Goal: Task Accomplishment & Management: Complete application form

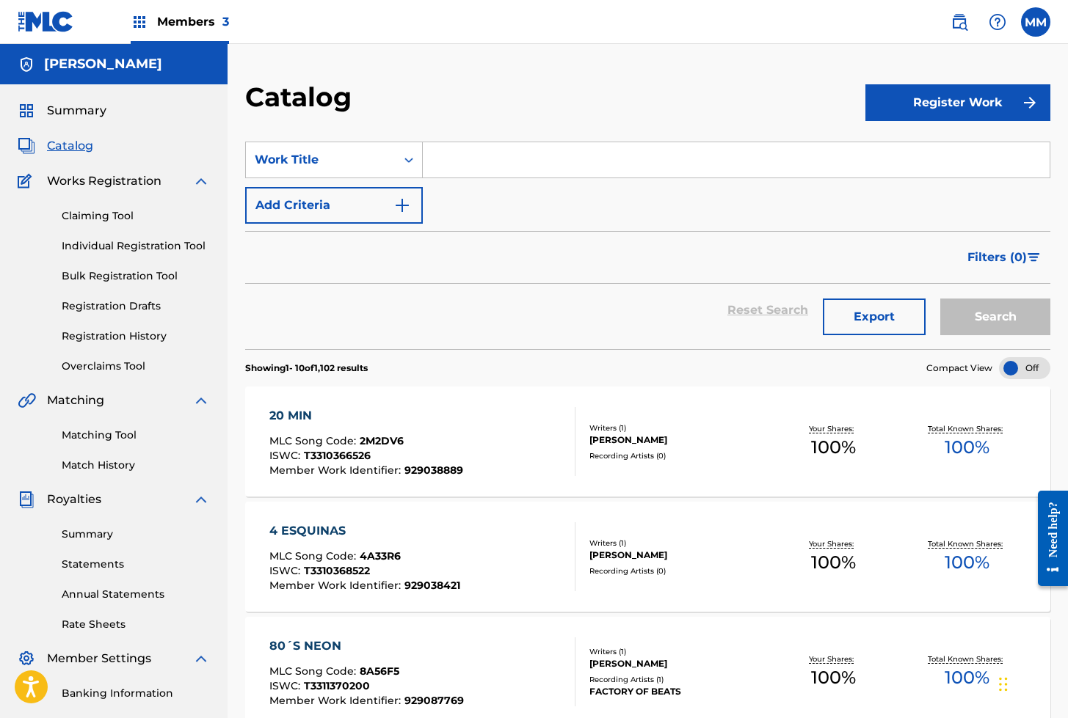
click at [48, 22] on img at bounding box center [46, 21] width 57 height 21
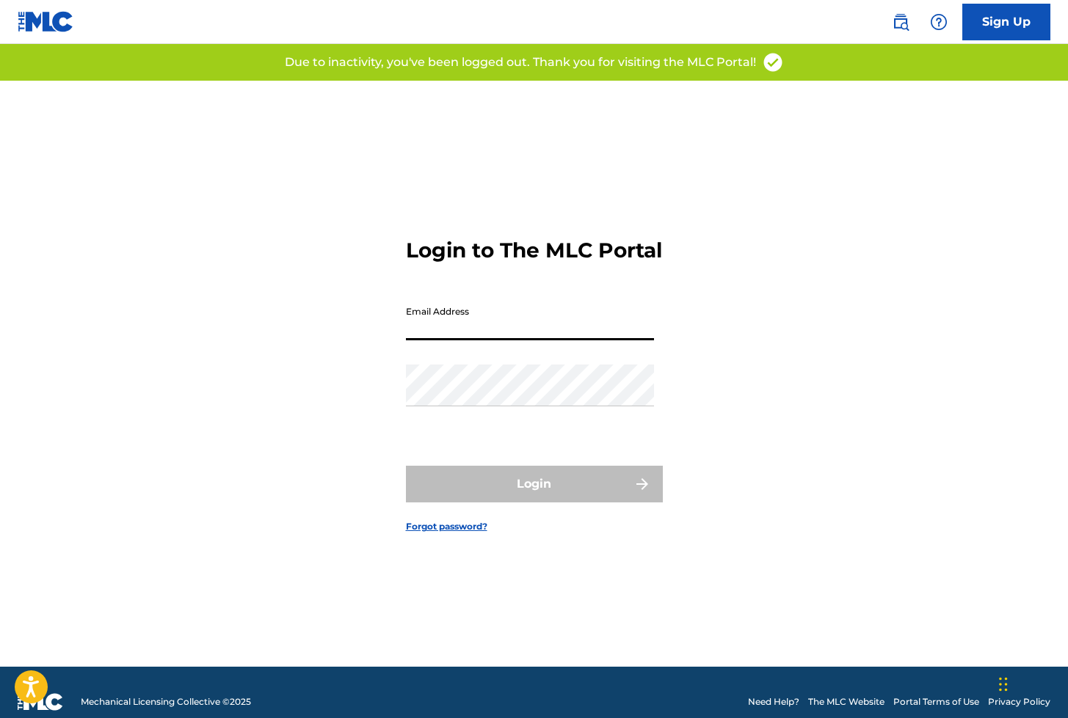
click at [451, 332] on input "Email Address" at bounding box center [530, 320] width 248 height 42
type input "[EMAIL_ADDRESS][DOMAIN_NAME]"
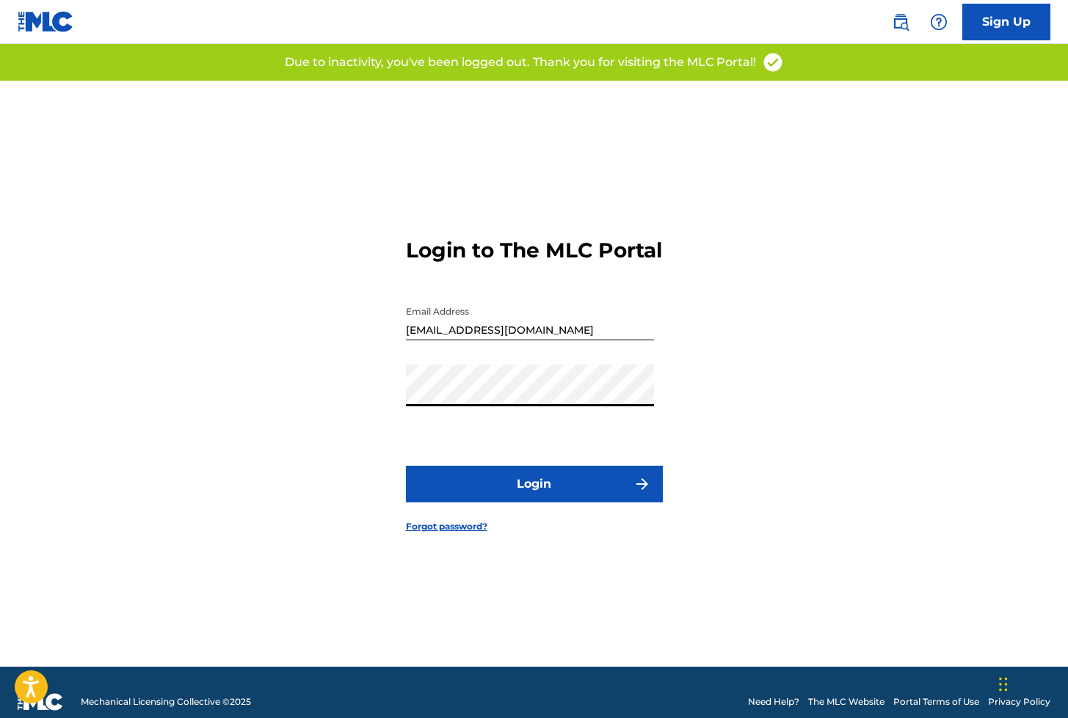
click at [515, 501] on button "Login" at bounding box center [534, 484] width 257 height 37
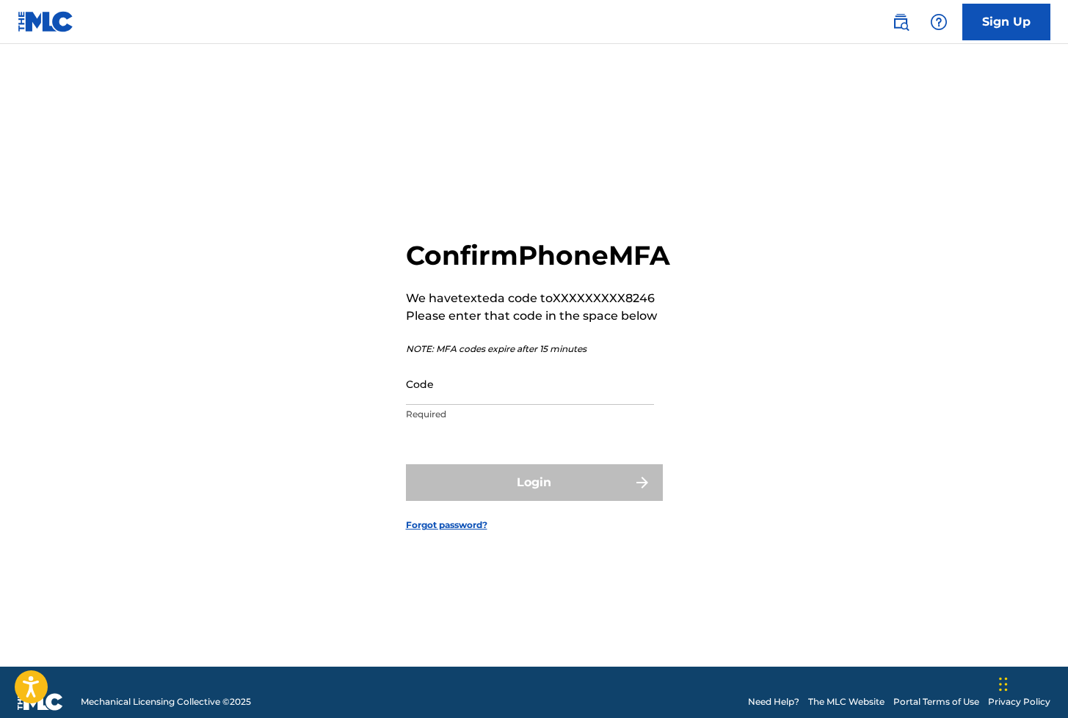
click at [426, 401] on input "Code" at bounding box center [530, 384] width 248 height 42
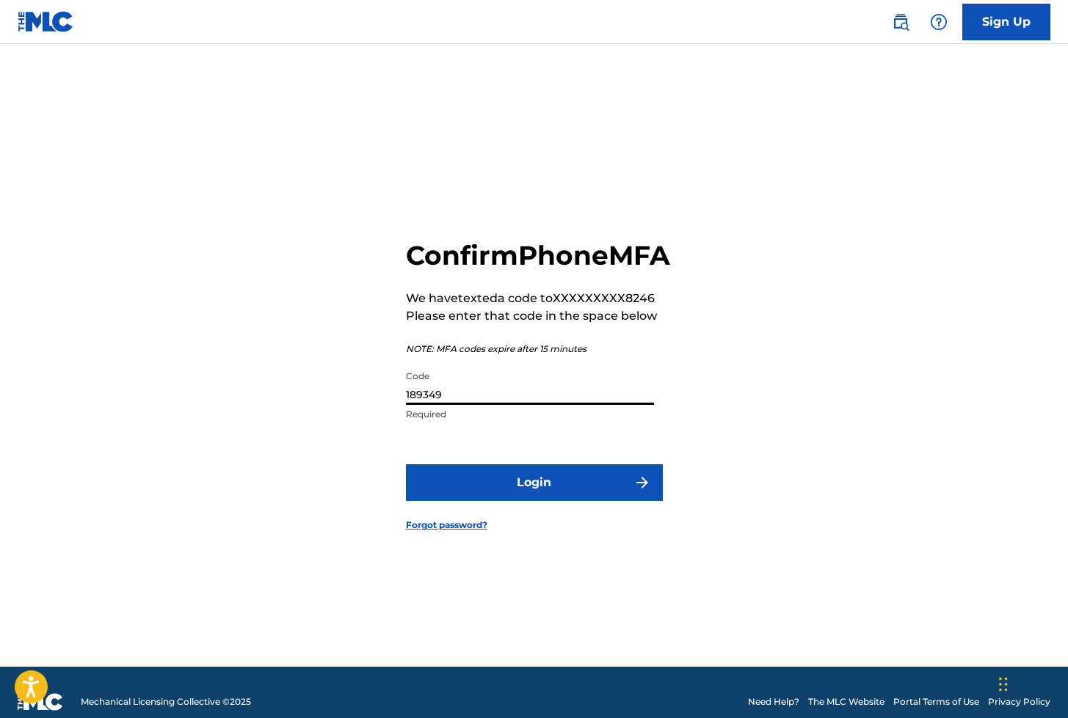
type input "189349"
click at [525, 501] on button "Login" at bounding box center [534, 483] width 257 height 37
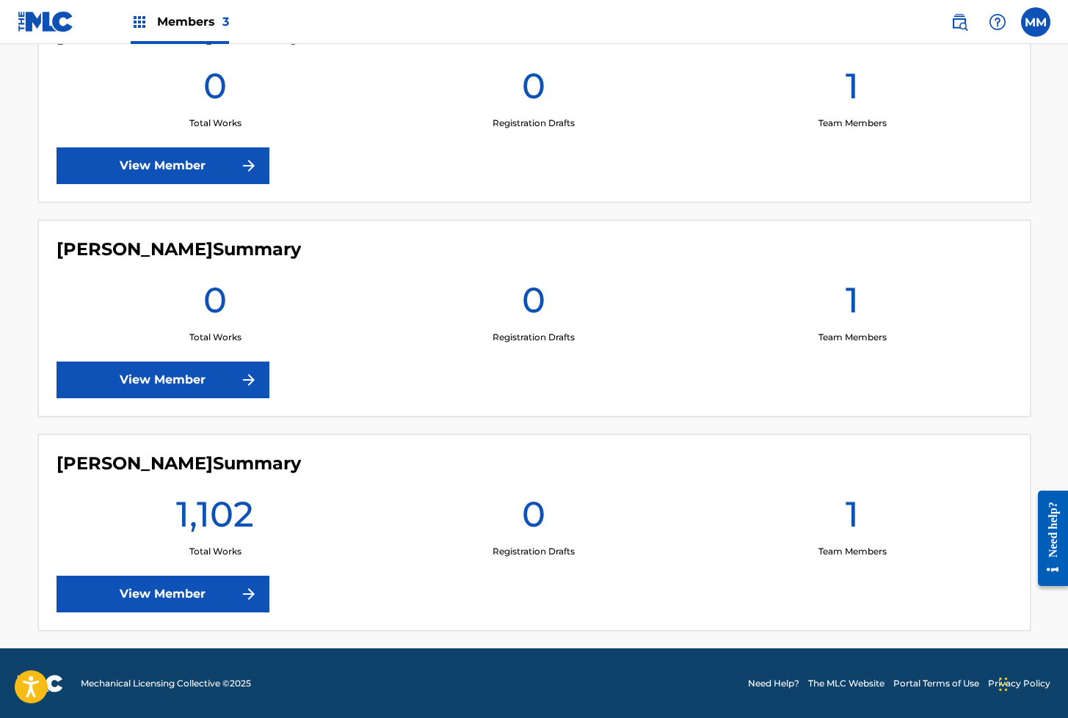
scroll to position [462, 0]
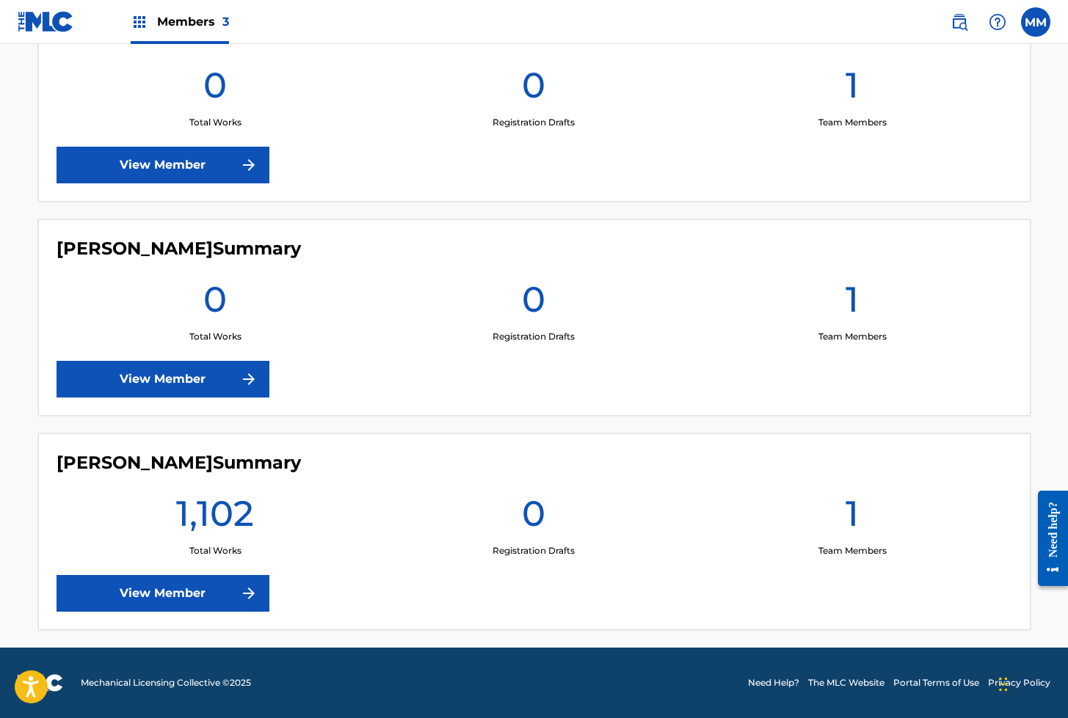
click at [177, 594] on link "View Member" at bounding box center [163, 593] width 213 height 37
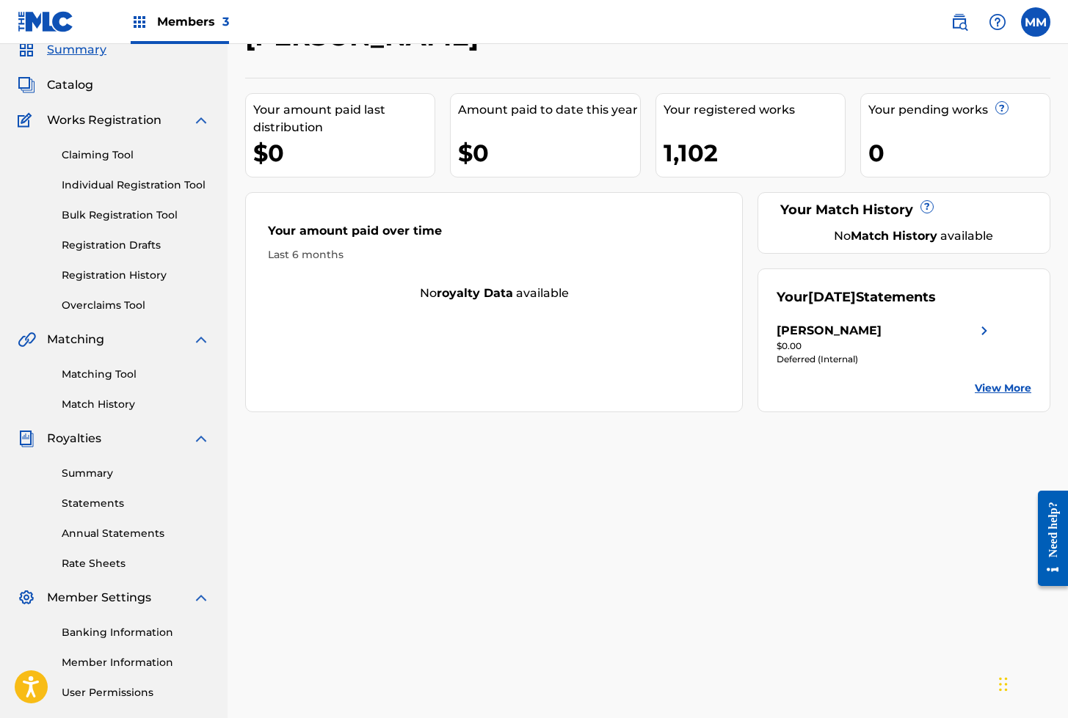
scroll to position [54, 0]
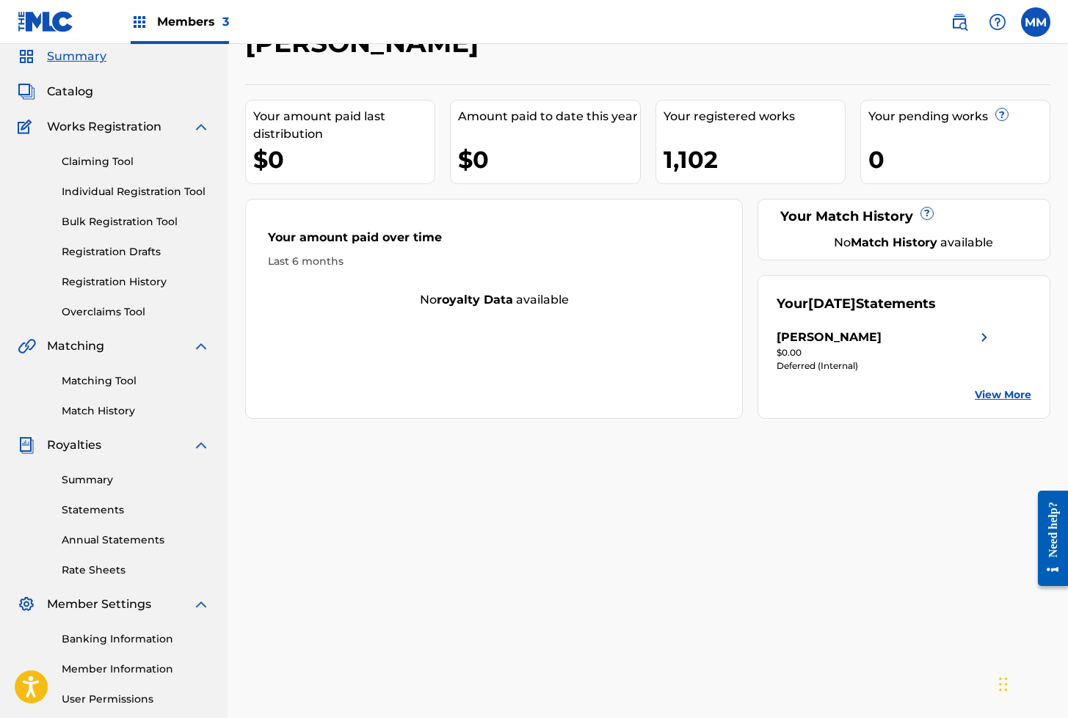
click at [109, 192] on link "Individual Registration Tool" at bounding box center [136, 191] width 148 height 15
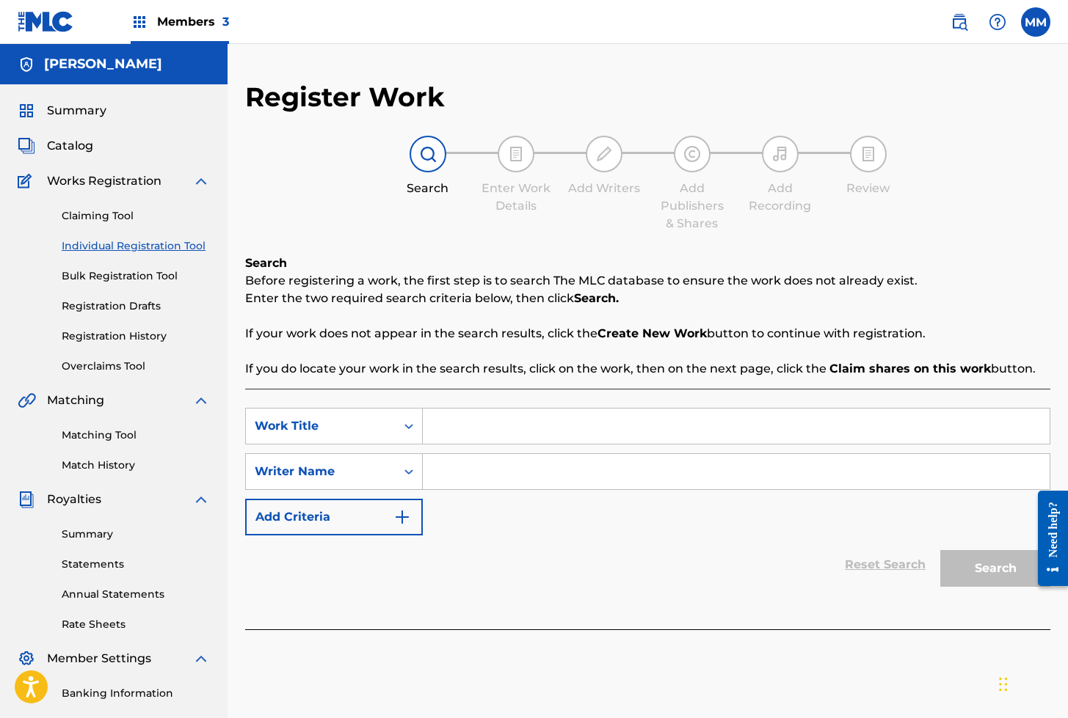
click at [87, 152] on span "Catalog" at bounding box center [70, 146] width 46 height 18
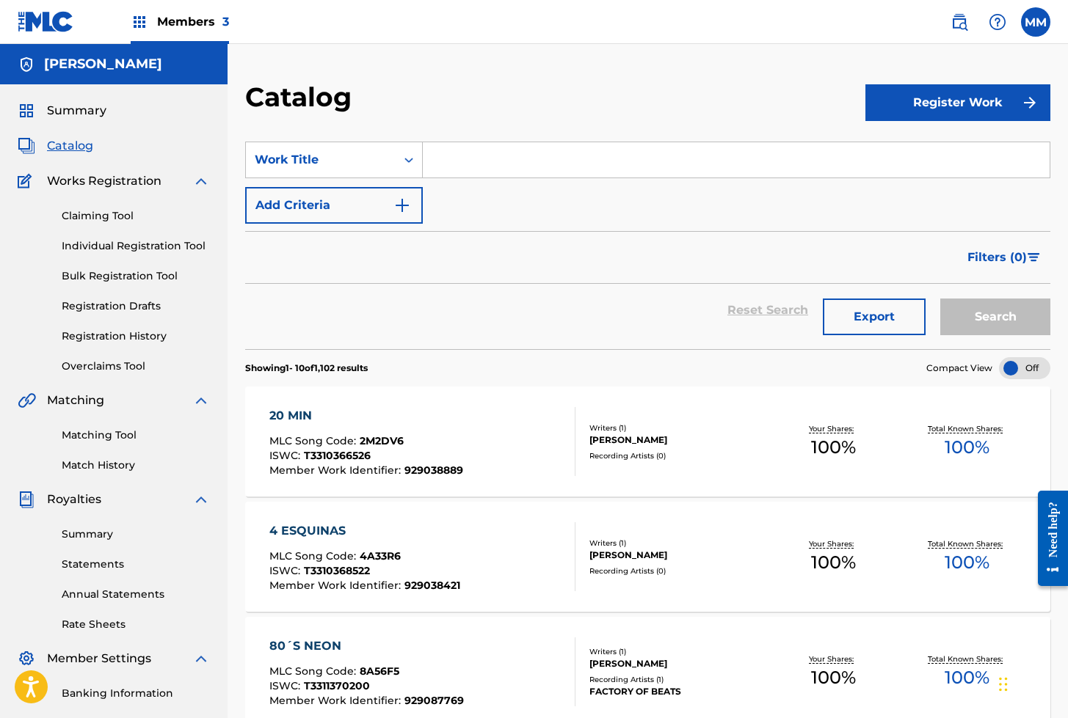
click at [447, 163] on input "Search Form" at bounding box center [736, 159] width 627 height 35
paste input "DESTRUCCION MASIVA"
type input "DESTRUCCION MASIVA"
click at [940, 299] on button "Search" at bounding box center [995, 317] width 110 height 37
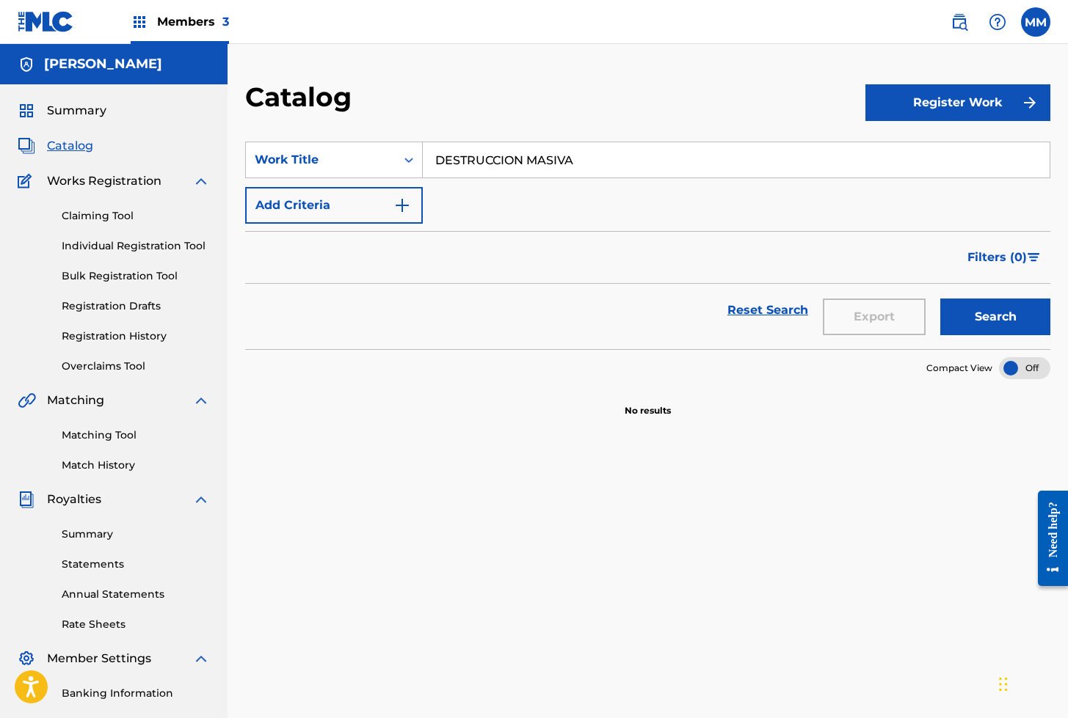
click at [124, 245] on link "Individual Registration Tool" at bounding box center [136, 246] width 148 height 15
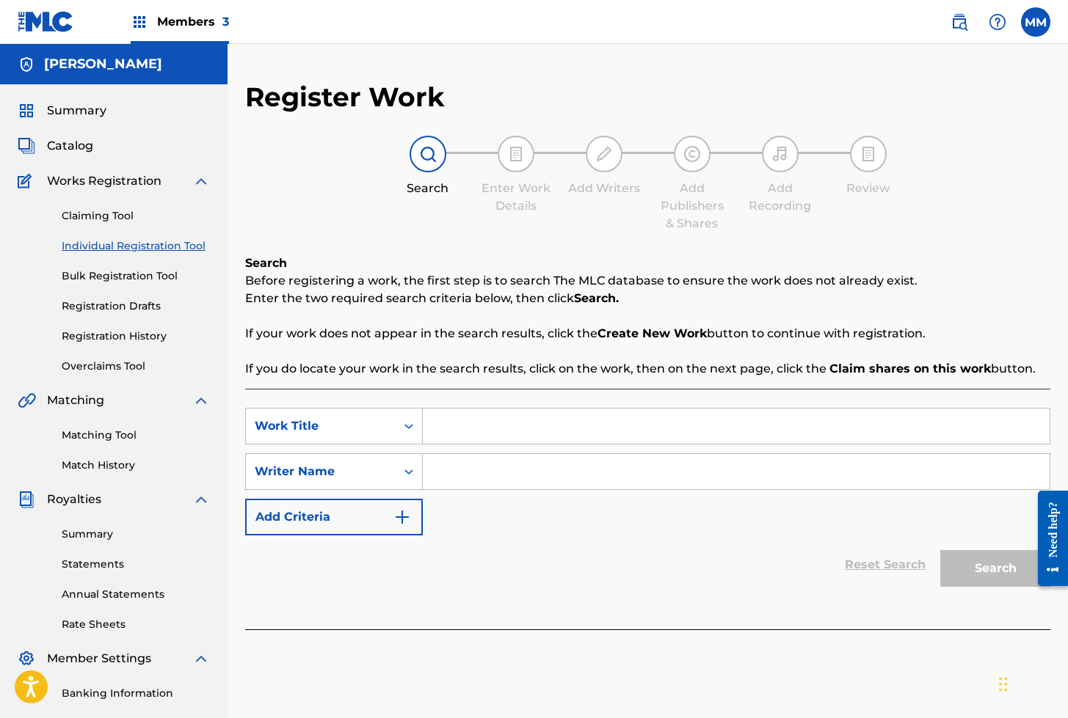
click at [498, 426] on input "Search Form" at bounding box center [736, 426] width 627 height 35
paste input "DESTRUCCION MASIVA"
type input "DESTRUCCION MASIVA"
click at [472, 490] on div "Search Form" at bounding box center [736, 472] width 627 height 37
click at [474, 478] on input "Search Form" at bounding box center [736, 471] width 627 height 35
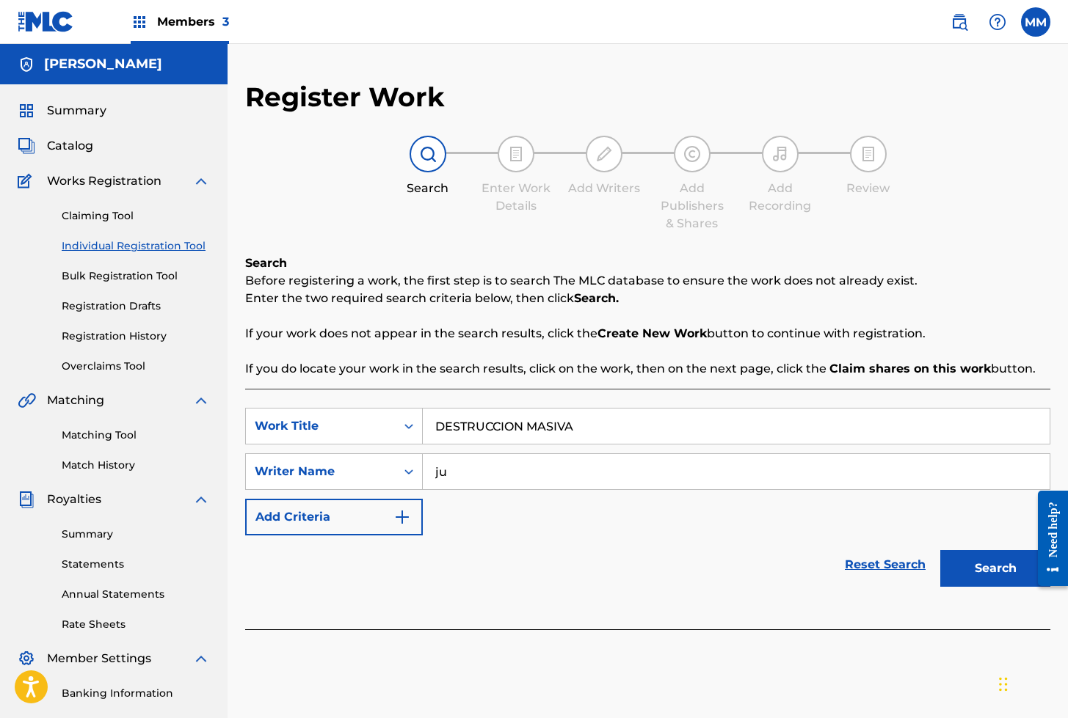
click at [492, 484] on input "ju" at bounding box center [736, 471] width 627 height 35
type input "[PERSON_NAME]"
click at [989, 568] on button "Search" at bounding box center [995, 568] width 110 height 37
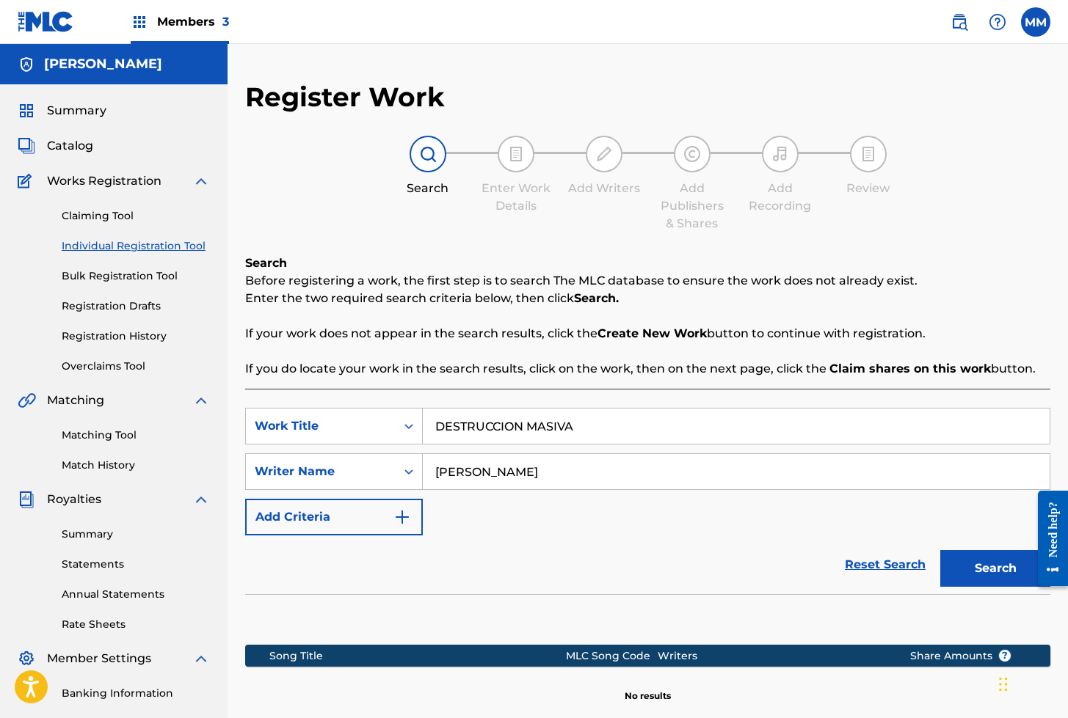
scroll to position [192, 0]
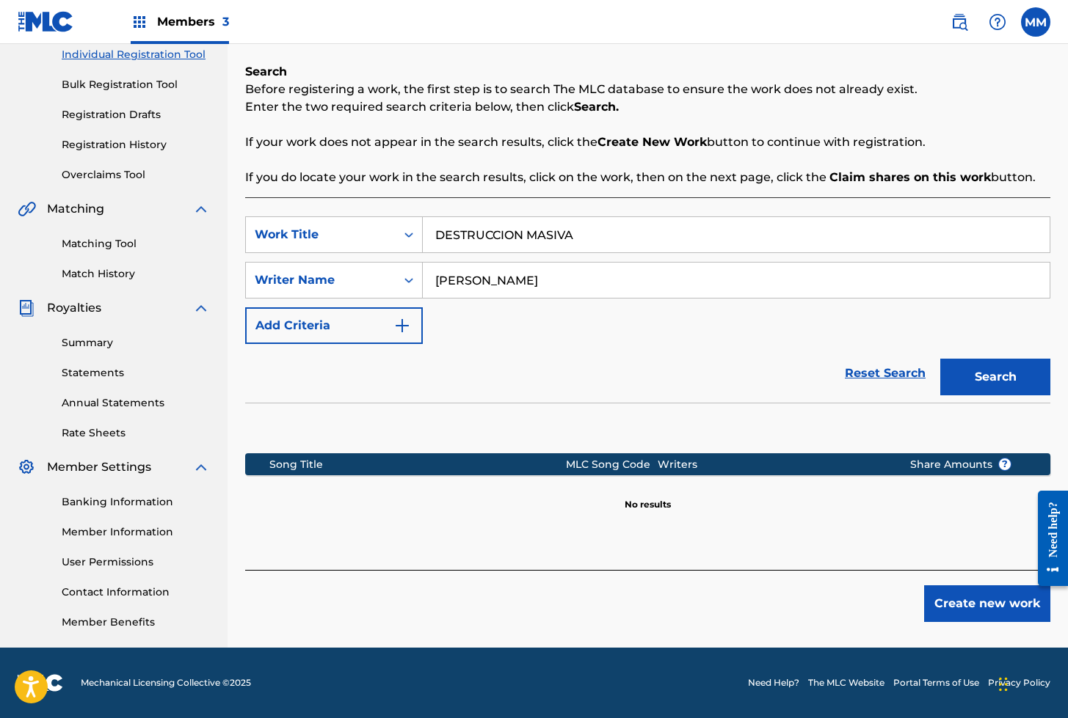
click at [967, 611] on button "Create new work" at bounding box center [987, 604] width 126 height 37
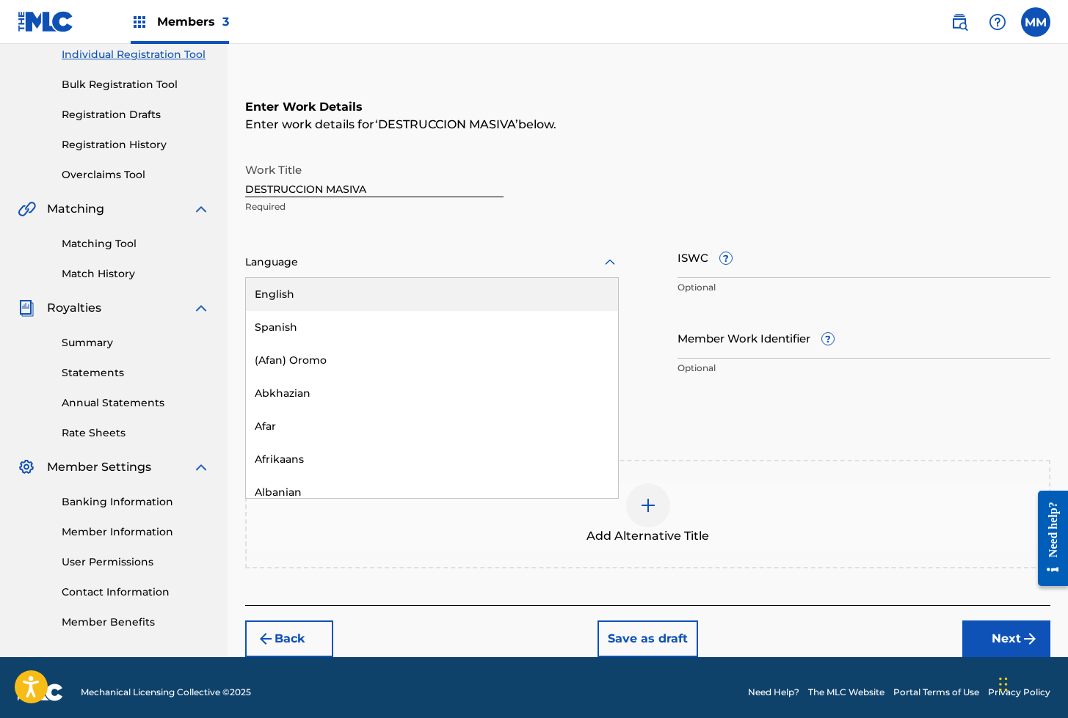
click at [285, 261] on div at bounding box center [432, 262] width 374 height 18
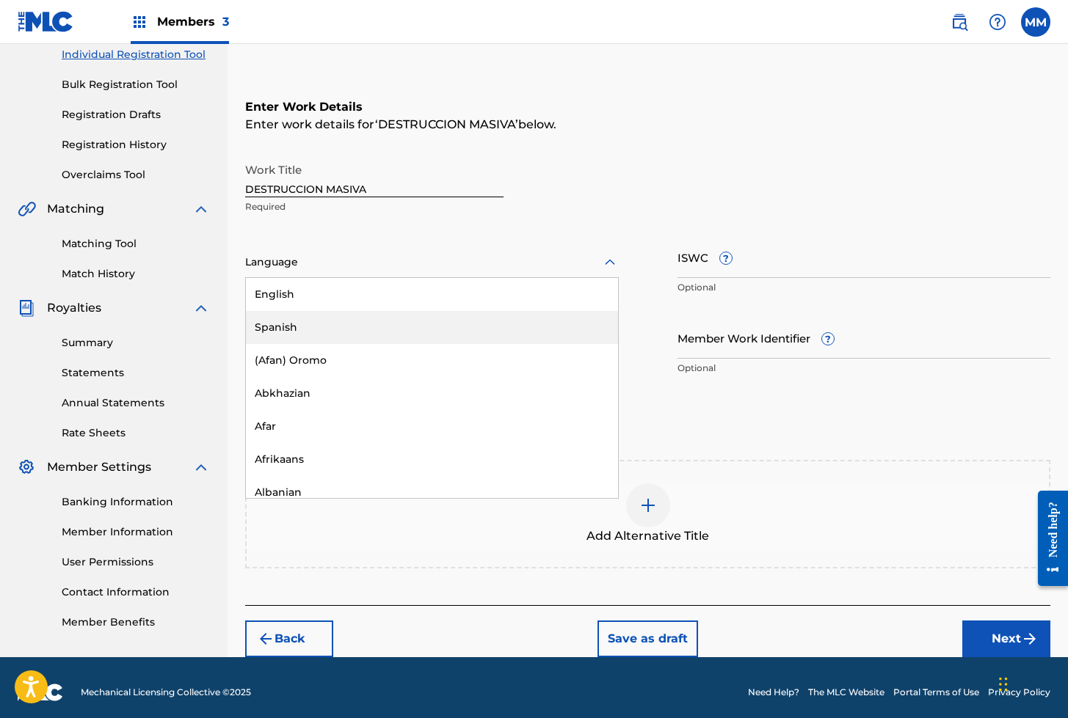
click at [291, 324] on div "Spanish" at bounding box center [432, 327] width 372 height 33
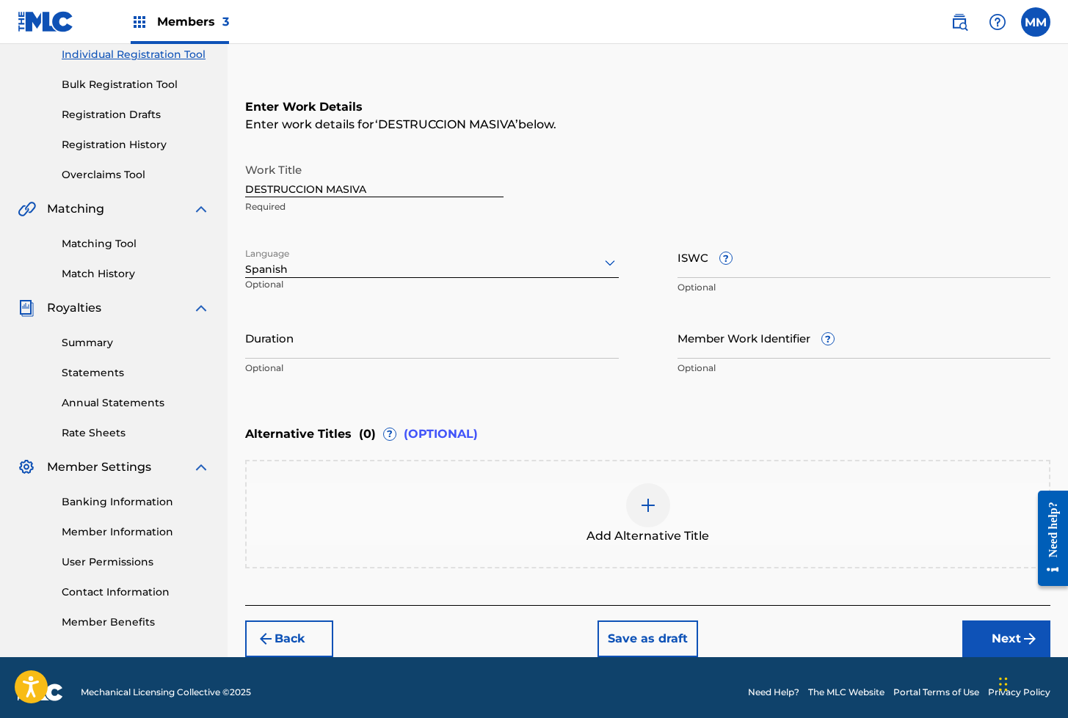
click at [694, 279] on div "ISWC ? Optional" at bounding box center [864, 269] width 374 height 66
click at [693, 265] on input "ISWC ?" at bounding box center [864, 257] width 374 height 42
paste input "T3320010520"
type input "T3320010520"
click at [694, 349] on input "Member Work Identifier ?" at bounding box center [864, 338] width 374 height 42
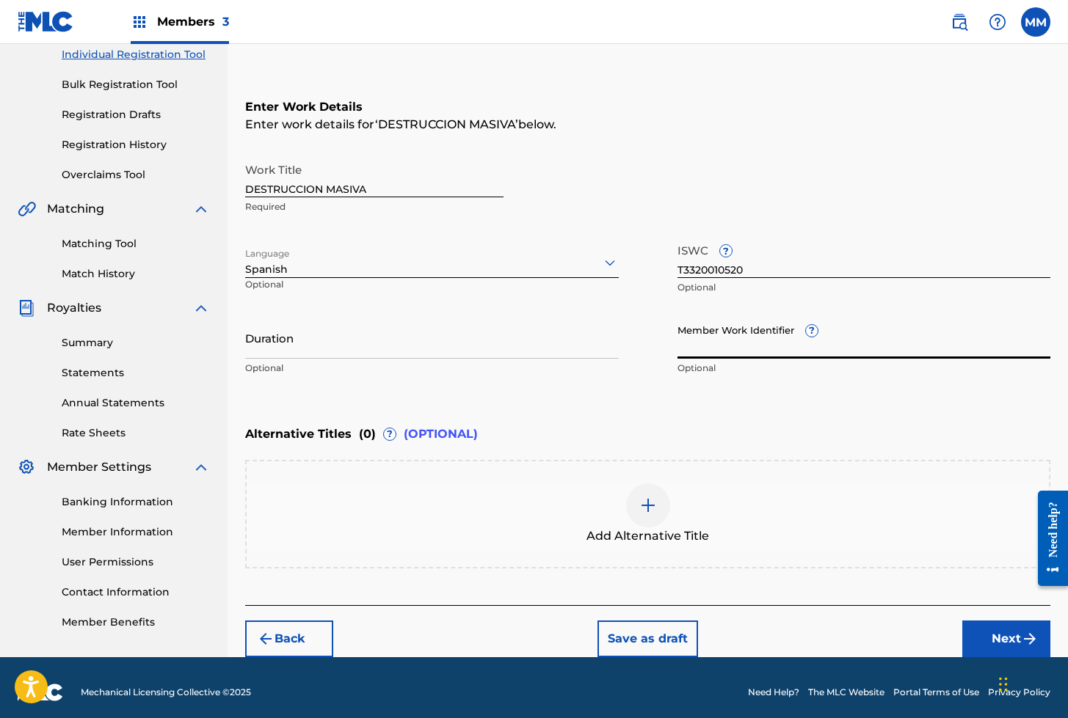
paste input "929827178"
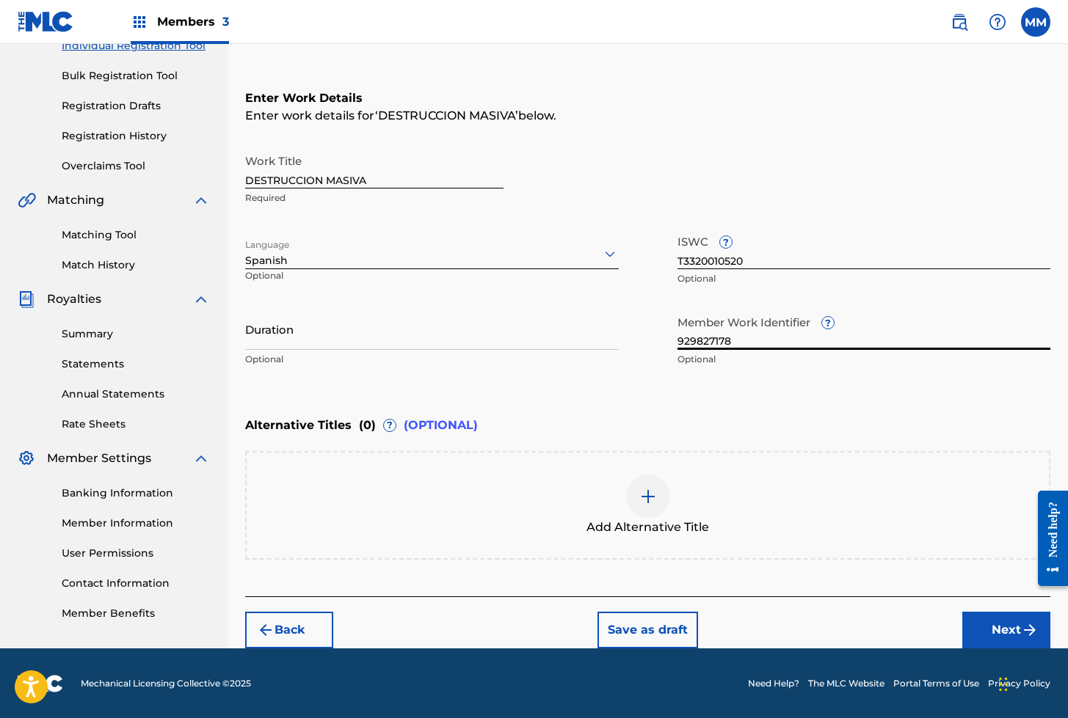
type input "929827178"
click at [1002, 622] on button "Next" at bounding box center [1006, 630] width 88 height 37
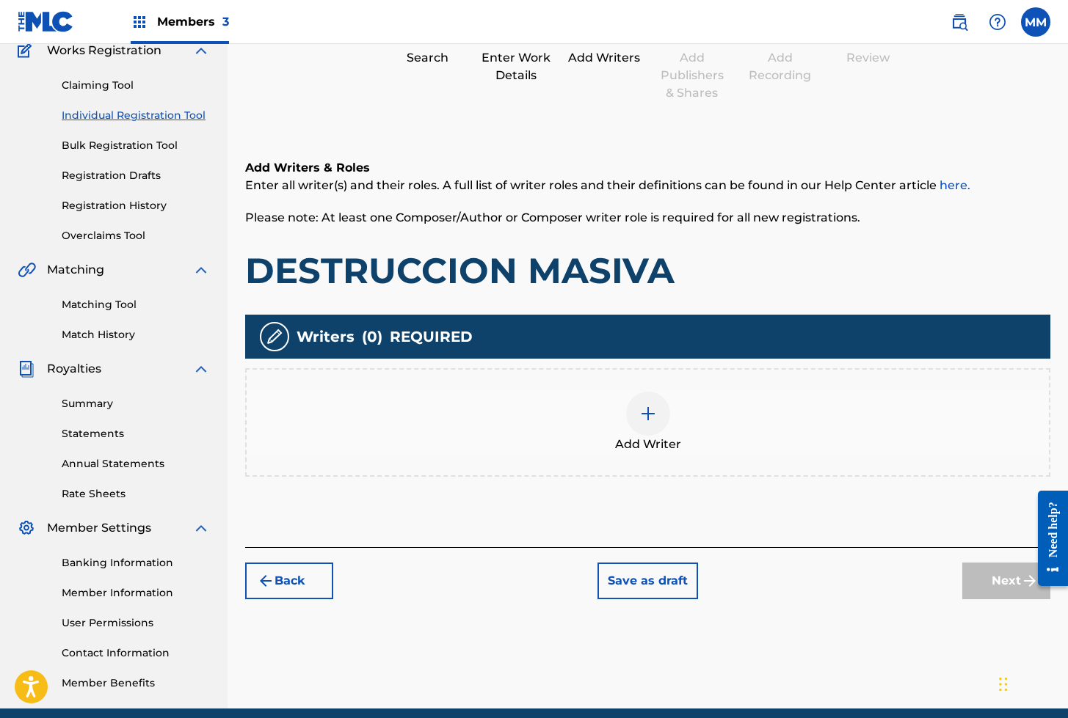
scroll to position [66, 0]
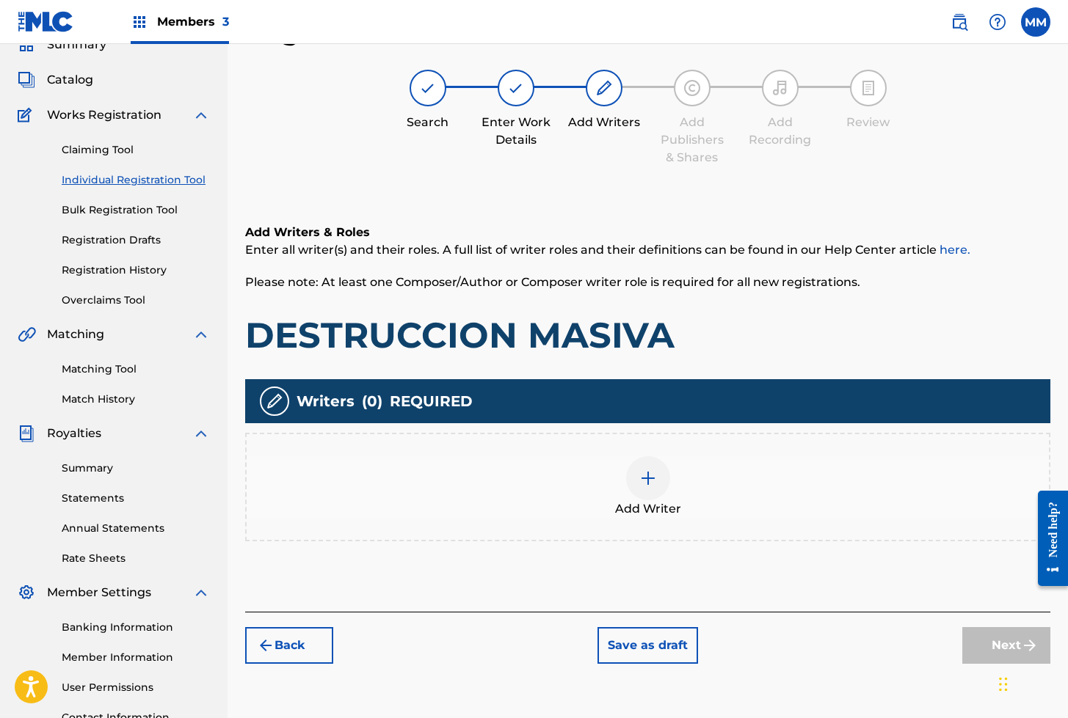
click at [643, 464] on div at bounding box center [648, 478] width 44 height 44
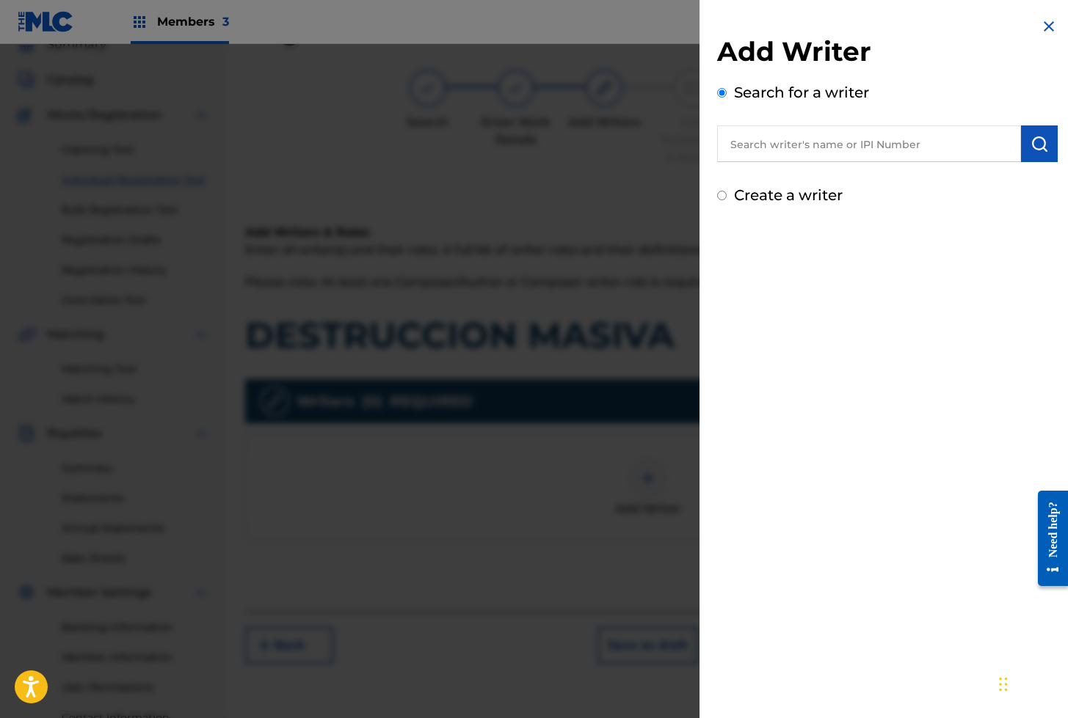
click at [851, 146] on input "text" at bounding box center [869, 143] width 304 height 37
click at [768, 145] on input "text" at bounding box center [869, 143] width 304 height 37
paste input "01280563847"
type input "01280563847"
click at [1032, 145] on img "submit" at bounding box center [1039, 144] width 18 height 18
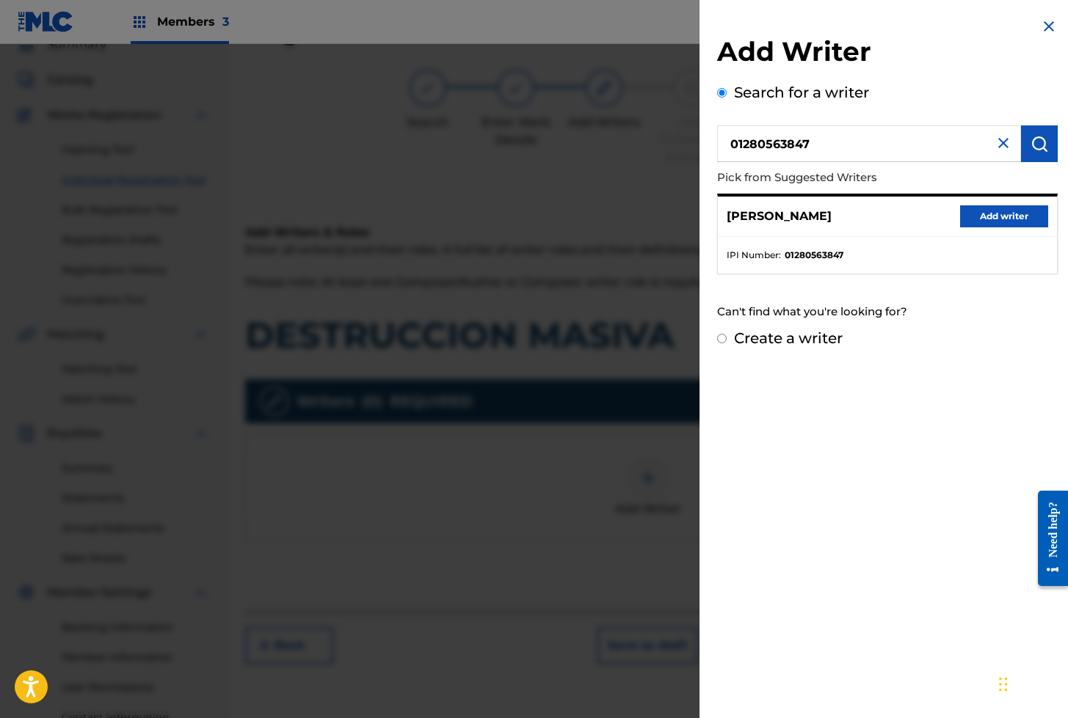
click at [983, 219] on button "Add writer" at bounding box center [1004, 216] width 88 height 22
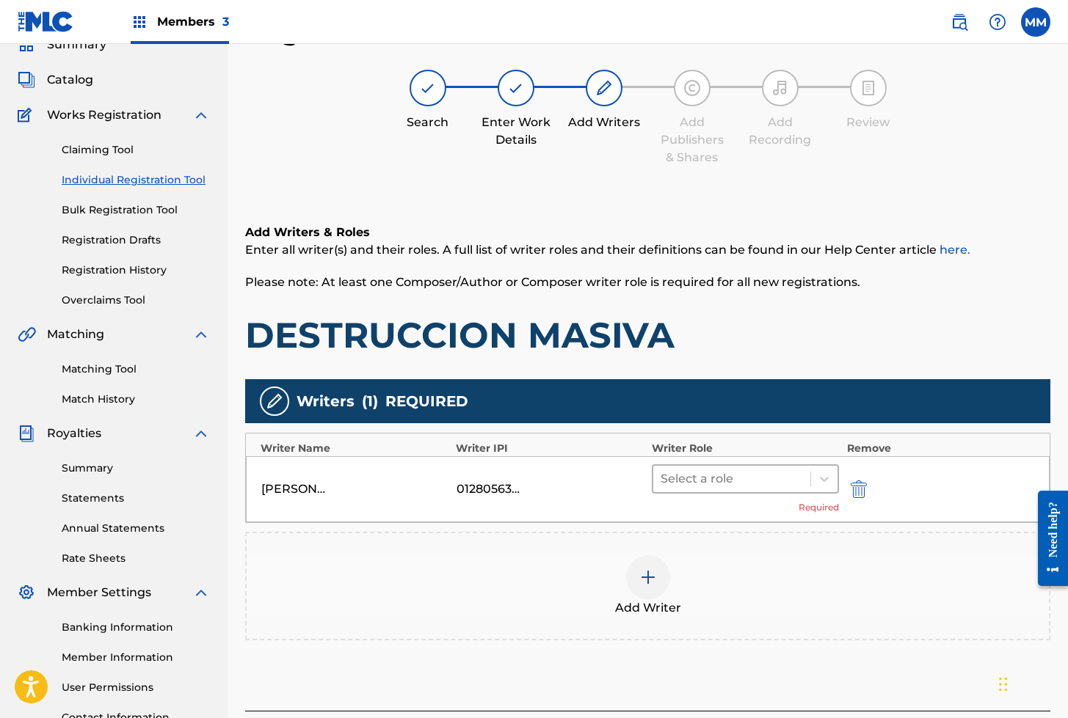
click at [723, 476] on div at bounding box center [732, 479] width 143 height 21
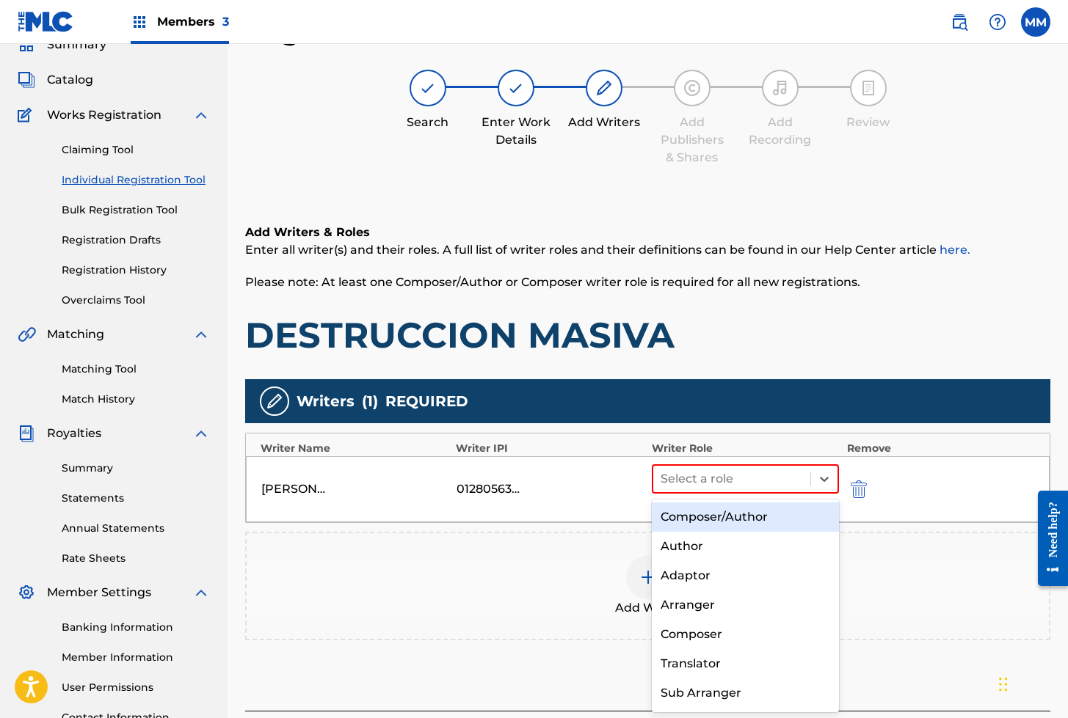
click at [698, 516] on div "Composer/Author" at bounding box center [746, 517] width 188 height 29
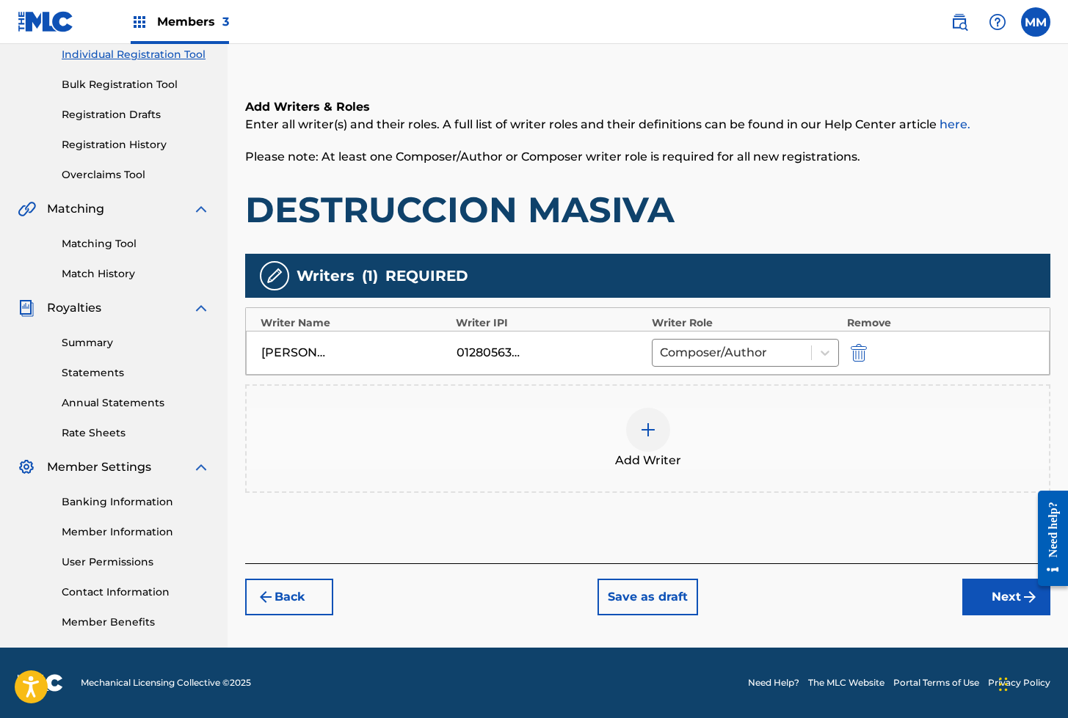
click at [1005, 589] on button "Next" at bounding box center [1006, 597] width 88 height 37
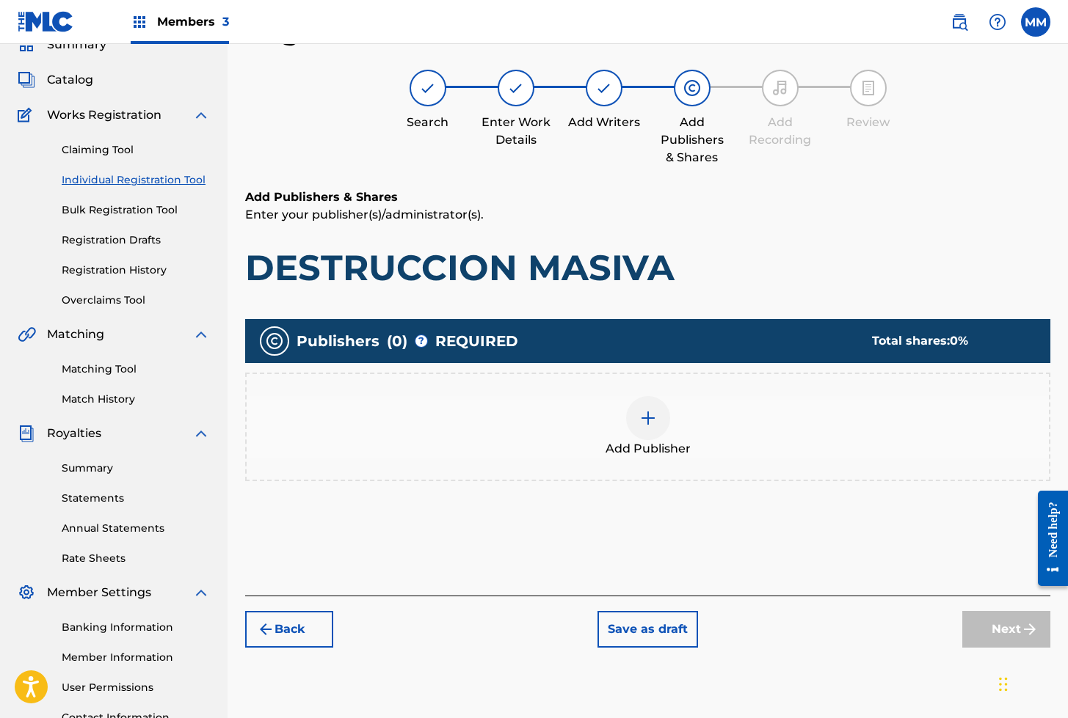
click at [665, 420] on div at bounding box center [648, 418] width 44 height 44
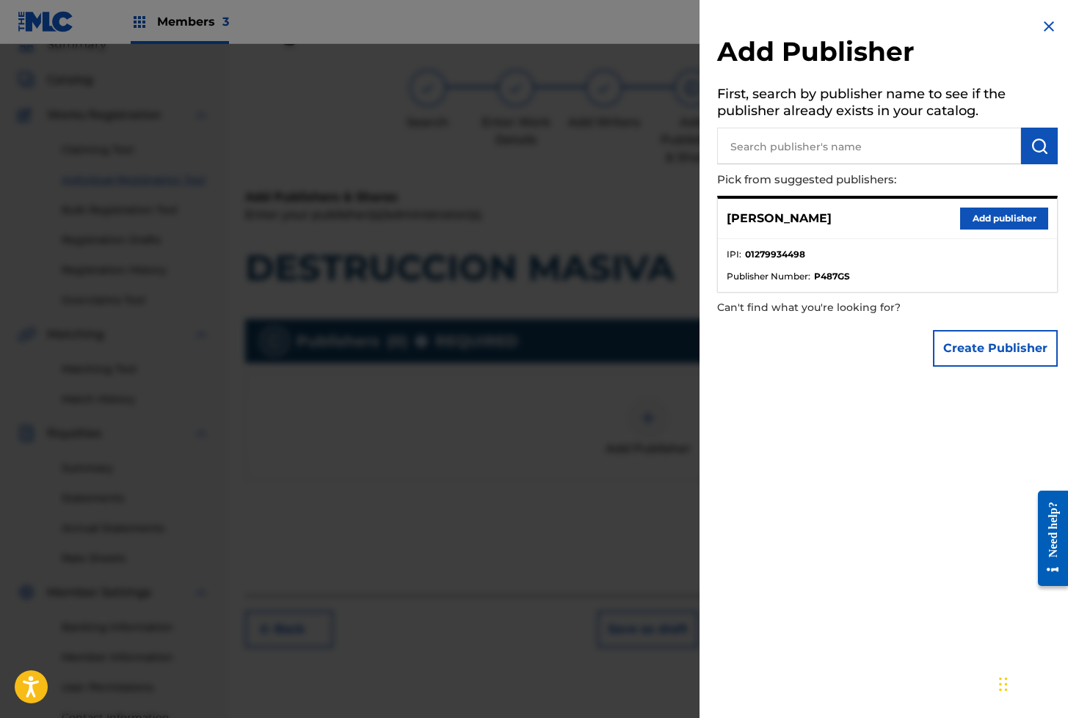
click at [991, 214] on button "Add publisher" at bounding box center [1004, 219] width 88 height 22
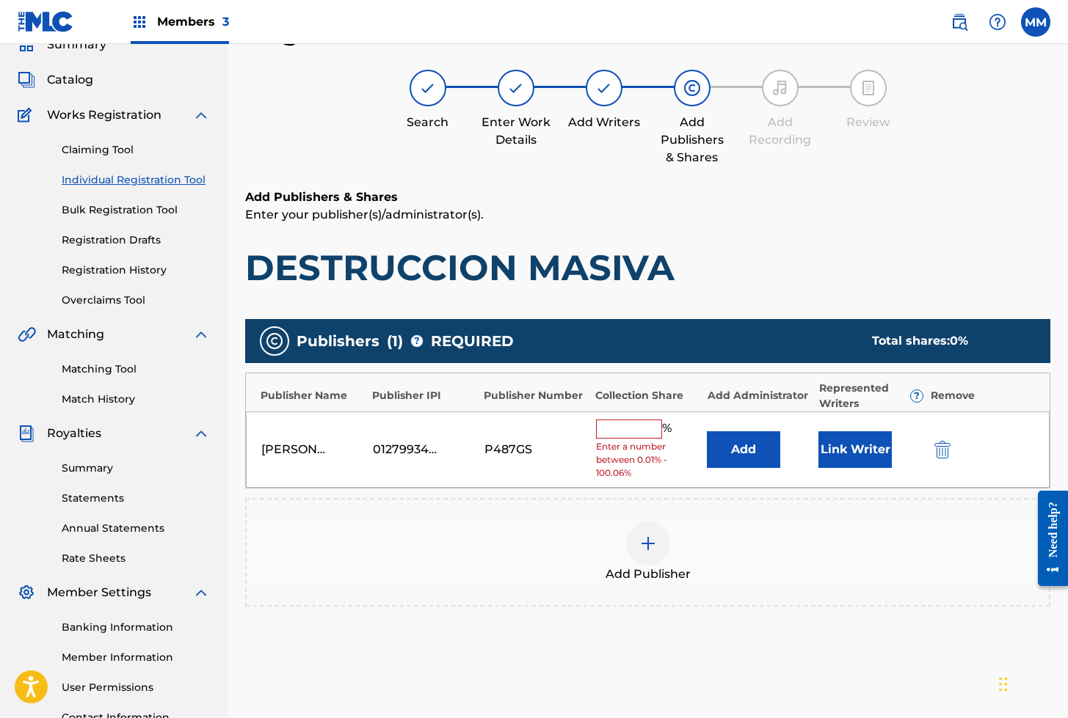
click at [845, 458] on button "Link Writer" at bounding box center [854, 450] width 73 height 37
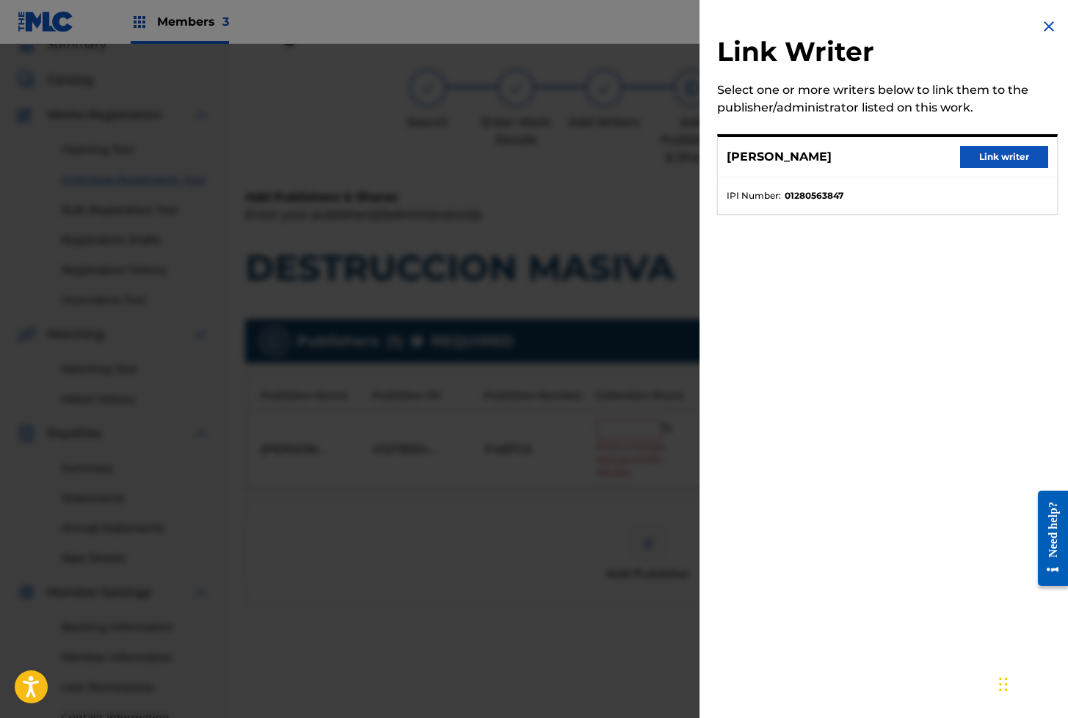
click at [986, 153] on button "Link writer" at bounding box center [1004, 157] width 88 height 22
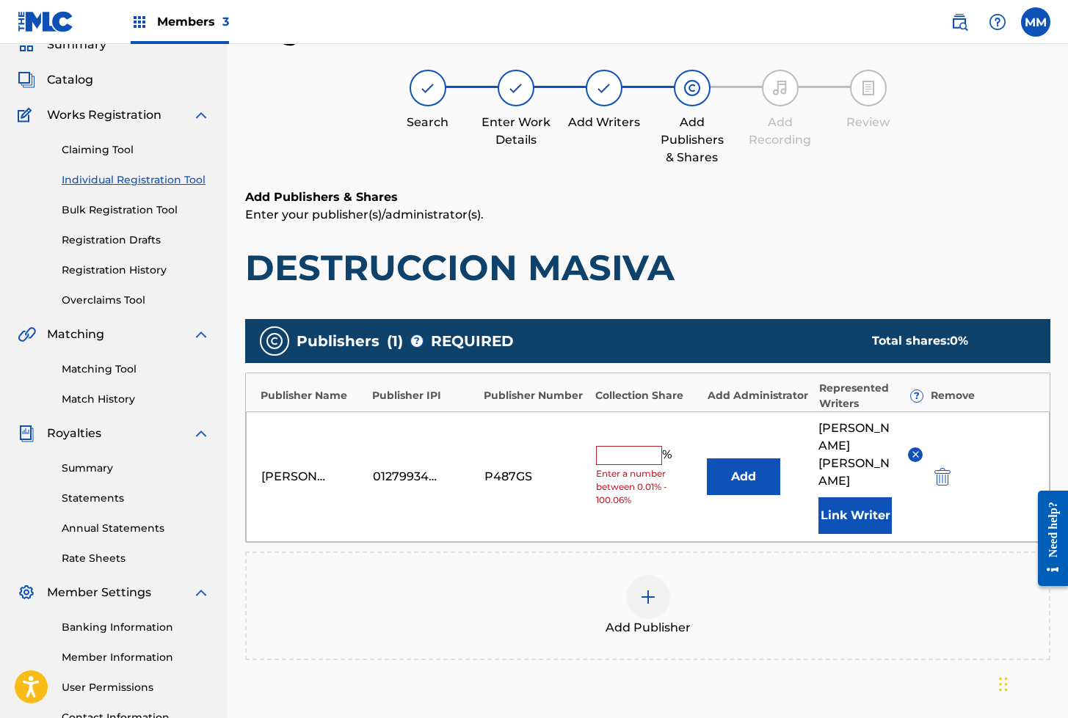
click at [625, 446] on input "text" at bounding box center [629, 455] width 66 height 19
type input "100"
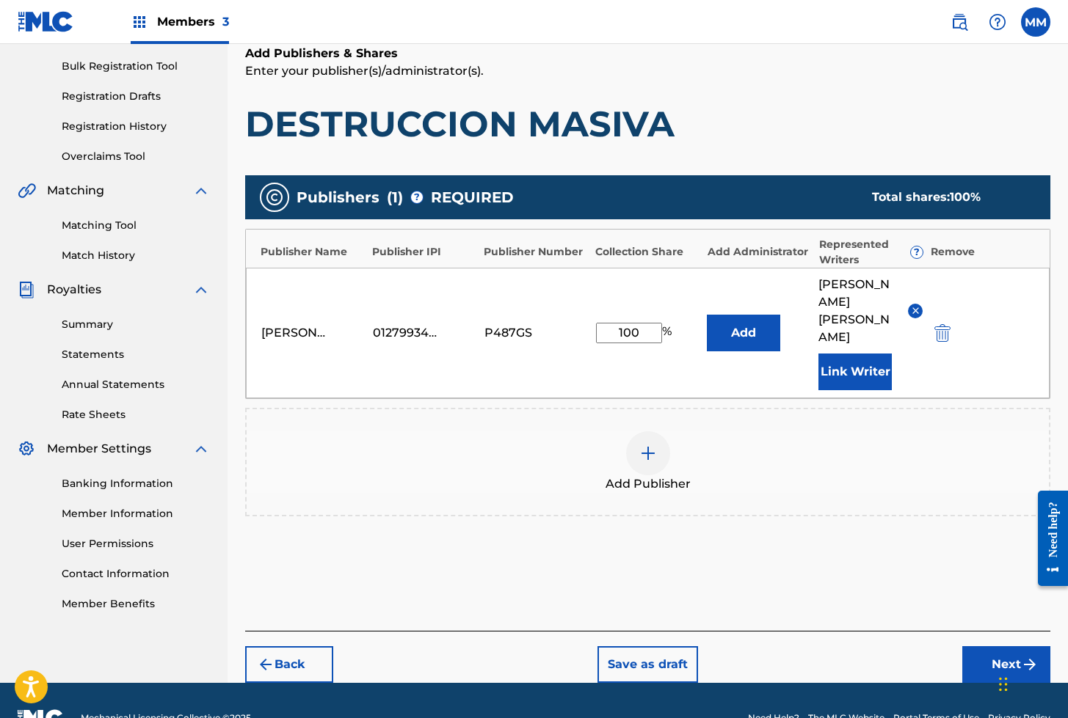
click at [969, 647] on button "Next" at bounding box center [1006, 665] width 88 height 37
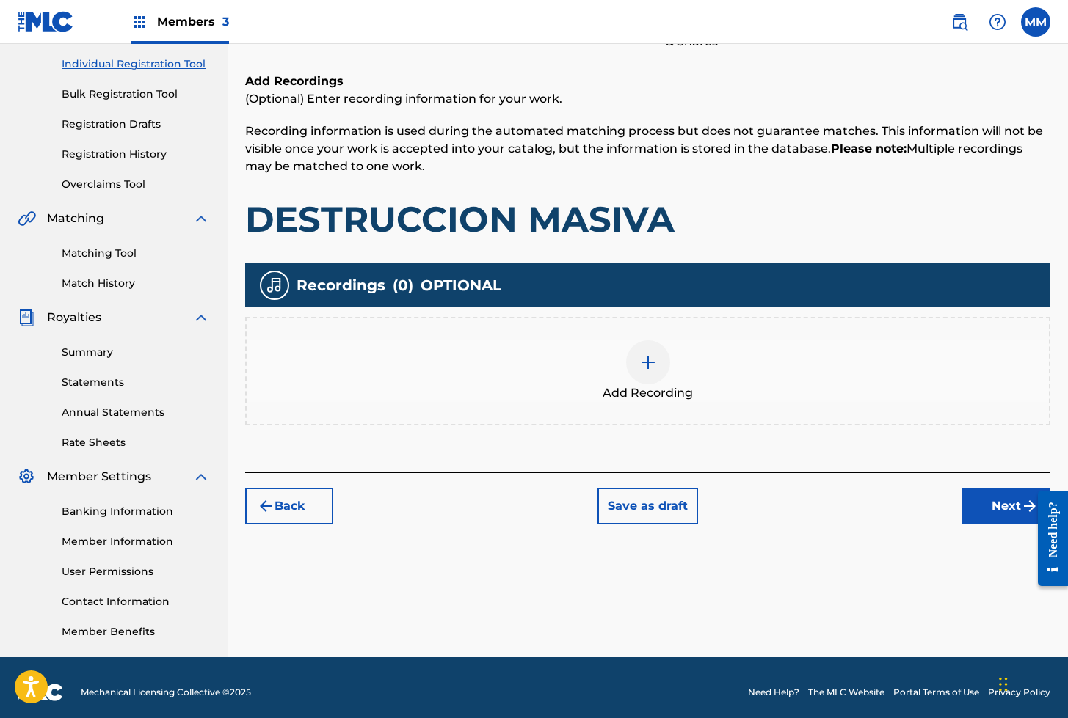
scroll to position [192, 0]
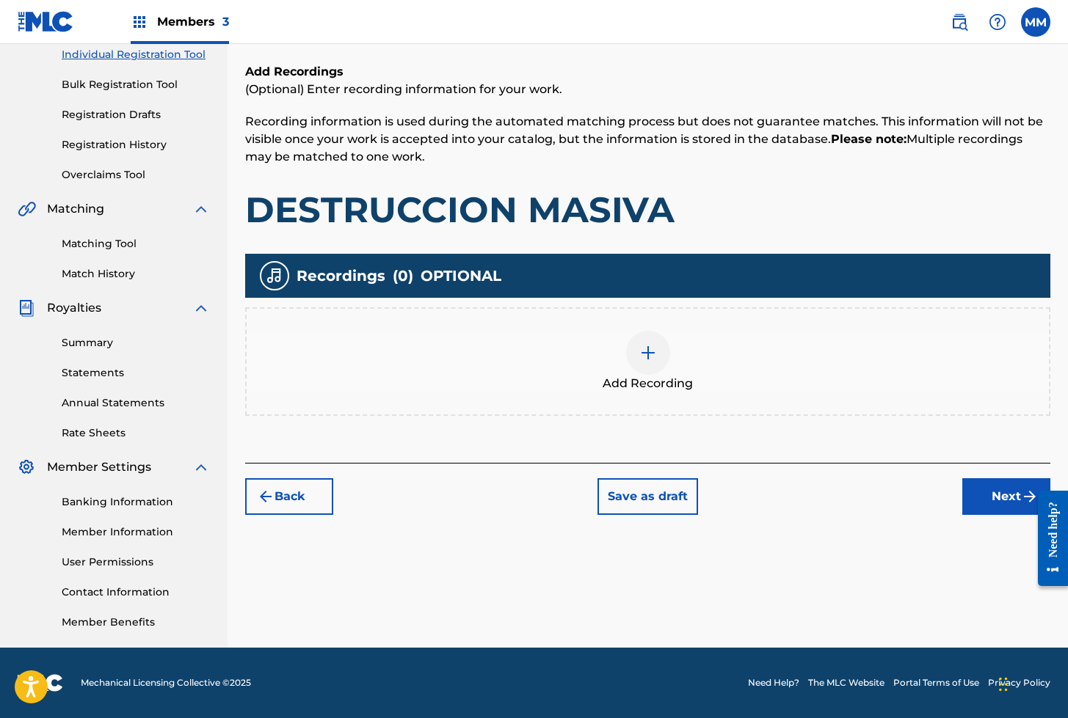
click at [641, 354] on img at bounding box center [648, 353] width 18 height 18
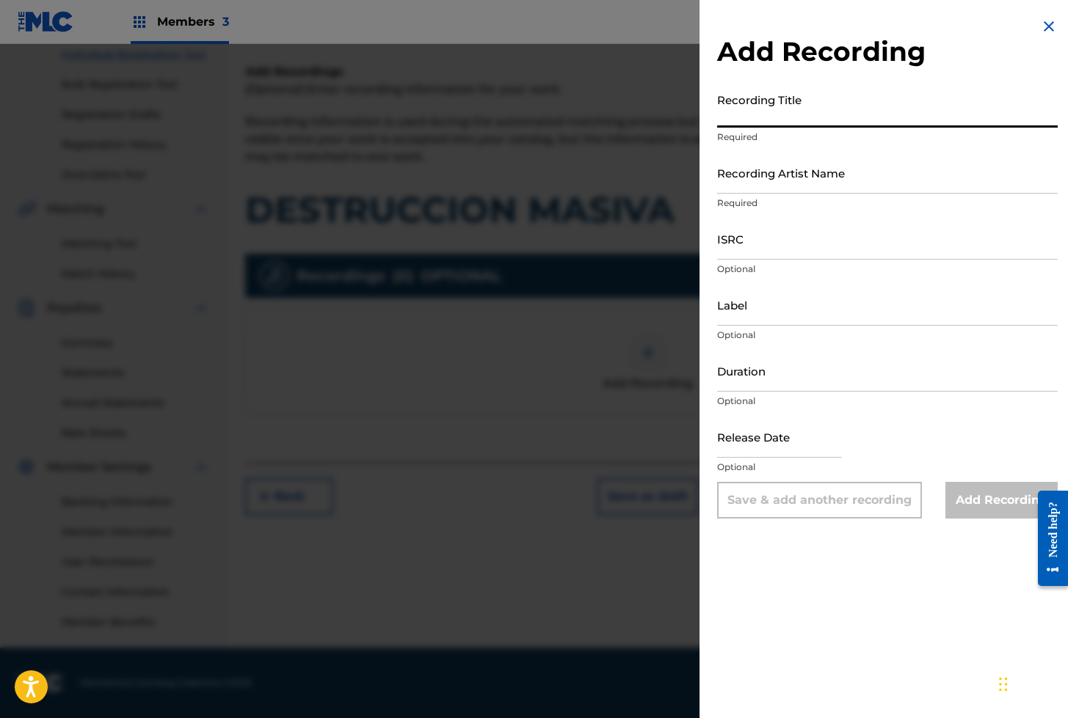
click at [746, 111] on input "Recording Title" at bounding box center [887, 107] width 341 height 42
paste input "DESTRUCCION MASIVA"
type input "DESTRUCCION MASIVA"
click at [771, 170] on input "Recording Artist Name" at bounding box center [887, 173] width 341 height 42
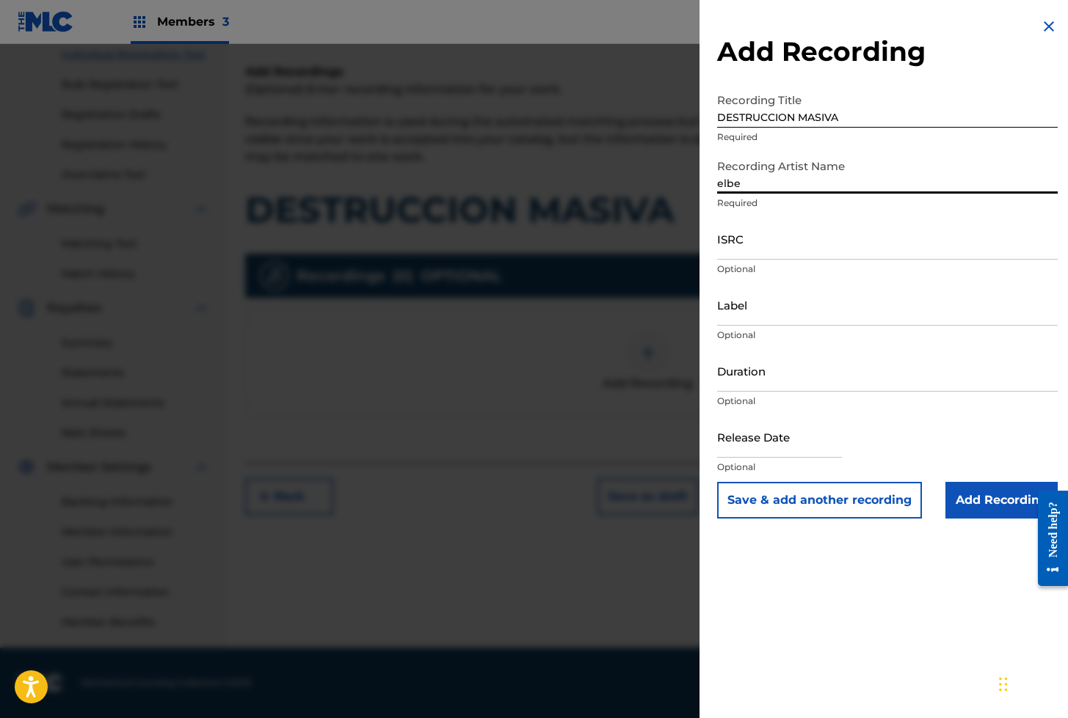
type input "ELBERGUDO [PERSON_NAME]"
click at [773, 237] on input "ISRC" at bounding box center [887, 239] width 341 height 42
paste input "AEA3A2555351"
type input "AEA3A2555351"
click at [980, 501] on input "Add Recording" at bounding box center [1001, 500] width 112 height 37
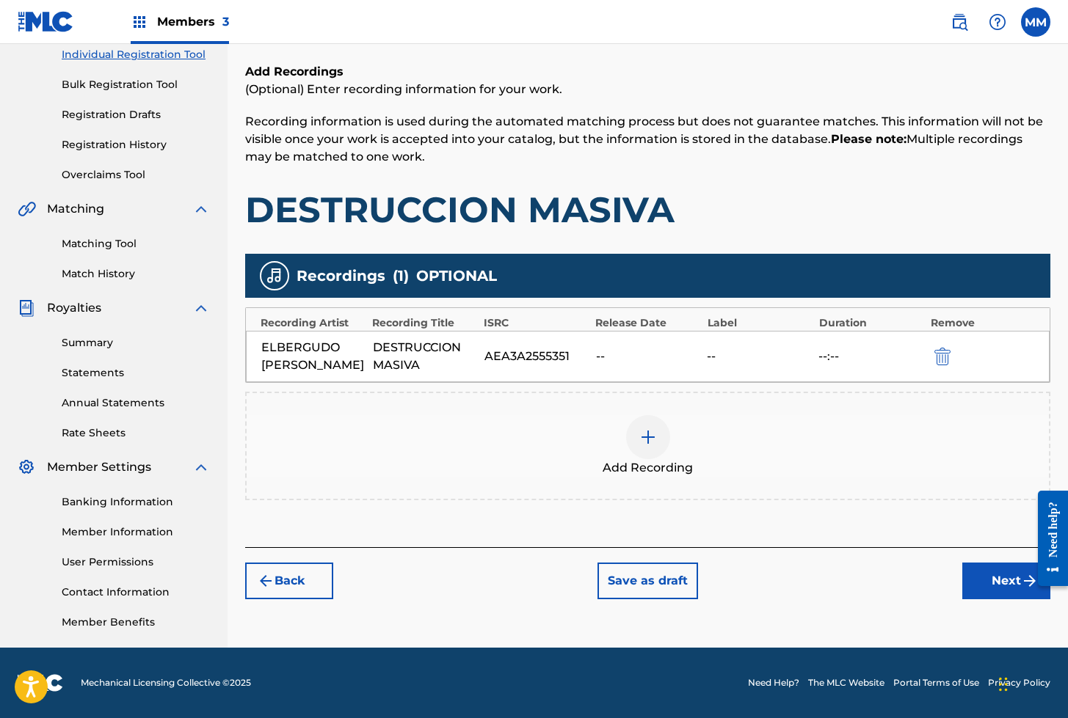
click at [989, 578] on button "Next" at bounding box center [1006, 581] width 88 height 37
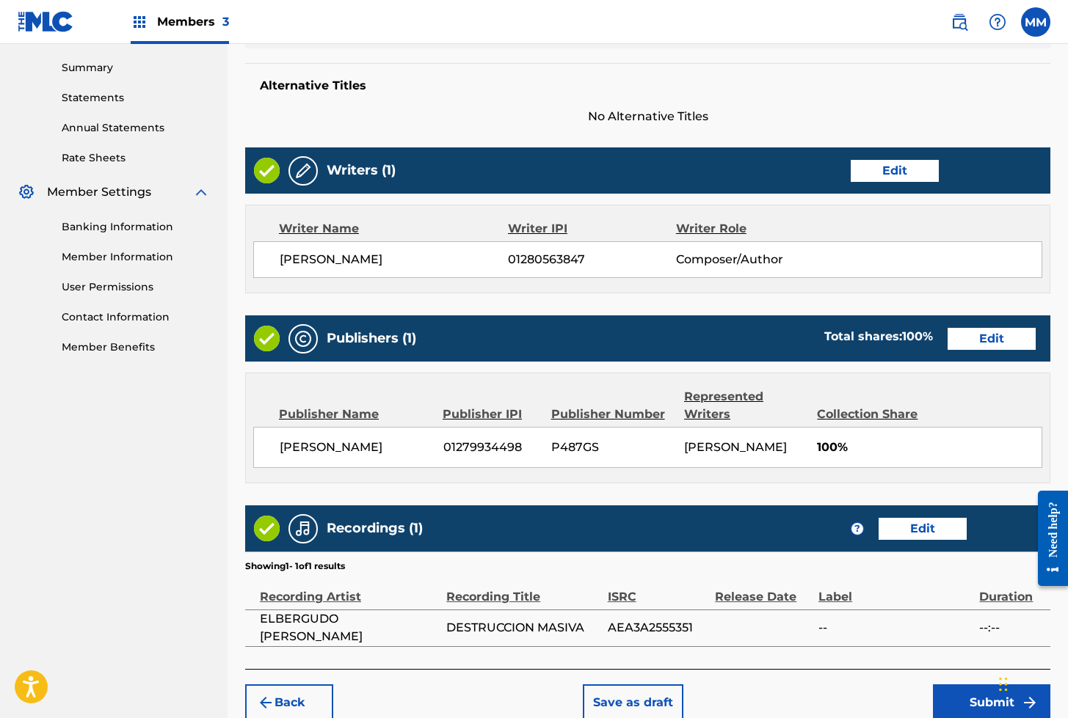
scroll to position [539, 0]
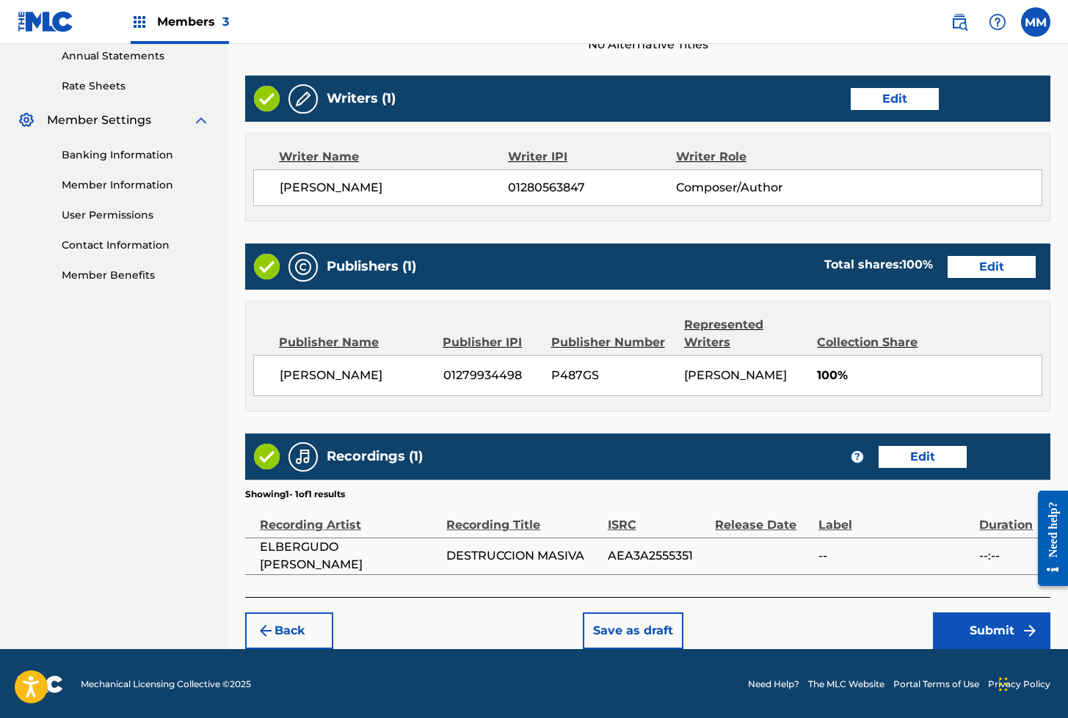
click at [932, 621] on div "Back Save as draft Submit" at bounding box center [647, 623] width 805 height 52
click at [987, 633] on button "Submit" at bounding box center [991, 631] width 117 height 37
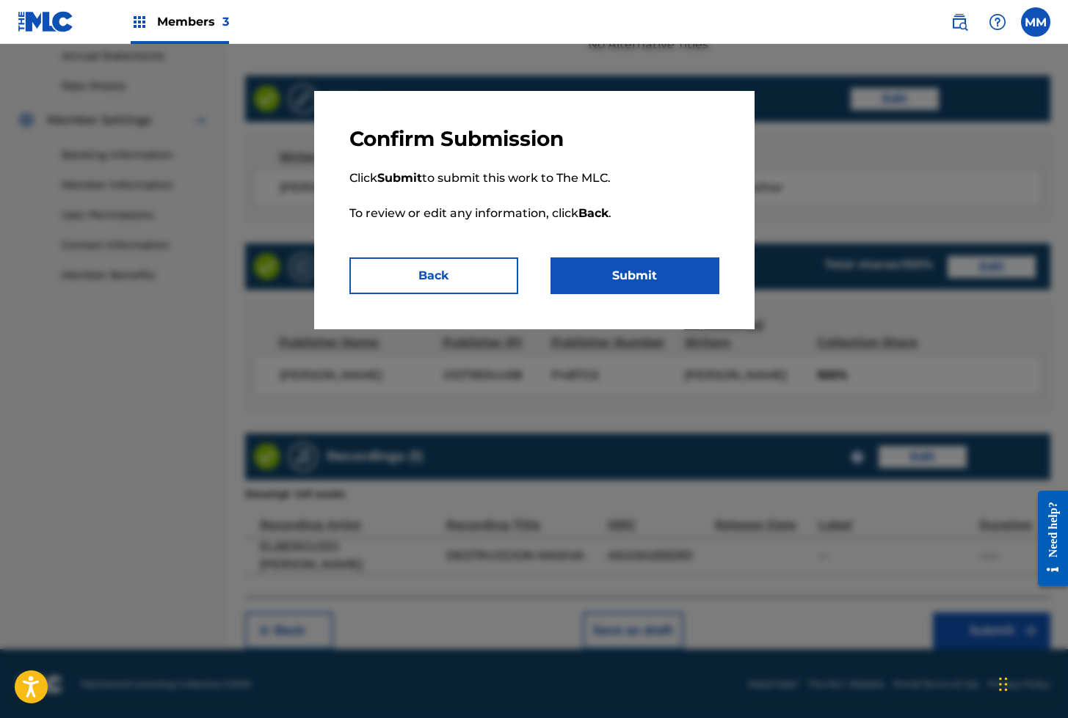
click at [620, 282] on button "Submit" at bounding box center [634, 276] width 169 height 37
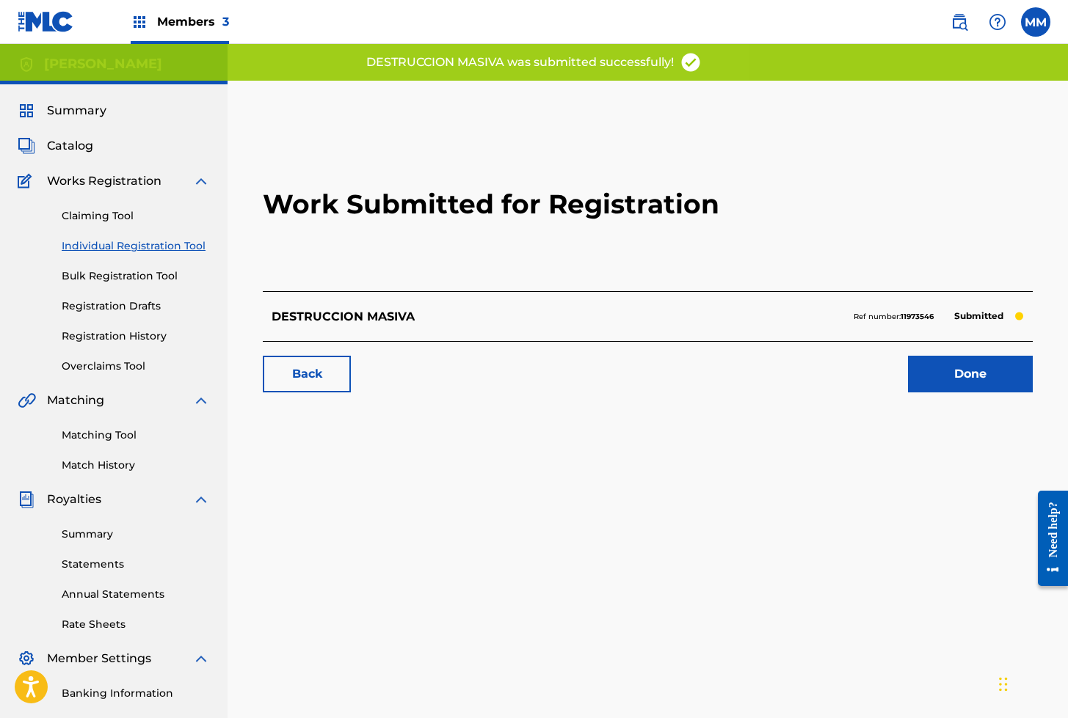
click at [982, 373] on link "Done" at bounding box center [970, 374] width 125 height 37
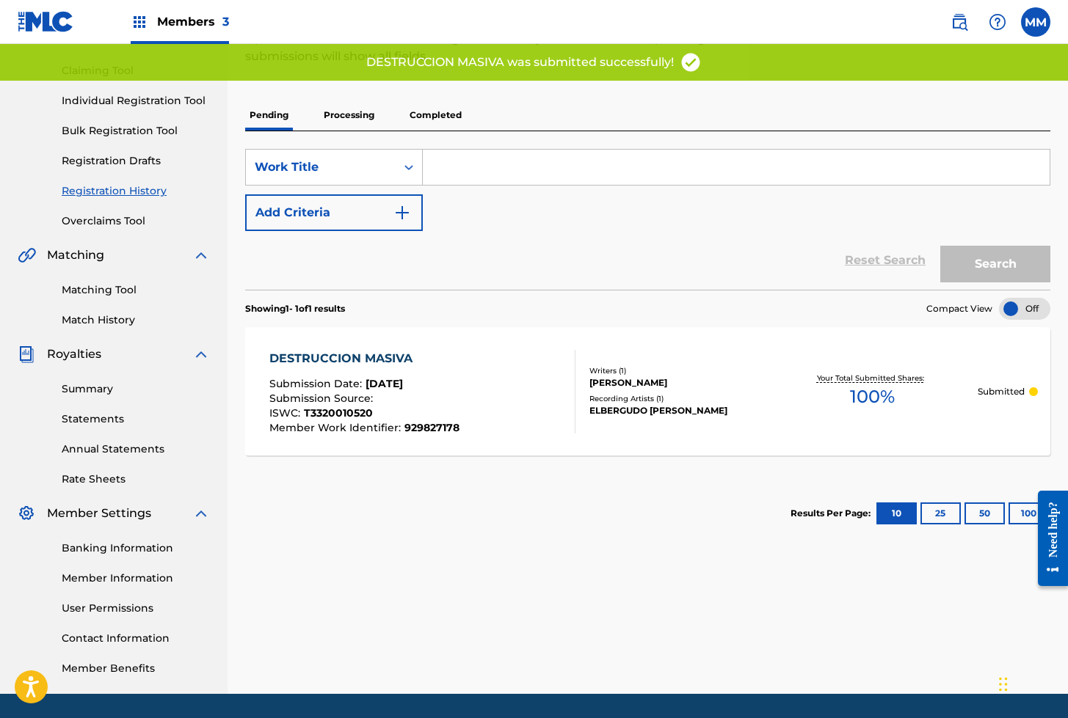
scroll to position [192, 0]
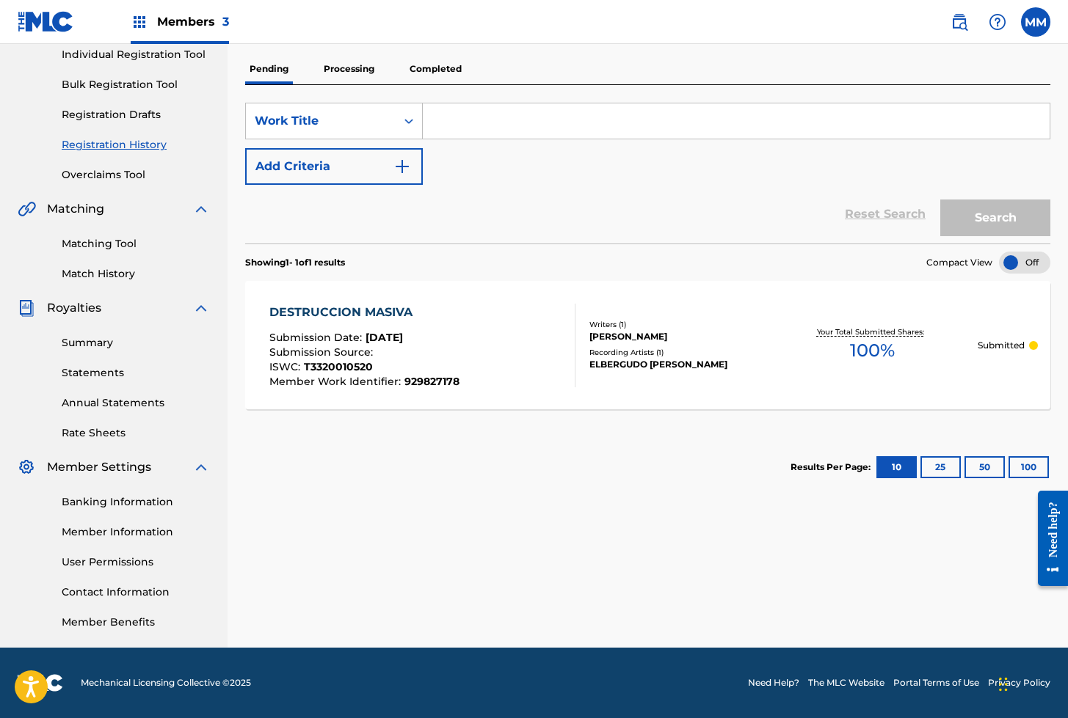
click at [128, 58] on link "Individual Registration Tool" at bounding box center [136, 54] width 148 height 15
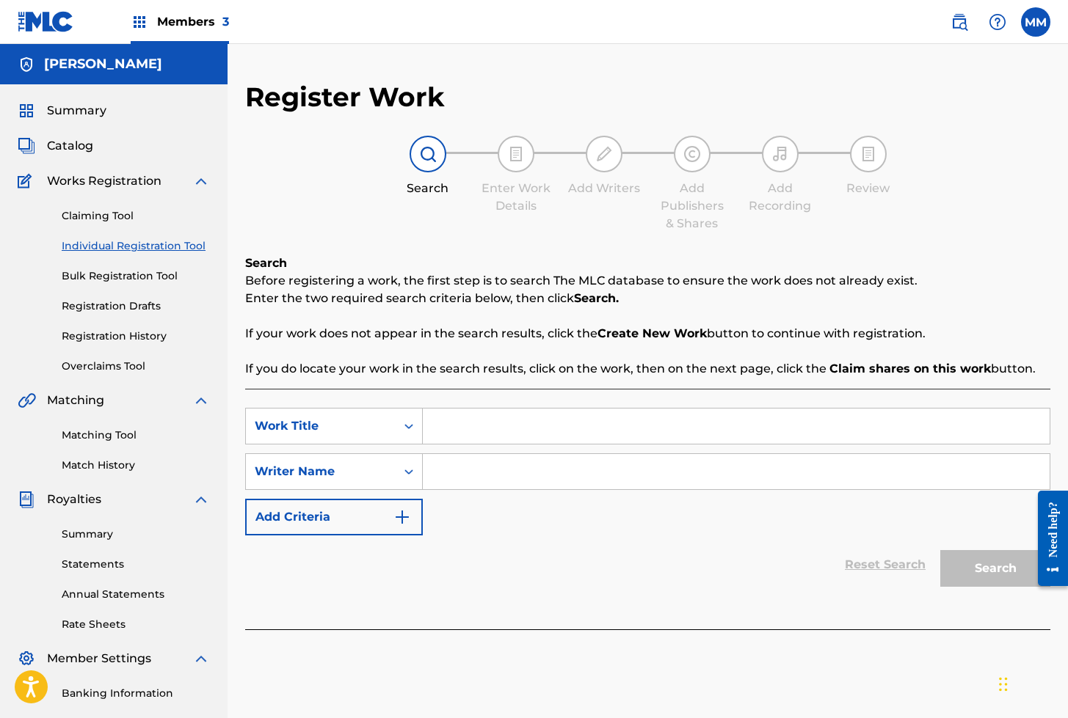
click at [506, 429] on input "Search Form" at bounding box center [736, 426] width 627 height 35
paste input "DESTRUCCION TOTAL ([PERSON_NAME])"
type input "DESTRUCCION TOTAL ([PERSON_NAME])"
click at [500, 465] on input "Search Form" at bounding box center [736, 471] width 627 height 35
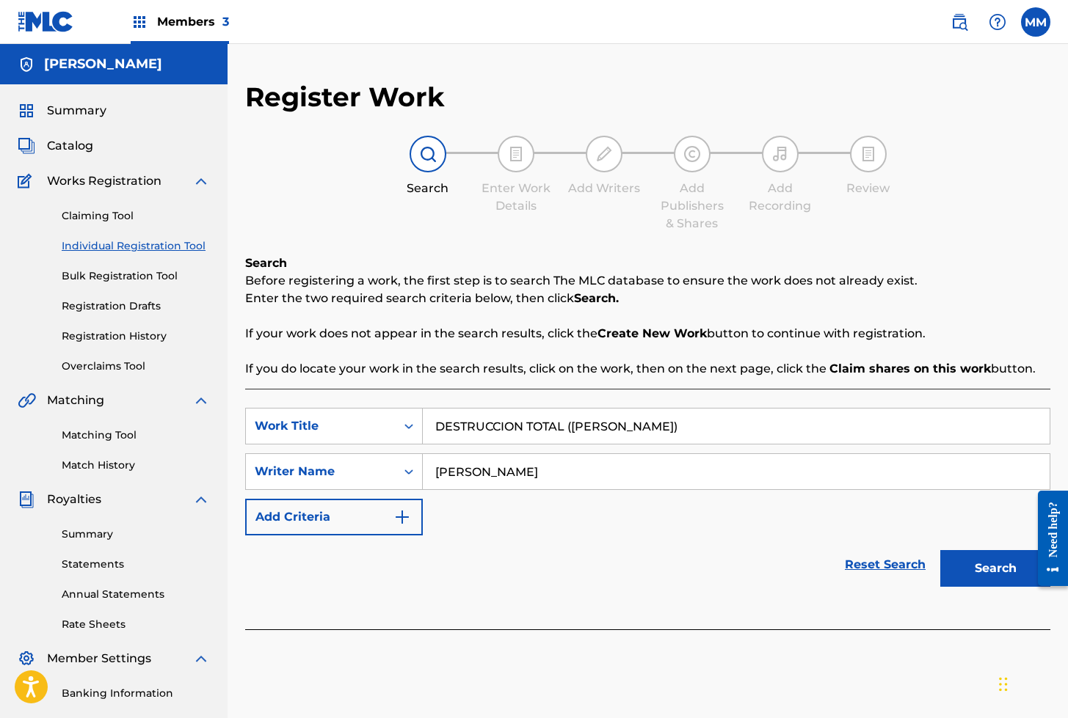
type input "[PERSON_NAME]"
click at [940, 550] on button "Search" at bounding box center [995, 568] width 110 height 37
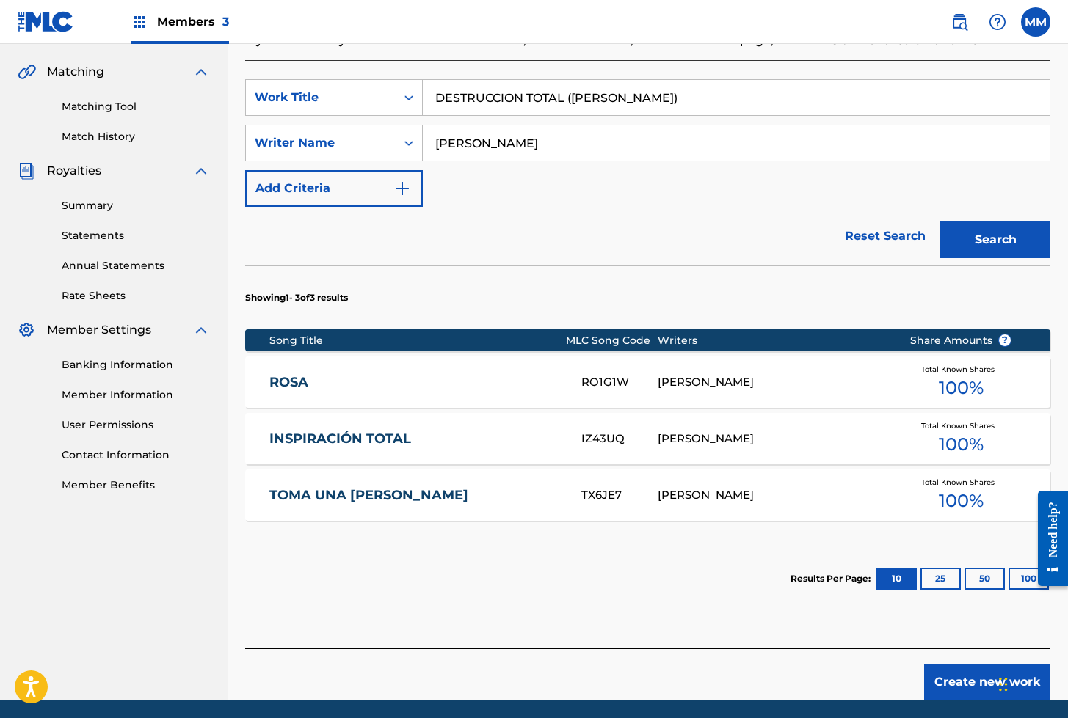
scroll to position [330, 0]
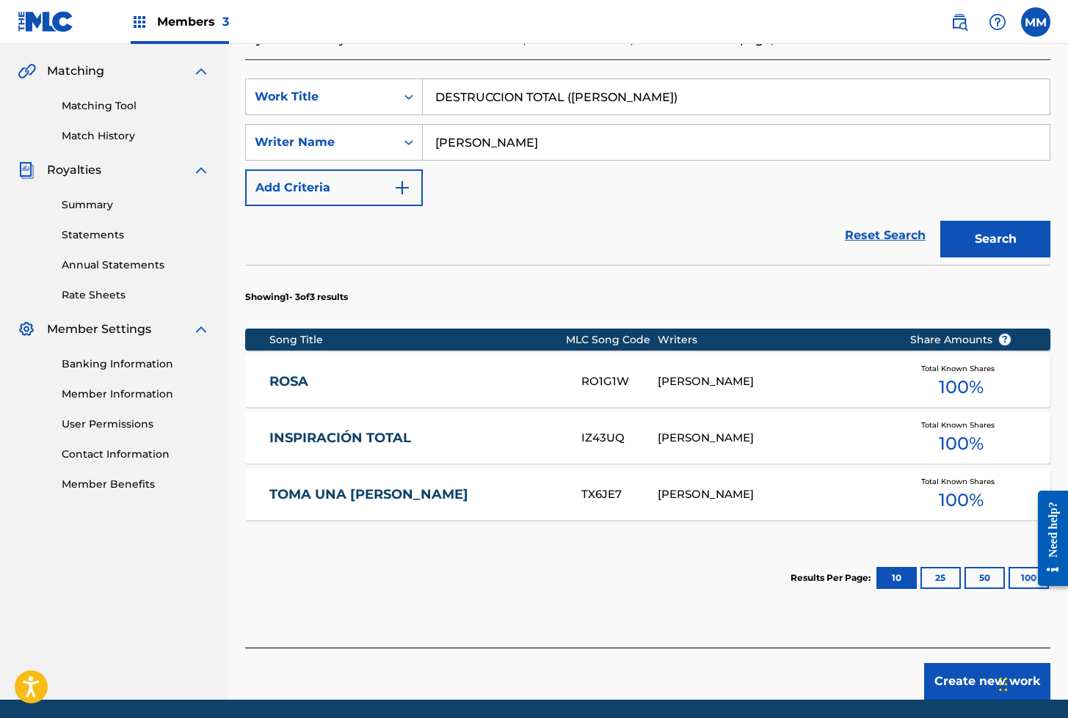
click at [949, 681] on button "Create new work" at bounding box center [987, 681] width 126 height 37
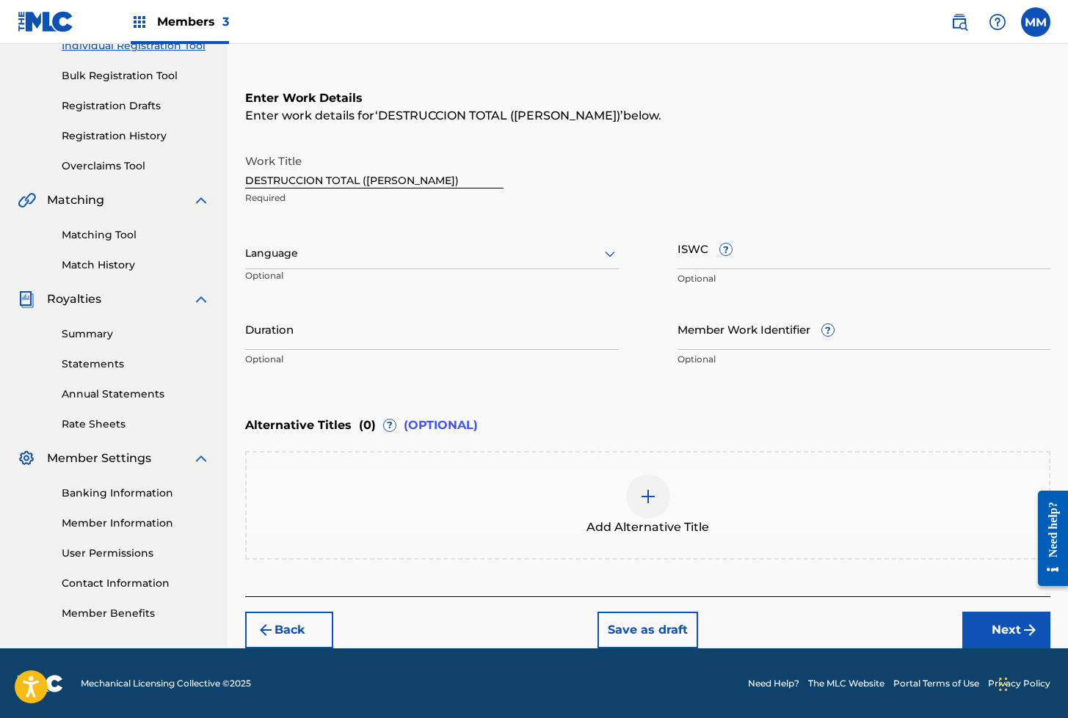
click at [252, 250] on div at bounding box center [432, 253] width 374 height 18
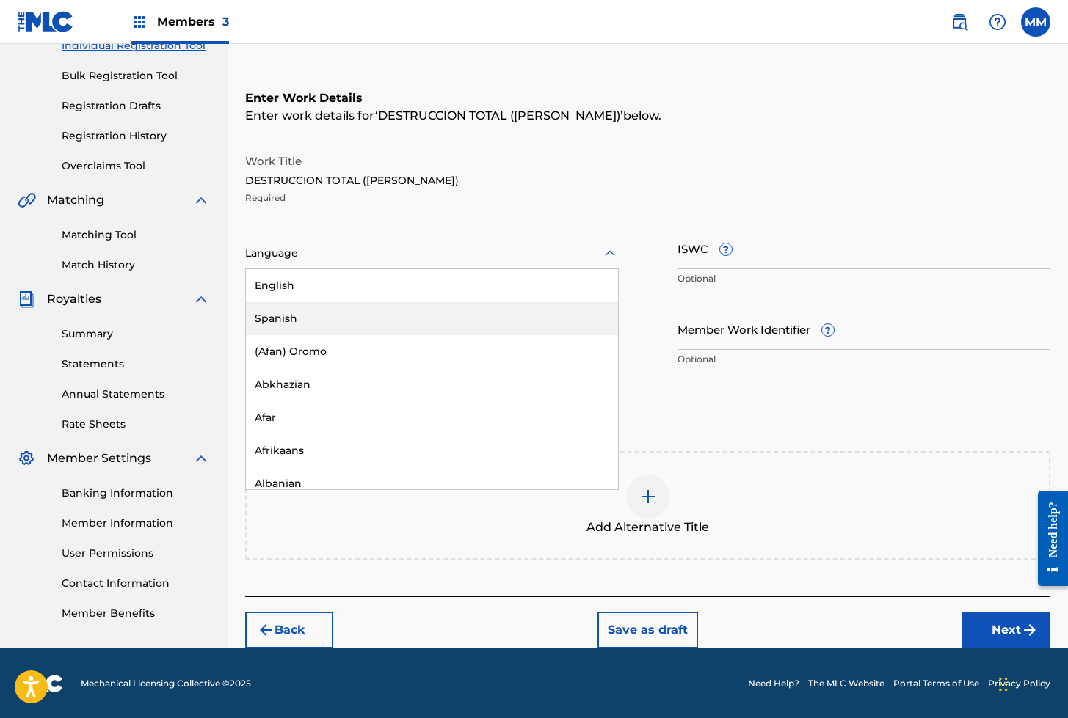
click at [285, 311] on div "Spanish" at bounding box center [432, 318] width 372 height 33
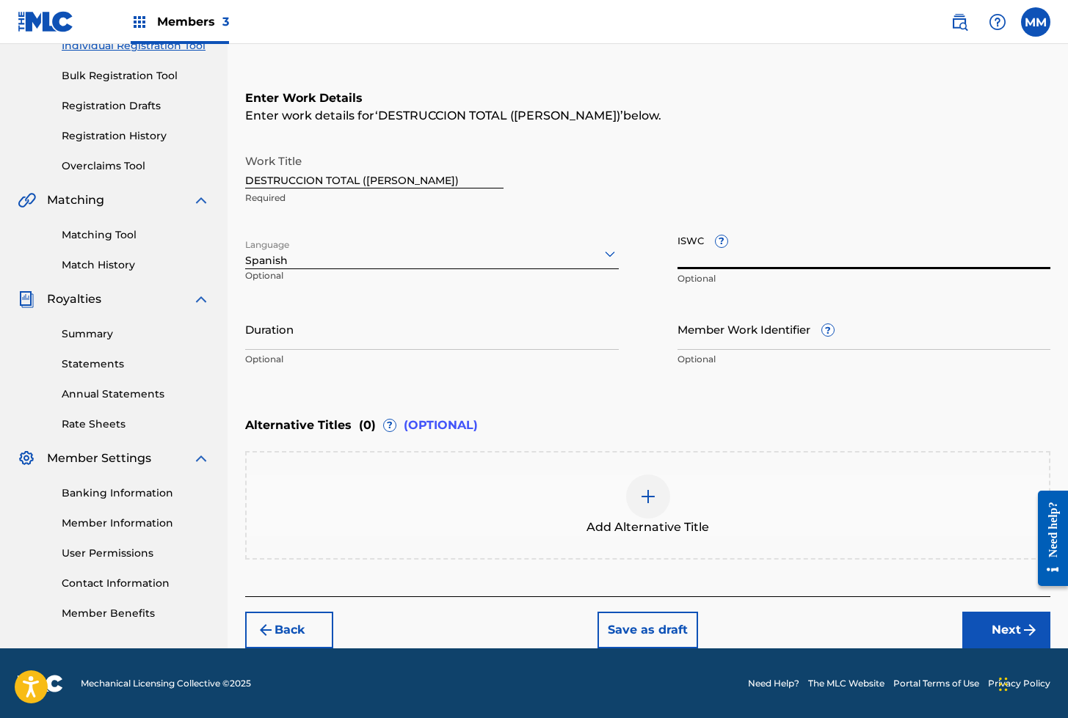
click at [683, 258] on input "ISWC ?" at bounding box center [864, 249] width 374 height 42
paste input "T3321963122"
type input "T3321963122"
click at [753, 330] on input "Member Work Identifier ?" at bounding box center [864, 329] width 374 height 42
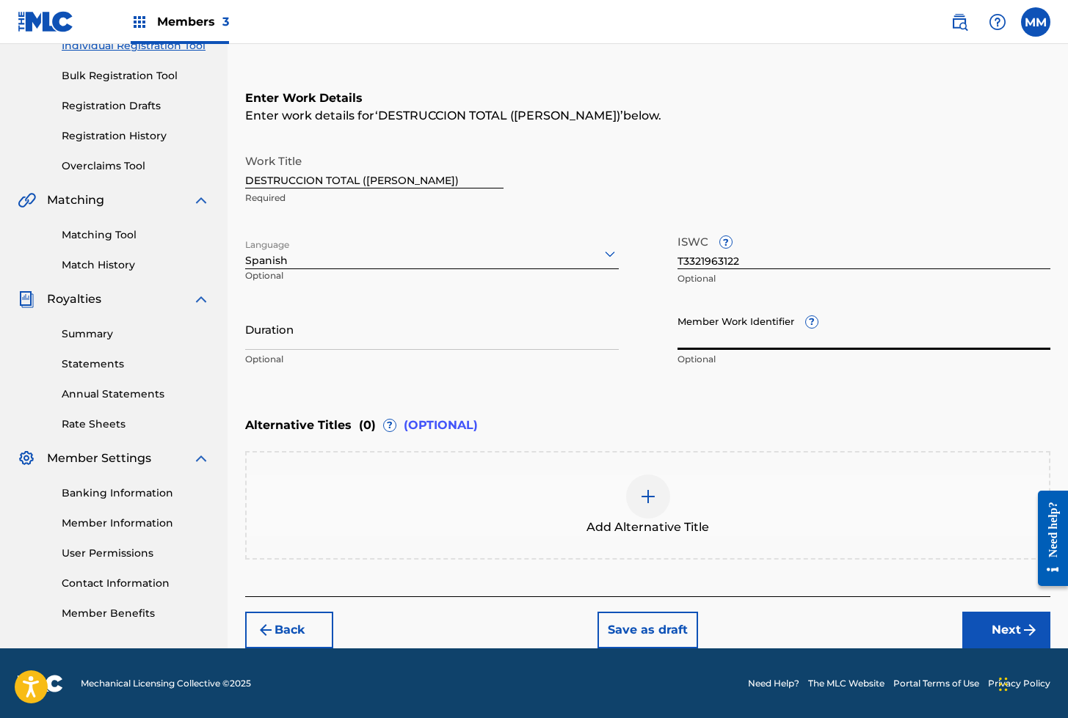
paste input "930012383"
type input "930012383"
click at [991, 635] on button "Next" at bounding box center [1006, 630] width 88 height 37
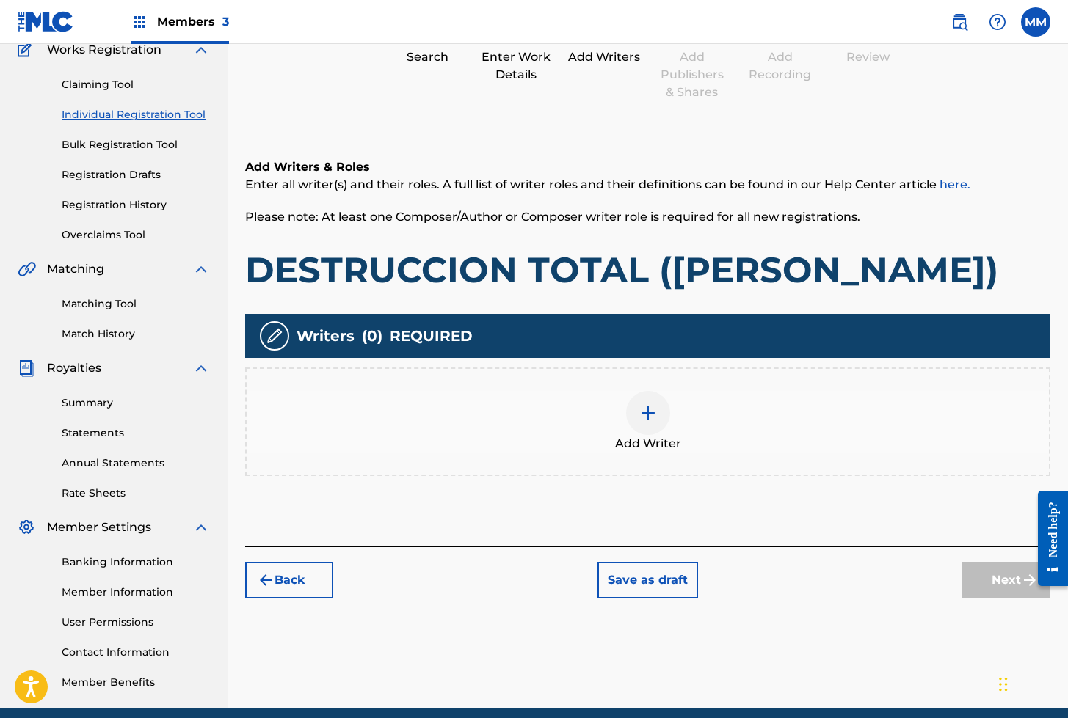
scroll to position [66, 0]
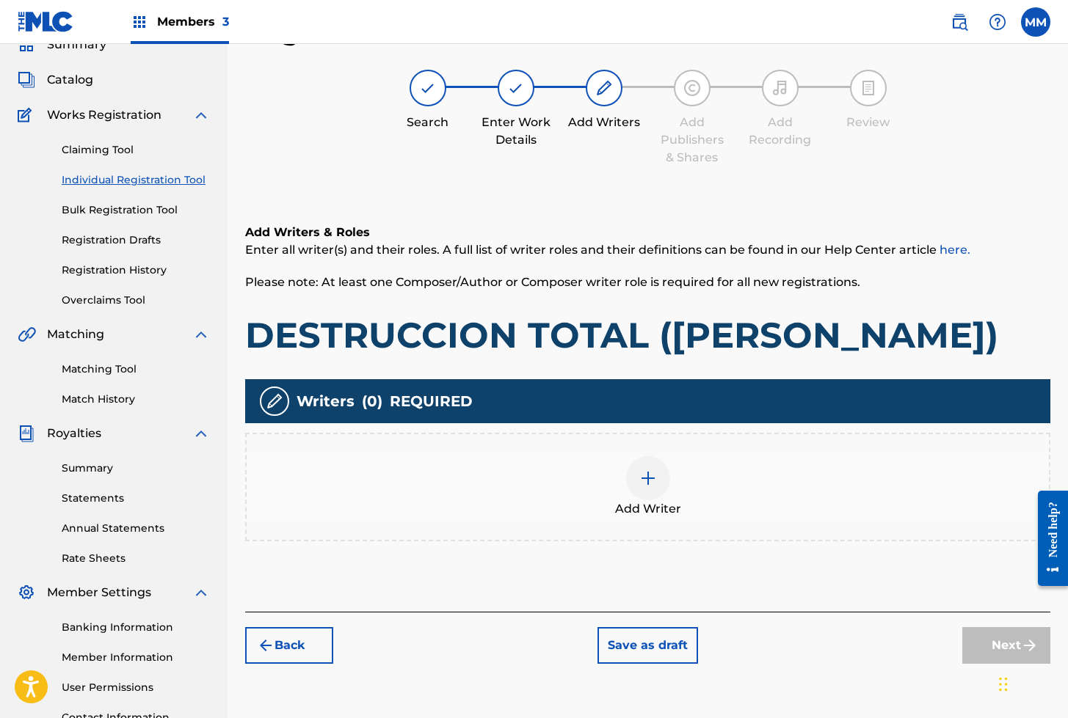
click at [638, 474] on div at bounding box center [648, 478] width 44 height 44
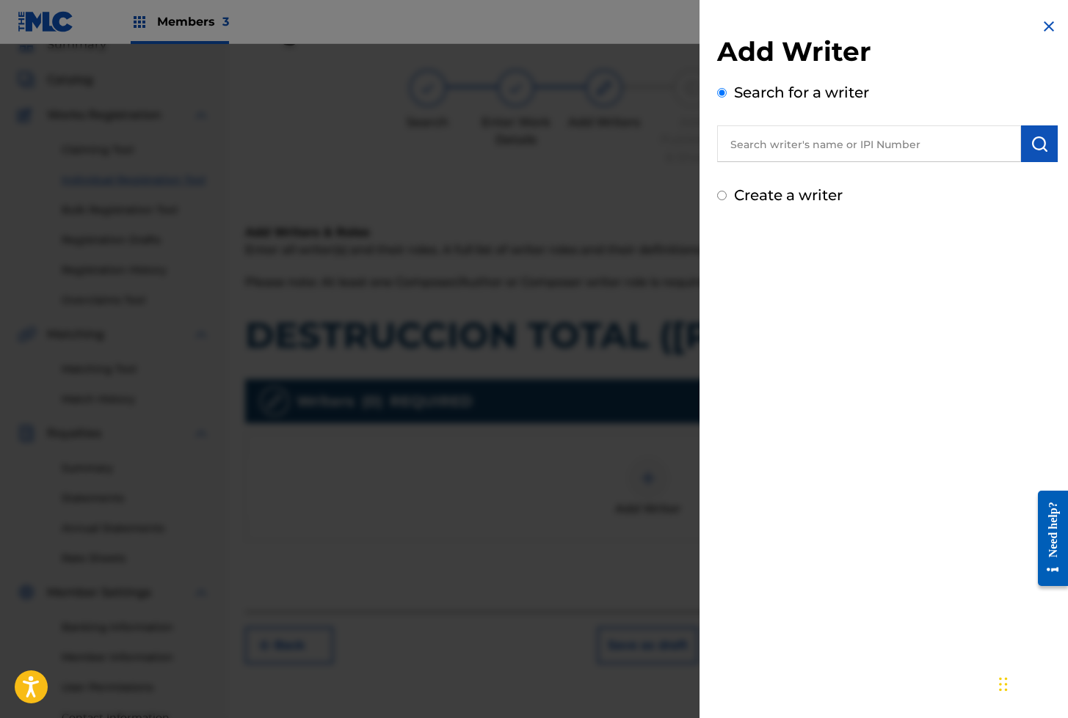
click at [794, 151] on input "text" at bounding box center [869, 143] width 304 height 37
paste input "01280563847"
type input "01280563847"
click at [1030, 150] on img "submit" at bounding box center [1039, 144] width 18 height 18
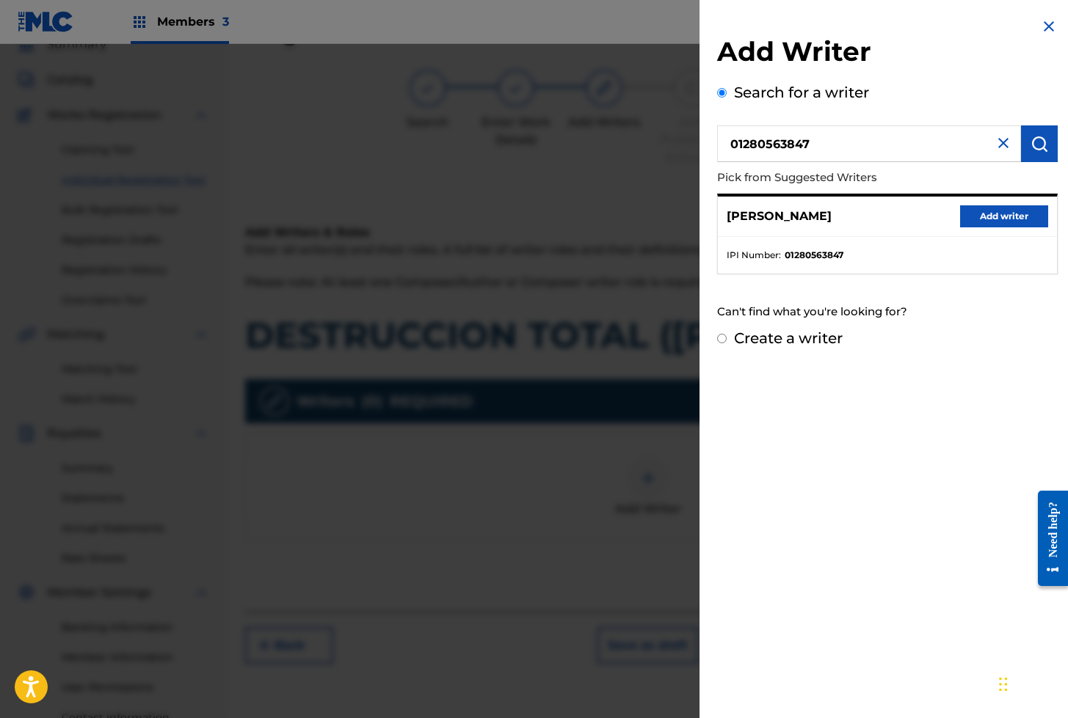
click at [982, 206] on button "Add writer" at bounding box center [1004, 216] width 88 height 22
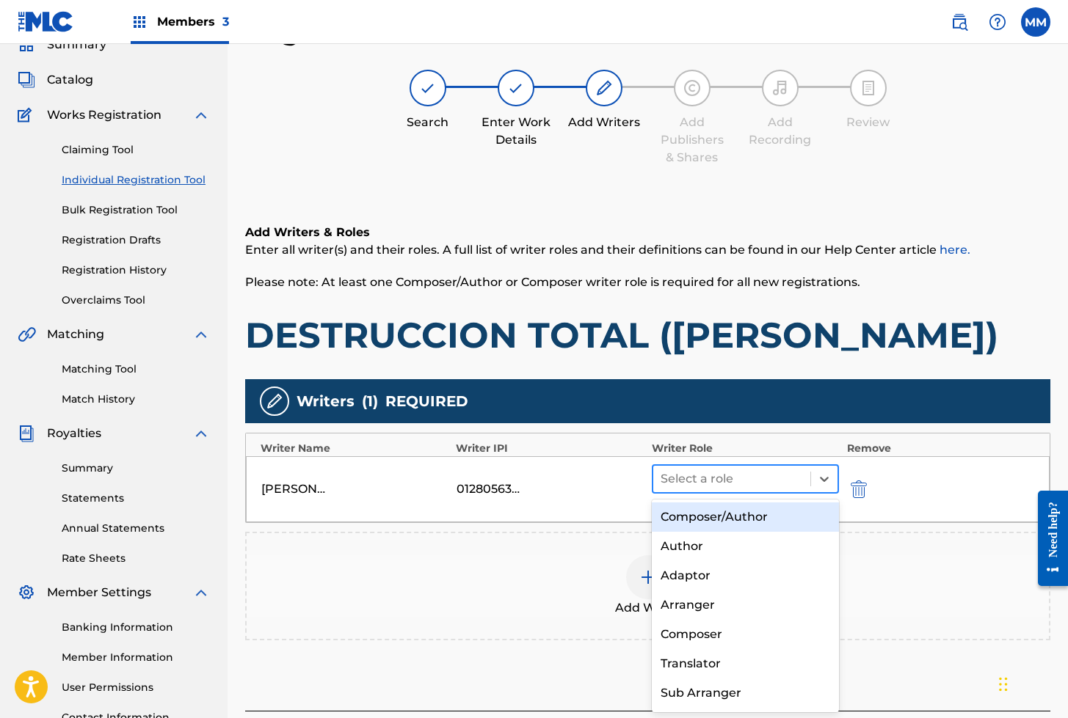
click at [714, 483] on div at bounding box center [732, 479] width 143 height 21
click at [713, 517] on div "Composer/Author" at bounding box center [746, 517] width 188 height 29
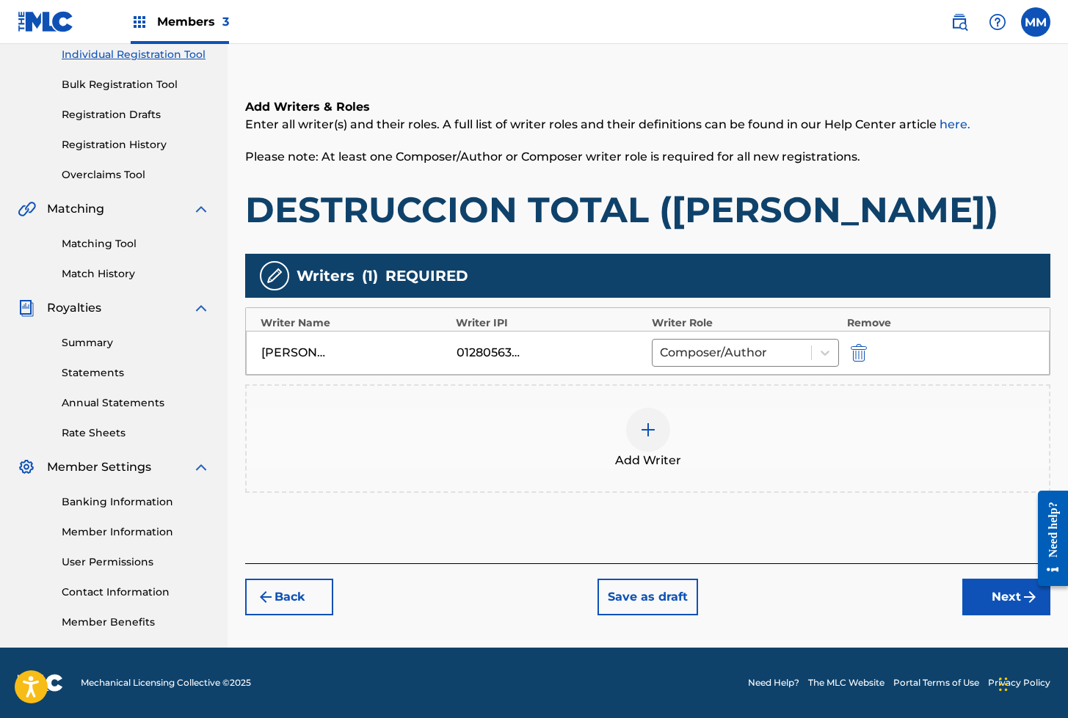
click at [985, 602] on button "Next" at bounding box center [1006, 597] width 88 height 37
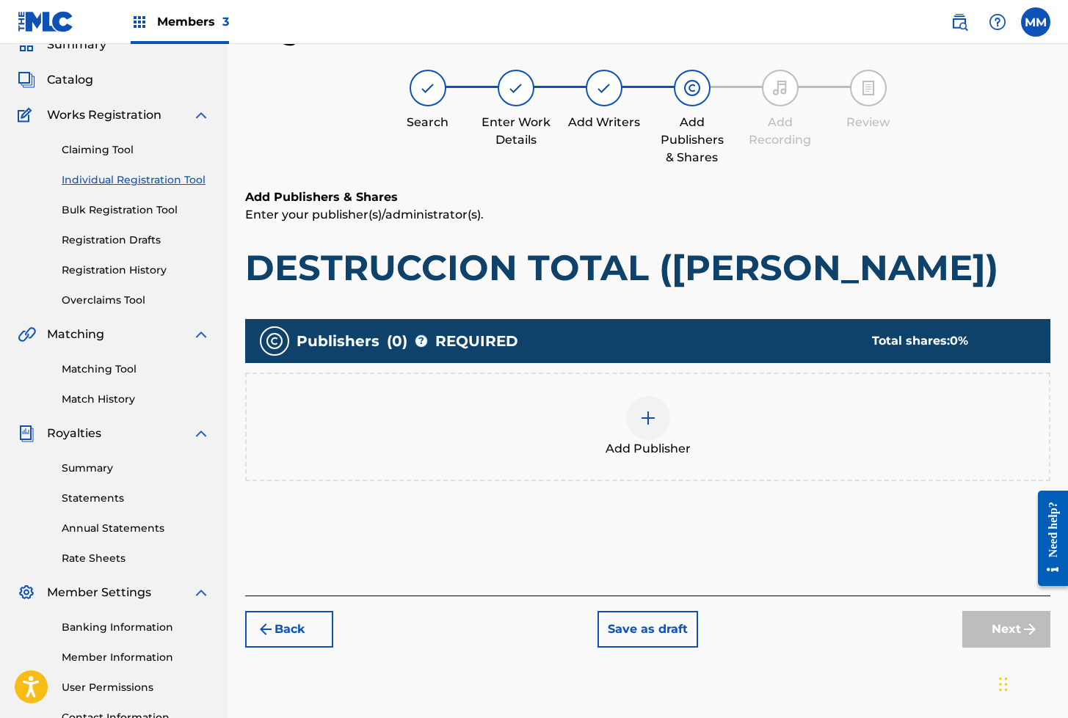
click at [652, 429] on div at bounding box center [648, 418] width 44 height 44
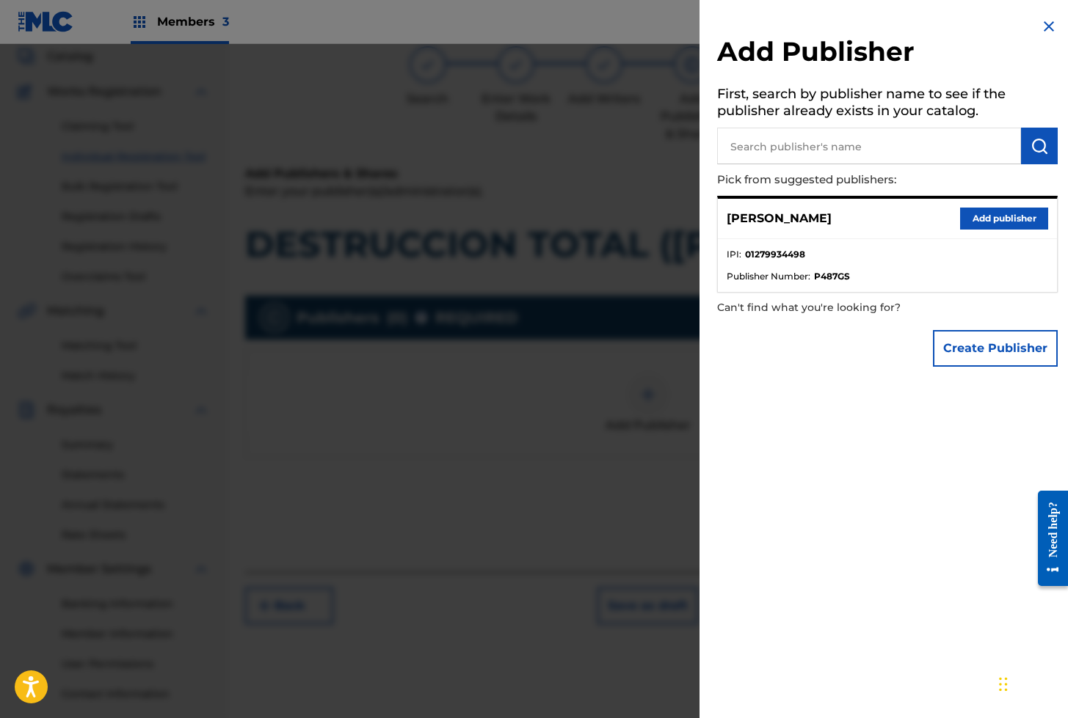
scroll to position [103, 0]
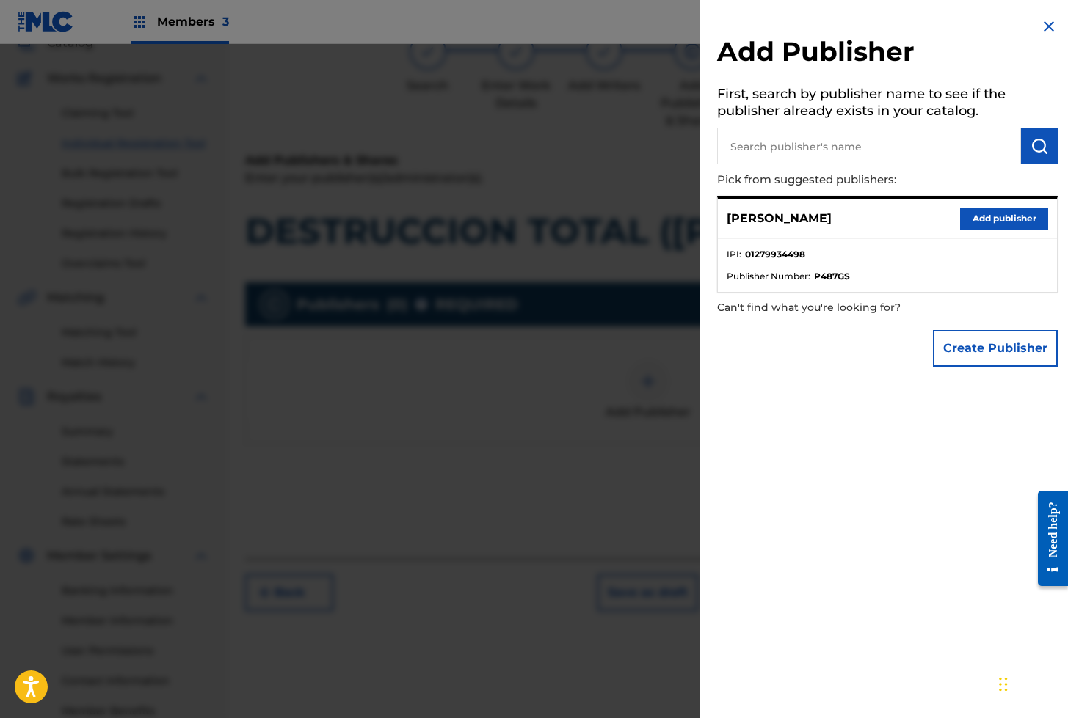
click at [999, 216] on button "Add publisher" at bounding box center [1004, 219] width 88 height 22
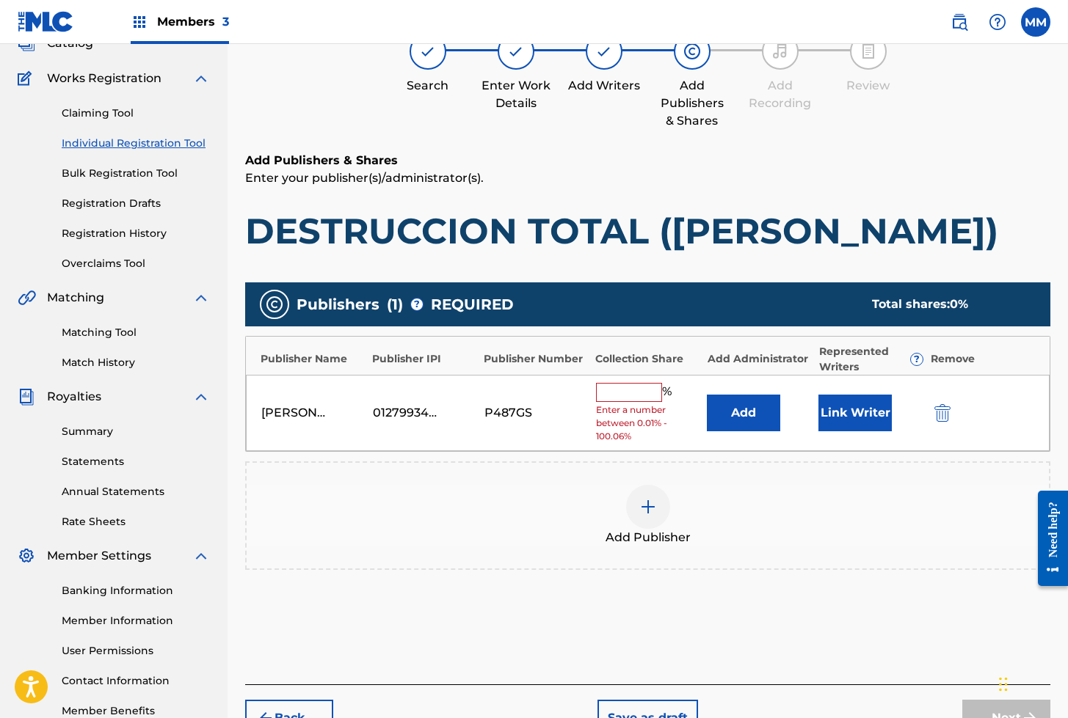
click at [856, 405] on button "Link Writer" at bounding box center [854, 413] width 73 height 37
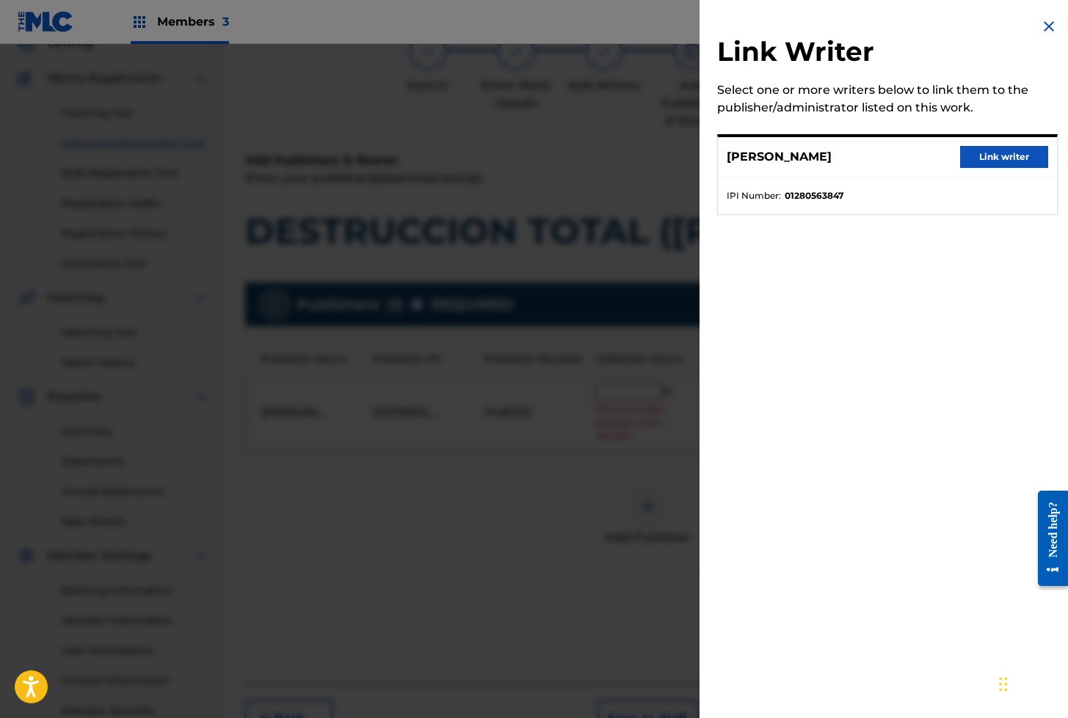
click at [992, 156] on button "Link writer" at bounding box center [1004, 157] width 88 height 22
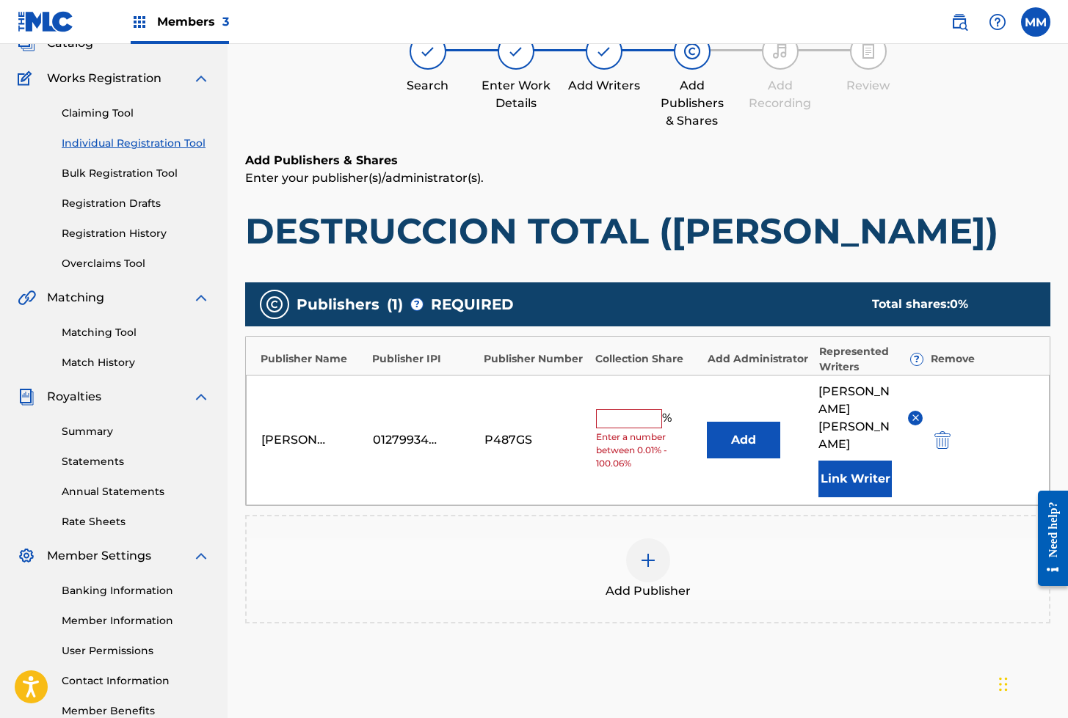
click at [634, 410] on input "text" at bounding box center [629, 419] width 66 height 19
type input "100"
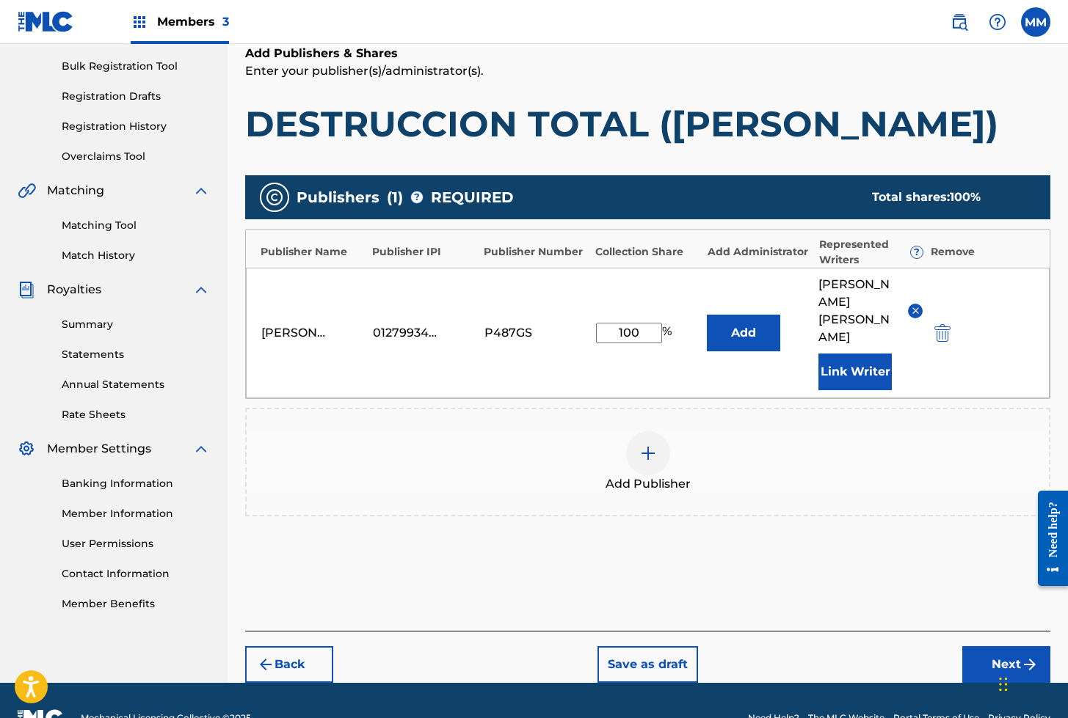
click at [1000, 647] on button "Next" at bounding box center [1006, 665] width 88 height 37
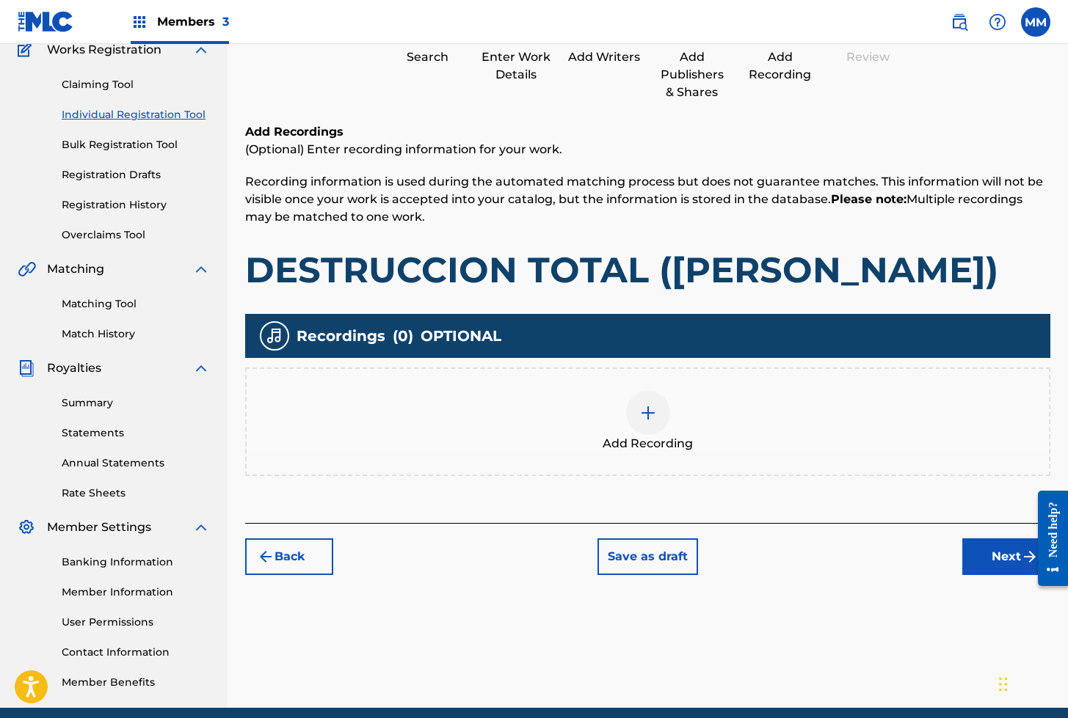
scroll to position [66, 0]
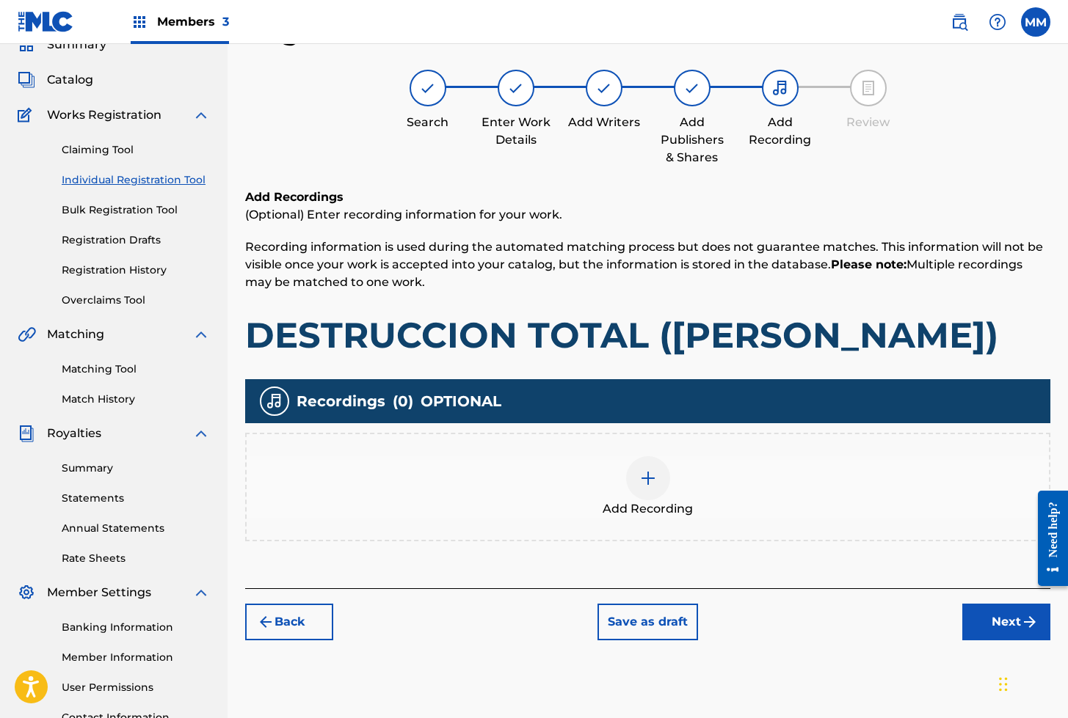
click at [637, 475] on div at bounding box center [648, 478] width 44 height 44
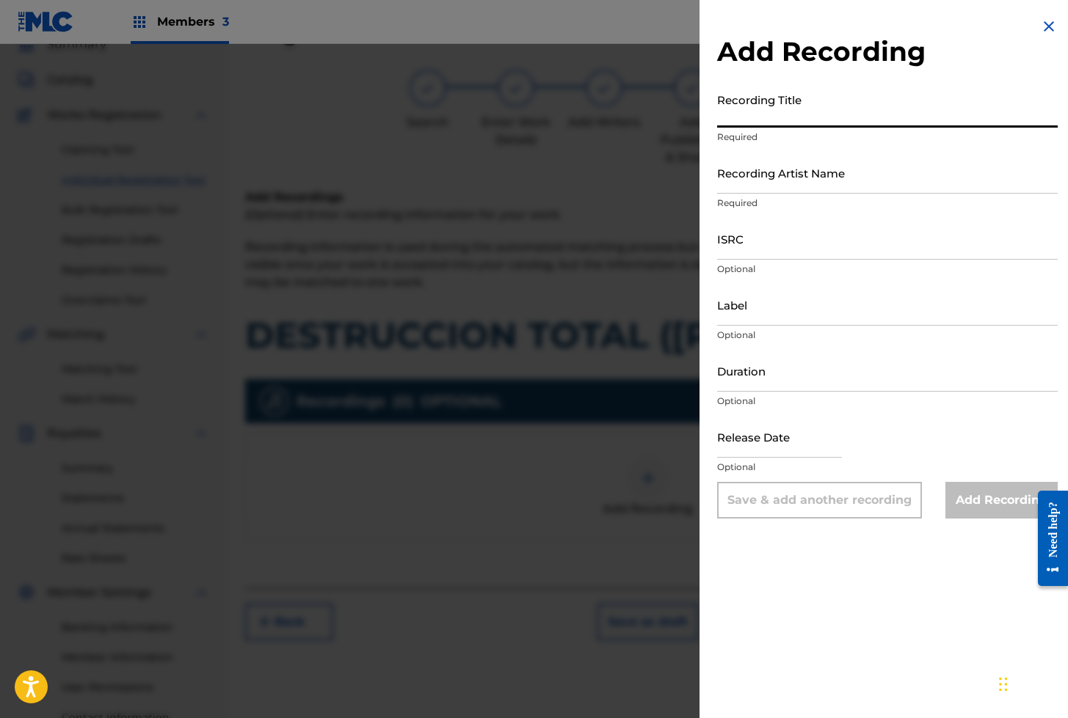
click at [772, 120] on input "Recording Title" at bounding box center [887, 107] width 341 height 42
click at [798, 109] on input "Recording Title" at bounding box center [887, 107] width 341 height 42
paste input "DESTRUCCION TOTAL"
type input "DESTRUCCION TOTAL"
click at [784, 173] on input "Recording Artist Name" at bounding box center [887, 173] width 341 height 42
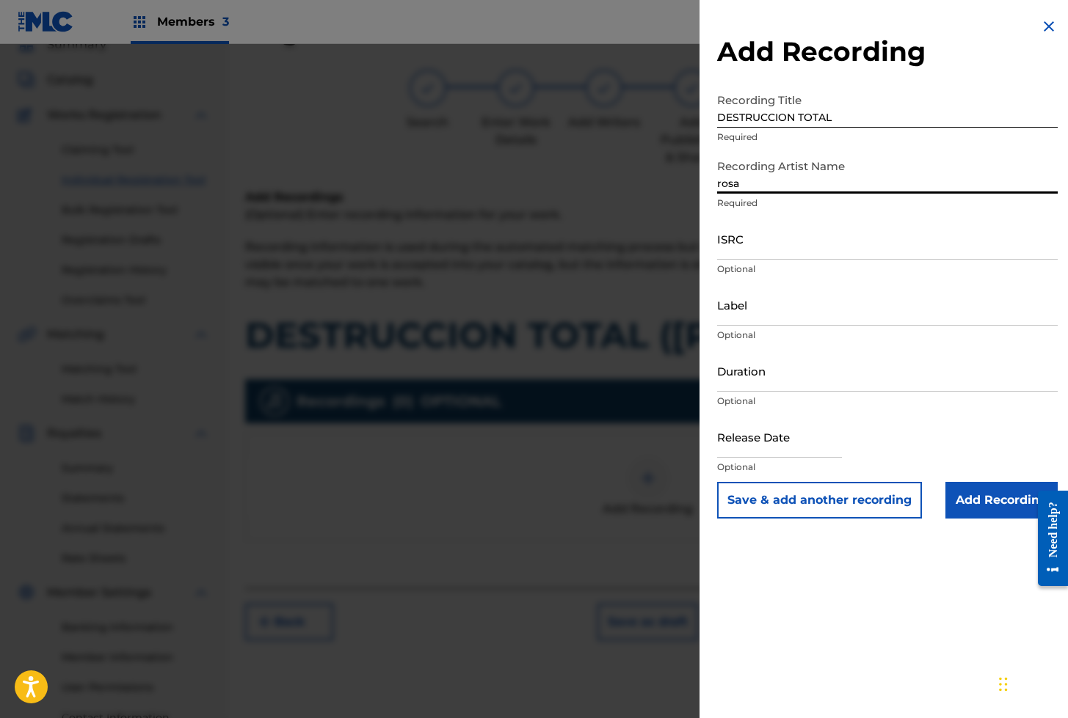
type input "[PERSON_NAME]"
click at [762, 255] on input "ISRC" at bounding box center [887, 239] width 341 height 42
paste input "AEA3A2591072"
type input "AEA3A2591072"
click at [973, 501] on input "Add Recording" at bounding box center [1001, 500] width 112 height 37
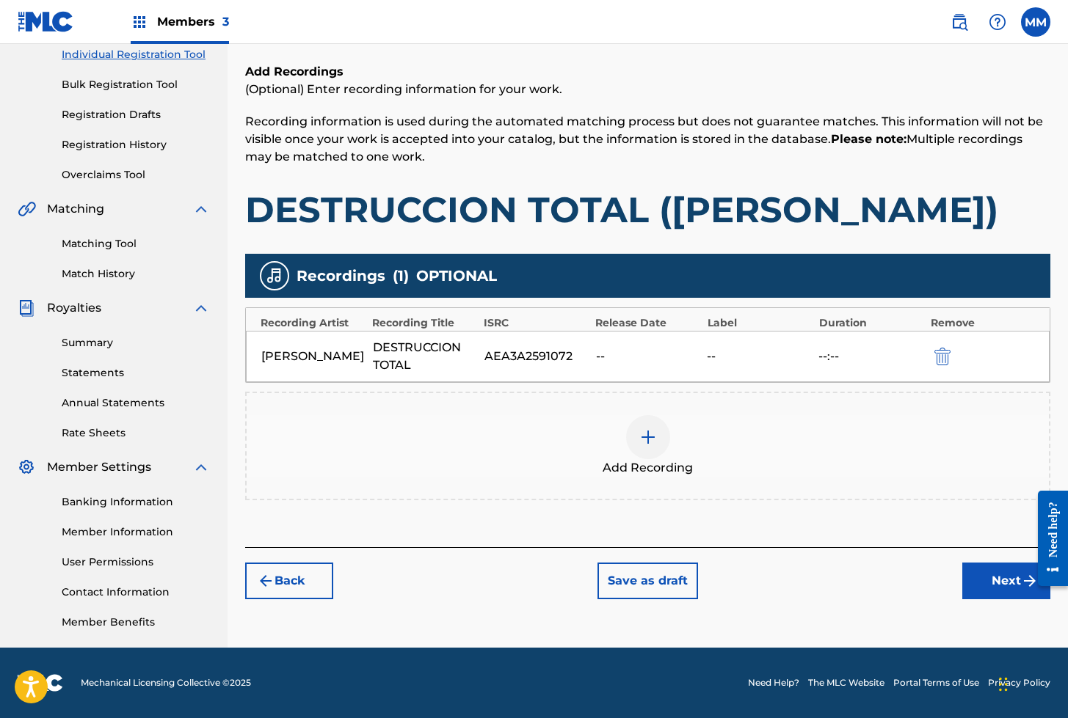
click at [1006, 579] on button "Next" at bounding box center [1006, 581] width 88 height 37
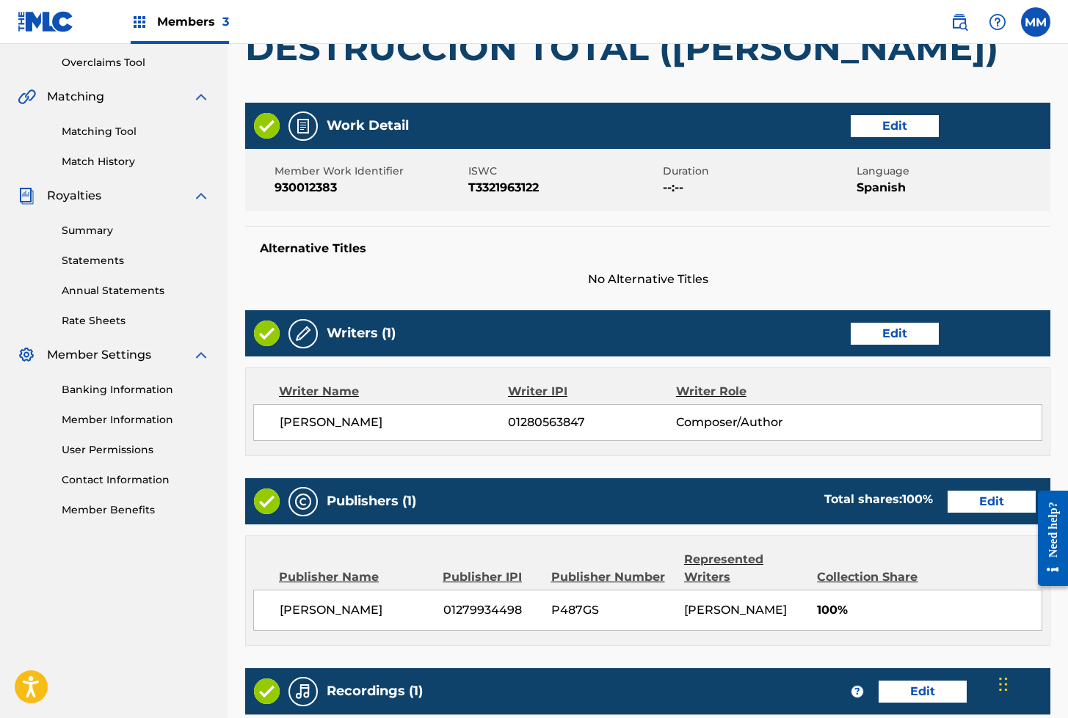
scroll to position [539, 0]
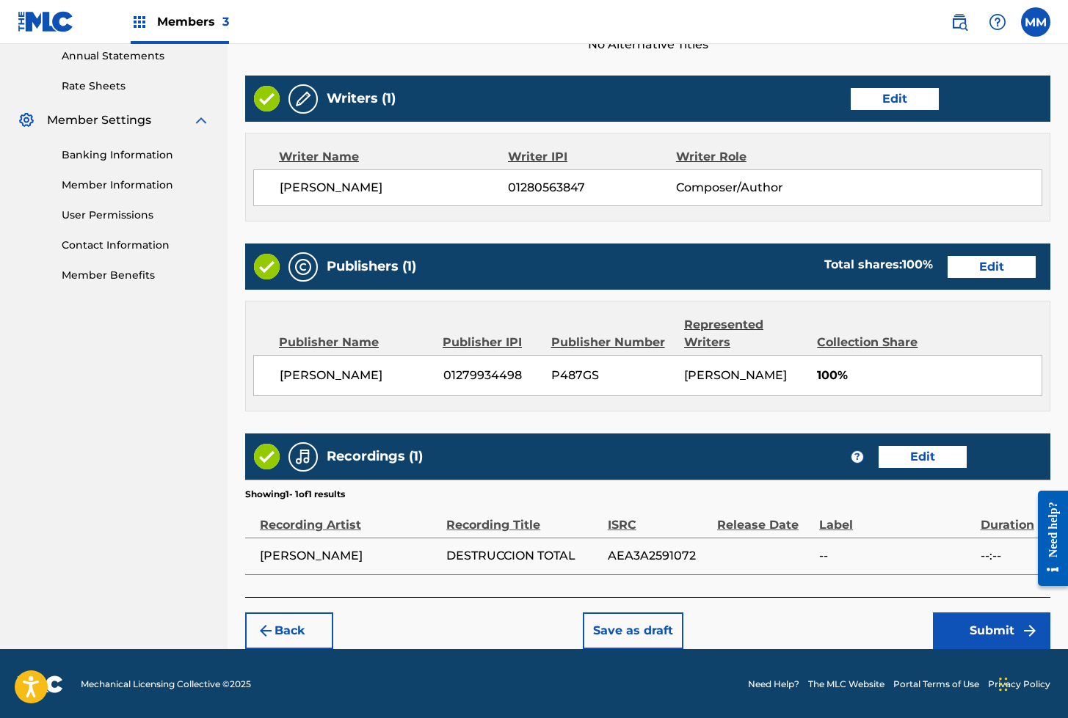
click at [989, 630] on button "Submit" at bounding box center [991, 631] width 117 height 37
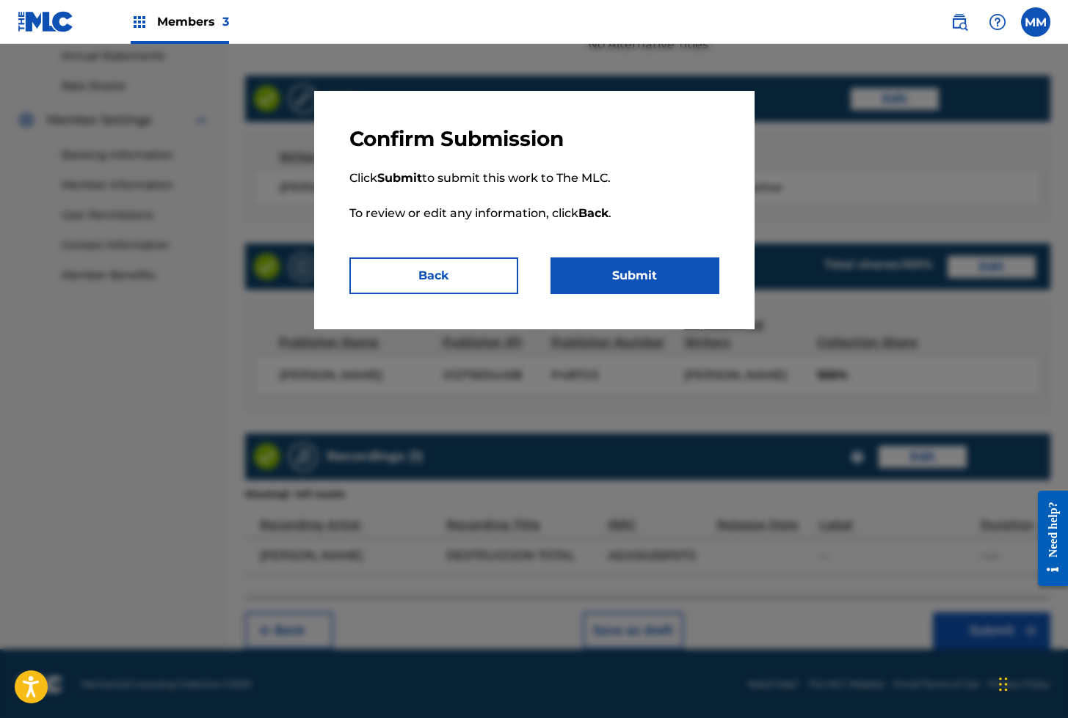
click at [623, 273] on button "Submit" at bounding box center [634, 276] width 169 height 37
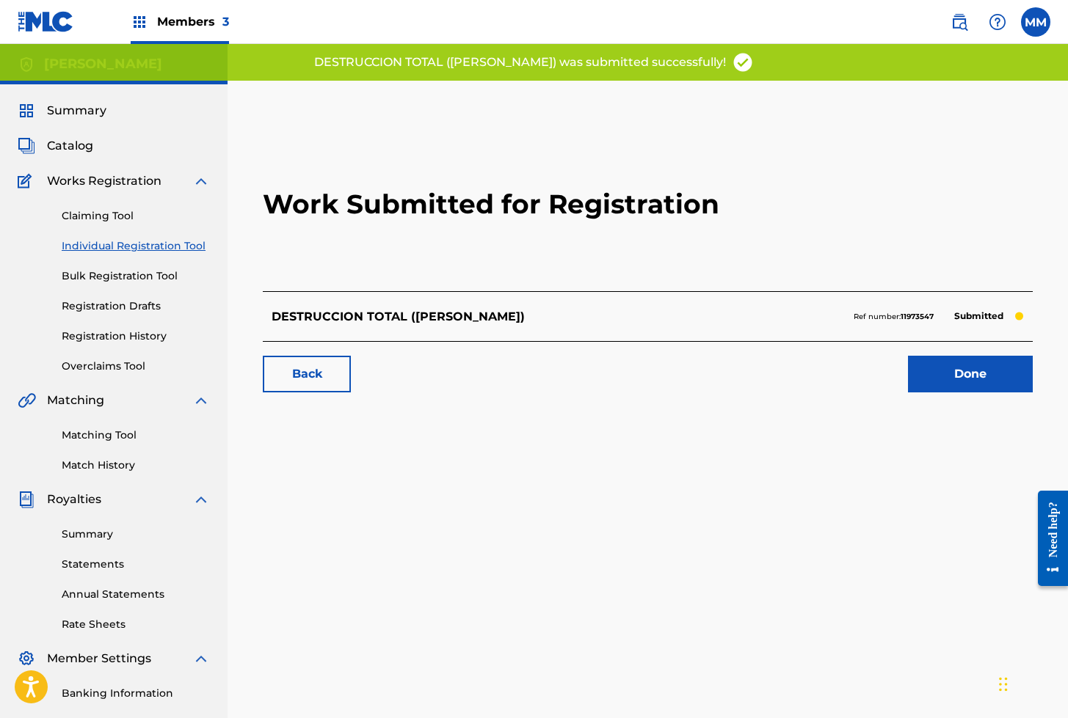
click at [975, 371] on link "Done" at bounding box center [970, 374] width 125 height 37
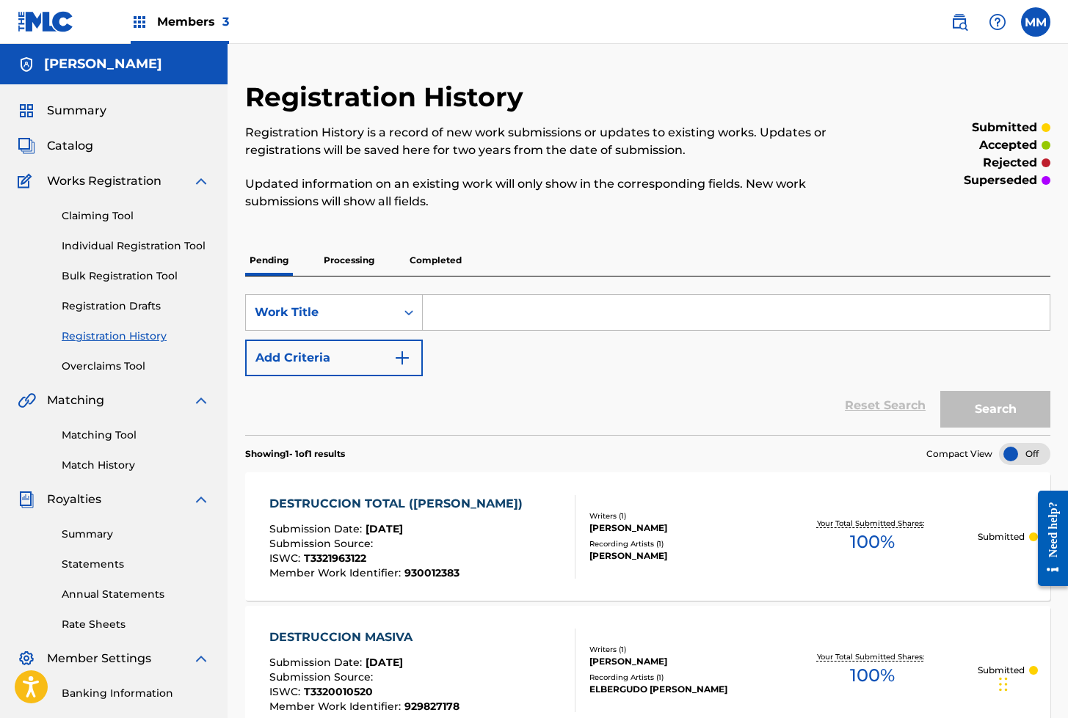
click at [108, 245] on link "Individual Registration Tool" at bounding box center [136, 246] width 148 height 15
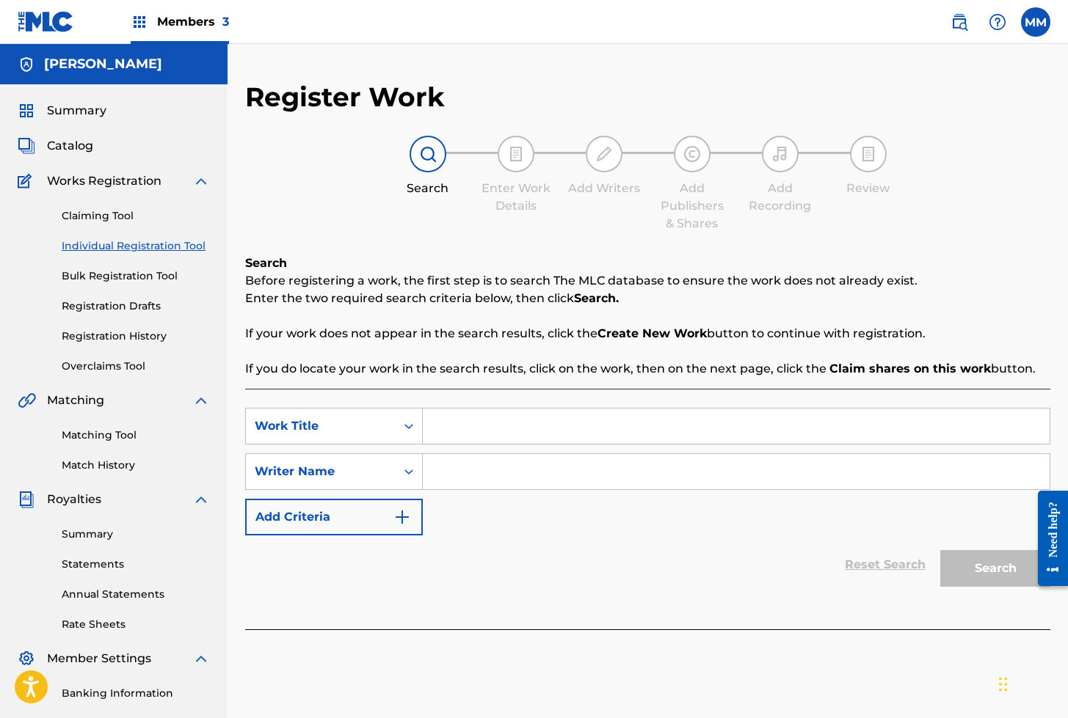
click at [476, 409] on input "Search Form" at bounding box center [736, 426] width 627 height 35
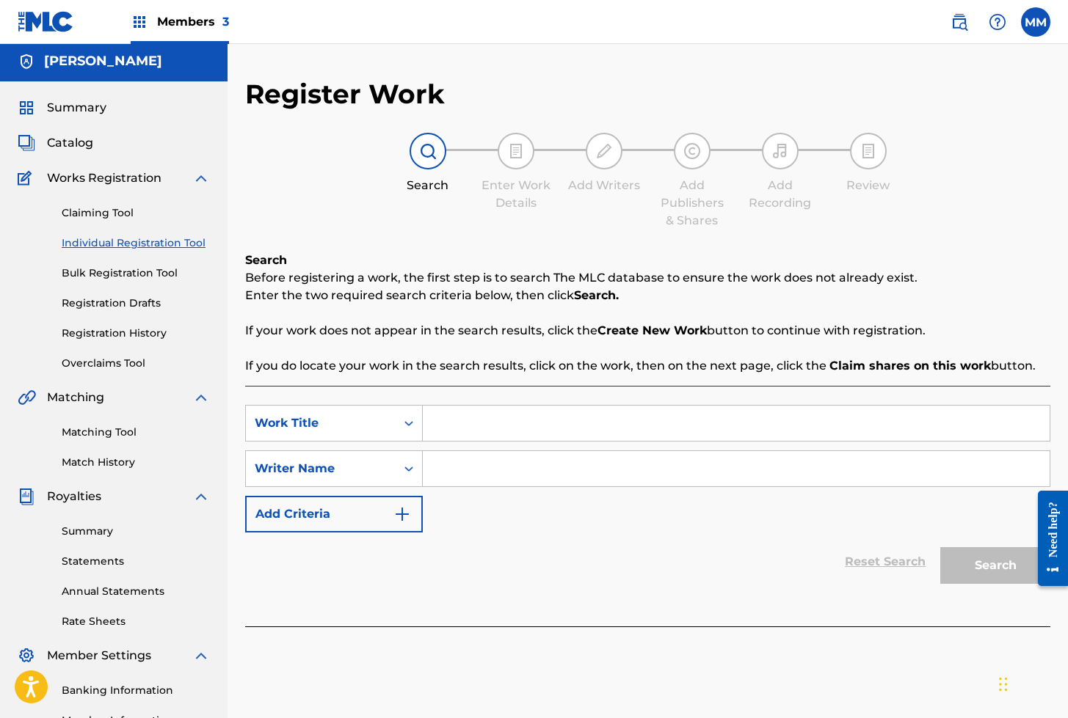
paste input "[PERSON_NAME]"
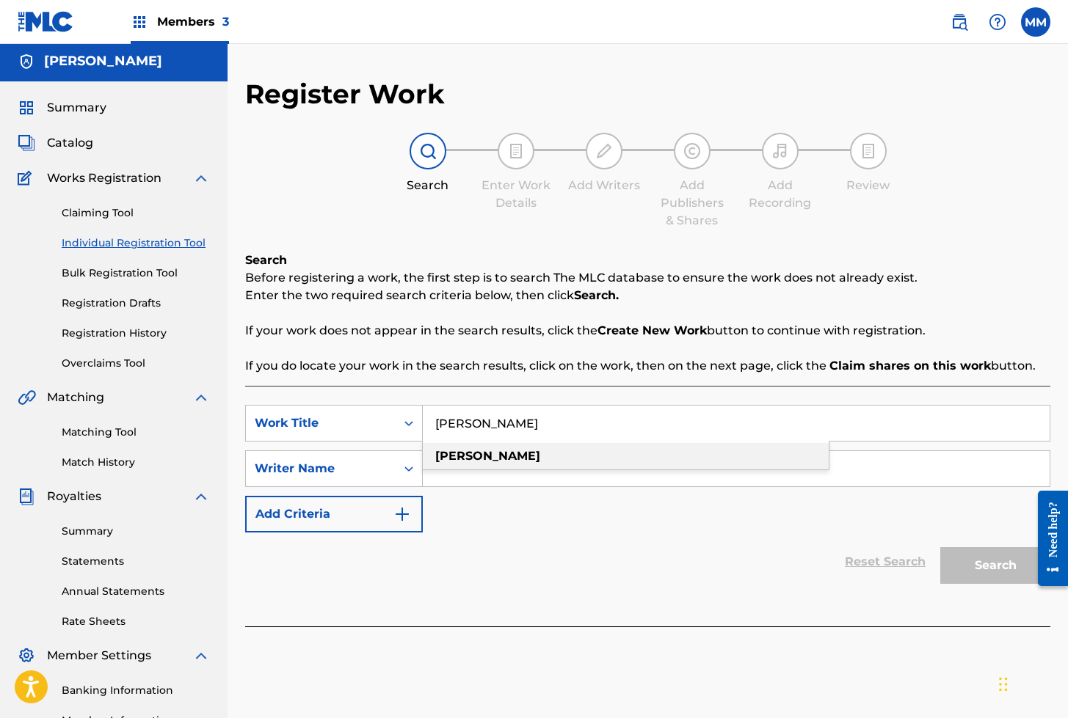
click at [484, 459] on div "[PERSON_NAME]" at bounding box center [626, 456] width 406 height 26
type input "[PERSON_NAME]"
click at [471, 477] on input "Search Form" at bounding box center [736, 468] width 627 height 35
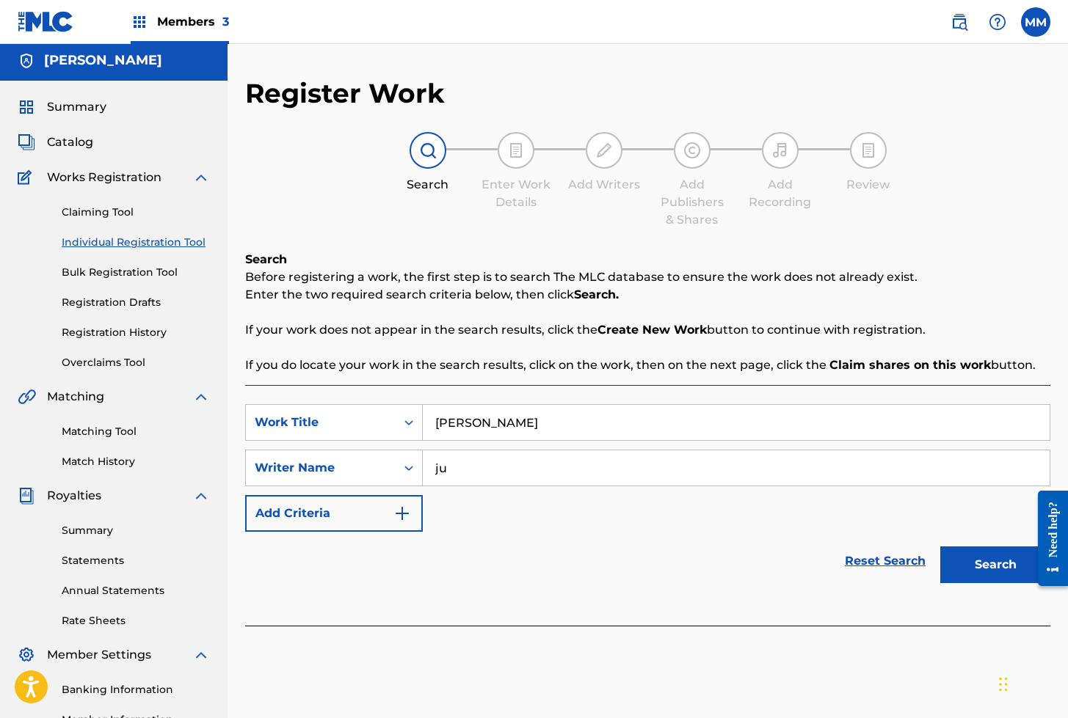
type input "j"
type input "[PERSON_NAME]"
click at [1014, 558] on button "Search" at bounding box center [995, 565] width 110 height 37
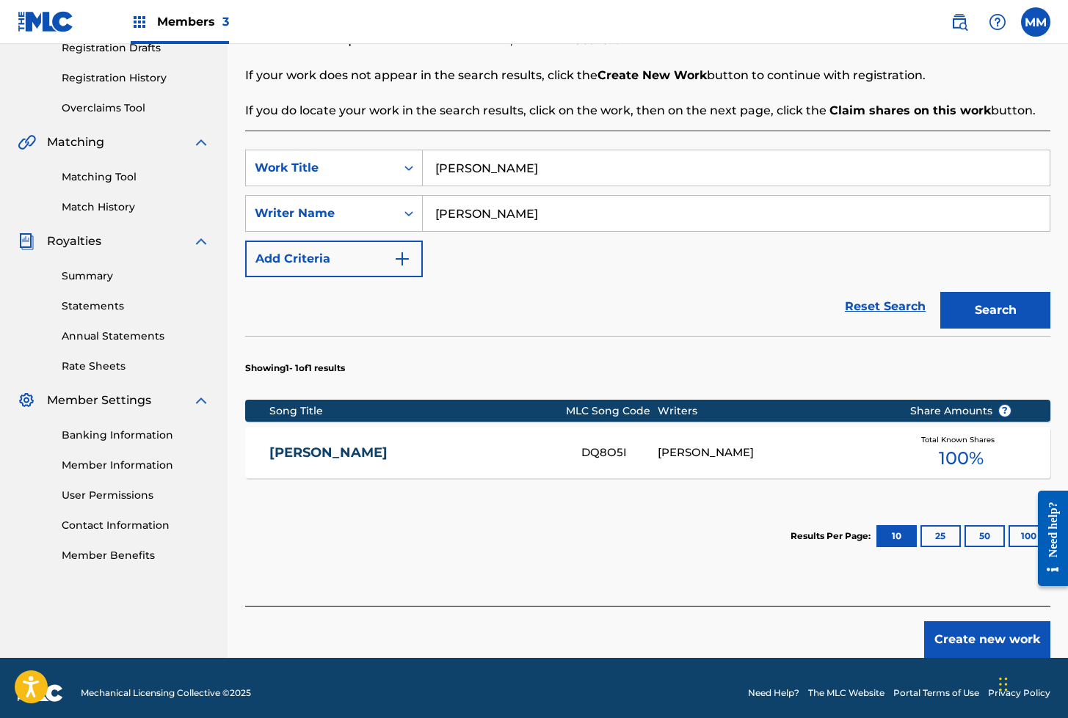
scroll to position [269, 0]
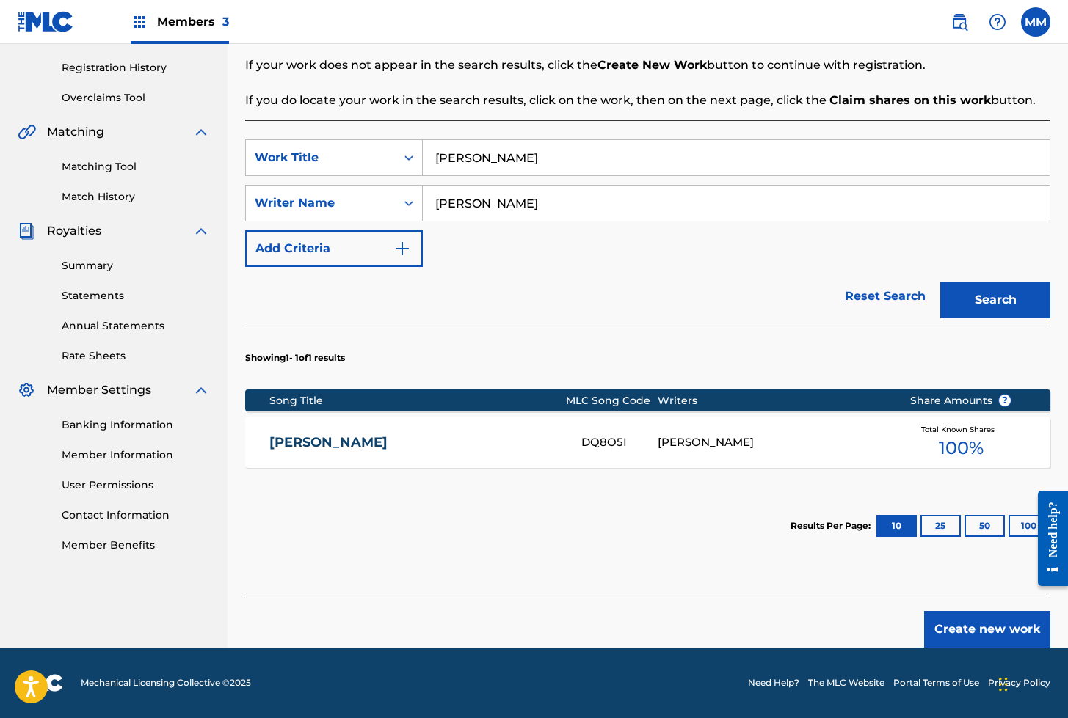
click at [683, 444] on div "[PERSON_NAME]" at bounding box center [773, 442] width 230 height 17
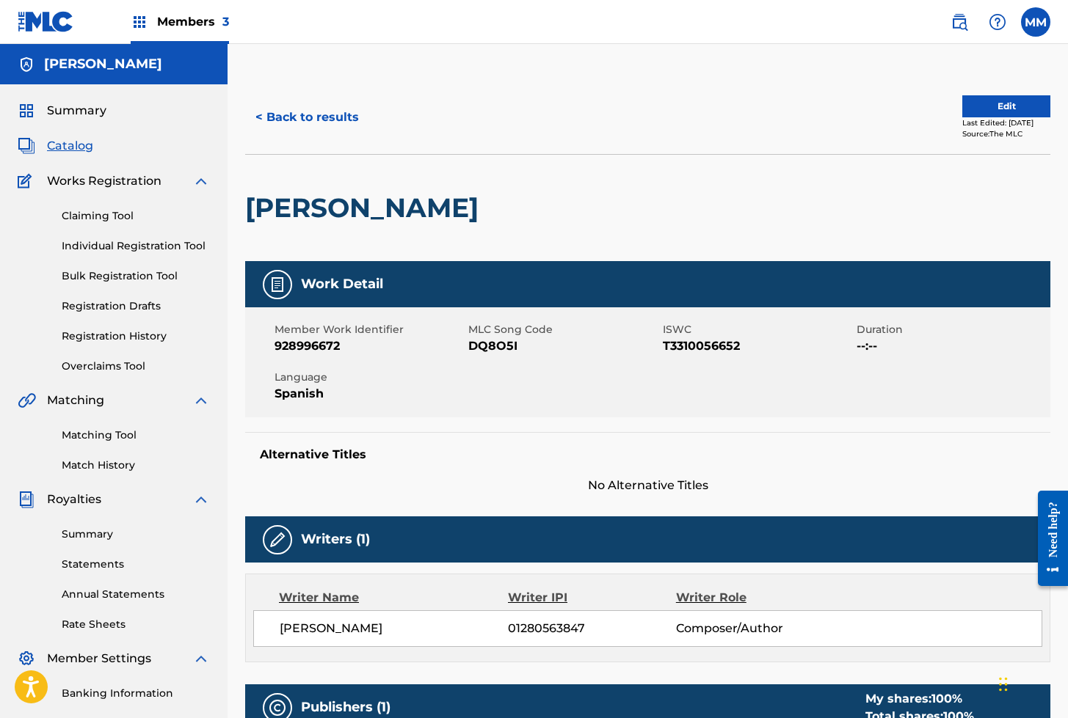
click at [1011, 101] on button "Edit" at bounding box center [1006, 106] width 88 height 22
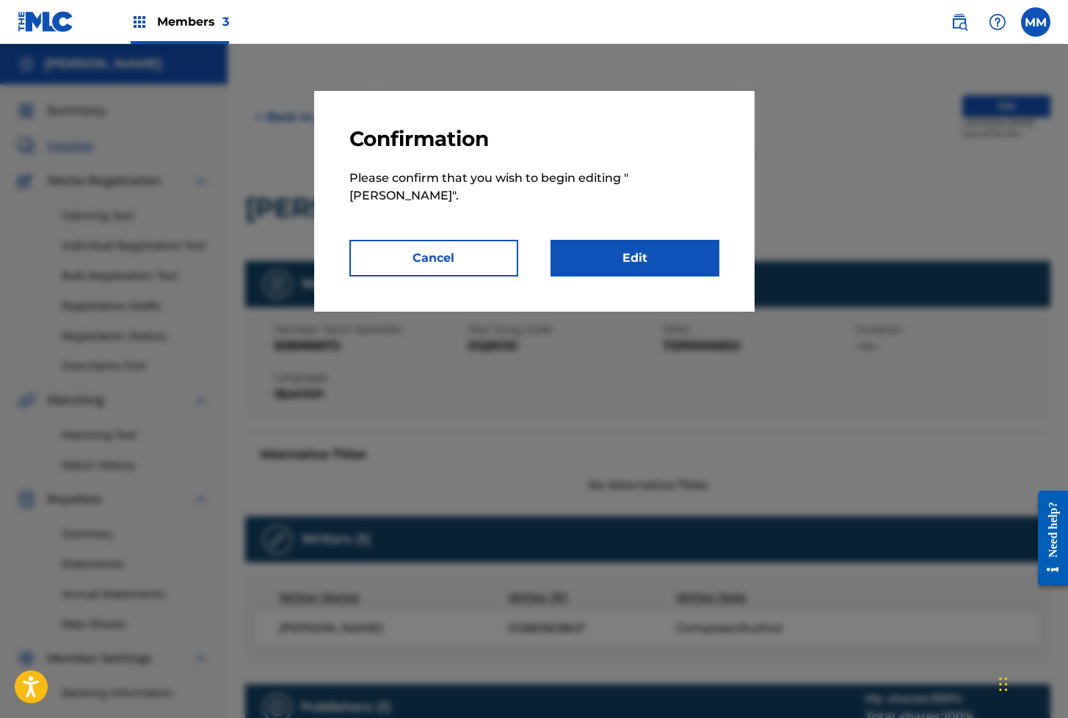
click at [621, 241] on link "Edit" at bounding box center [634, 258] width 169 height 37
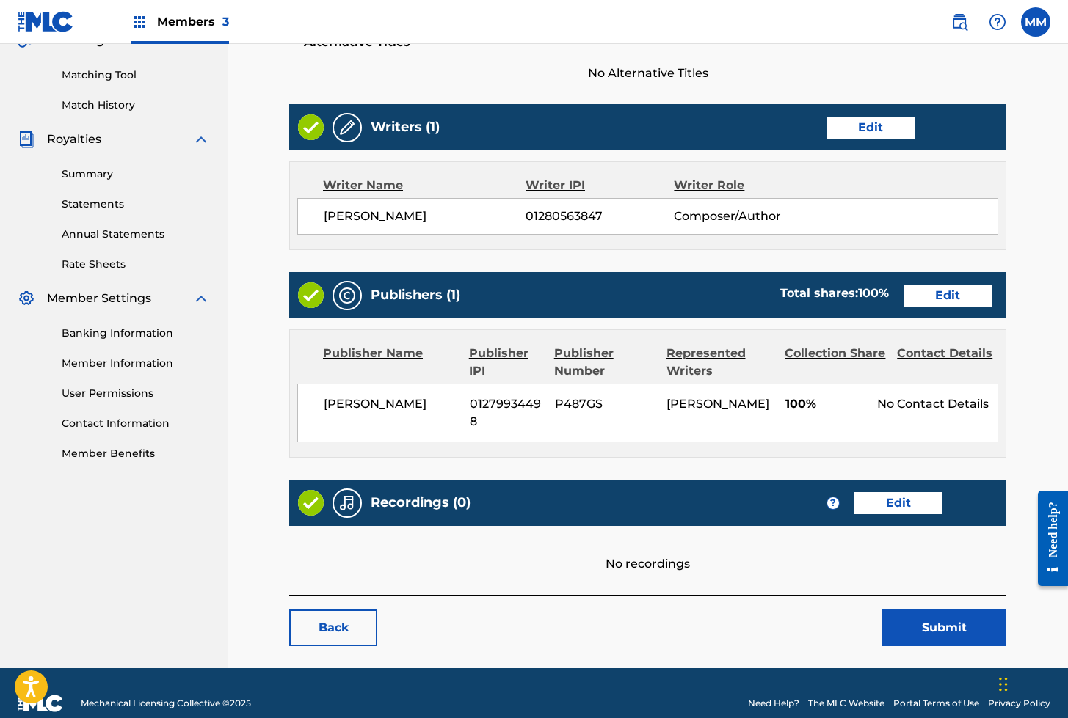
scroll to position [380, 0]
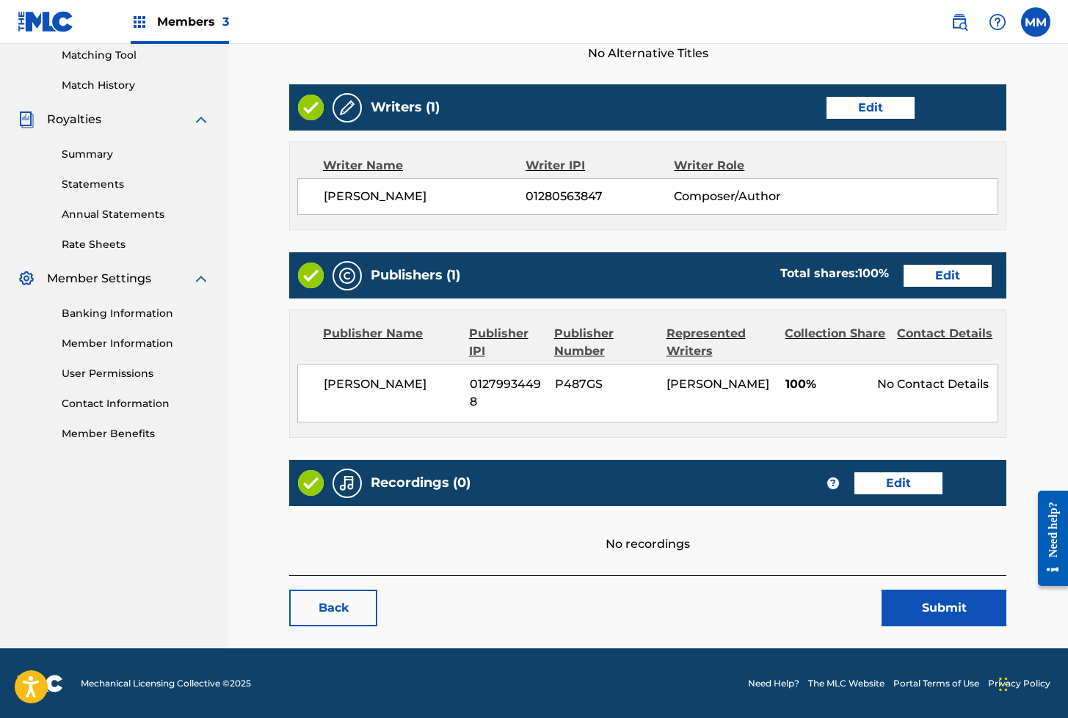
click at [884, 475] on link "Edit" at bounding box center [898, 484] width 88 height 22
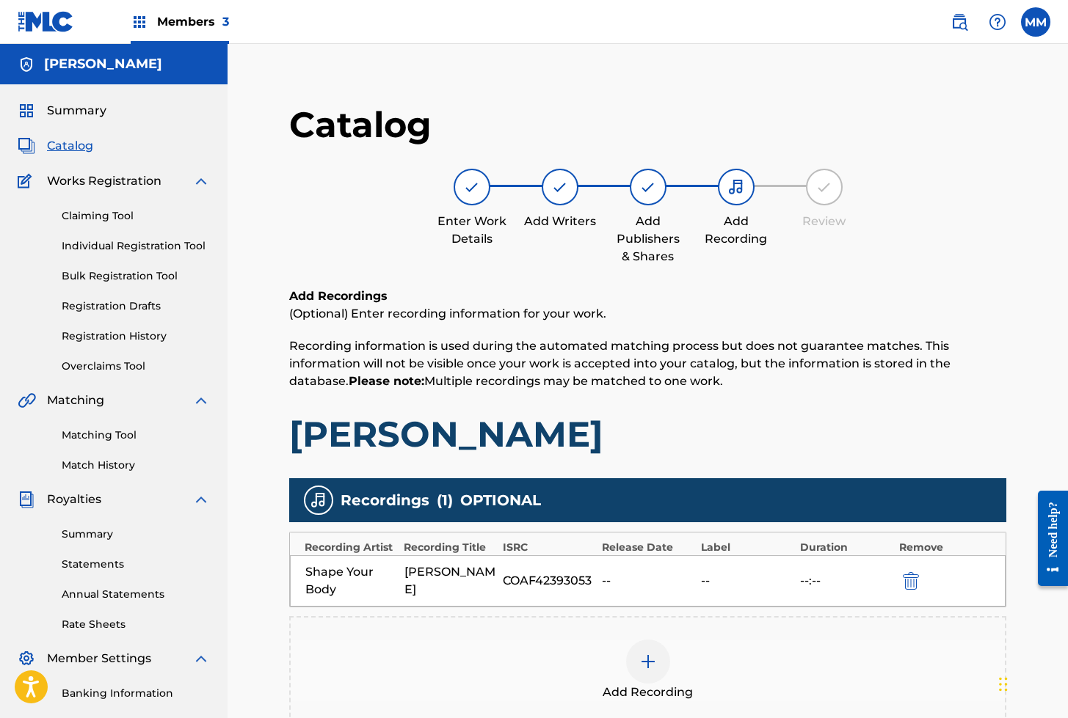
click at [104, 248] on link "Individual Registration Tool" at bounding box center [136, 246] width 148 height 15
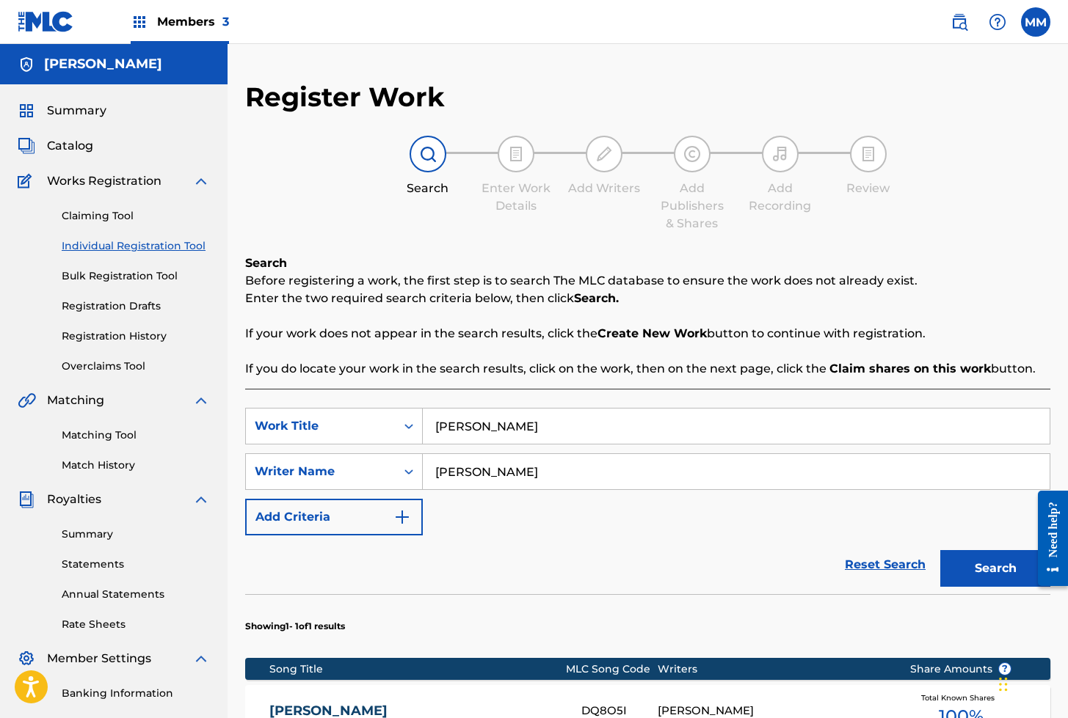
click at [492, 423] on input "[PERSON_NAME]" at bounding box center [736, 426] width 627 height 35
paste input "[PERSON_NAME], LA TENTACION"
type input "[PERSON_NAME], LA TENTACION"
click at [688, 568] on div "Reset Search Search" at bounding box center [647, 565] width 805 height 59
click at [968, 564] on button "Search" at bounding box center [995, 568] width 110 height 37
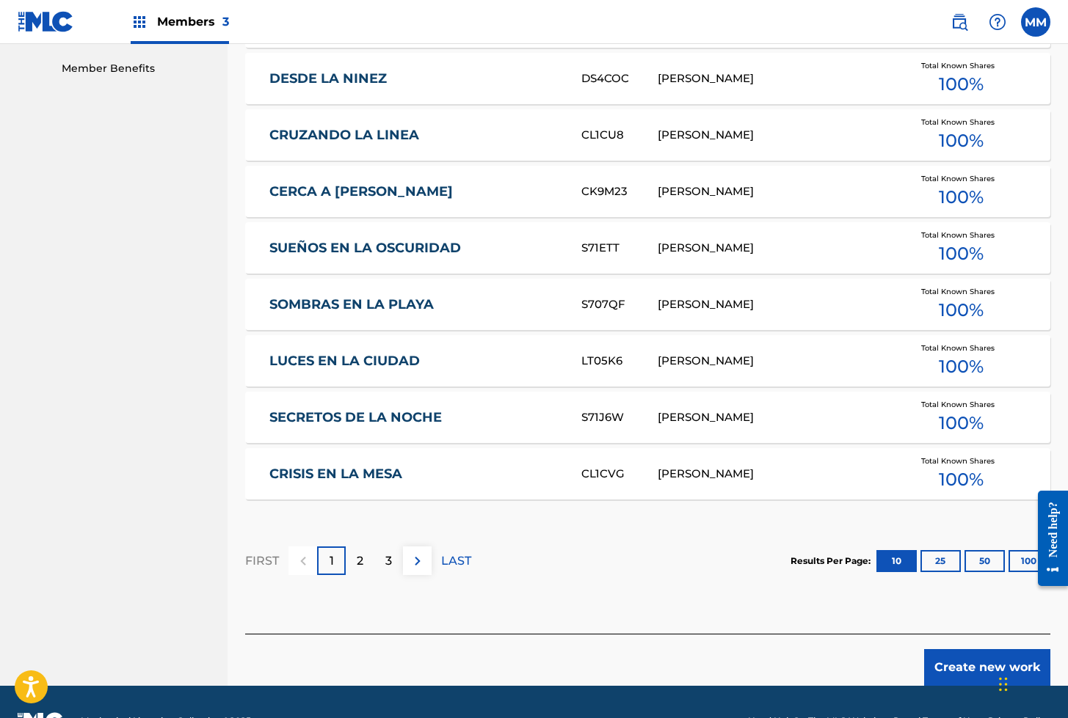
scroll to position [784, 0]
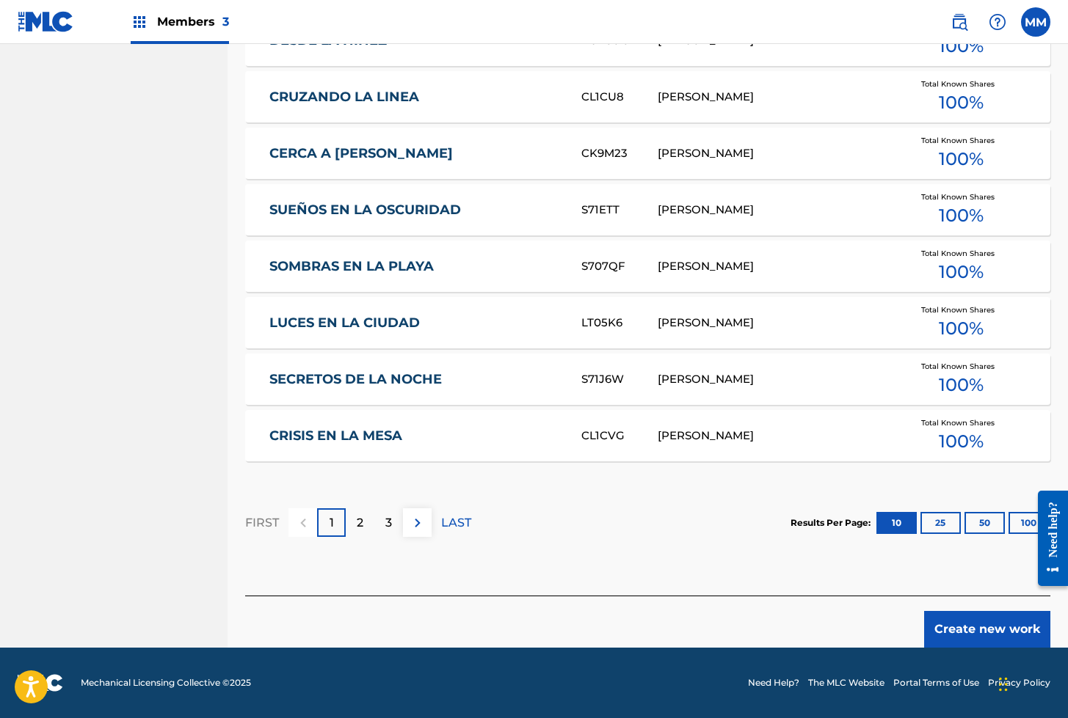
click at [982, 620] on button "Create new work" at bounding box center [987, 629] width 126 height 37
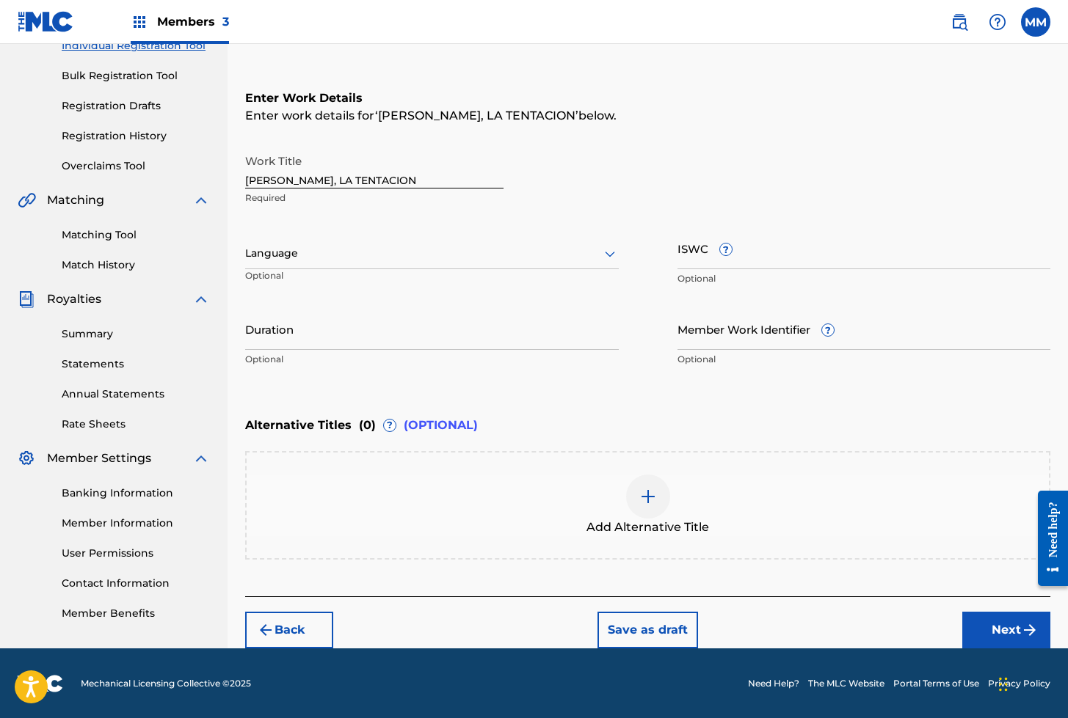
click at [300, 265] on div "Language" at bounding box center [432, 254] width 374 height 31
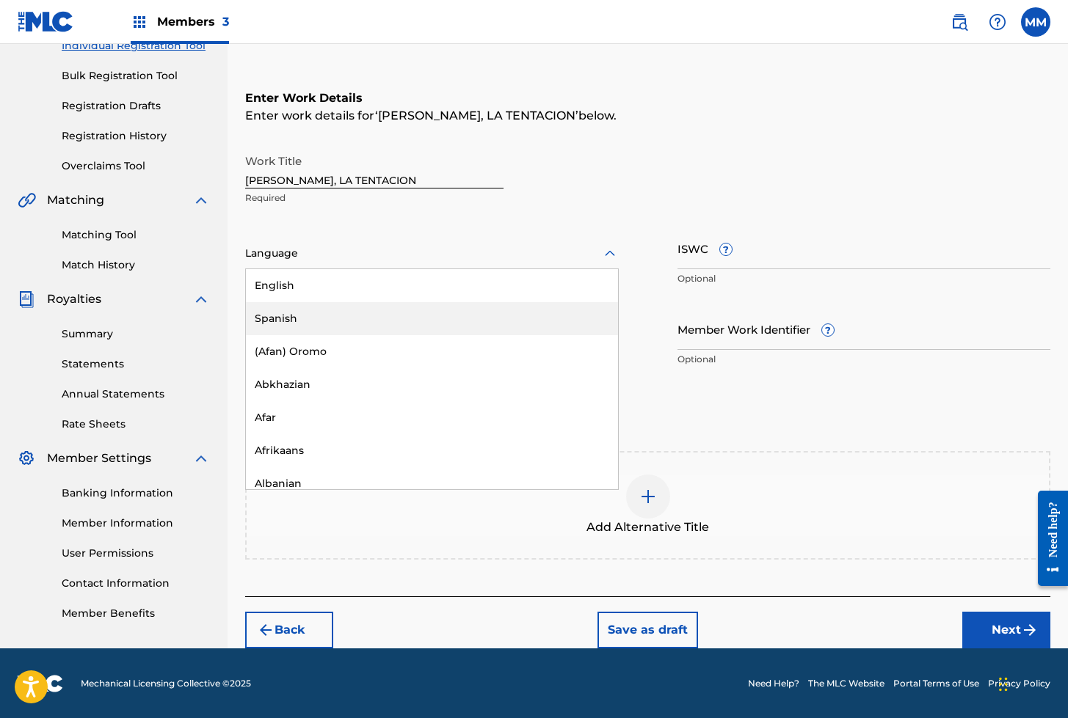
click at [280, 310] on div "Spanish" at bounding box center [432, 318] width 372 height 33
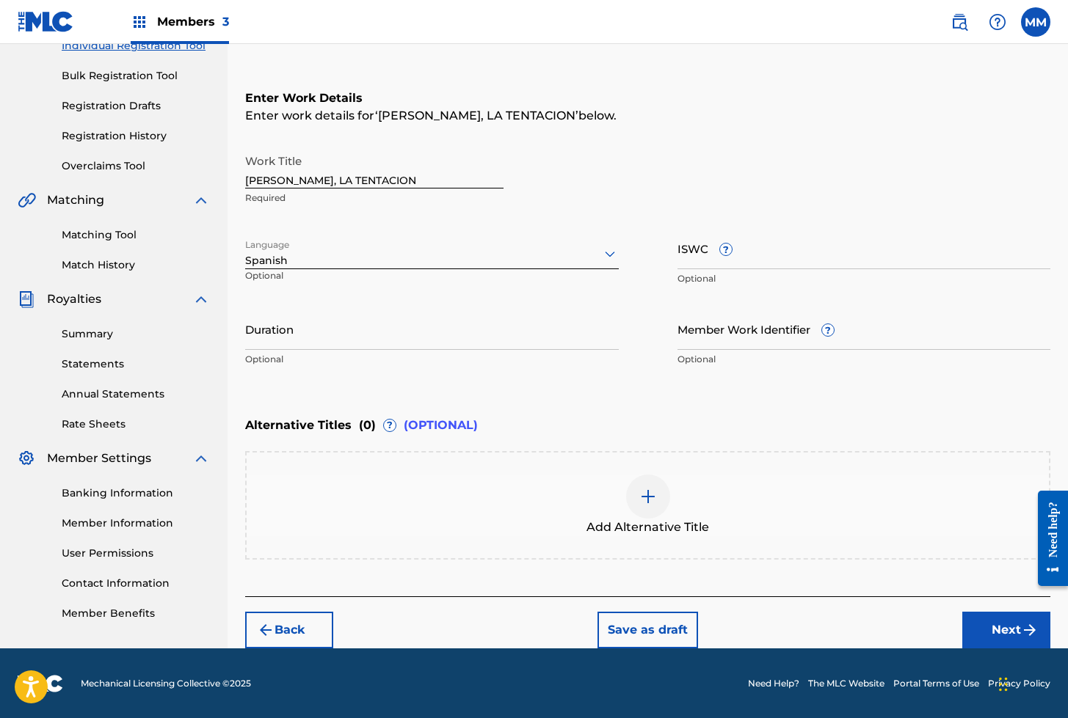
click at [683, 250] on input "ISWC ?" at bounding box center [864, 249] width 374 height 42
paste input "T3320019812"
type input "T3320019812"
click at [705, 327] on input "Member Work Identifier ?" at bounding box center [864, 329] width 374 height 42
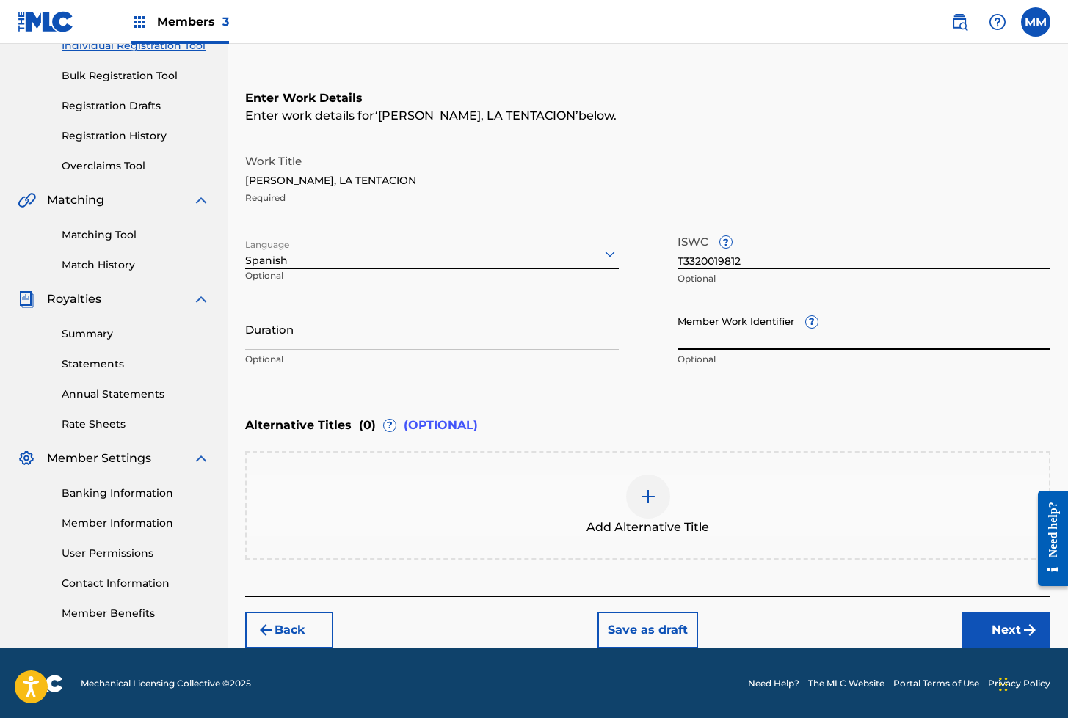
paste input "929825614"
type input "929825614"
click at [994, 630] on button "Next" at bounding box center [1006, 630] width 88 height 37
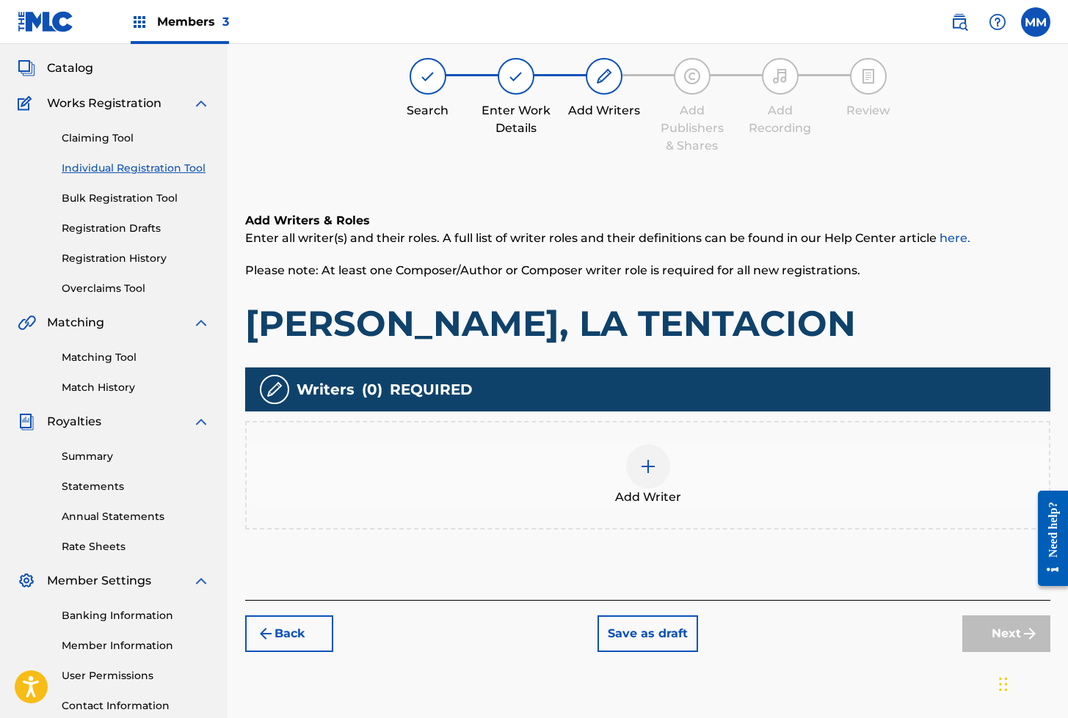
scroll to position [66, 0]
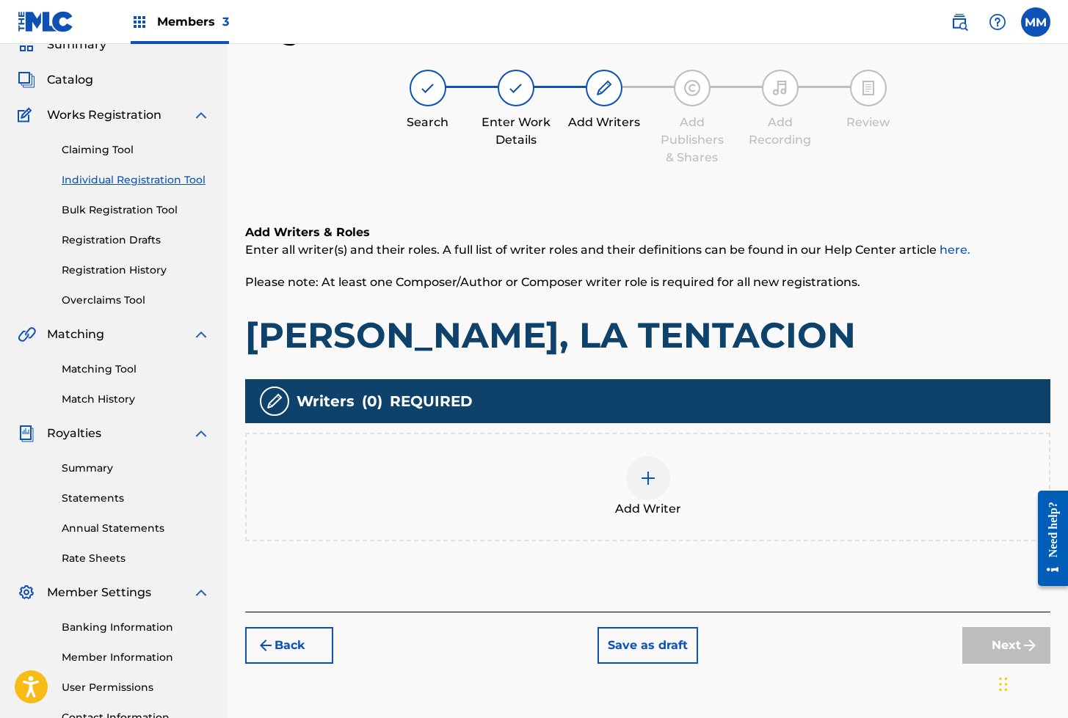
click at [647, 492] on div at bounding box center [648, 478] width 44 height 44
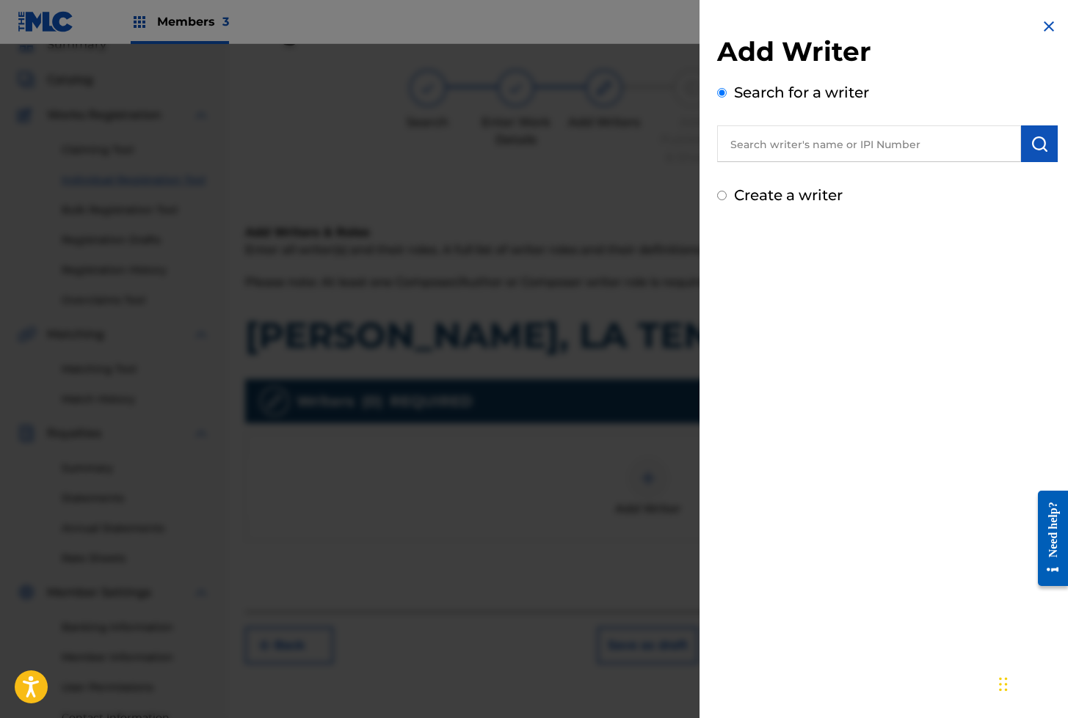
click at [811, 155] on input "text" at bounding box center [869, 143] width 304 height 37
paste input "01280563847"
type input "01280563847"
click at [1021, 145] on button "submit" at bounding box center [1039, 143] width 37 height 37
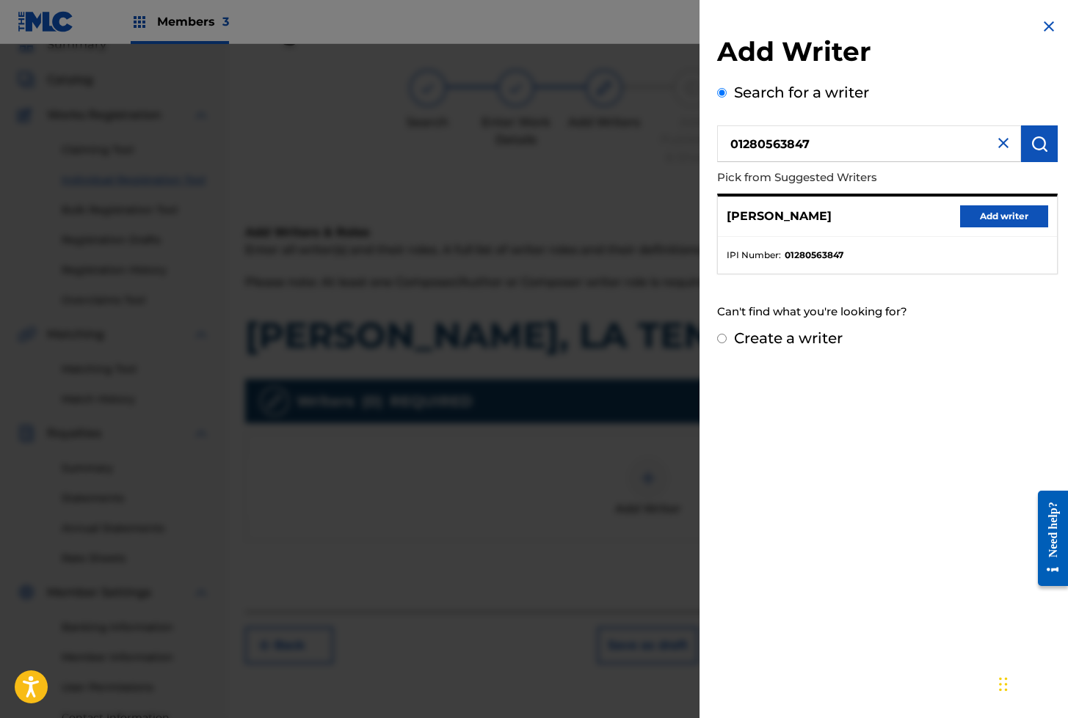
click at [979, 214] on button "Add writer" at bounding box center [1004, 216] width 88 height 22
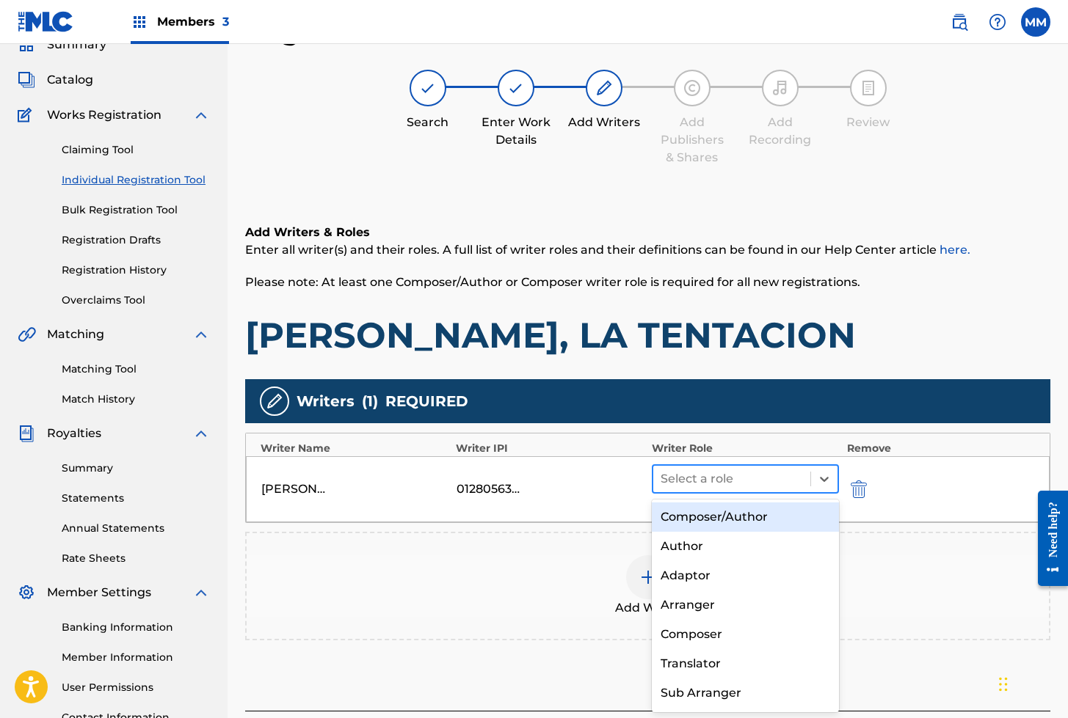
click at [705, 476] on div at bounding box center [732, 479] width 143 height 21
click at [716, 512] on div "Composer/Author" at bounding box center [746, 517] width 188 height 29
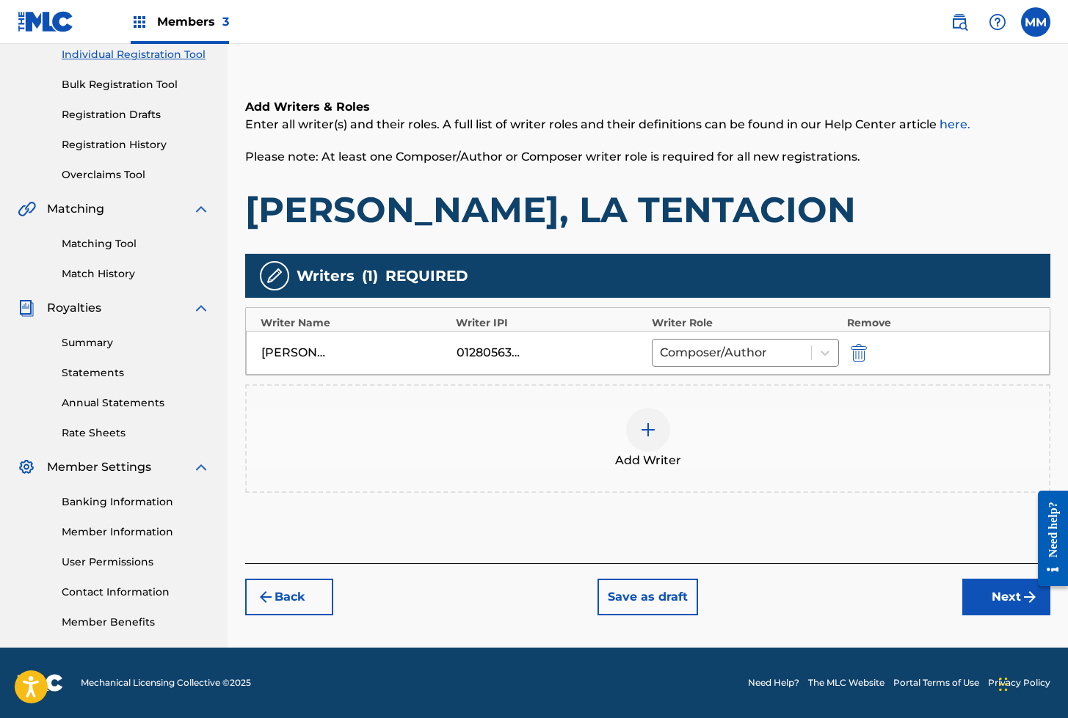
click at [971, 594] on button "Next" at bounding box center [1006, 597] width 88 height 37
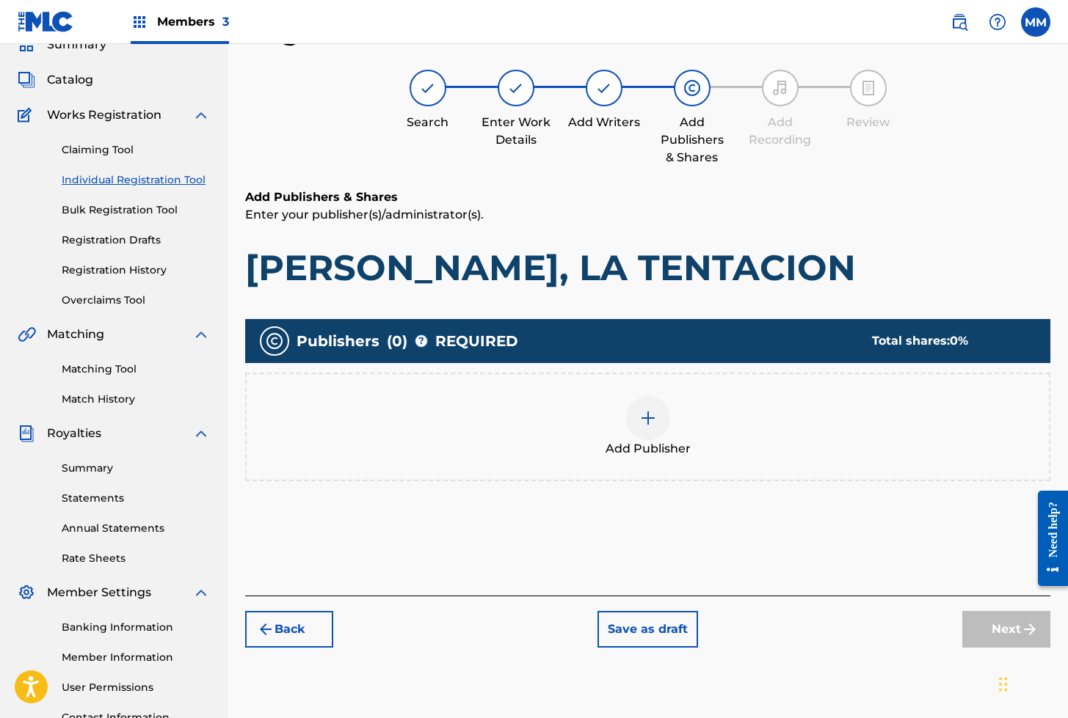
click at [654, 414] on img at bounding box center [648, 419] width 18 height 18
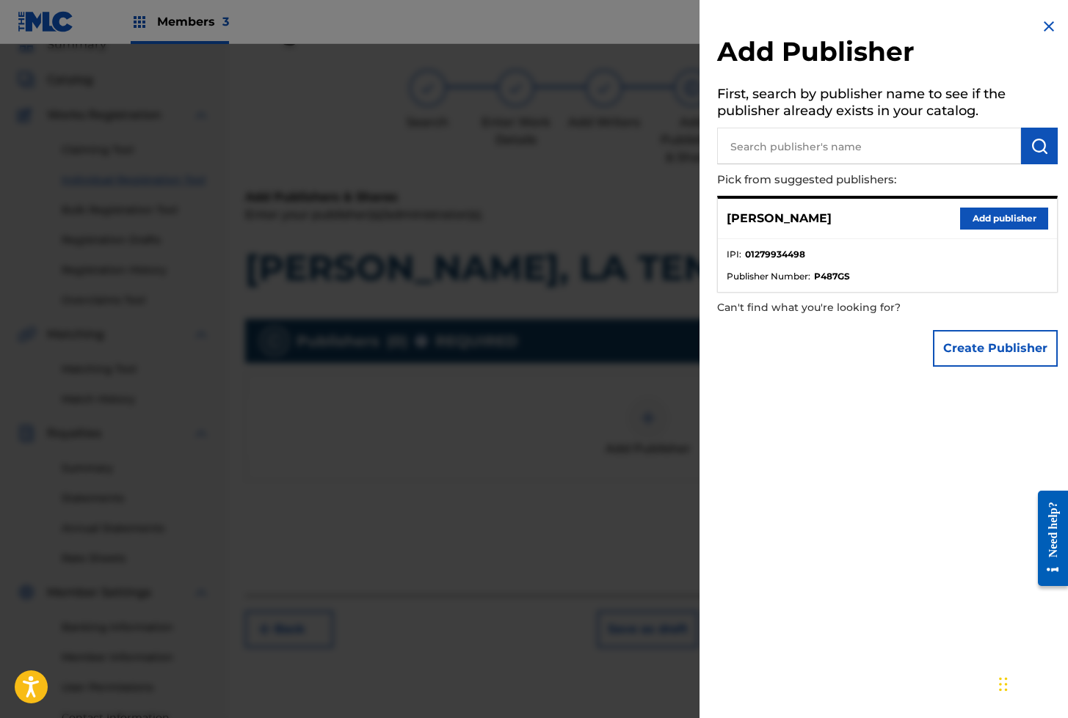
click at [982, 223] on button "Add publisher" at bounding box center [1004, 219] width 88 height 22
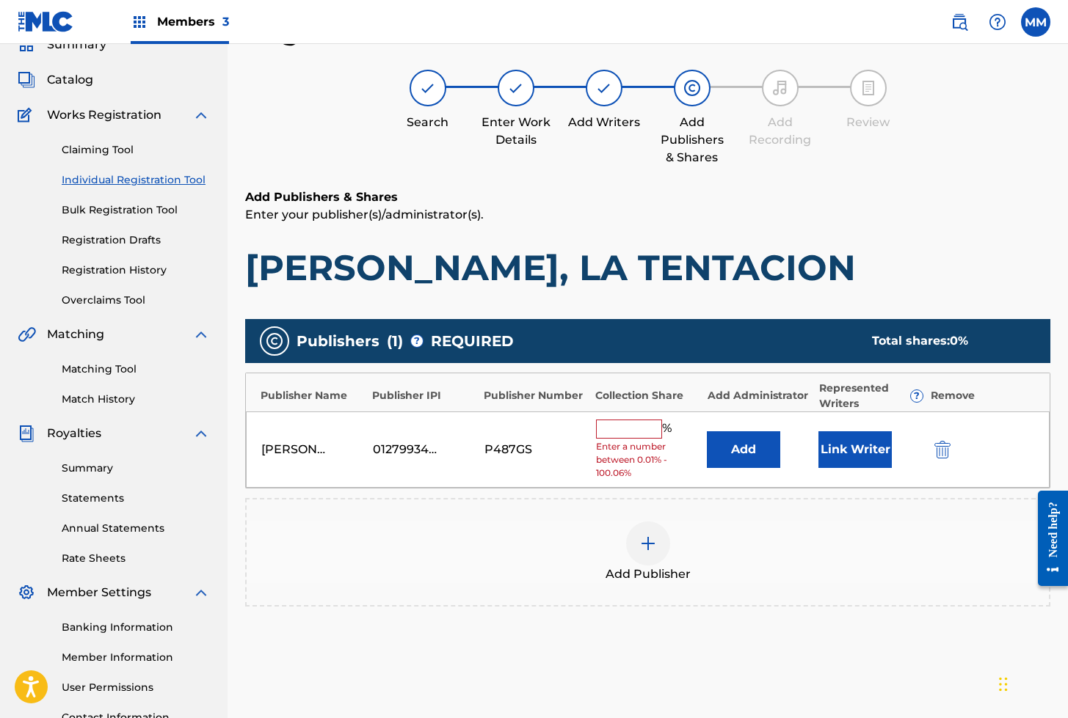
click at [841, 455] on button "Link Writer" at bounding box center [854, 450] width 73 height 37
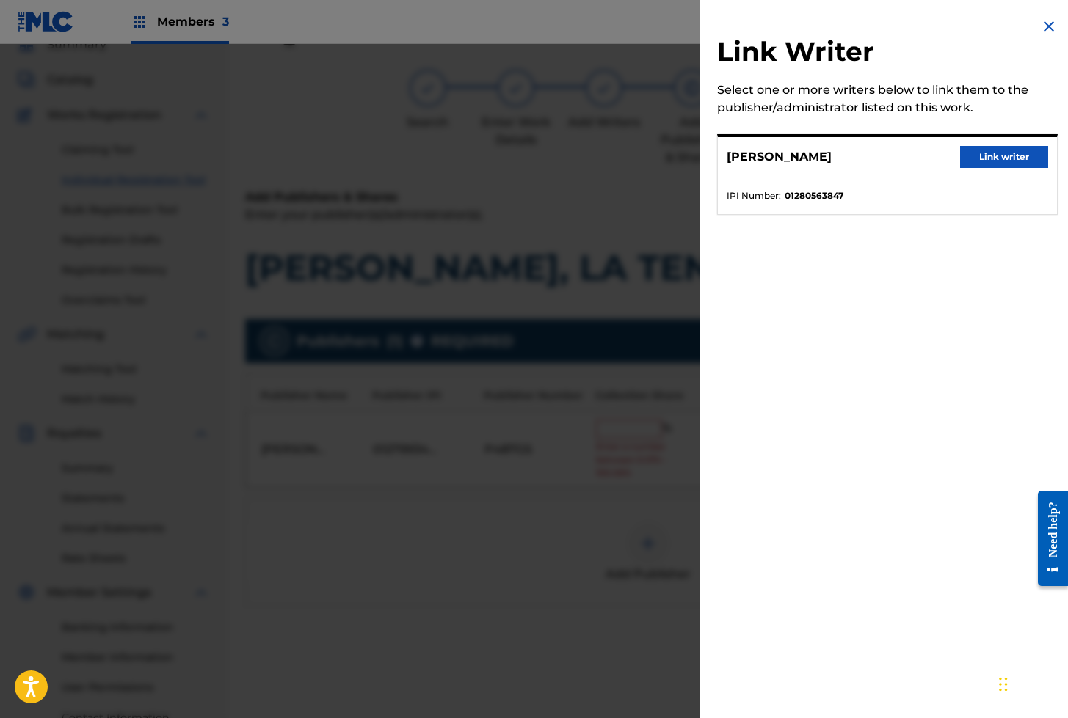
click at [994, 161] on button "Link writer" at bounding box center [1004, 157] width 88 height 22
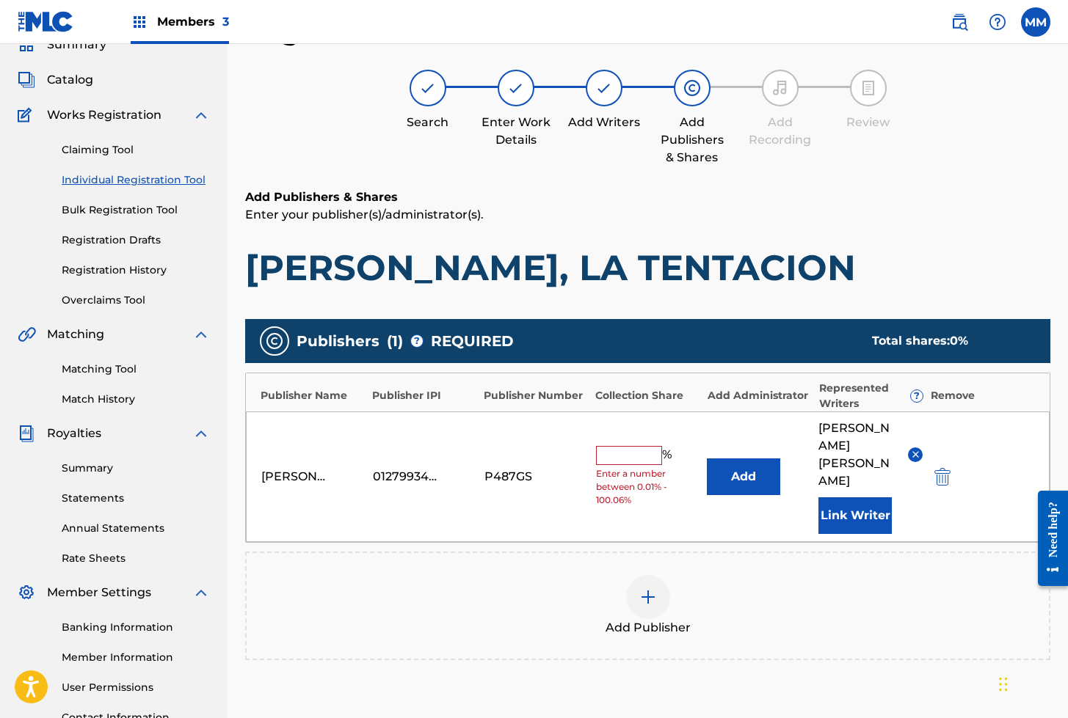
click at [620, 448] on div "% Enter a number between 0.01% - 100.06%" at bounding box center [648, 476] width 104 height 61
click at [619, 446] on input "text" at bounding box center [629, 455] width 66 height 19
type input "100"
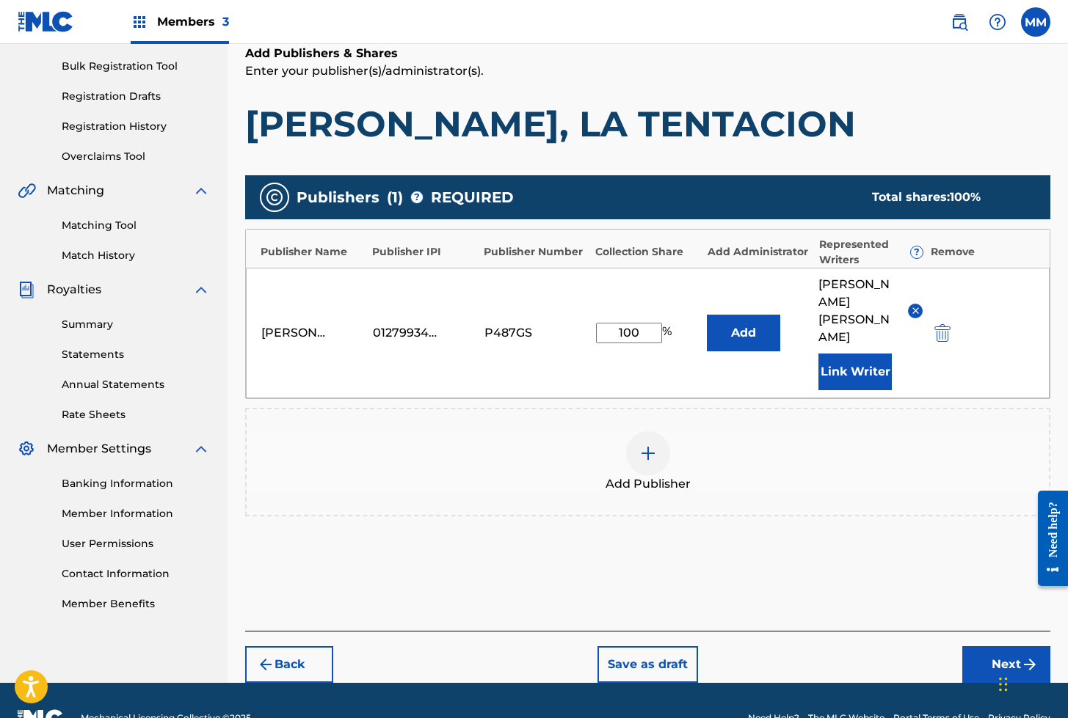
click at [1001, 647] on button "Next" at bounding box center [1006, 665] width 88 height 37
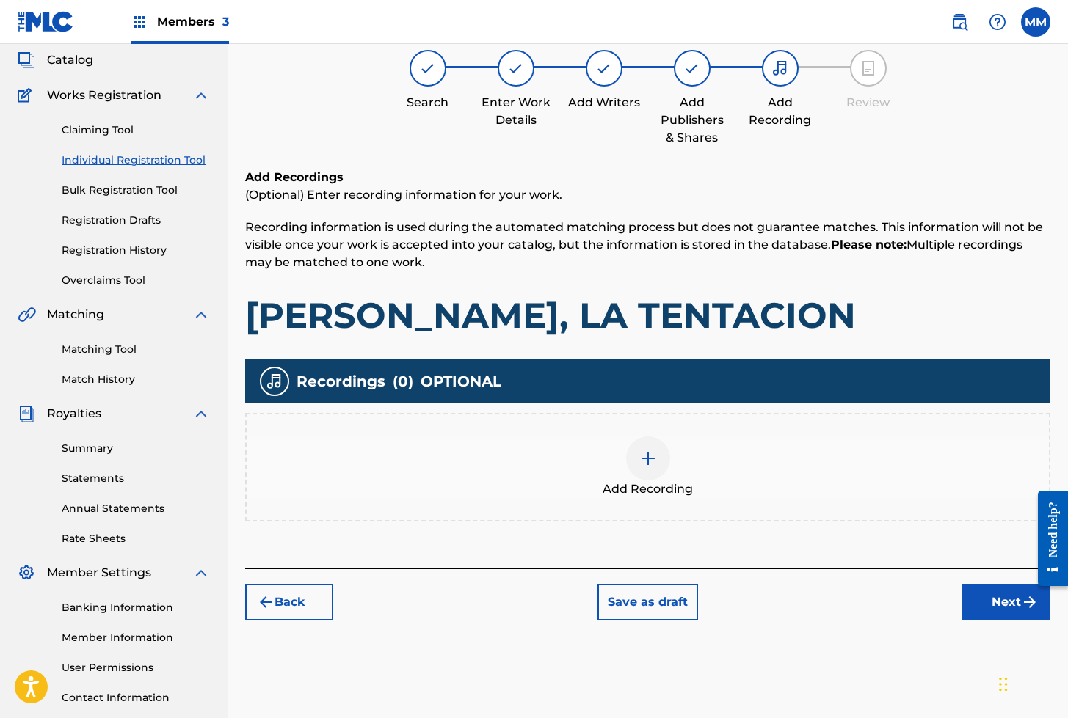
scroll to position [66, 0]
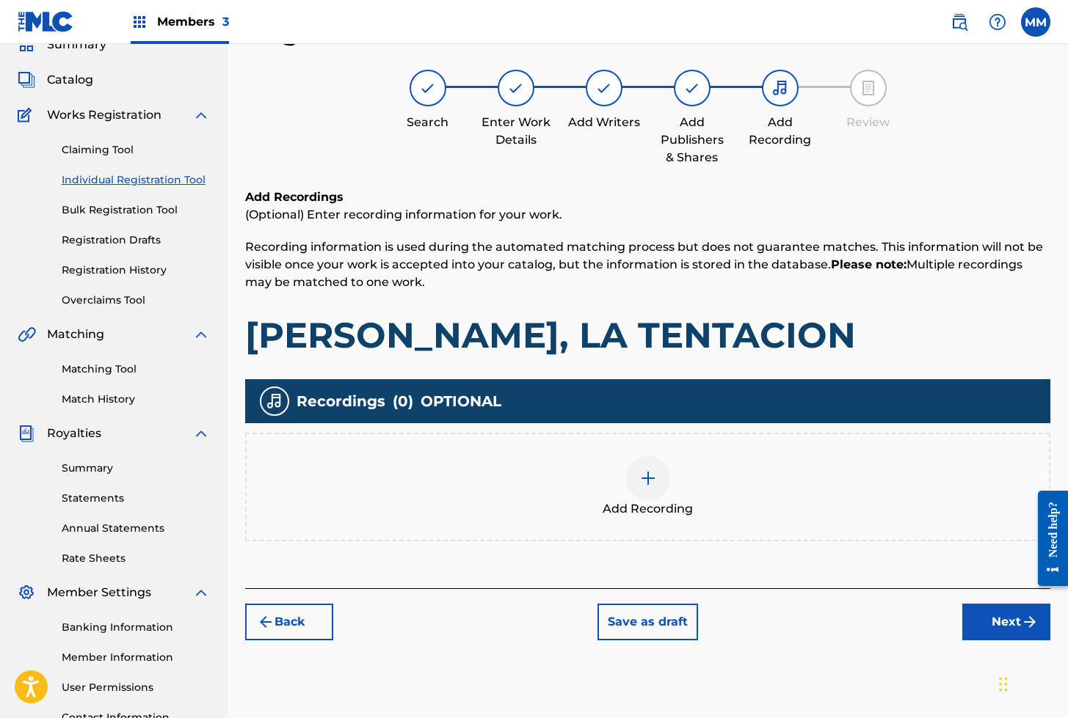
click at [663, 491] on div at bounding box center [648, 478] width 44 height 44
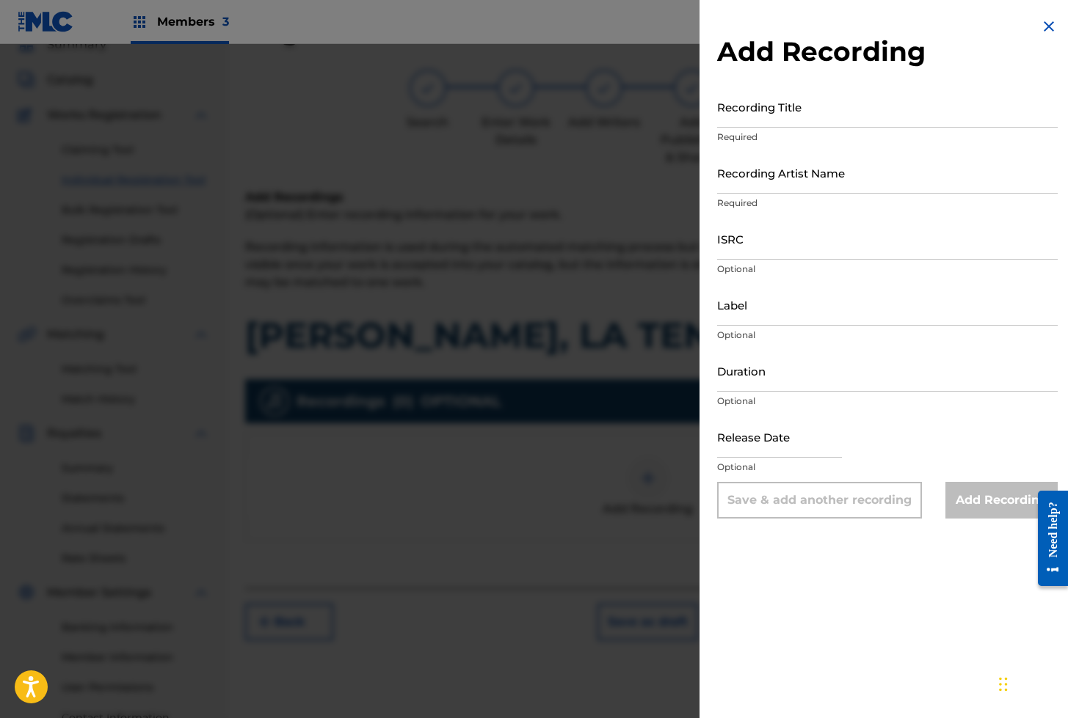
click at [763, 119] on input "Recording Title" at bounding box center [887, 107] width 341 height 42
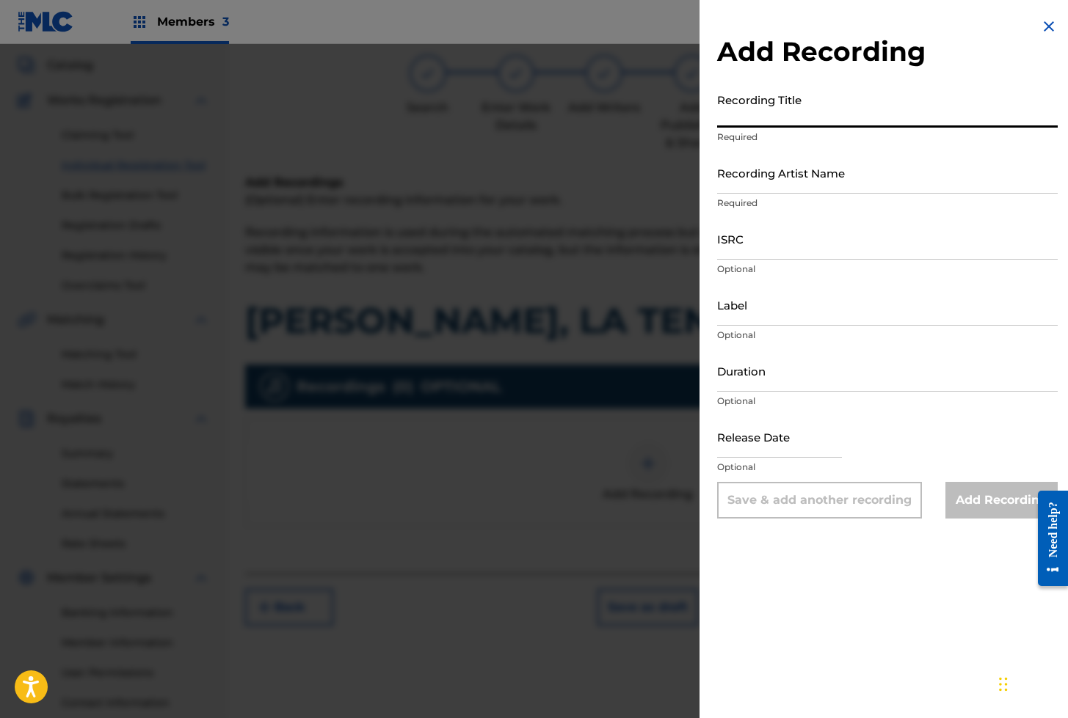
scroll to position [93, 0]
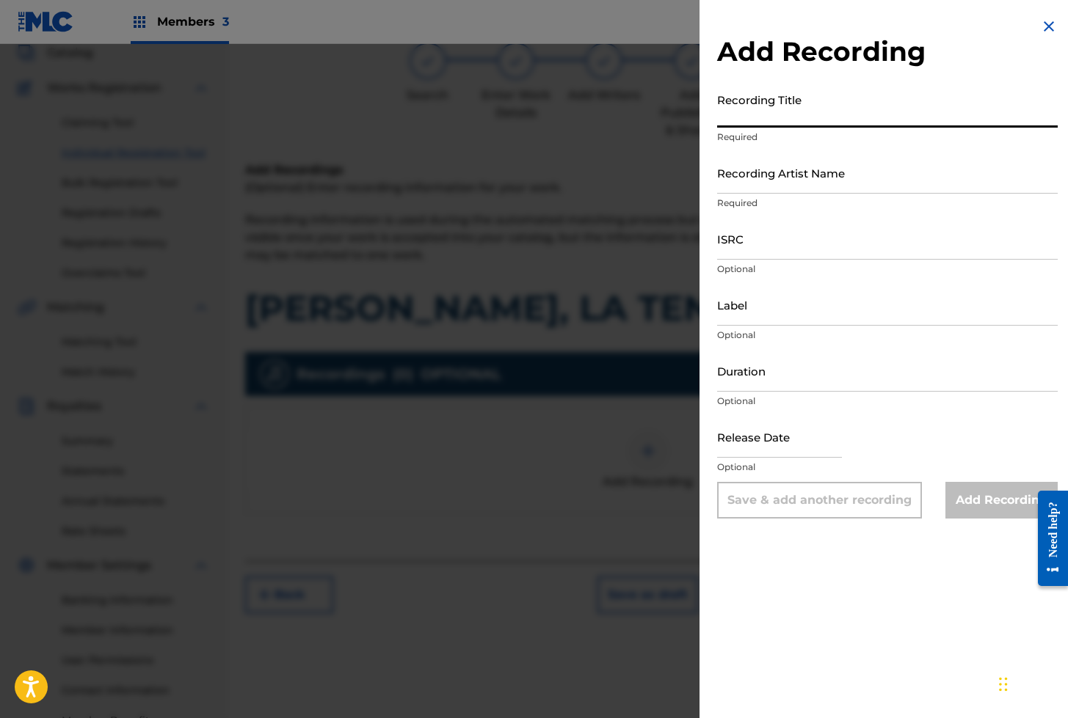
paste input "[PERSON_NAME], LA TENTACION"
type input "[PERSON_NAME], LA TENTACION"
click at [785, 186] on input "Recording Artist Name" at bounding box center [887, 173] width 341 height 42
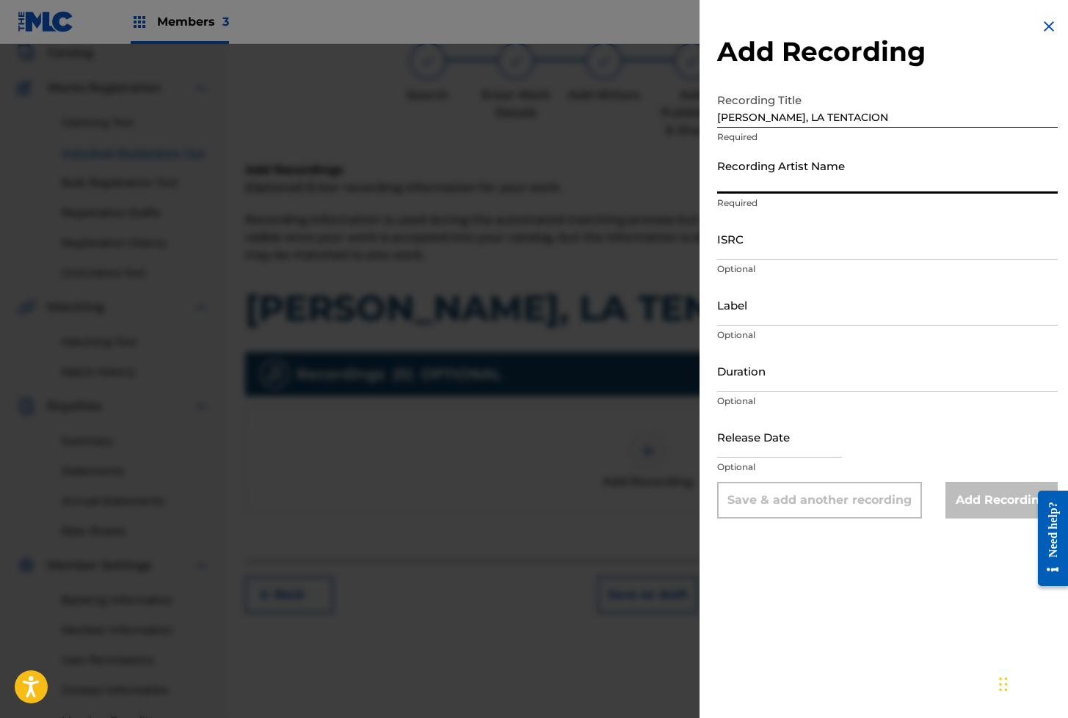
paste input "AEA3A2559349"
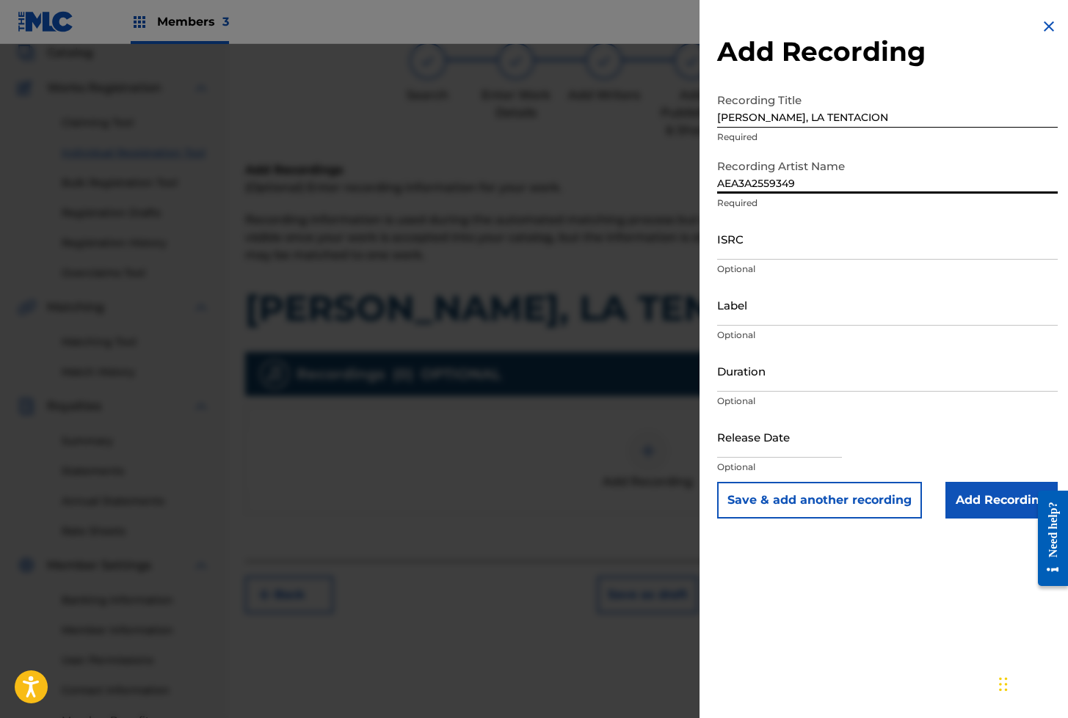
type input "AEA3A2559349"
click at [786, 239] on input "ISRC" at bounding box center [887, 239] width 341 height 42
paste input "AEA3A2559349"
type input "AEA3A2559349"
click at [796, 182] on input "AEA3A2559349" at bounding box center [887, 173] width 341 height 42
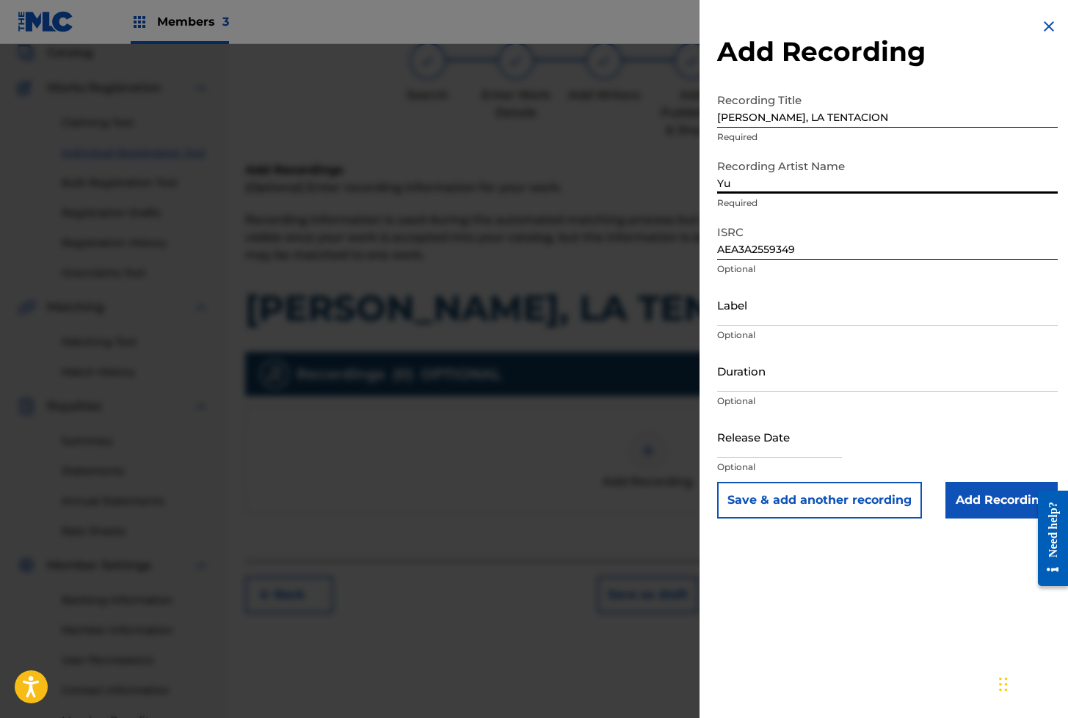
scroll to position [121, 0]
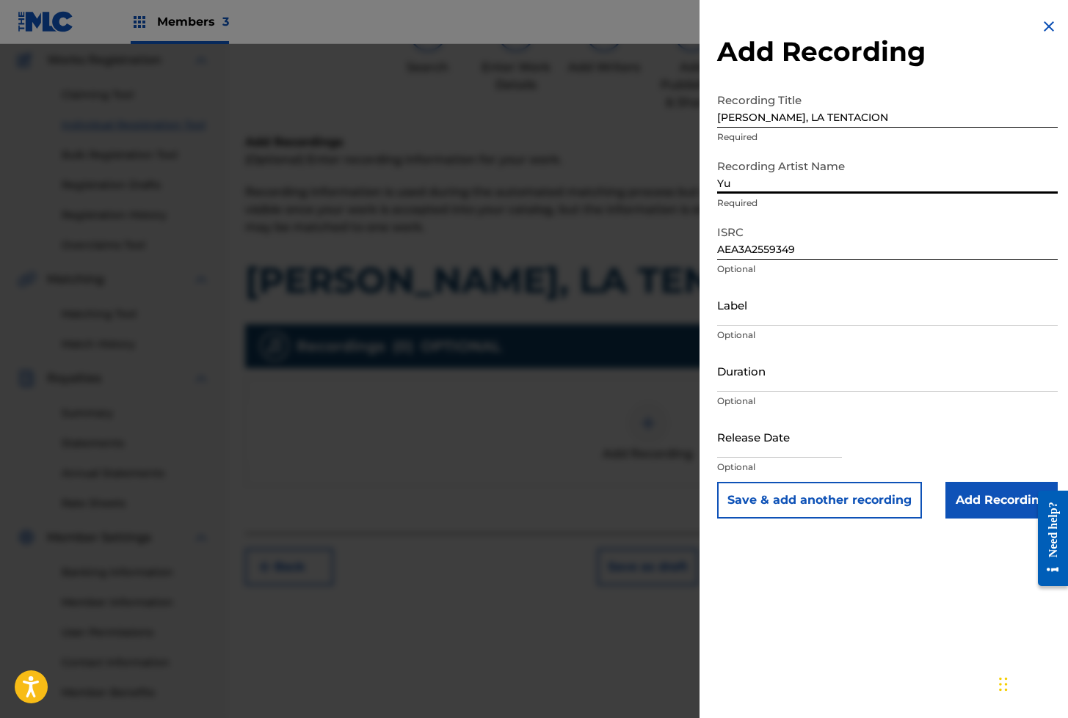
click at [749, 169] on input "Yu" at bounding box center [887, 173] width 341 height 42
paste input "[PERSON_NAME]"
type input "[PERSON_NAME]"
click at [974, 504] on input "Add Recording" at bounding box center [1001, 500] width 112 height 37
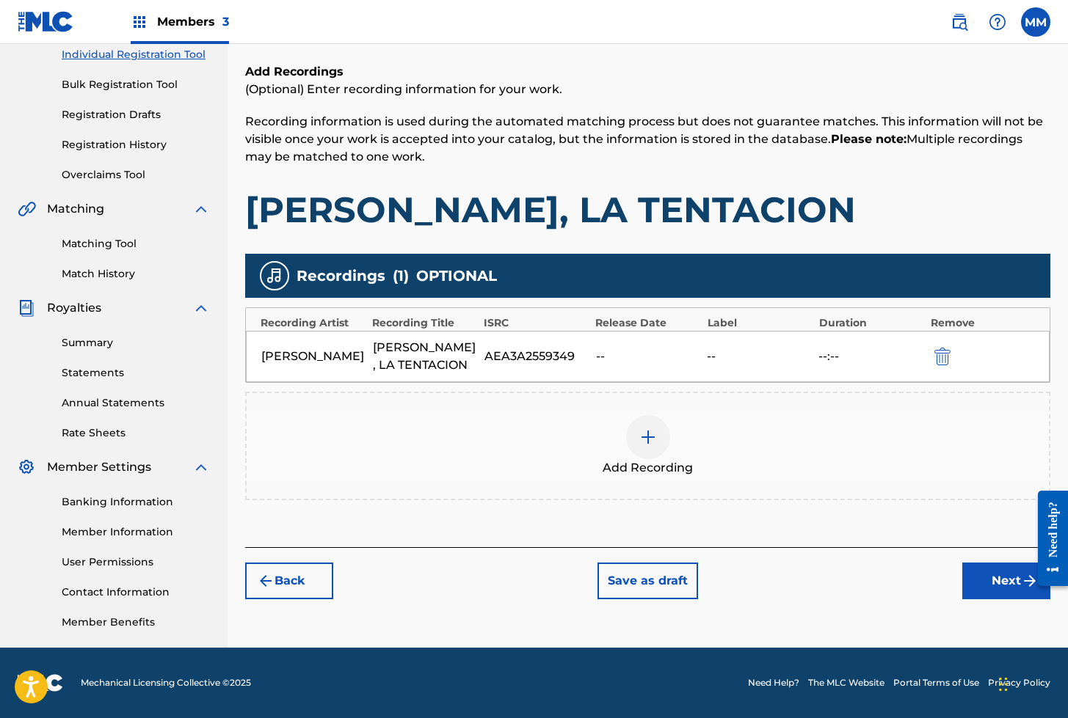
click at [998, 579] on button "Next" at bounding box center [1006, 581] width 88 height 37
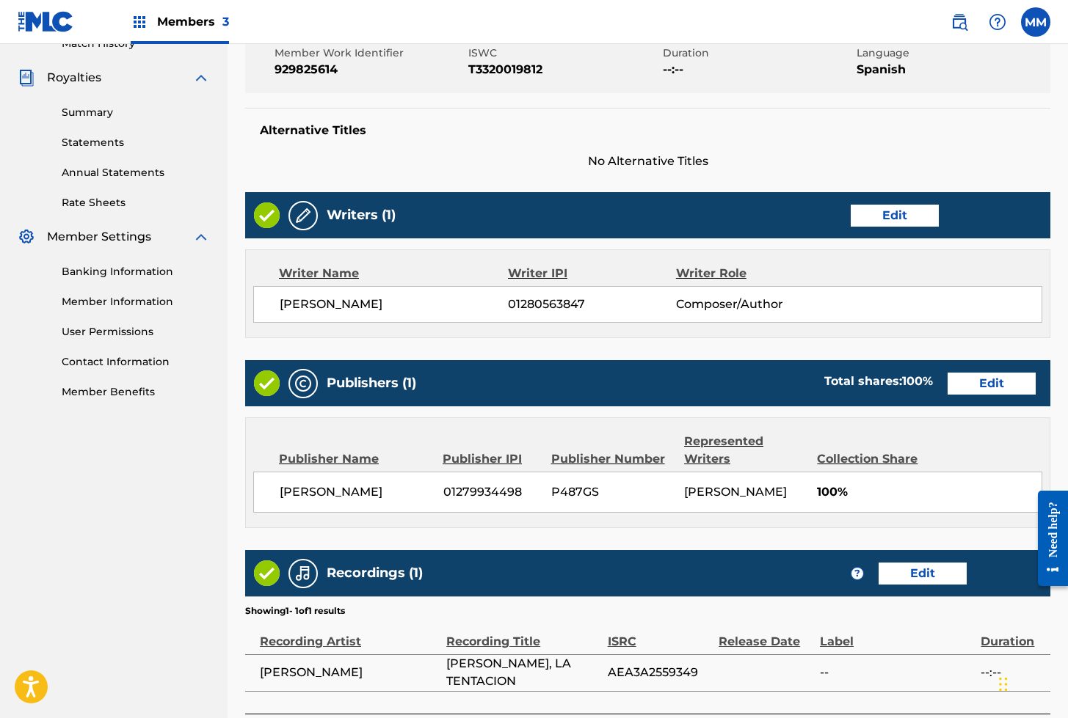
scroll to position [539, 0]
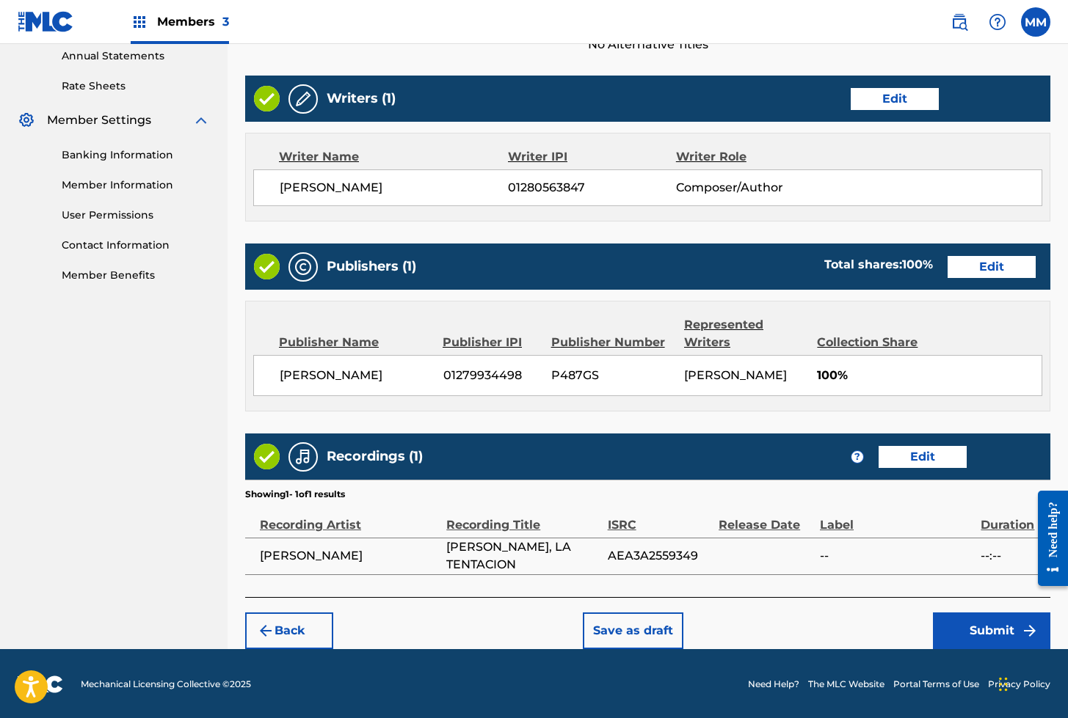
click at [978, 640] on button "Submit" at bounding box center [991, 631] width 117 height 37
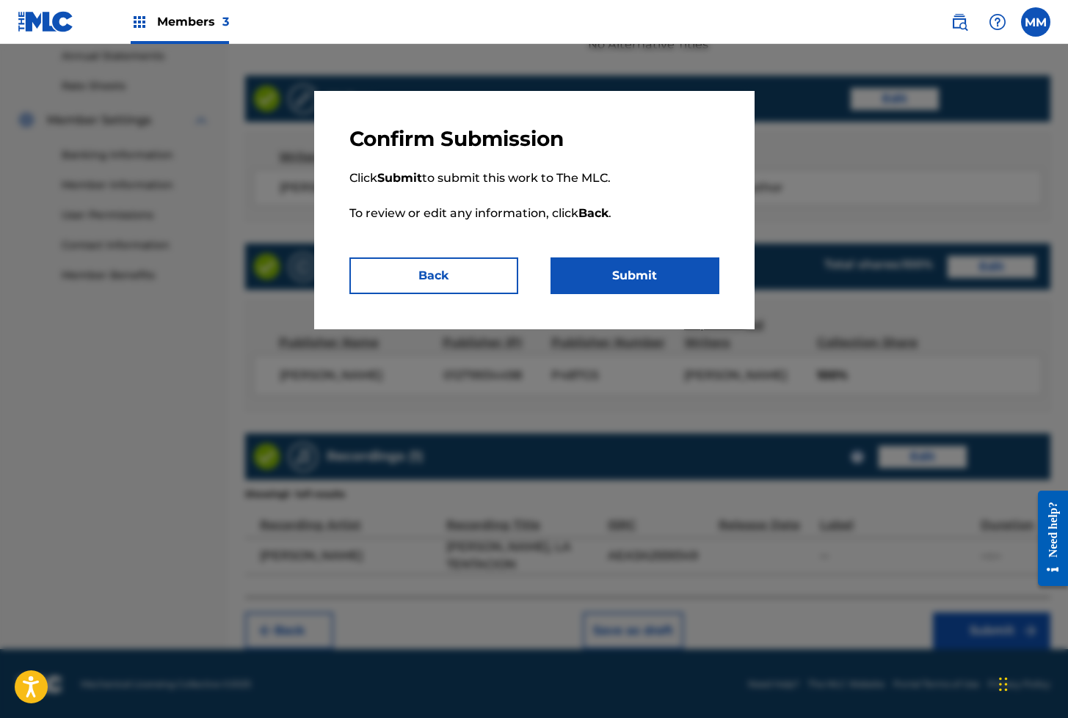
click at [642, 278] on button "Submit" at bounding box center [634, 276] width 169 height 37
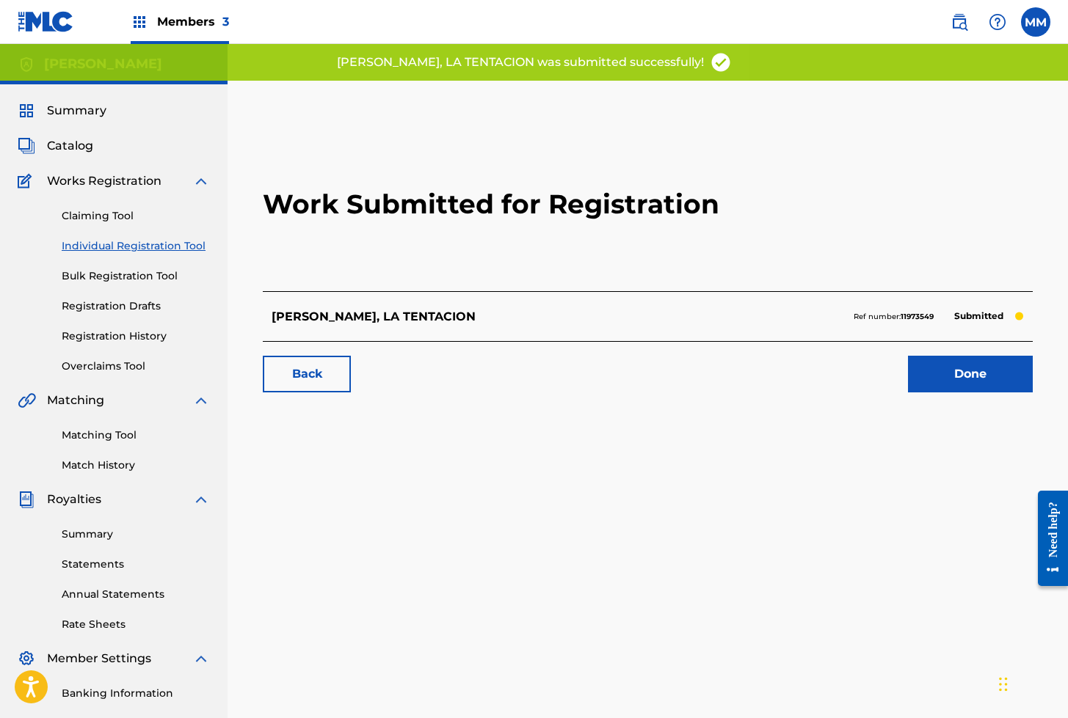
click at [956, 390] on link "Done" at bounding box center [970, 374] width 125 height 37
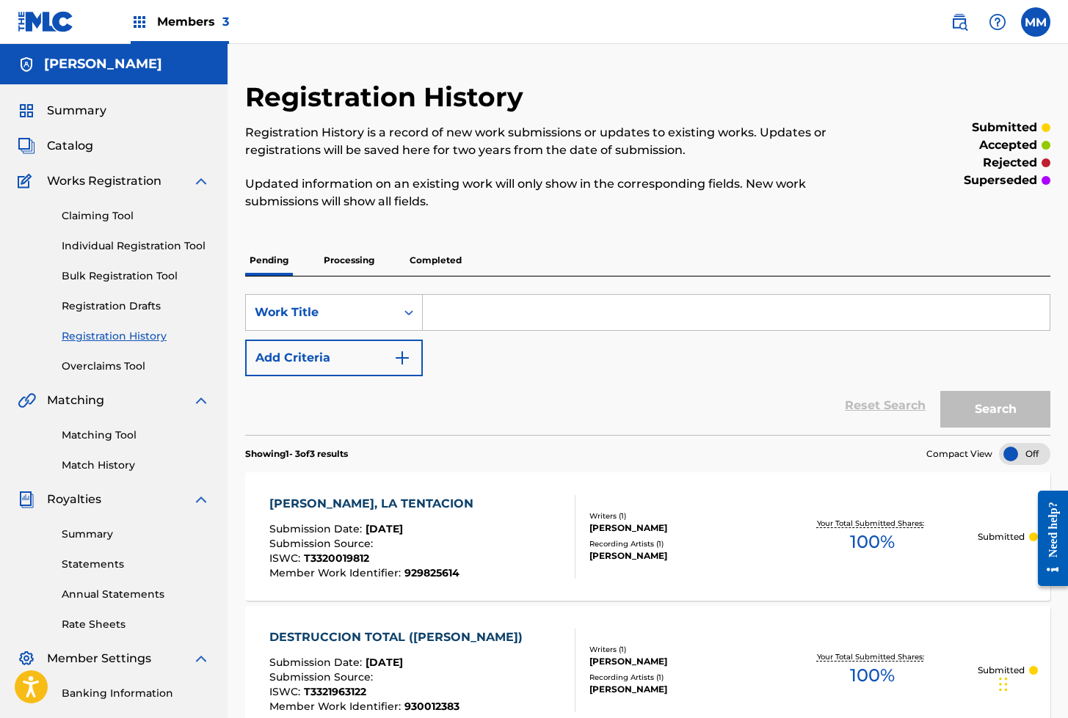
click at [145, 244] on link "Individual Registration Tool" at bounding box center [136, 246] width 148 height 15
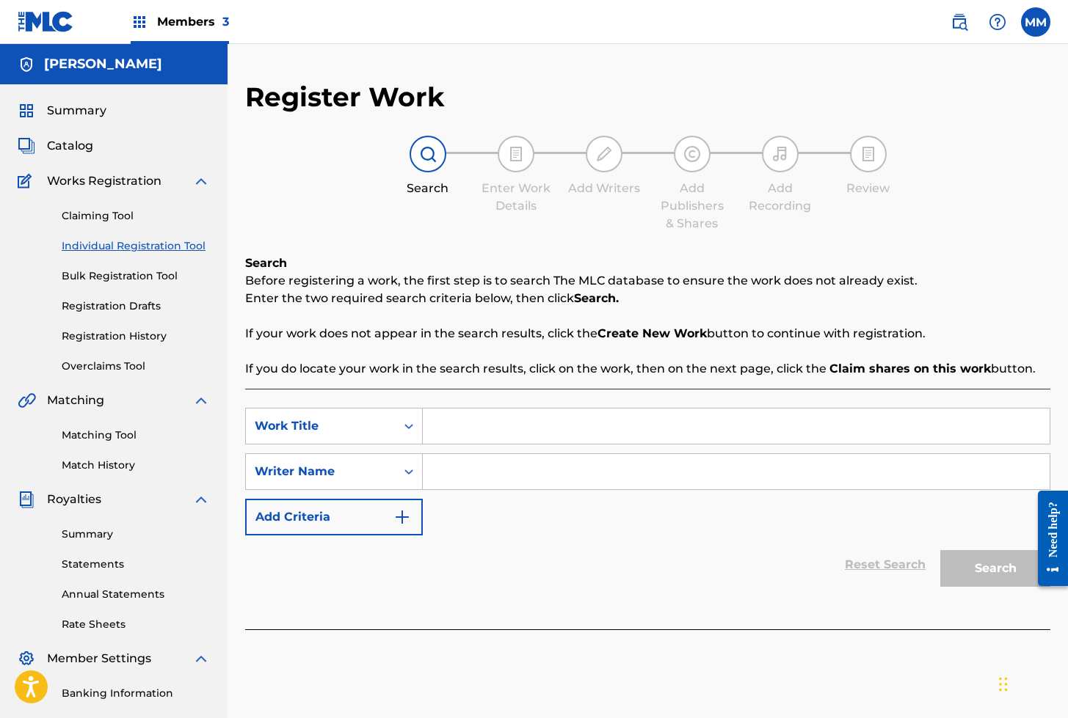
click at [460, 426] on input "Search Form" at bounding box center [736, 426] width 627 height 35
paste input "DIETA Y BIENESTAR. MITOS QUE DEBERIAS DEJAR ATRAS. EPISODIO1"
type input "DIETA Y BIENESTAR. MITOS QUE DEBERIAS DEJAR ATRAS. EPISODIO1"
click at [481, 472] on input "Search Form" at bounding box center [736, 471] width 627 height 35
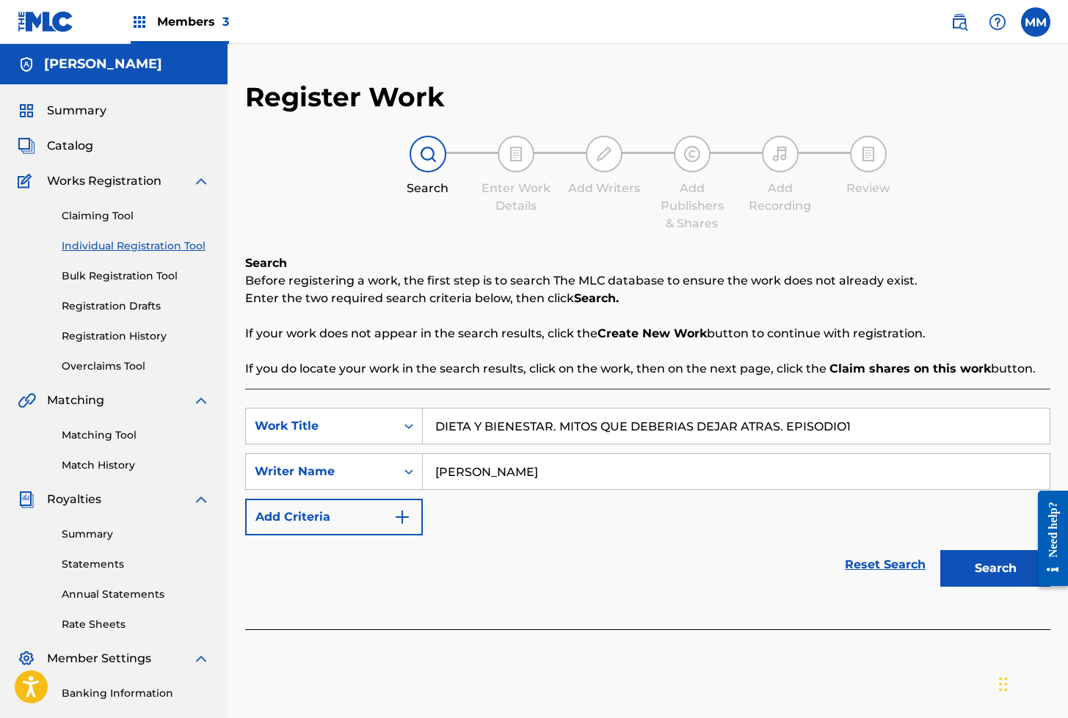
type input "[PERSON_NAME]"
click at [967, 564] on button "Search" at bounding box center [995, 568] width 110 height 37
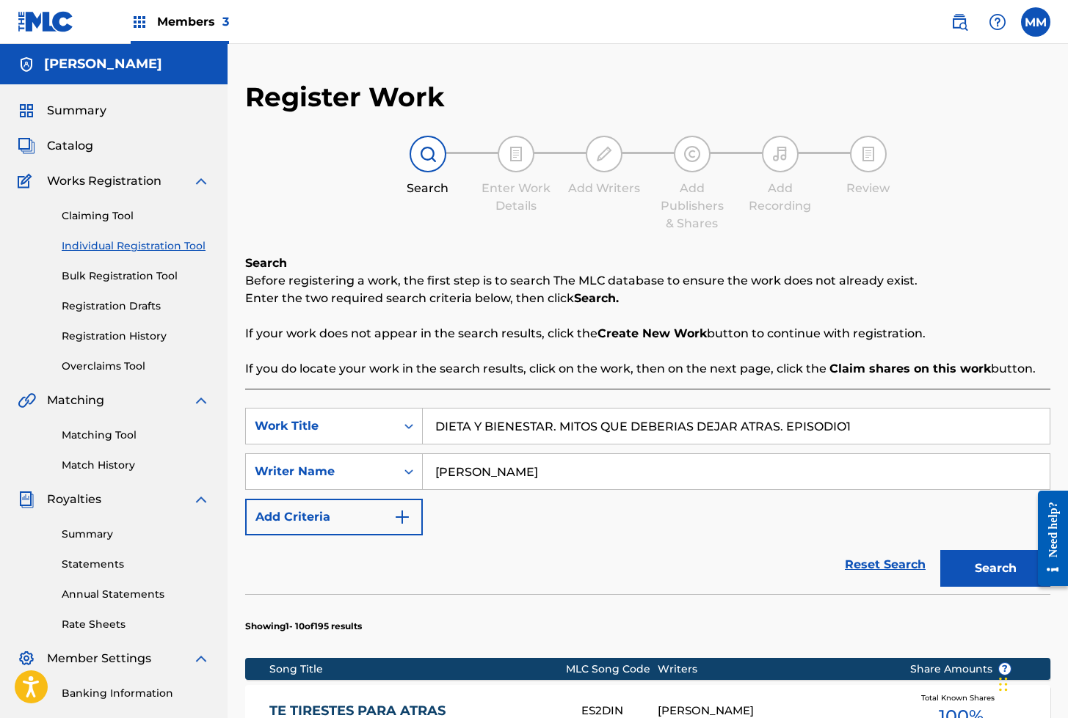
drag, startPoint x: 779, startPoint y: 426, endPoint x: 909, endPoint y: 434, distance: 130.2
click at [908, 434] on input "DIETA Y BIENESTAR. MITOS QUE DEBERIAS DEJAR ATRAS. EPISODIO1" at bounding box center [736, 426] width 627 height 35
type input "DIETA Y BIENESTAR. MITOS QUE DEBERIAS DEJAR ATRAS"
click at [983, 554] on button "Search" at bounding box center [995, 568] width 110 height 37
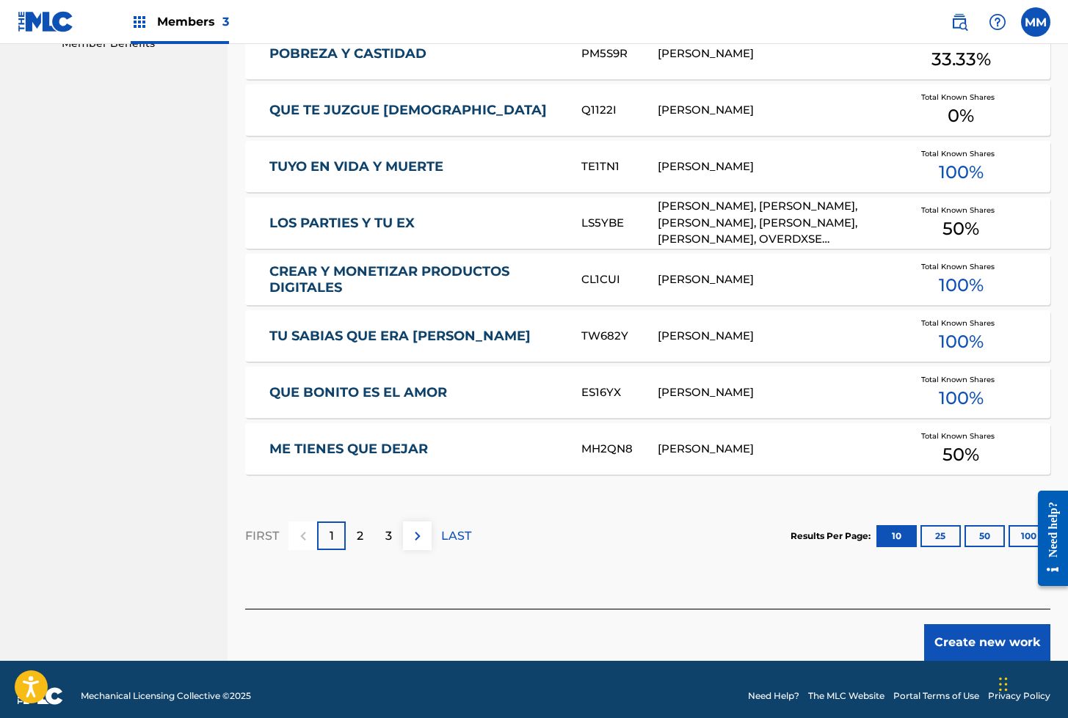
click at [969, 649] on button "Create new work" at bounding box center [987, 643] width 126 height 37
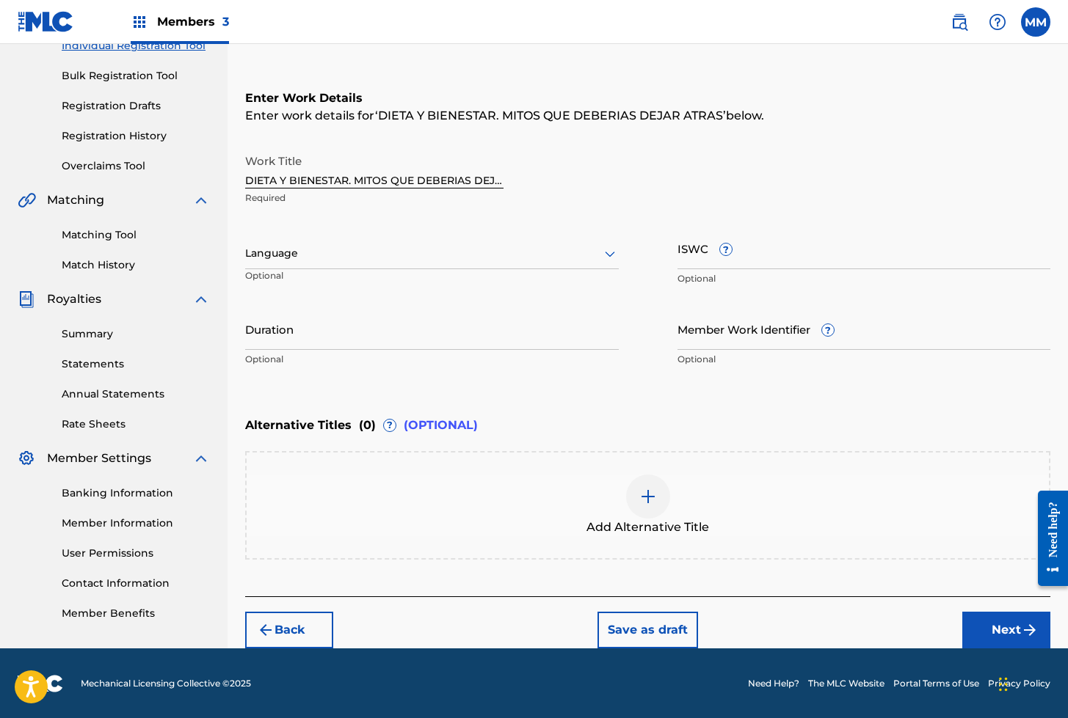
click at [286, 255] on div at bounding box center [432, 253] width 374 height 18
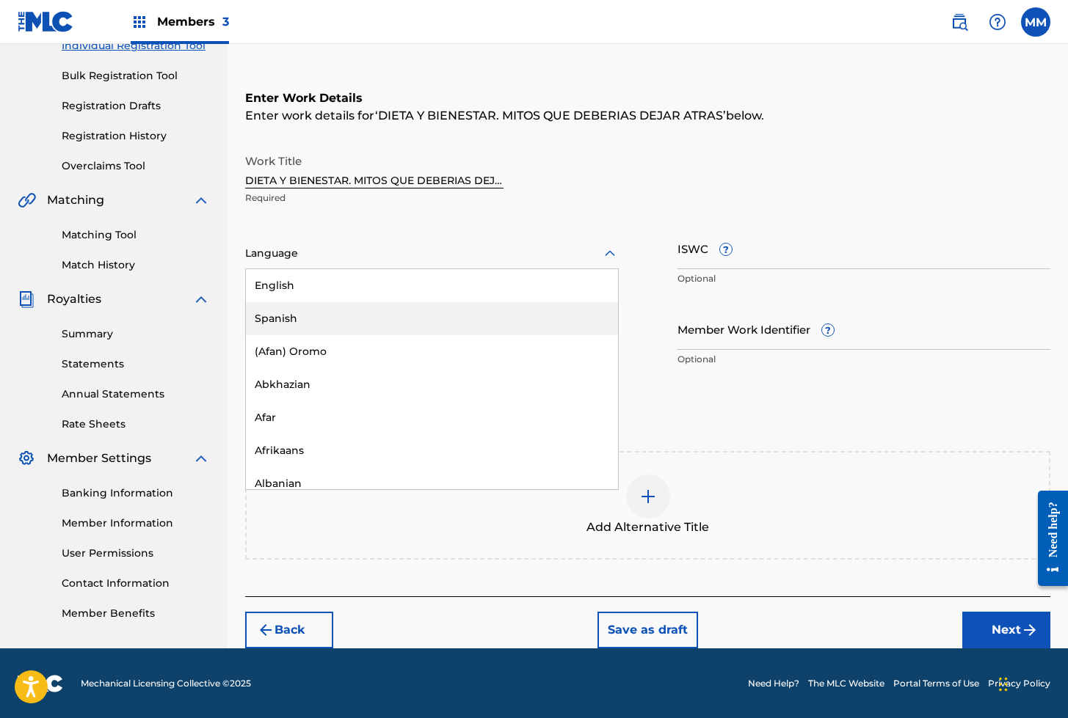
click at [272, 318] on div "Spanish" at bounding box center [432, 318] width 372 height 33
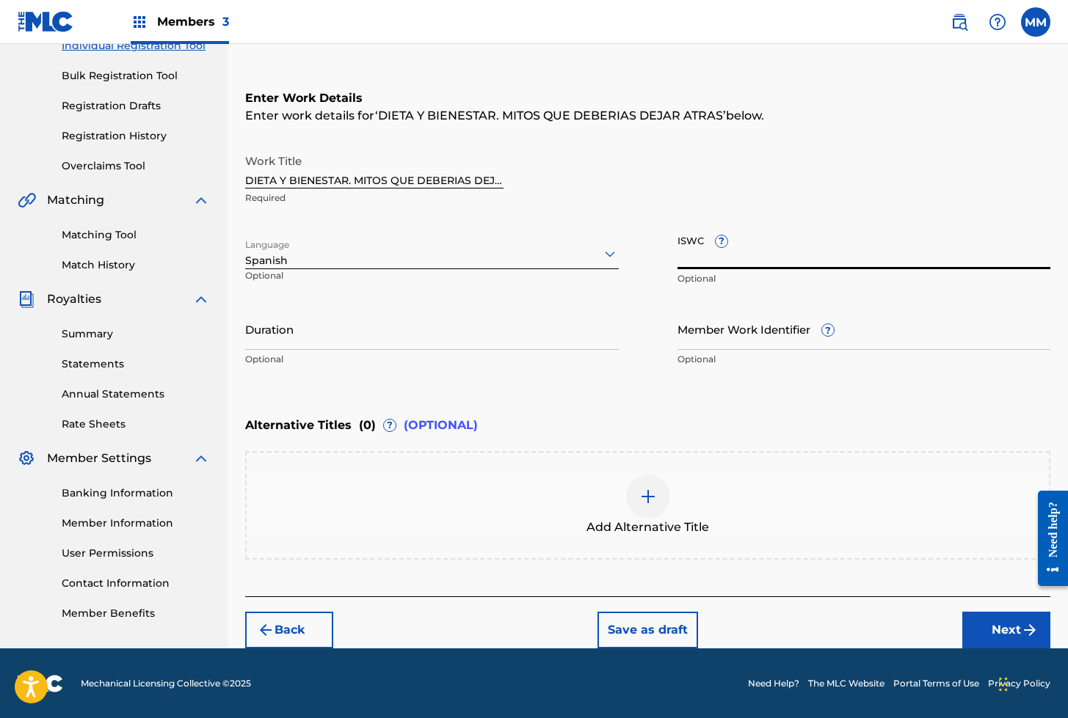
click at [699, 259] on input "ISWC ?" at bounding box center [864, 249] width 374 height 42
paste input "T3311880447"
type input "T3311880447"
click at [730, 337] on input "Member Work Identifier ?" at bounding box center [864, 329] width 374 height 42
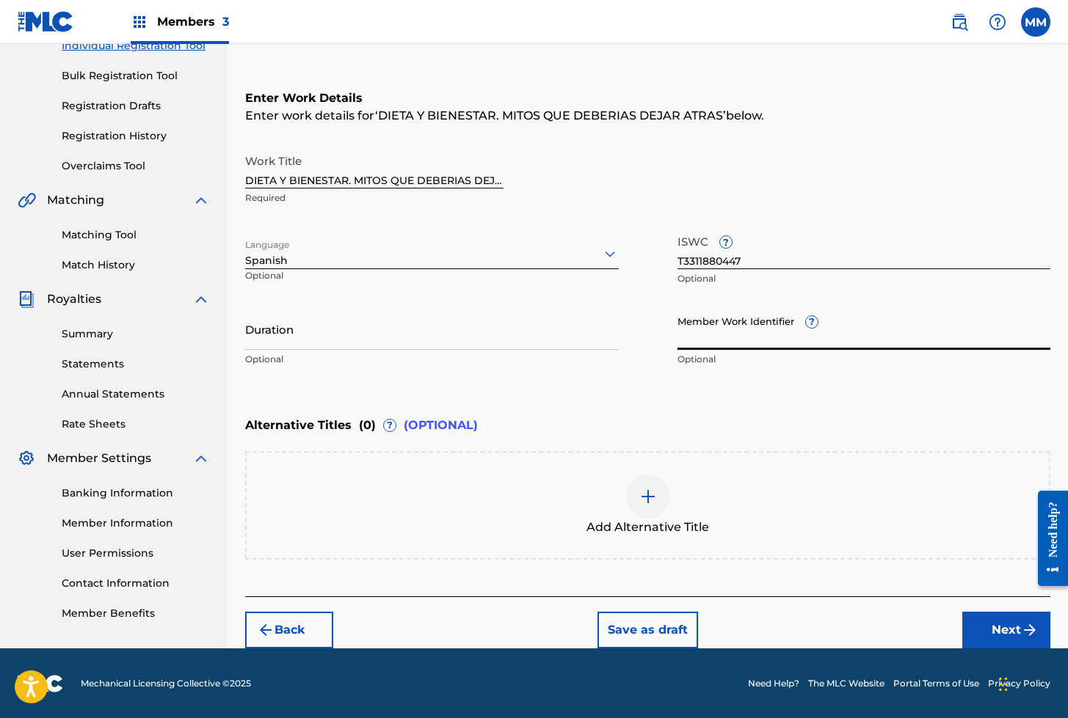
paste input "929122109"
type input "929122109"
click at [640, 506] on div at bounding box center [648, 497] width 44 height 44
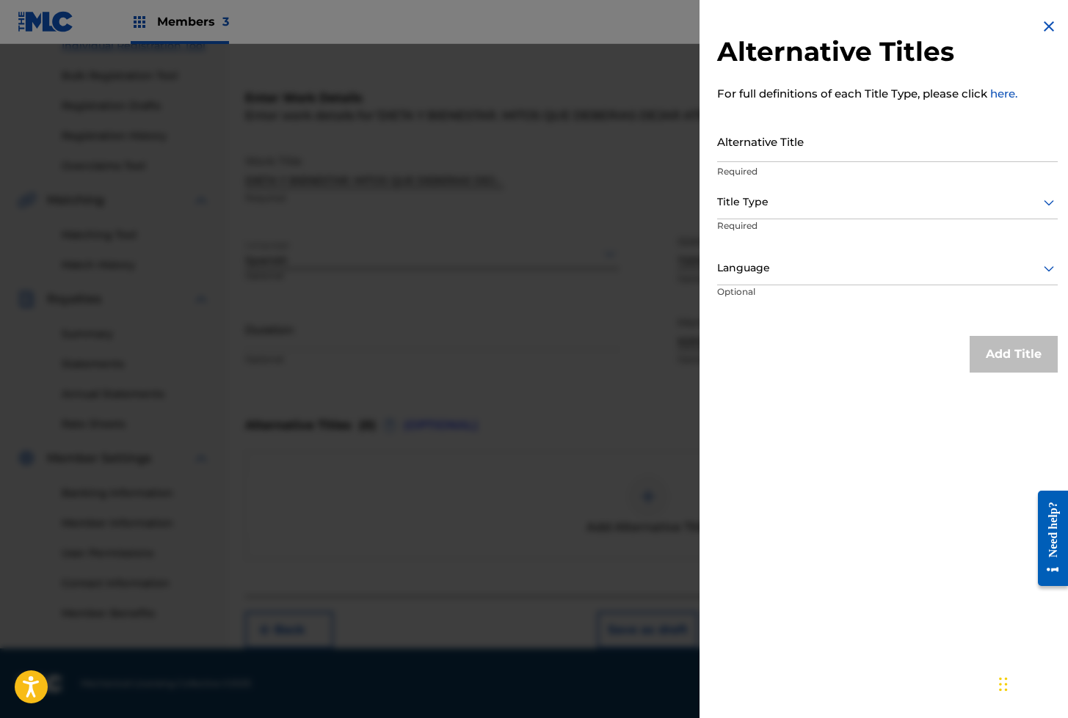
click at [732, 151] on input "Alternative Title" at bounding box center [887, 141] width 341 height 42
paste input "929122109"
type input "929122109"
paste input "DIETA Y BIENESTAR. MITOS QUE DEBERIAS DEJAR ATRAS. EPISODIO1"
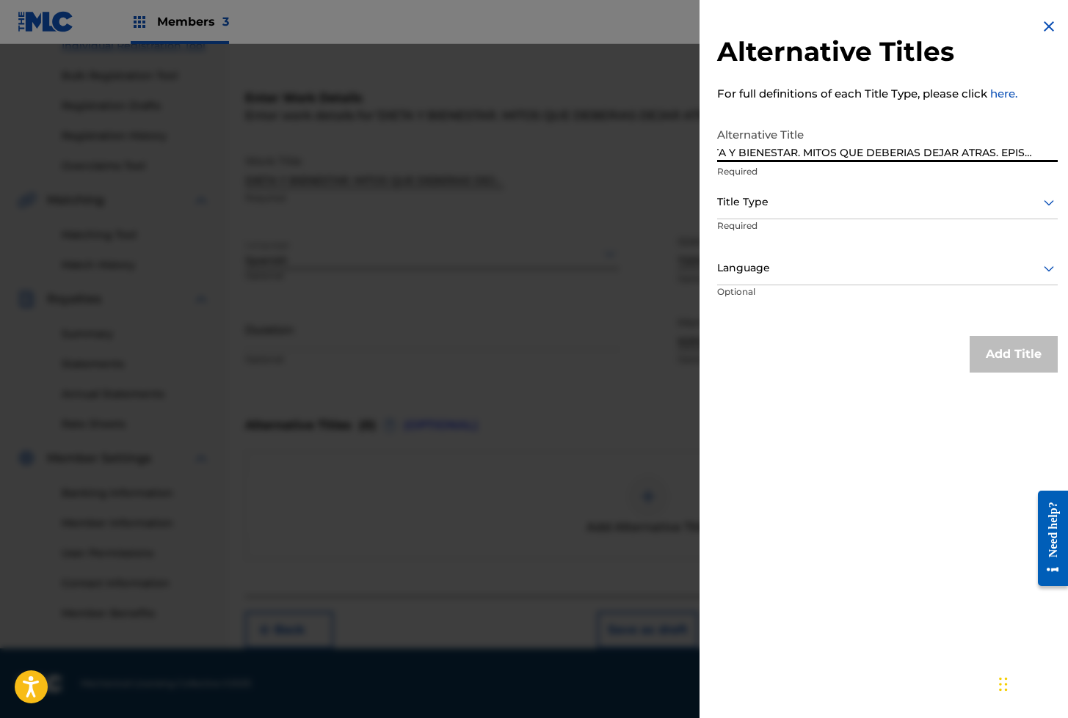
click at [1047, 150] on input "DIETA Y BIENESTAR. MITOS QUE DEBERIAS DEJAR ATRAS. EPISODIO1" at bounding box center [887, 141] width 341 height 42
type input "DIETA Y BIENESTAR. MITOS QUE DEBERIAS DEJAR ATRAS. EPISODIO 1"
click at [763, 209] on div at bounding box center [887, 202] width 341 height 18
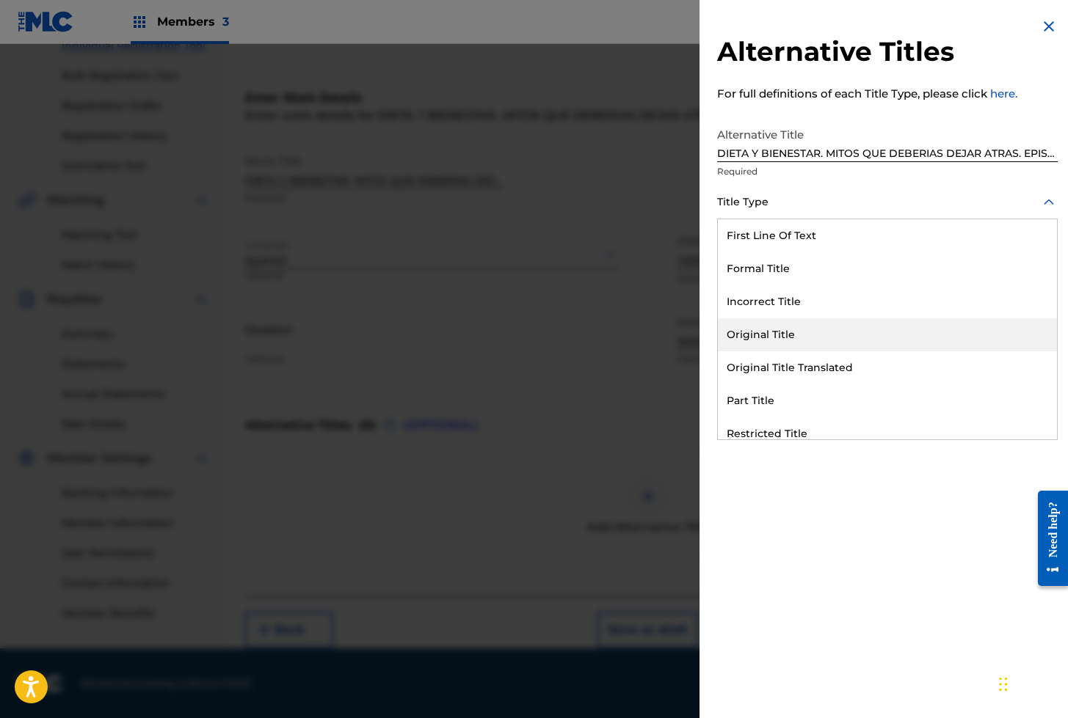
scroll to position [143, 0]
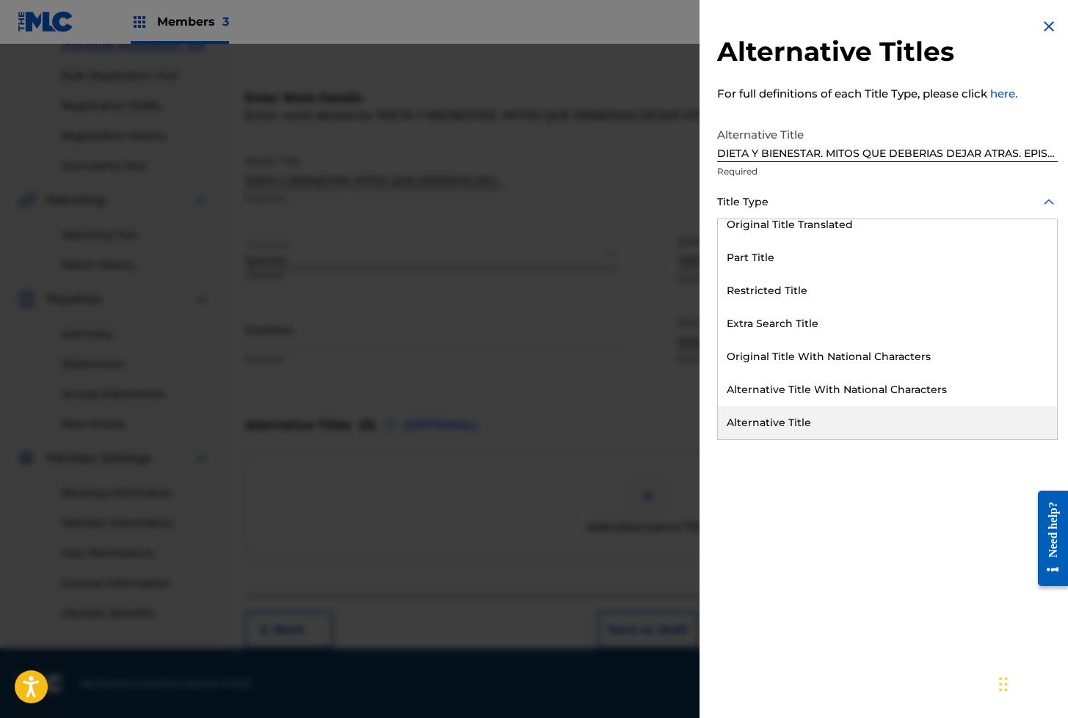
drag, startPoint x: 790, startPoint y: 427, endPoint x: 822, endPoint y: 427, distance: 31.6
click at [790, 427] on div "Alternative Title" at bounding box center [887, 423] width 339 height 33
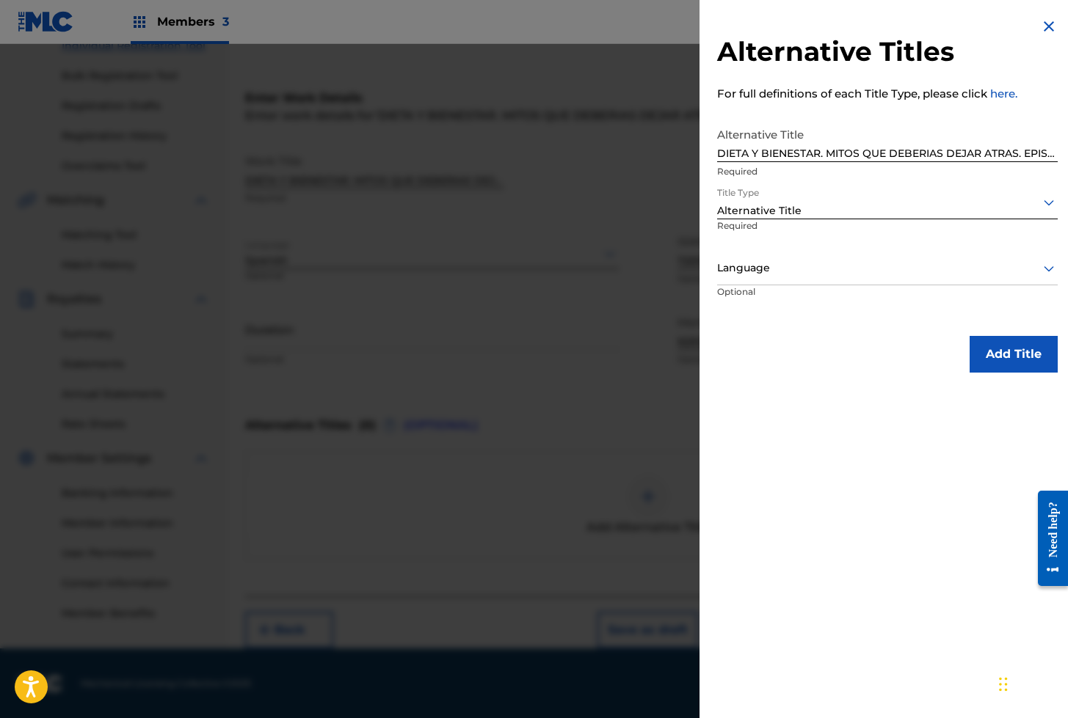
click at [1010, 356] on button "Add Title" at bounding box center [1013, 354] width 88 height 37
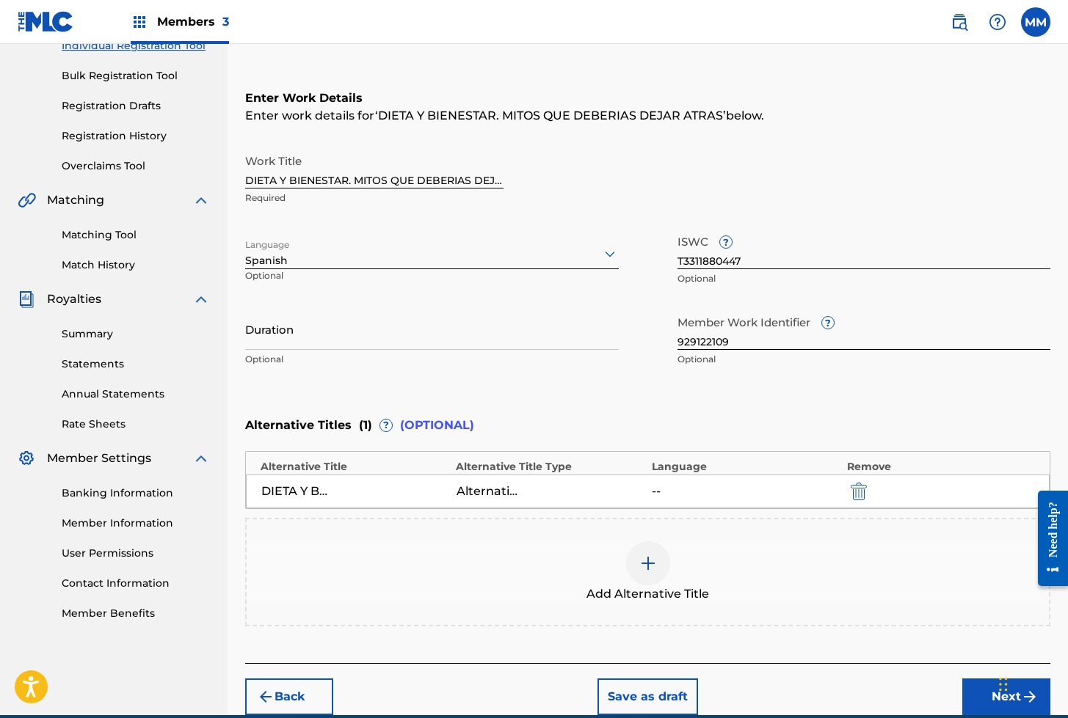
scroll to position [170, 0]
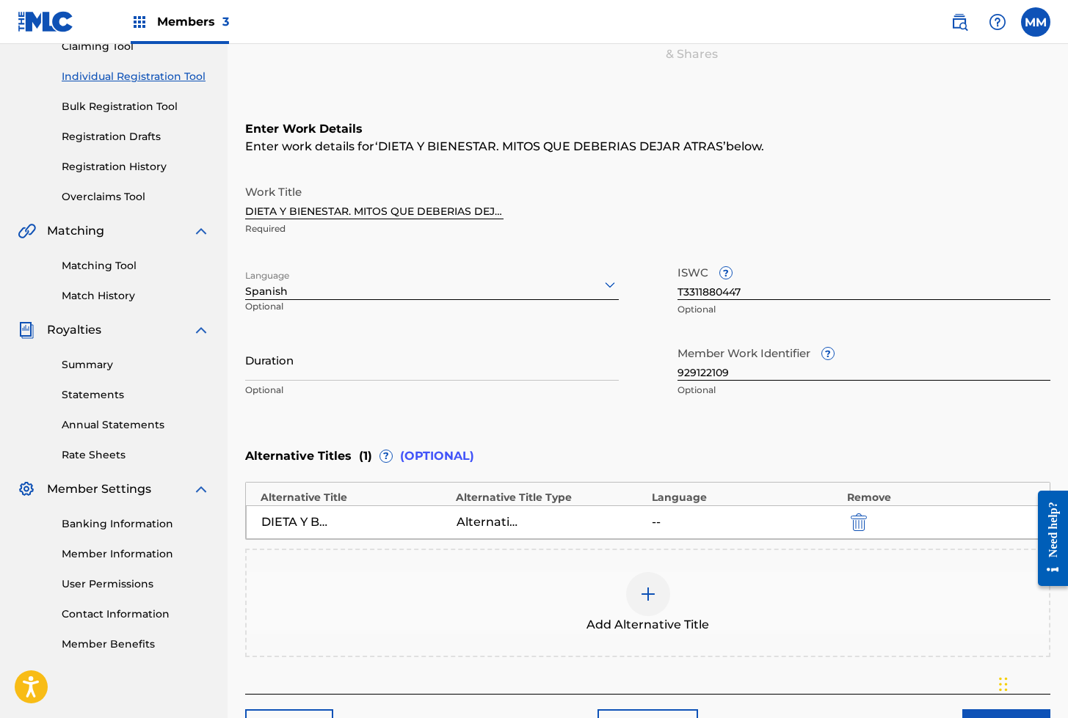
click at [647, 597] on img at bounding box center [648, 595] width 18 height 18
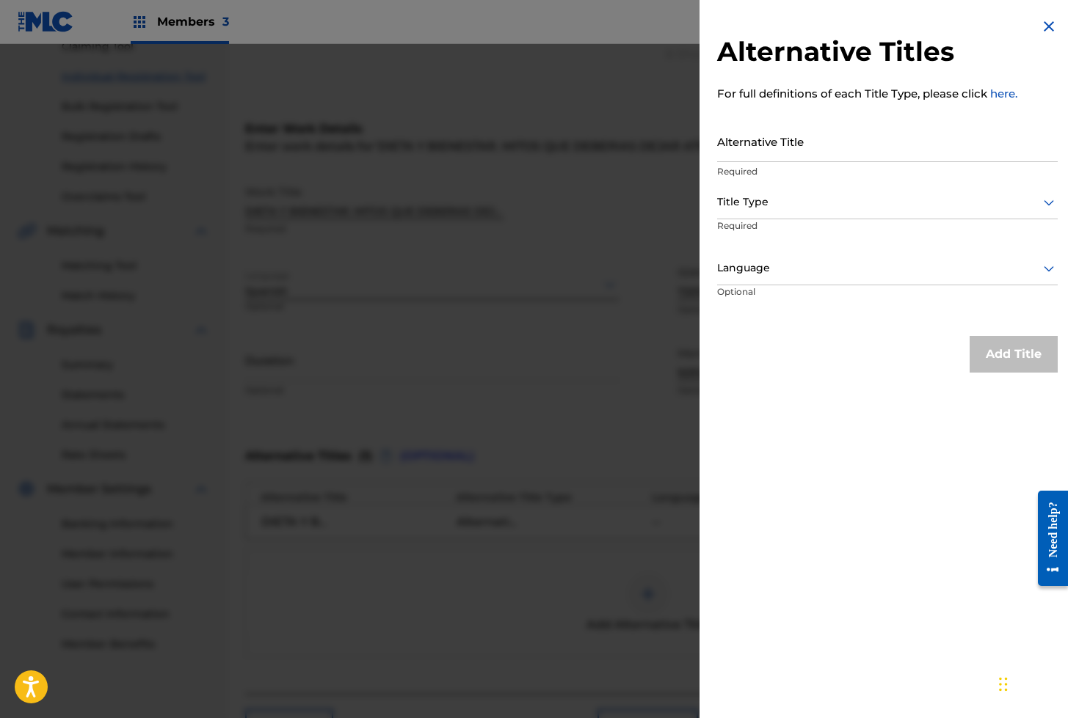
click at [742, 154] on input "Alternative Title" at bounding box center [887, 141] width 341 height 42
paste input "DIETA Y BIENESTAR. MITOS QUE DEBERIAS DEJAR ATRAS. EPISODIO 1"
type input "DIETA Y BIENESTAR. MITOS QUE DEBERIAS DEJAR ATRAS. EPISODIO 2"
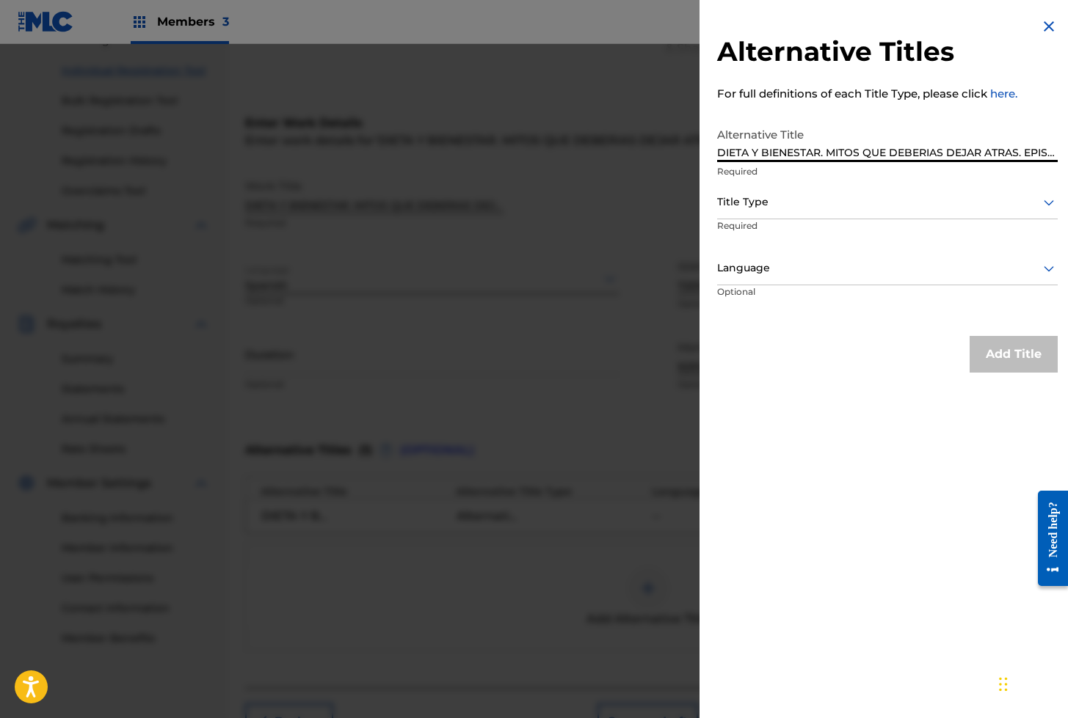
click at [760, 203] on div at bounding box center [887, 202] width 341 height 18
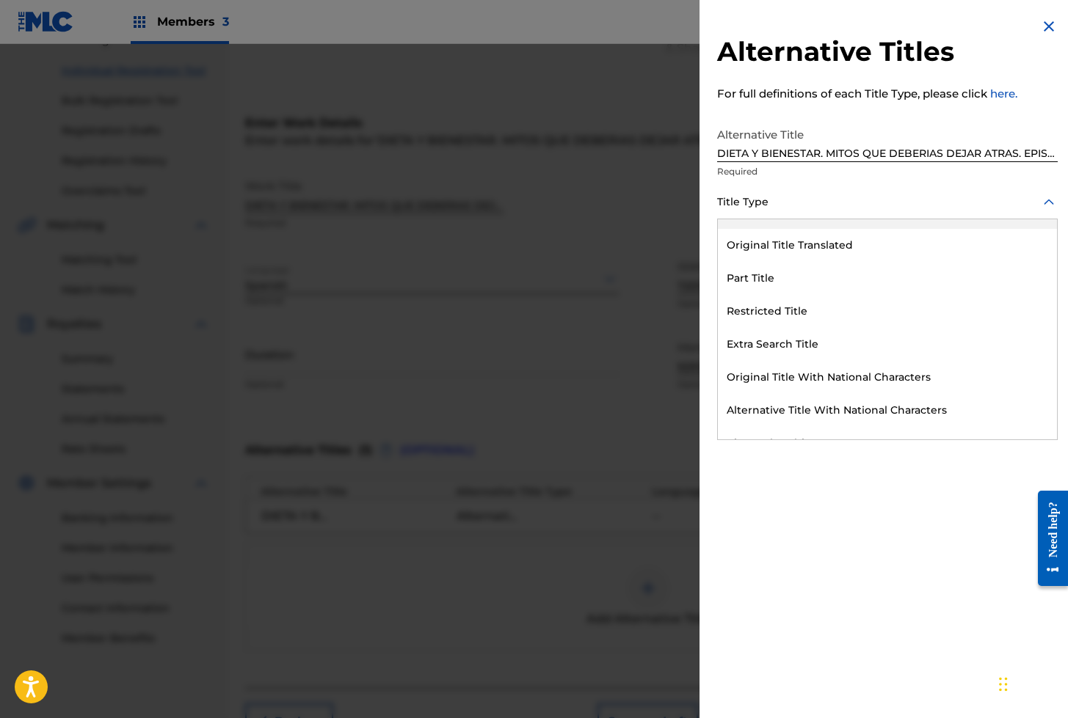
scroll to position [143, 0]
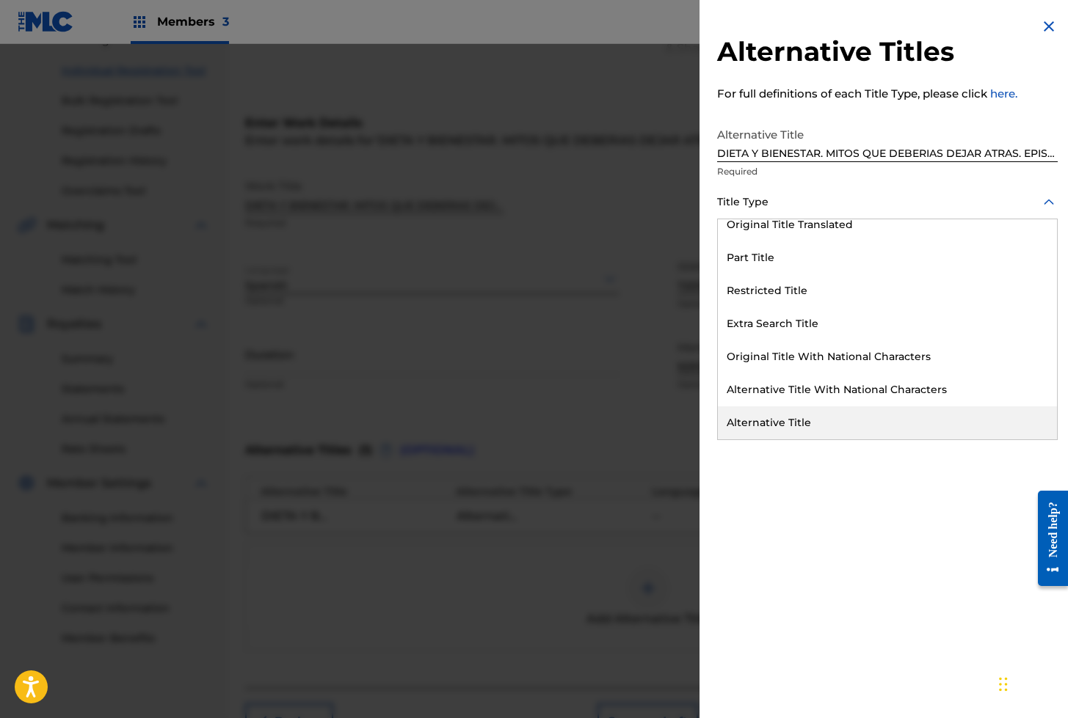
click at [774, 414] on div "Alternative Title" at bounding box center [887, 423] width 339 height 33
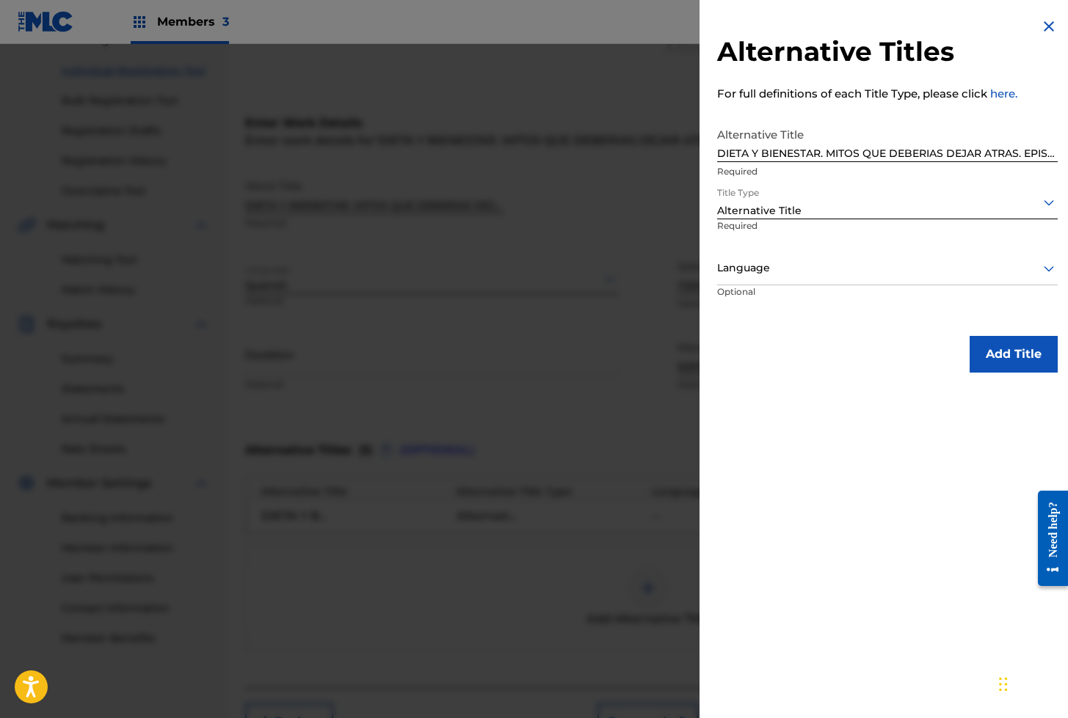
click at [994, 349] on button "Add Title" at bounding box center [1013, 354] width 88 height 37
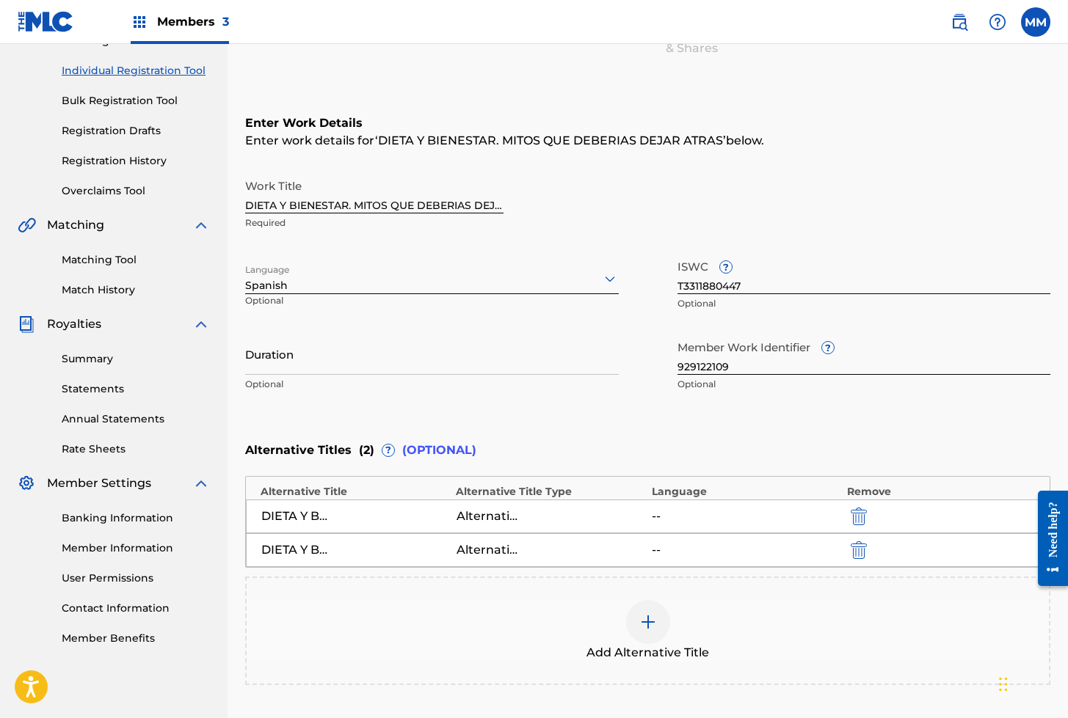
click at [647, 631] on div at bounding box center [648, 622] width 44 height 44
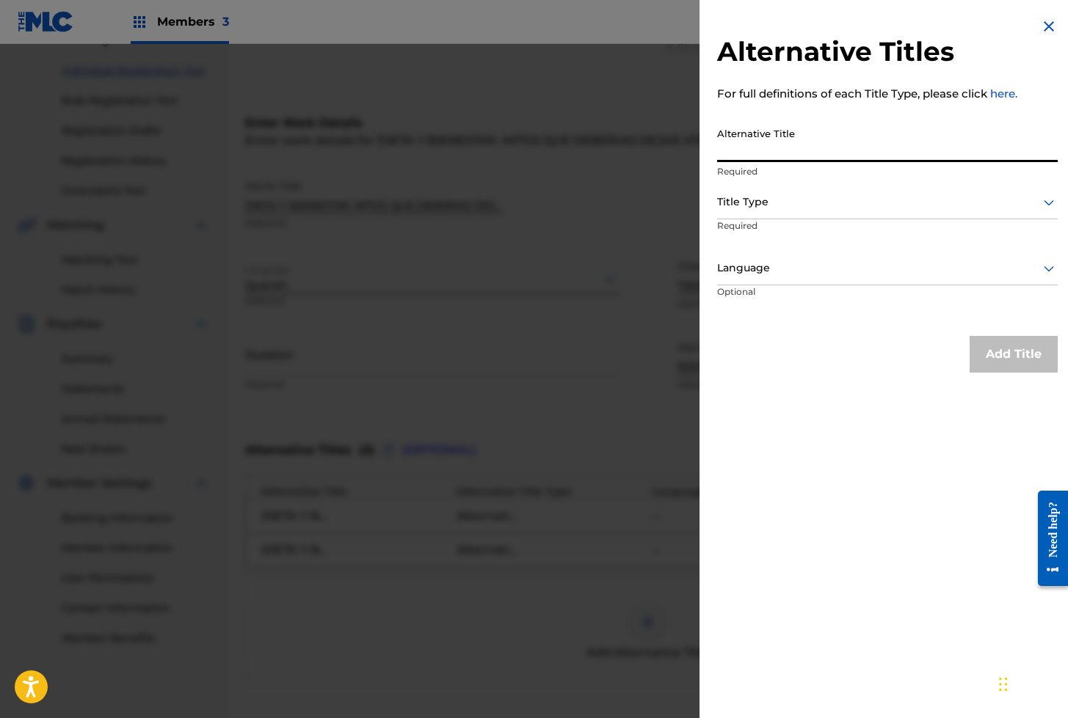
click at [738, 143] on input "Alternative Title" at bounding box center [887, 141] width 341 height 42
paste input "DIETA Y BIENESTAR. MITOS QUE DEBERIAS DEJAR ATRAS. EPISODIO 1"
type input "DIETA Y BIENESTAR. MITOS QUE DEBERIAS DEJAR ATRAS. EPISODIO 3"
click at [735, 204] on div at bounding box center [887, 202] width 341 height 18
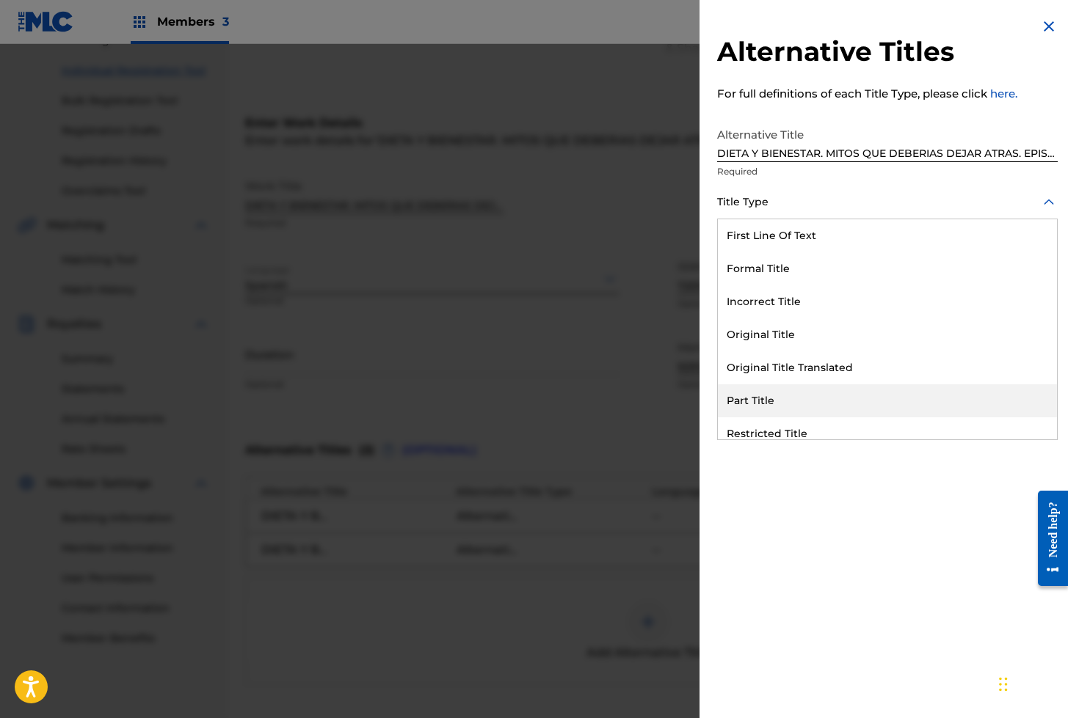
scroll to position [143, 0]
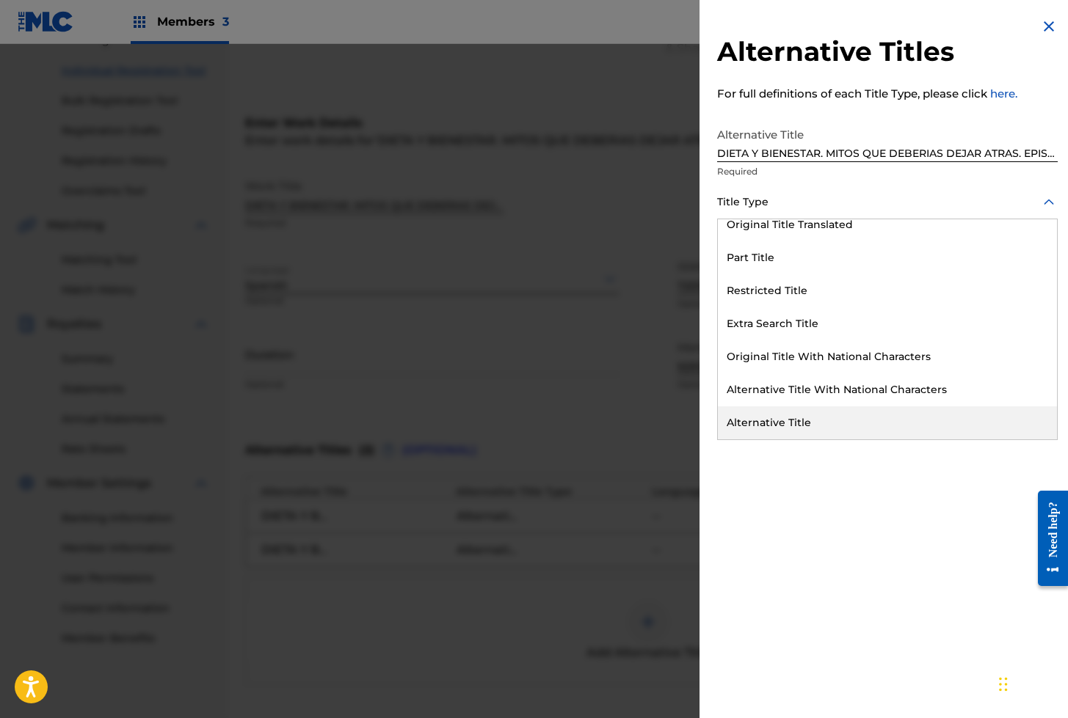
click at [768, 420] on div "Alternative Title" at bounding box center [887, 423] width 339 height 33
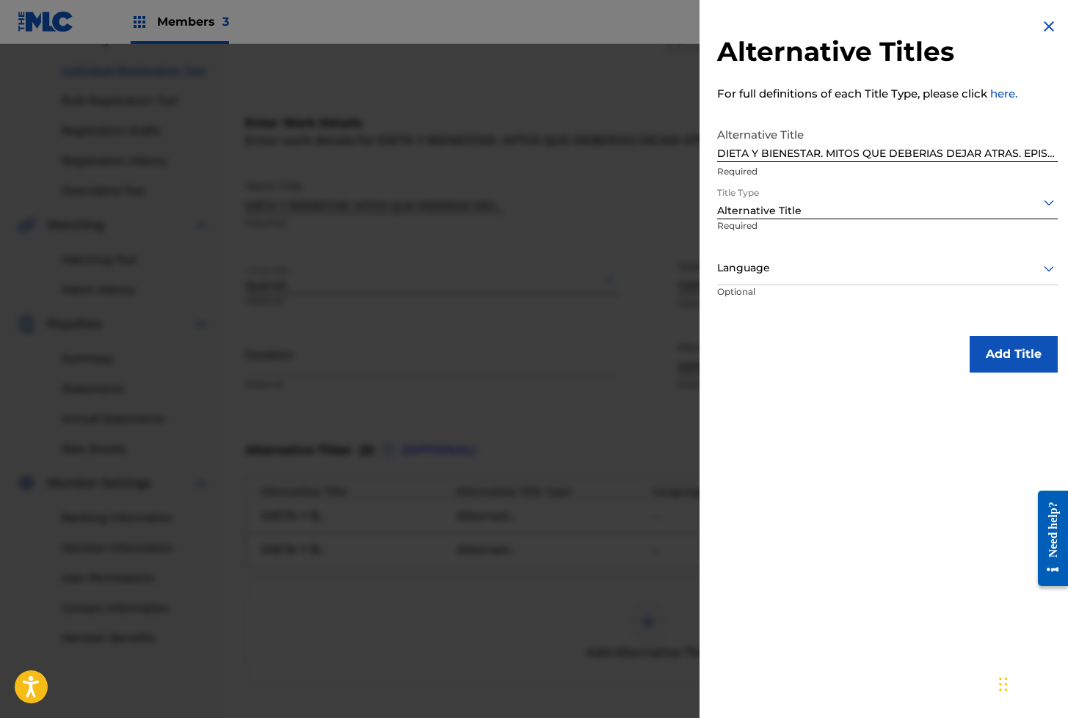
click at [1003, 363] on button "Add Title" at bounding box center [1013, 354] width 88 height 37
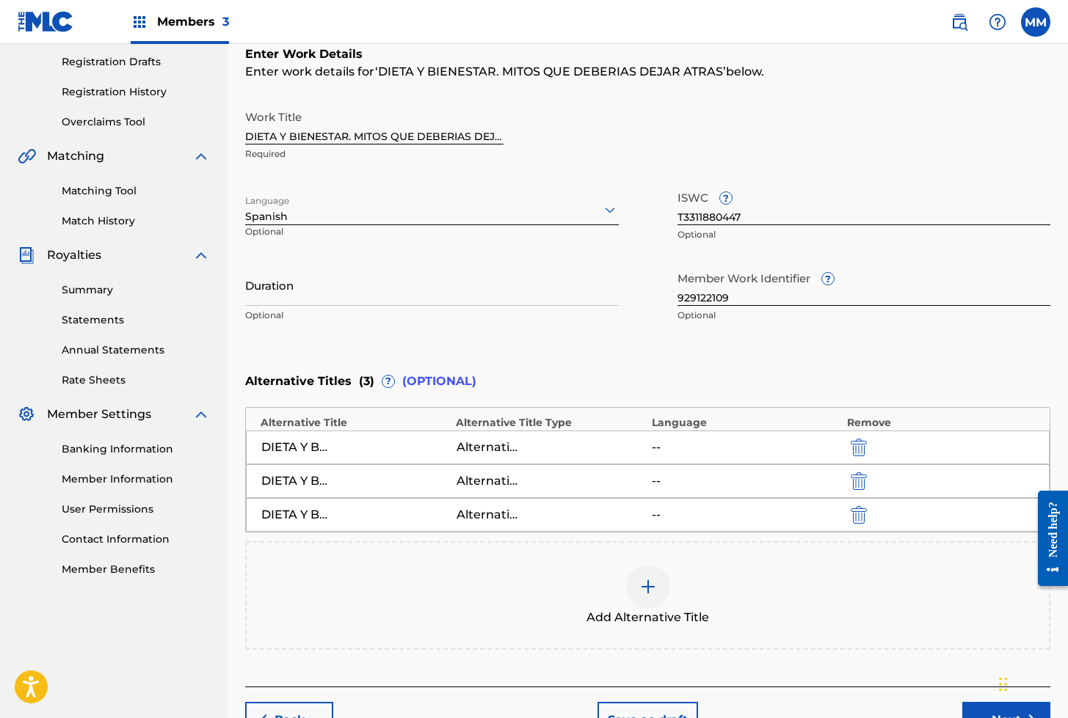
scroll to position [335, 0]
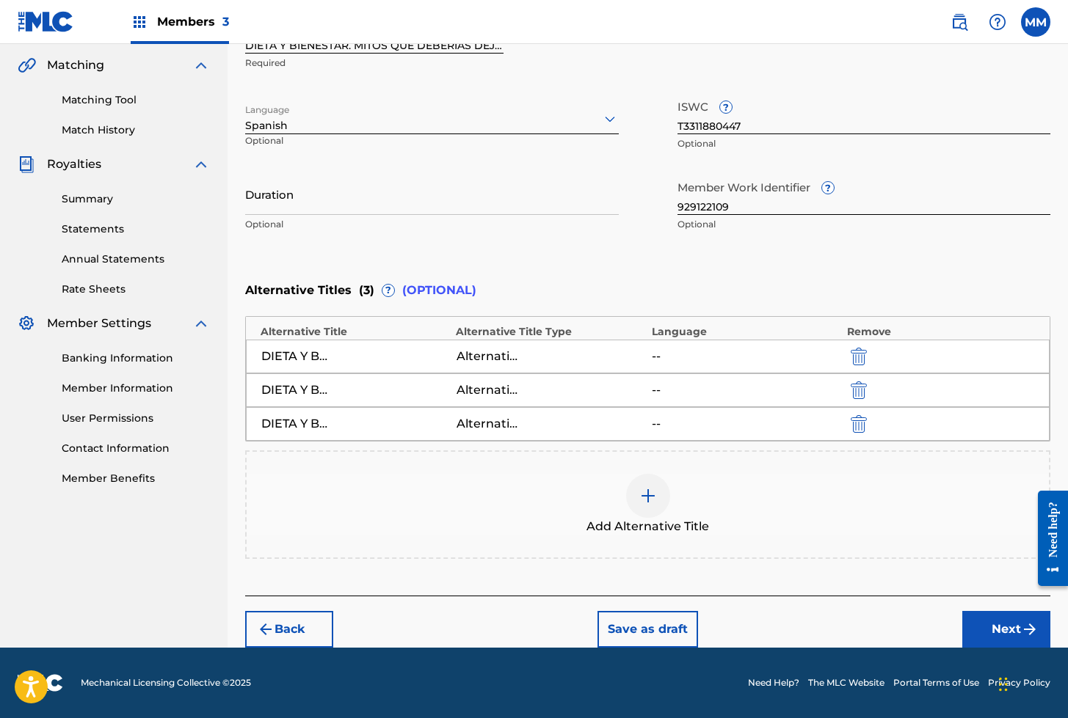
click at [998, 632] on button "Next" at bounding box center [1006, 629] width 88 height 37
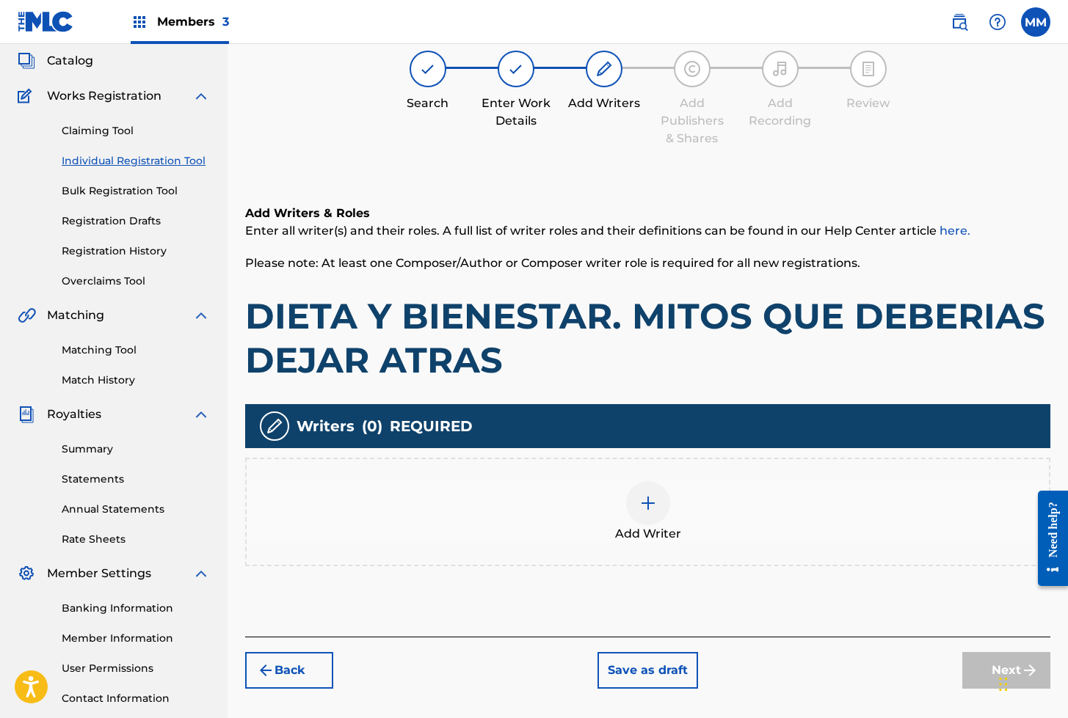
scroll to position [66, 0]
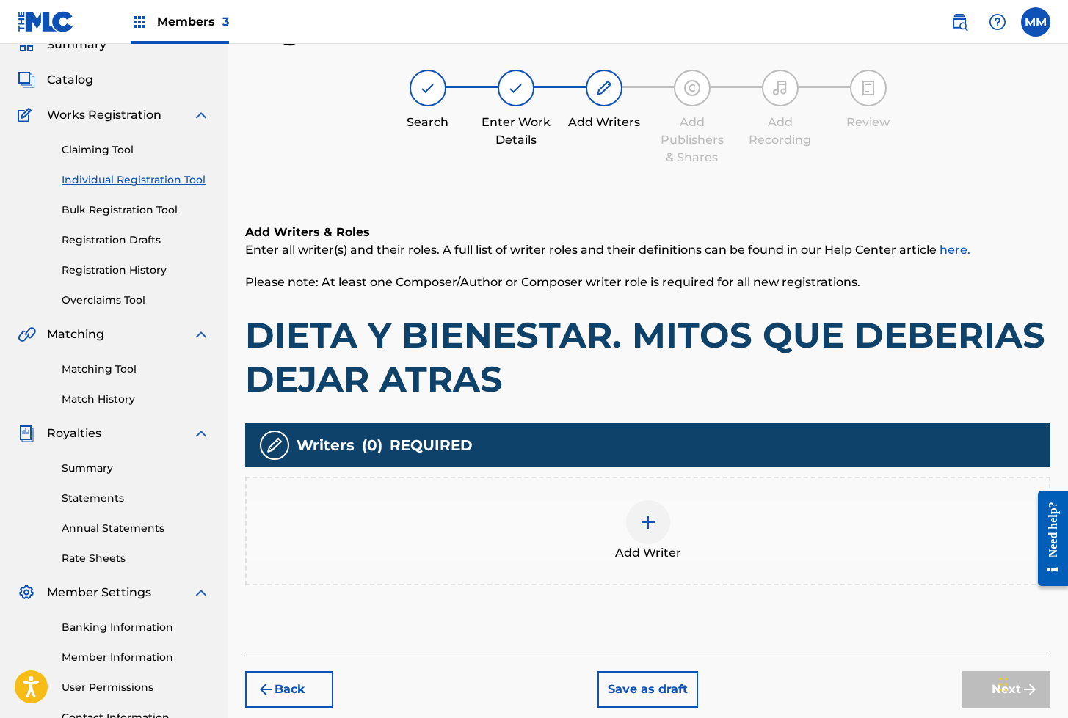
click at [630, 511] on div at bounding box center [648, 523] width 44 height 44
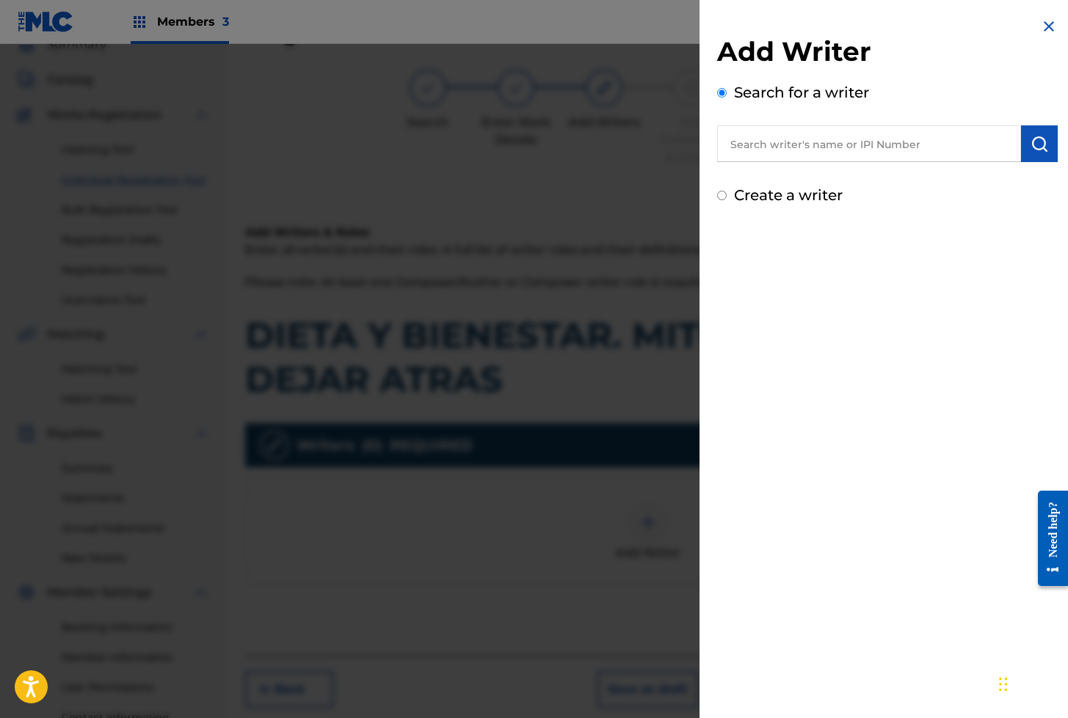
click at [764, 142] on input "text" at bounding box center [869, 143] width 304 height 37
paste input "01282187835"
type input "01282187835"
click at [1039, 139] on img "submit" at bounding box center [1039, 144] width 18 height 18
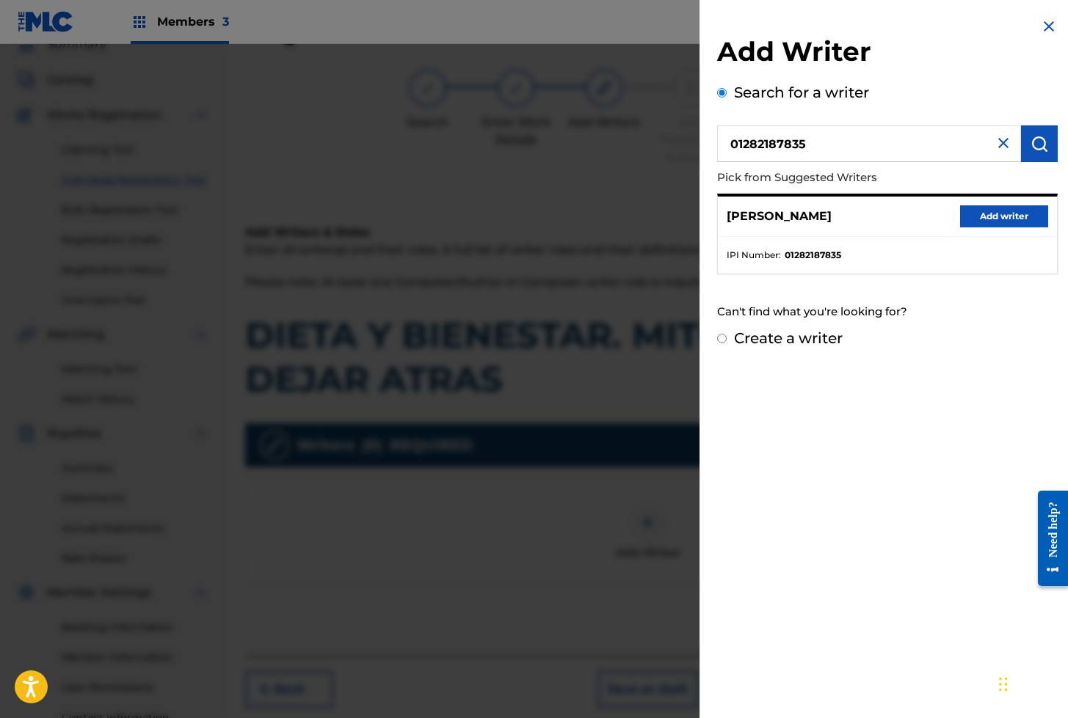
drag, startPoint x: 968, startPoint y: 220, endPoint x: 972, endPoint y: 229, distance: 9.5
click at [968, 220] on button "Add writer" at bounding box center [1004, 216] width 88 height 22
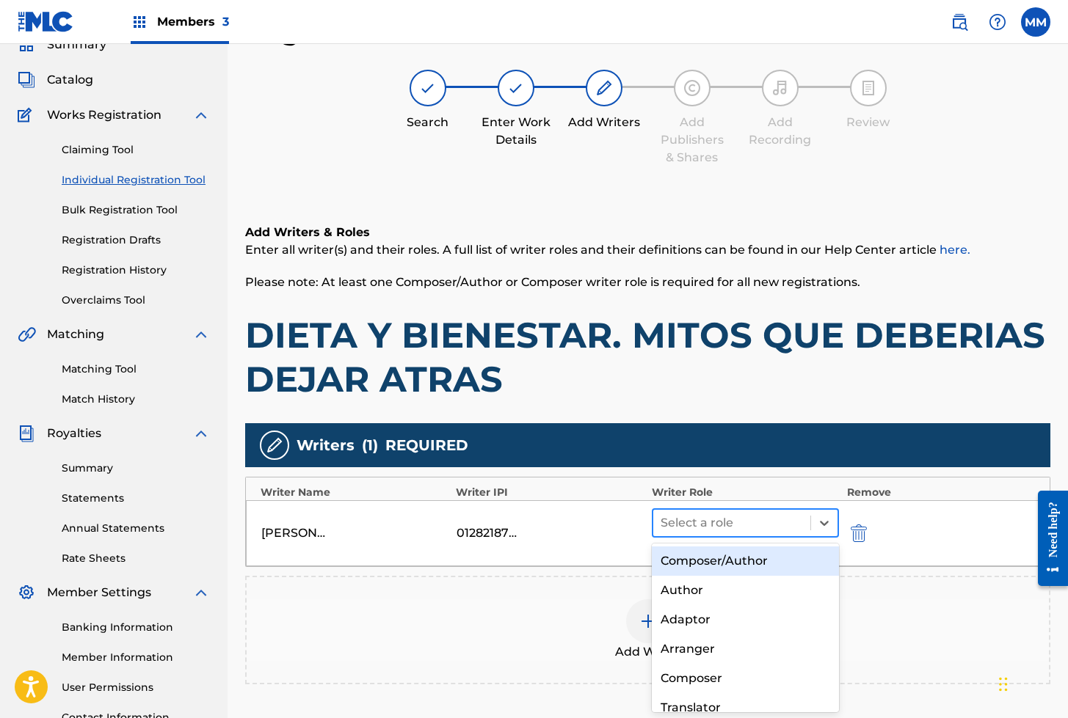
click at [724, 528] on div at bounding box center [732, 523] width 143 height 21
click at [700, 571] on div "Composer/Author" at bounding box center [746, 561] width 188 height 29
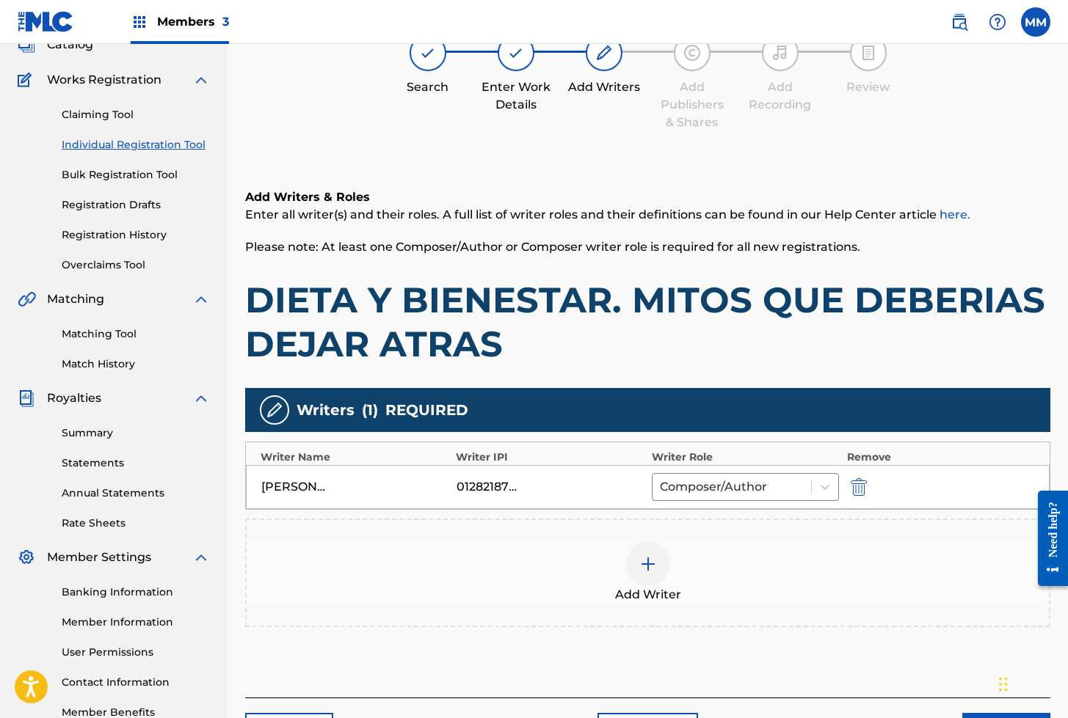
scroll to position [203, 0]
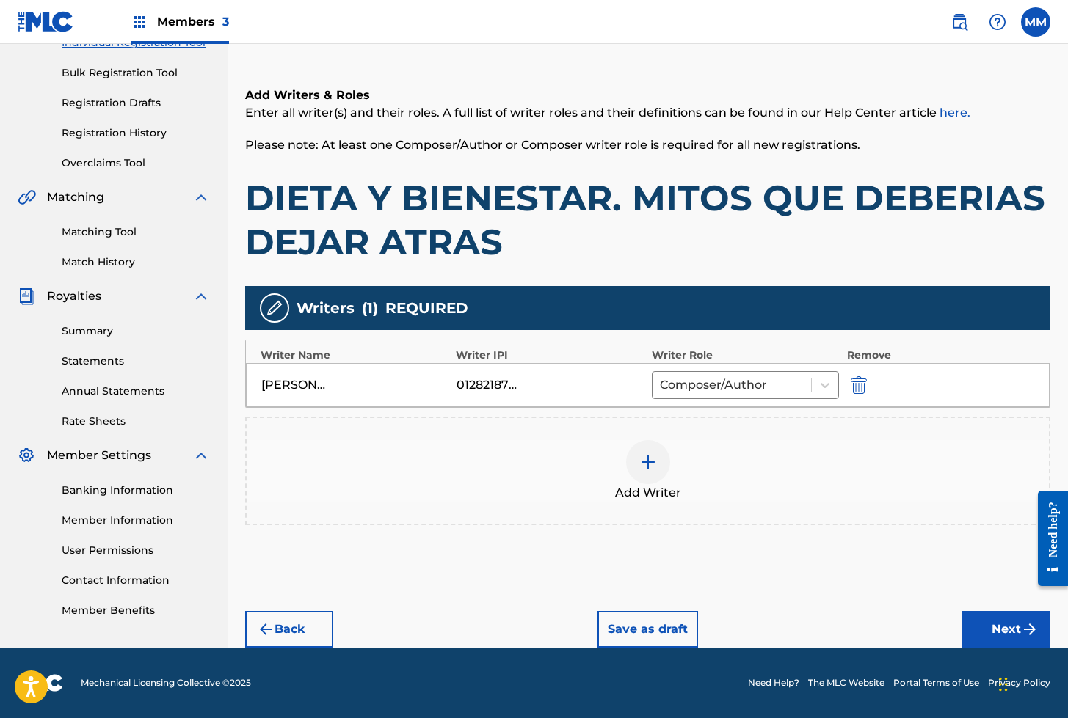
click at [993, 629] on button "Next" at bounding box center [1006, 629] width 88 height 37
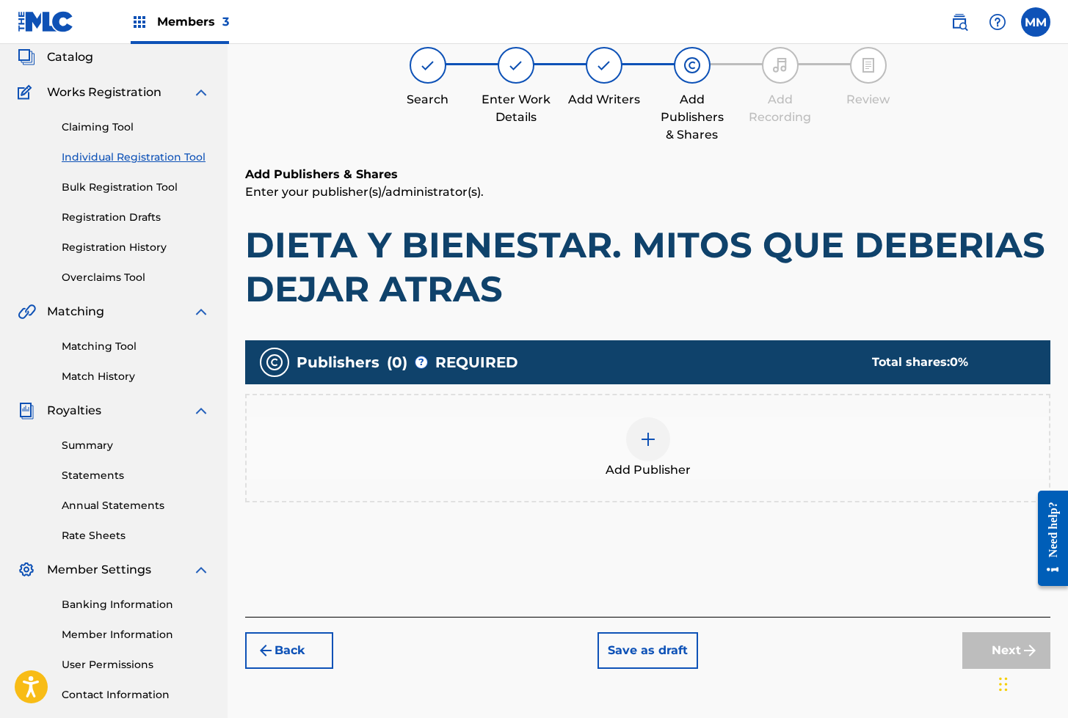
scroll to position [66, 0]
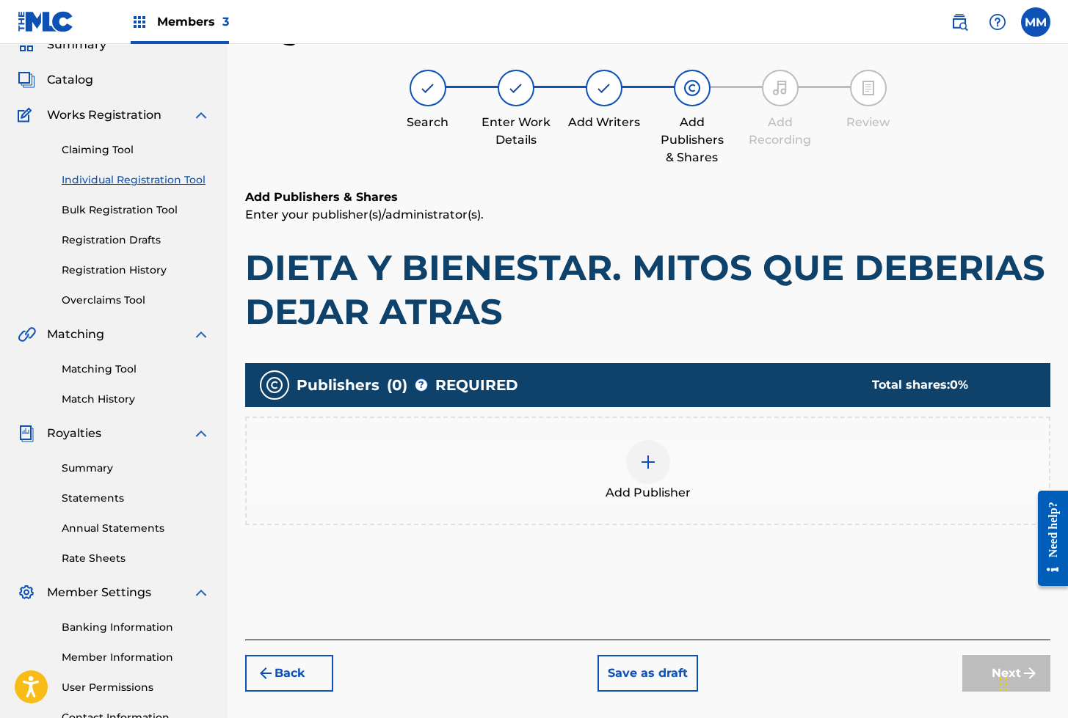
click at [657, 453] on div at bounding box center [648, 462] width 44 height 44
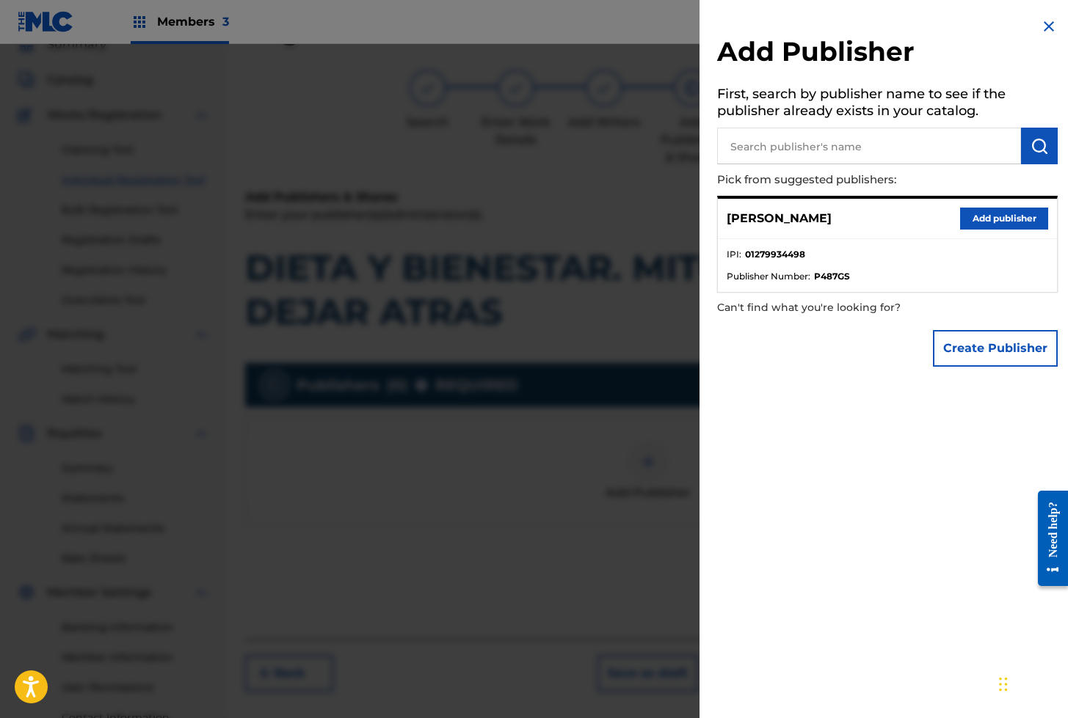
click at [992, 214] on button "Add publisher" at bounding box center [1004, 219] width 88 height 22
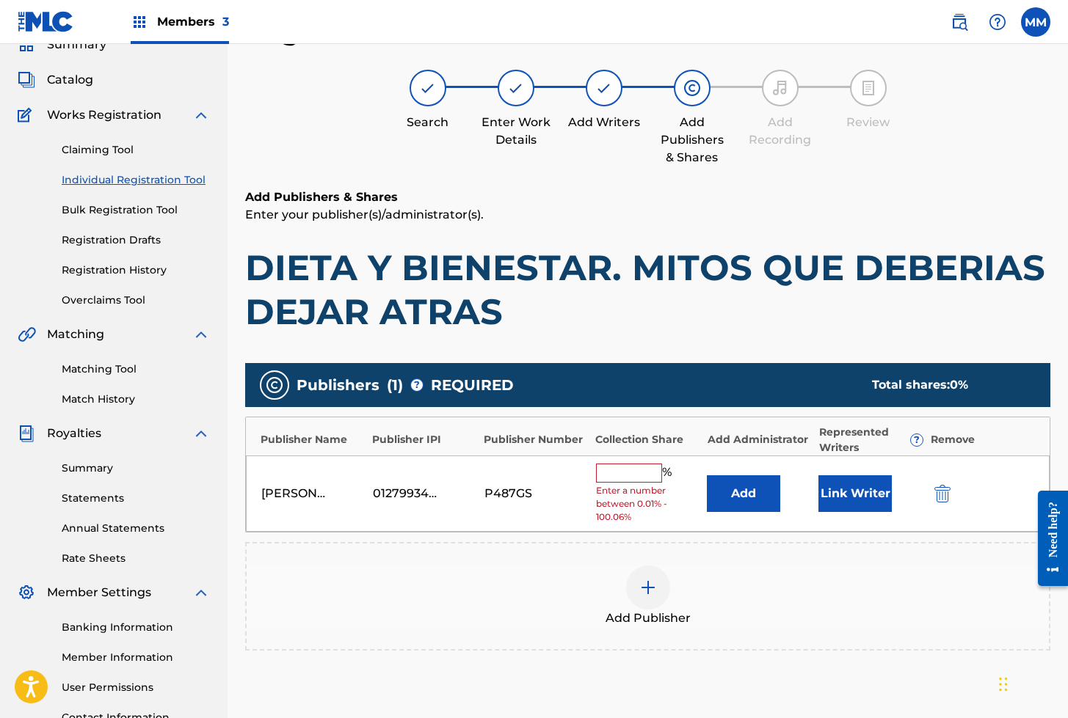
click at [845, 495] on button "Link Writer" at bounding box center [854, 494] width 73 height 37
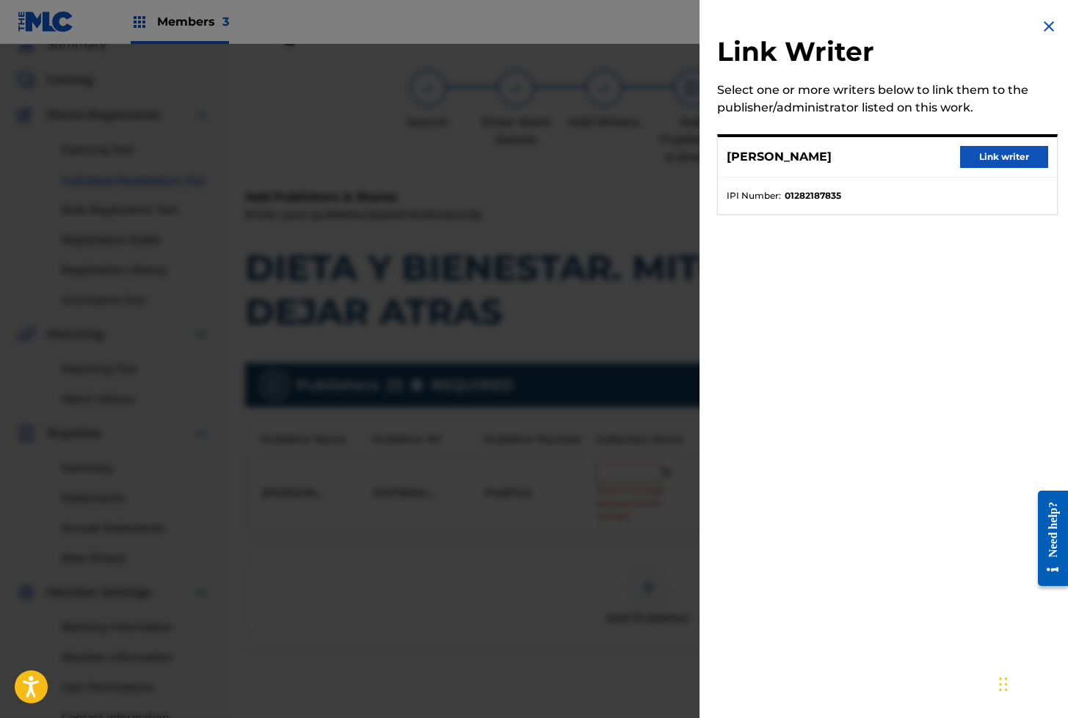
click at [960, 161] on button "Link writer" at bounding box center [1004, 157] width 88 height 22
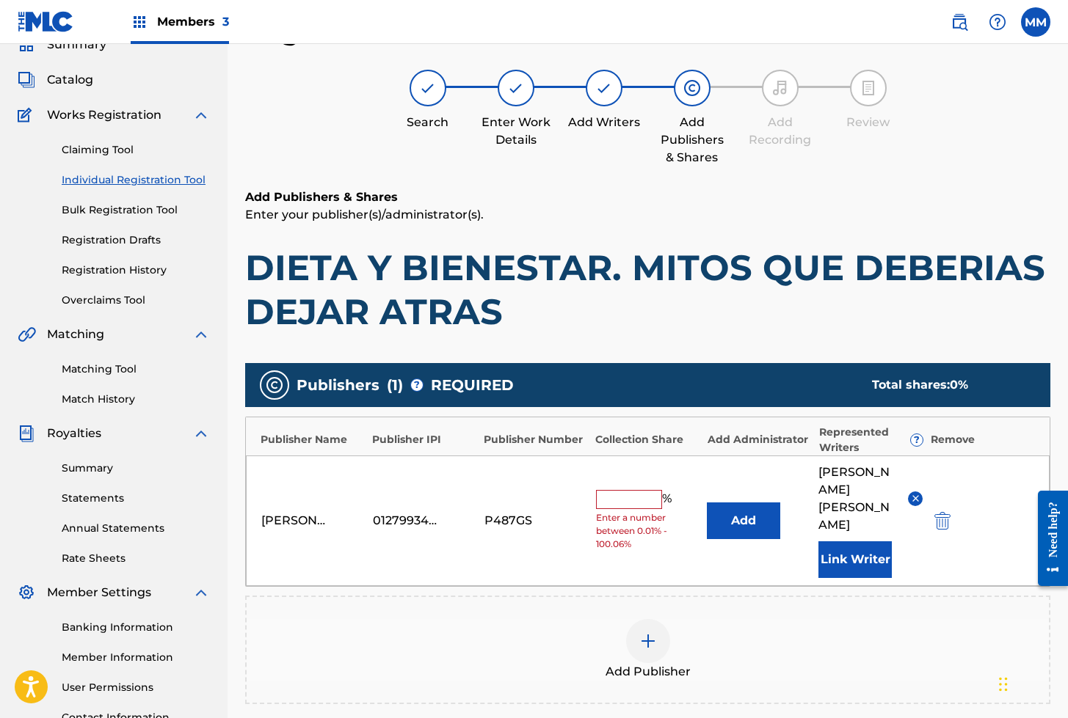
click at [616, 490] on input "text" at bounding box center [629, 499] width 66 height 19
type input "100"
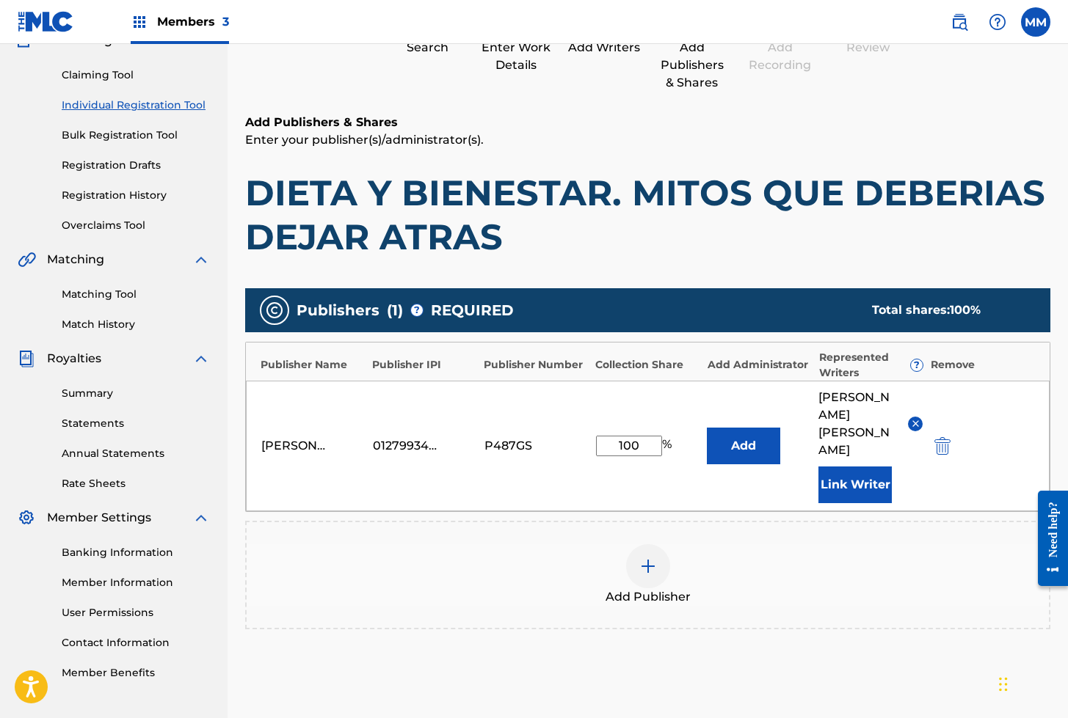
scroll to position [254, 0]
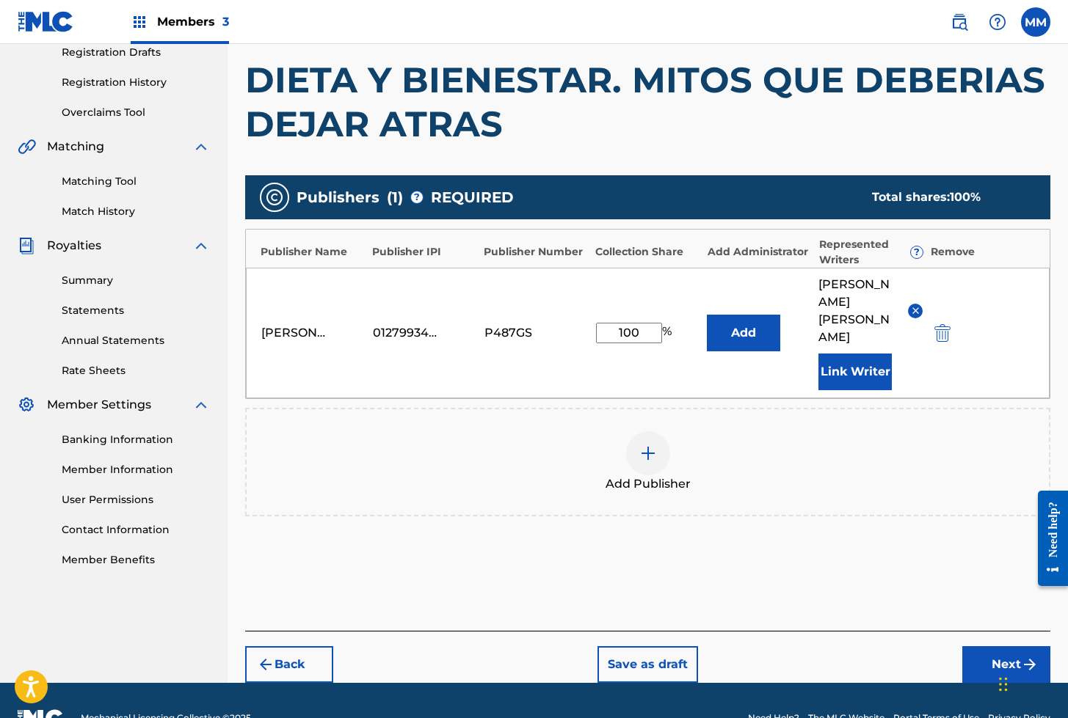
click at [999, 647] on button "Next" at bounding box center [1006, 665] width 88 height 37
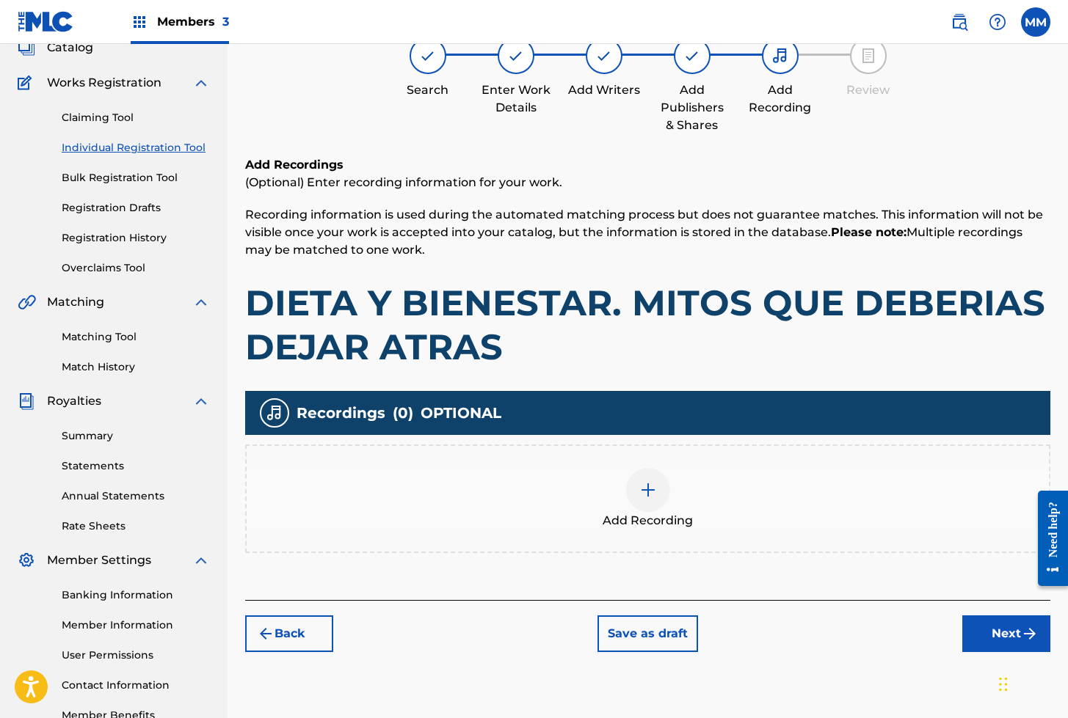
scroll to position [66, 0]
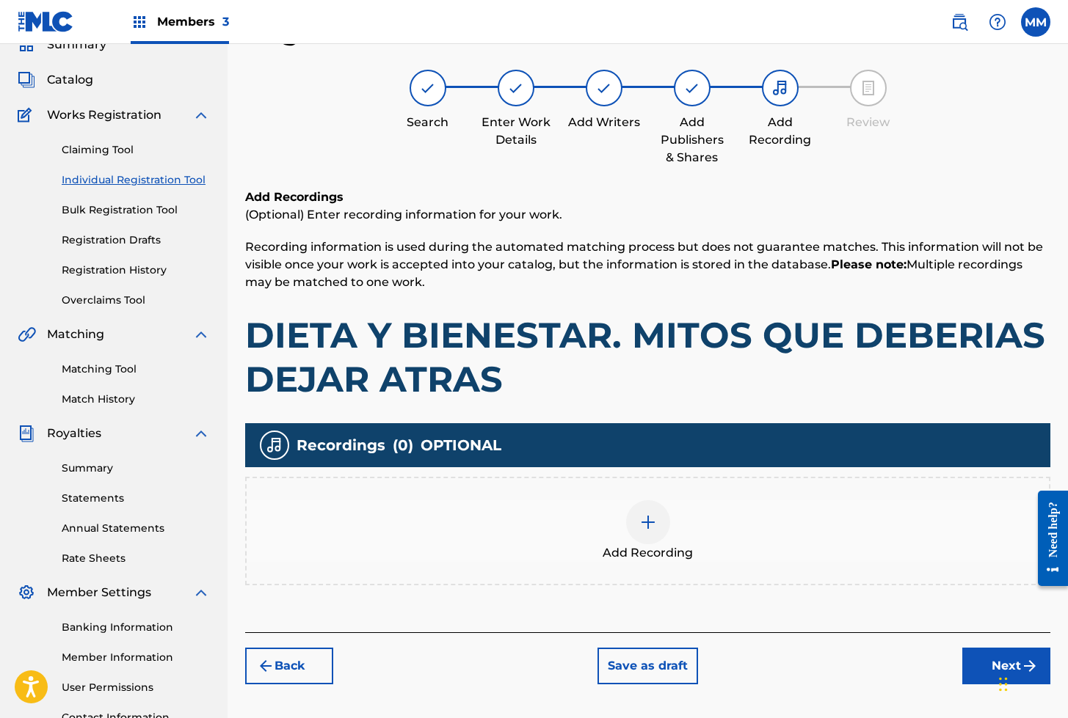
click at [648, 516] on img at bounding box center [648, 523] width 18 height 18
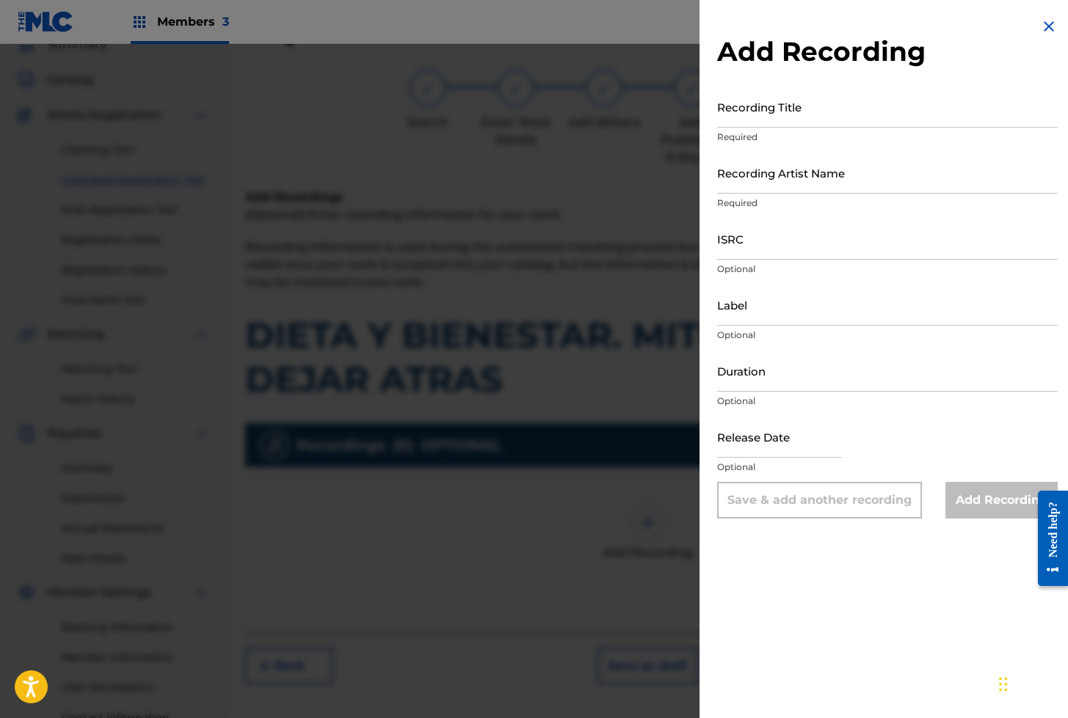
click at [778, 114] on input "Recording Title" at bounding box center [887, 107] width 341 height 42
paste input "DIETA Y BIENESTAR. MITOS QUE DEBERIAS DEJAR ATRAS. EPISODIO1"
type input "DIETA Y BIENESTAR. MITOS QUE DEBERIAS DEJAR ATRAS. EPISODIO1"
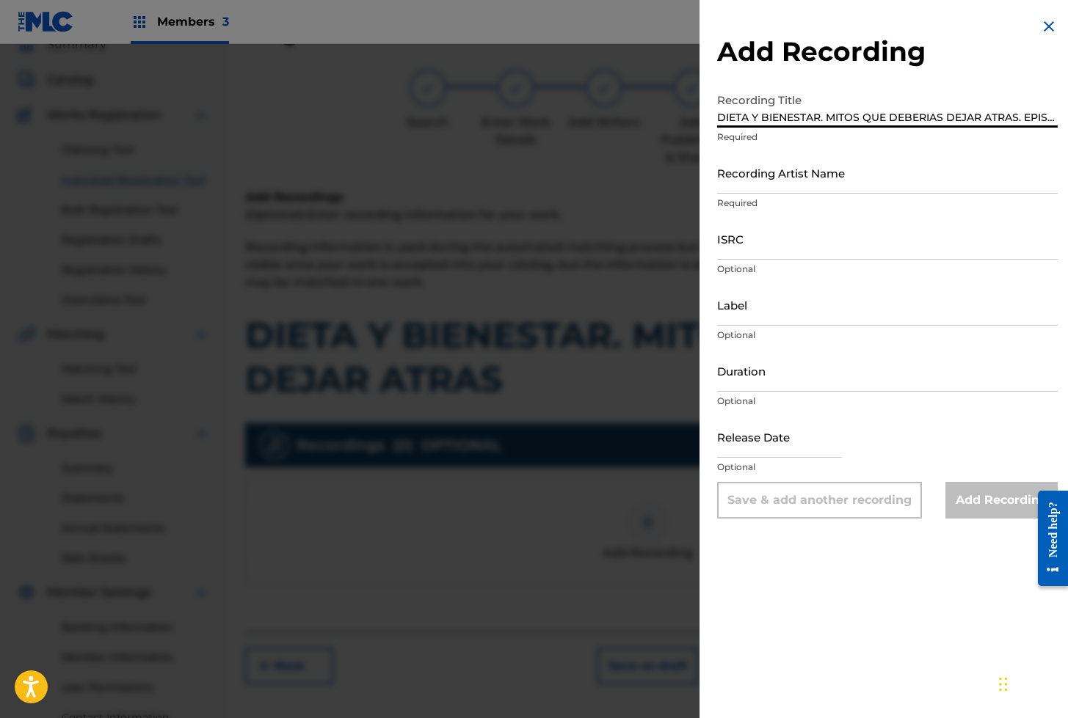
click at [770, 179] on input "Recording Artist Name" at bounding box center [887, 173] width 341 height 42
type input "[PERSON_NAME]"
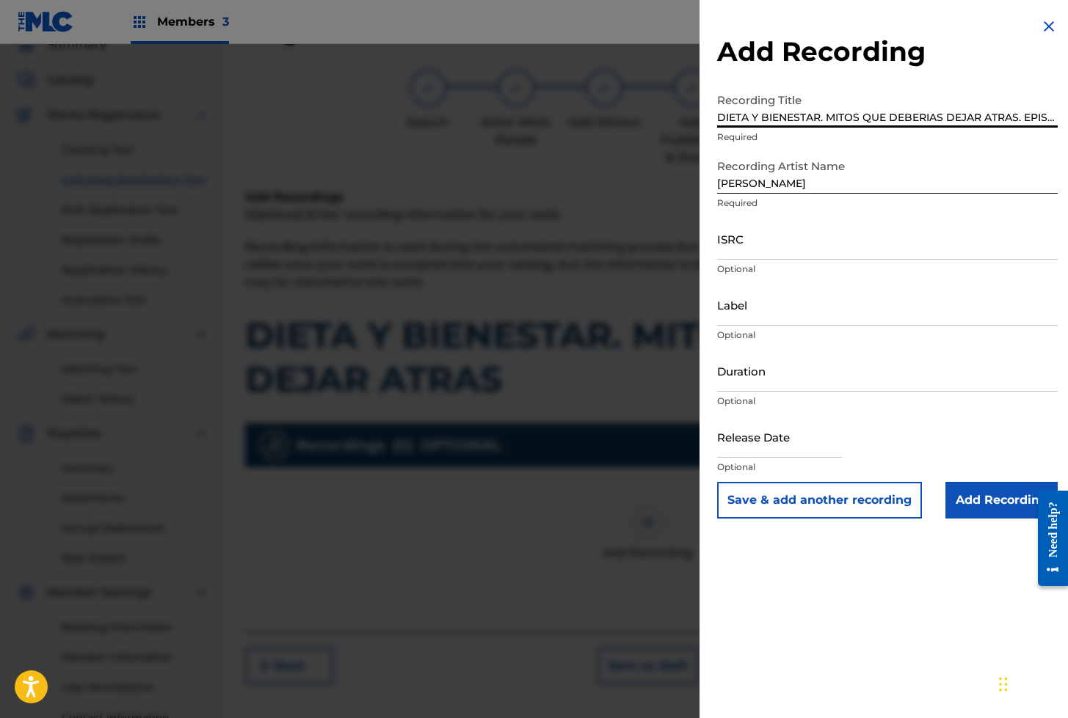
scroll to position [0, 29]
drag, startPoint x: 892, startPoint y: 114, endPoint x: 1193, endPoint y: 131, distance: 302.1
click at [1067, 131] on html "Accessibility Screen-Reader Guide, Feedback, and Issue Reporting | New window M…" at bounding box center [534, 293] width 1068 height 718
click at [1052, 117] on div "Add Recording Recording Title DIETA Y BIENESTAR. MITOS QUE DEBERIAS DEJAR ATRAS…" at bounding box center [887, 268] width 376 height 536
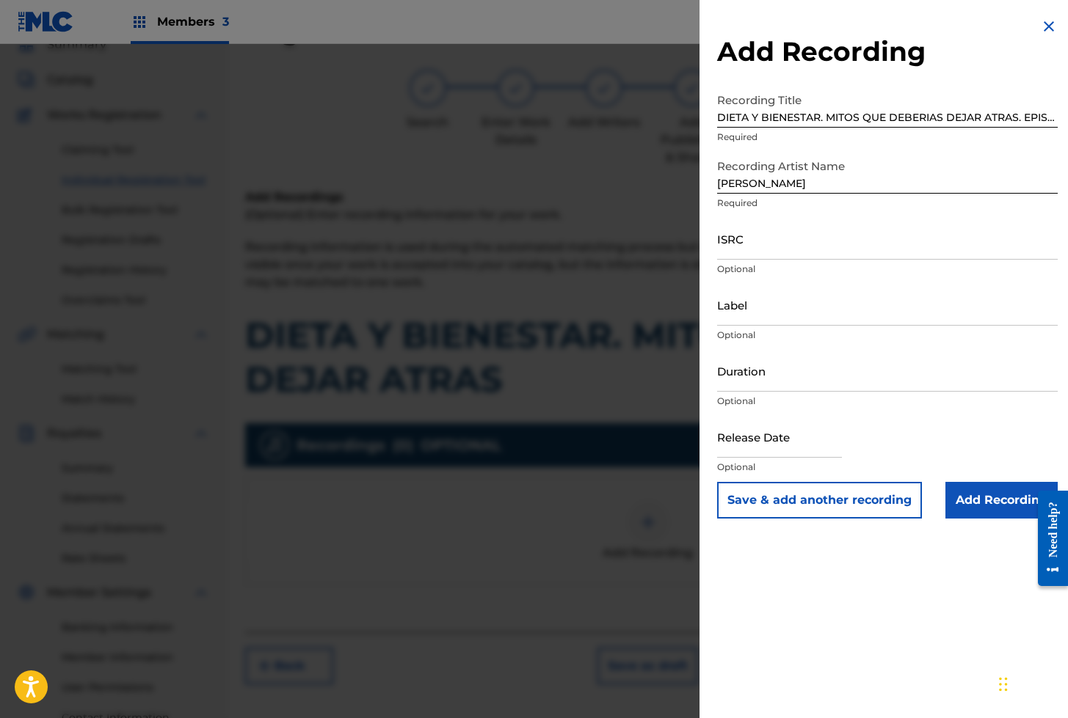
click at [1043, 118] on input "DIETA Y BIENESTAR. MITOS QUE DEBERIAS DEJAR ATRAS. EPISODIO1" at bounding box center [887, 107] width 341 height 42
drag, startPoint x: 1043, startPoint y: 118, endPoint x: 1132, endPoint y: 120, distance: 88.8
click at [1067, 120] on html "Accessibility Screen-Reader Guide, Feedback, and Issue Reporting | New window M…" at bounding box center [534, 293] width 1068 height 718
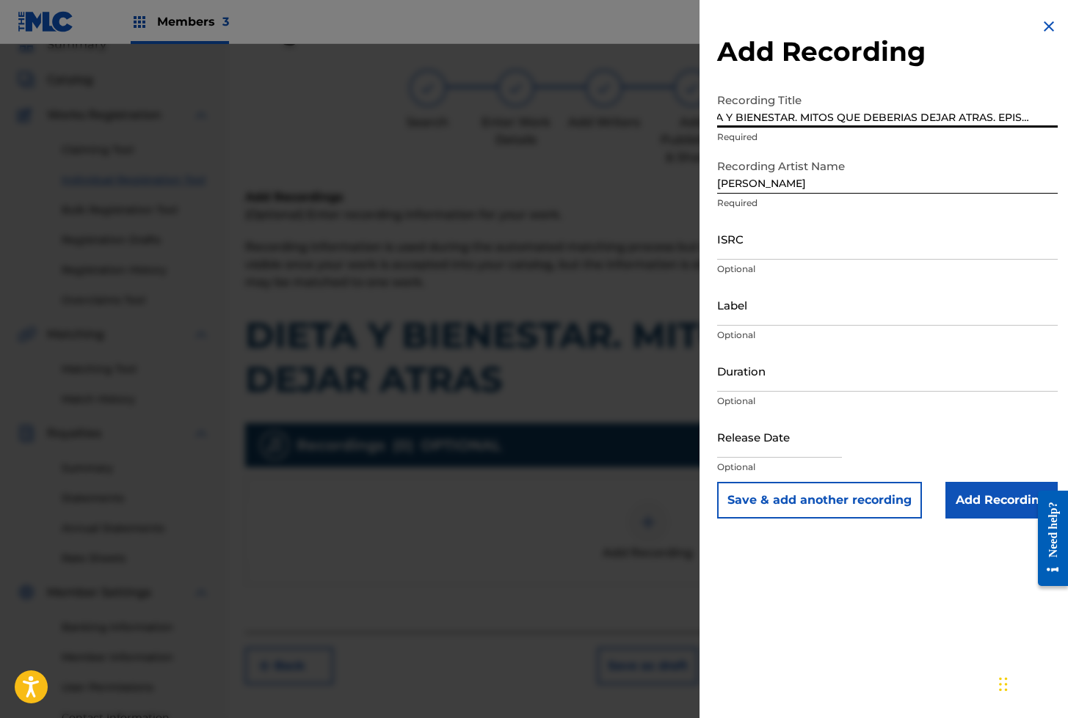
type input "DIETA Y BIENESTAR. MITOS QUE DEBERIAS DEJAR ATRAS. EPISODIO 1"
click at [792, 244] on input "ISRC" at bounding box center [887, 239] width 341 height 42
paste input "QZXLZ2502481"
type input "QZXLZ2502481"
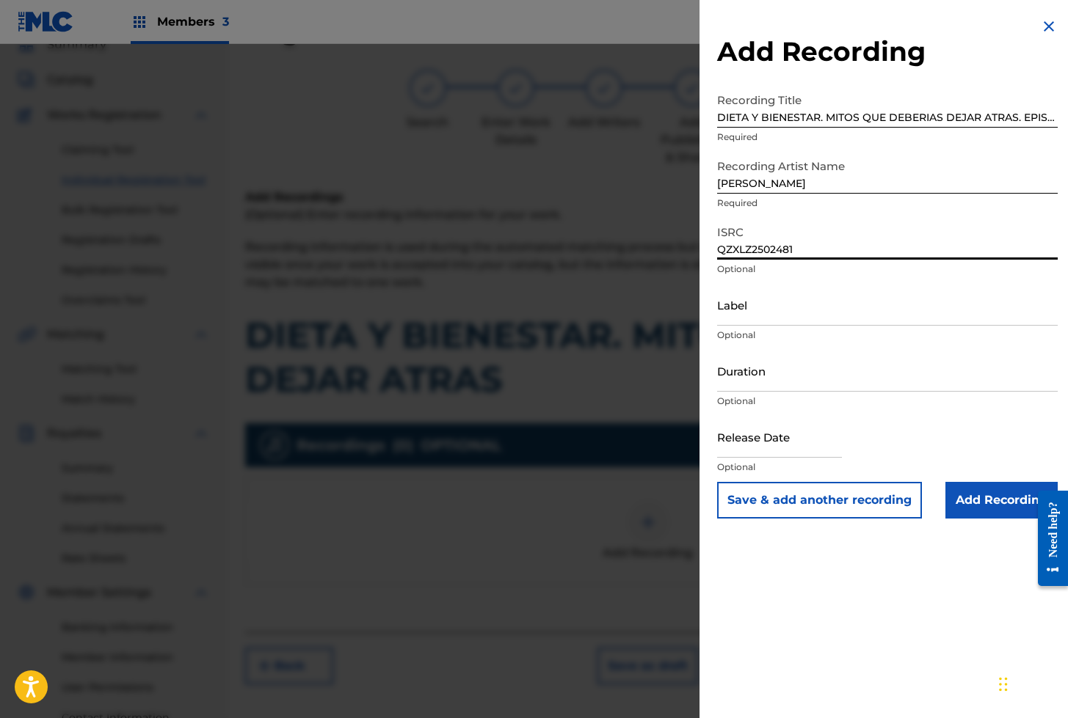
click at [1000, 115] on input "DIETA Y BIENESTAR. MITOS QUE DEBERIAS DEJAR ATRAS. EPISODIO 1" at bounding box center [887, 107] width 341 height 42
click at [820, 506] on button "Save & add another recording" at bounding box center [819, 500] width 205 height 37
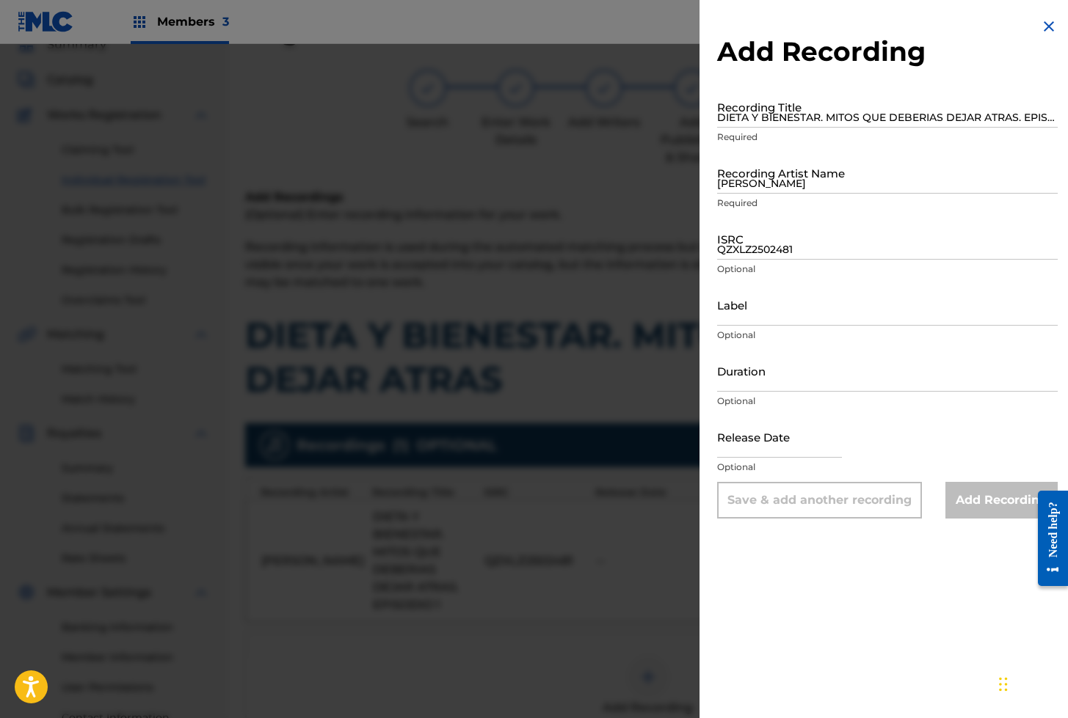
click at [760, 123] on input "DIETA Y BIENESTAR. MITOS QUE DEBERIAS DEJAR ATRAS. EPISODIO 1" at bounding box center [887, 107] width 341 height 42
paste input "DIETA Y BIENESTAR. MITOS QUE DEBERIAS DEJAR ATRAS. EPISODIO 1"
type input "DIETA Y BIENESTAR. MITOS QUE DEBERIAS DEJAR ATRAS. EPISODIO 2"
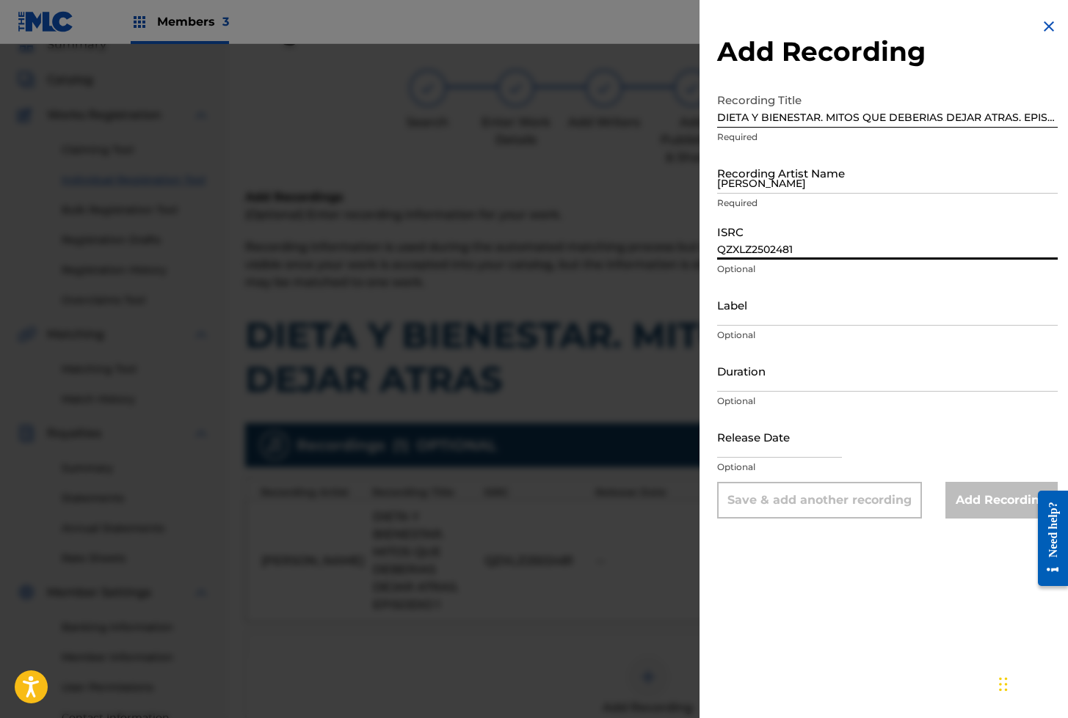
click at [749, 241] on input "QZXLZ2502481" at bounding box center [887, 239] width 341 height 42
paste input "QZXLZ2502482"
type input "QZXLZ2502482"
click at [750, 186] on input "[PERSON_NAME]" at bounding box center [887, 173] width 341 height 42
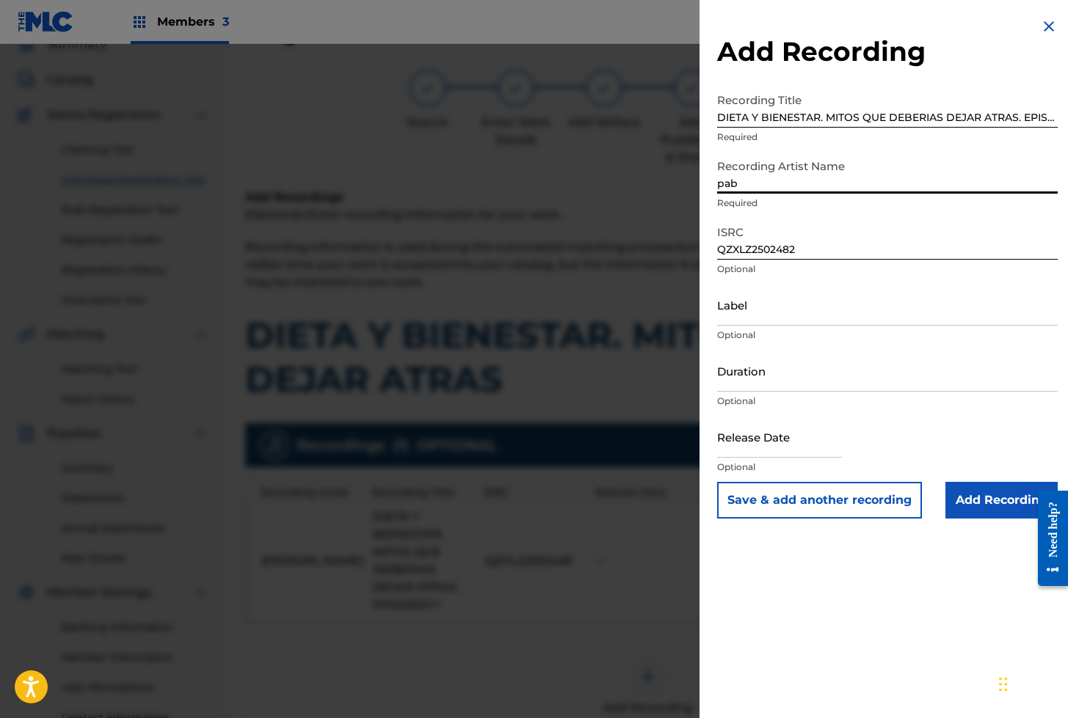
type input "[PERSON_NAME]"
click at [837, 116] on input "DIETA Y BIENESTAR. MITOS QUE DEBERIAS DEJAR ATRAS. EPISODIO 2" at bounding box center [887, 107] width 341 height 42
click at [798, 508] on button "Save & add another recording" at bounding box center [819, 500] width 205 height 37
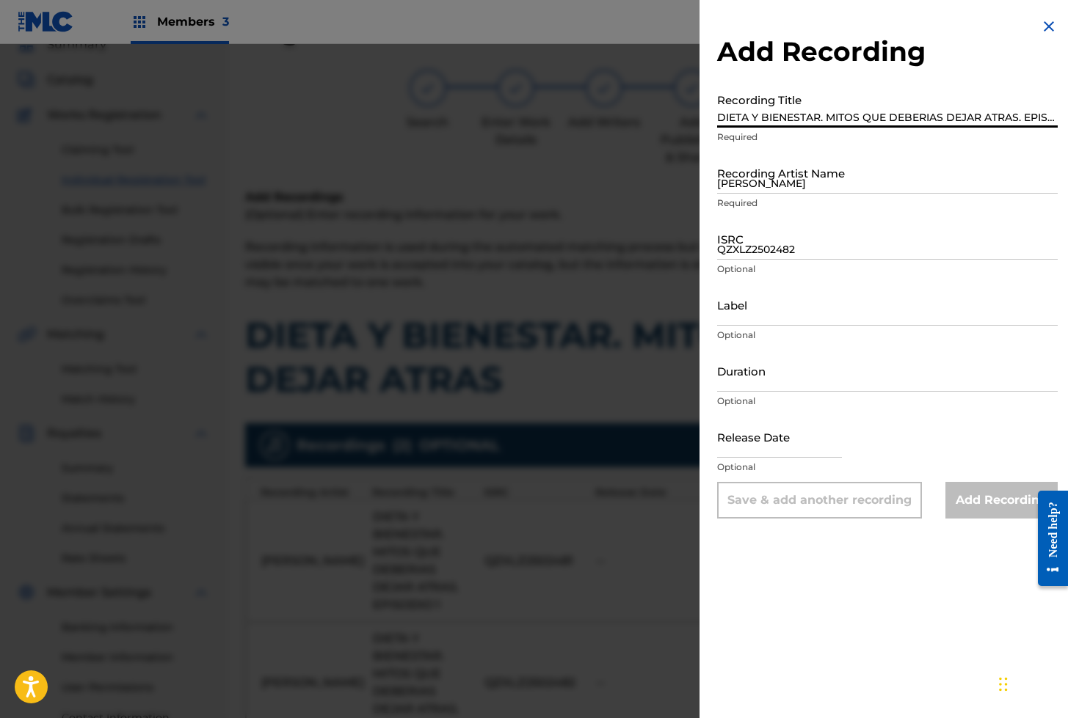
click at [755, 123] on input "DIETA Y BIENESTAR. MITOS QUE DEBERIAS DEJAR ATRAS. EPISODIO 2" at bounding box center [887, 107] width 341 height 42
paste input "DIETA Y BIENESTAR. MITOS QUE DEBERIAS DEJAR ATRAS. EPISODIO 2"
type input "DIETA Y BIENESTAR. MITOS QUE DEBERIAS DEJAR ATRAS. EPISODIO 3"
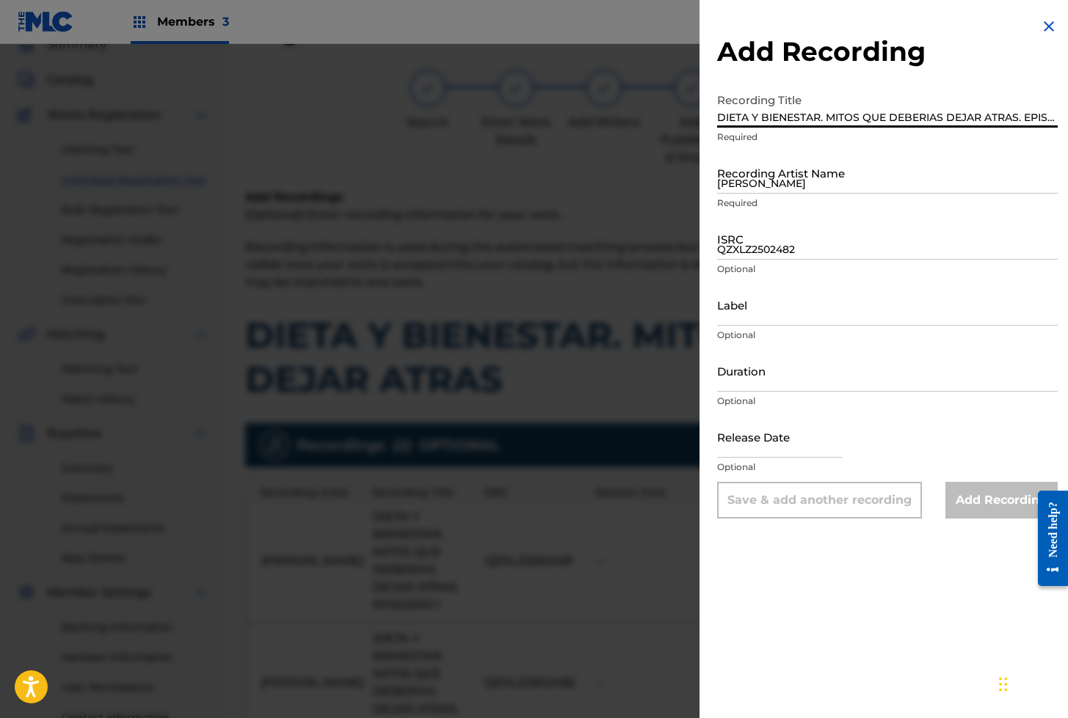
click at [727, 168] on input "[PERSON_NAME]" at bounding box center [887, 173] width 341 height 42
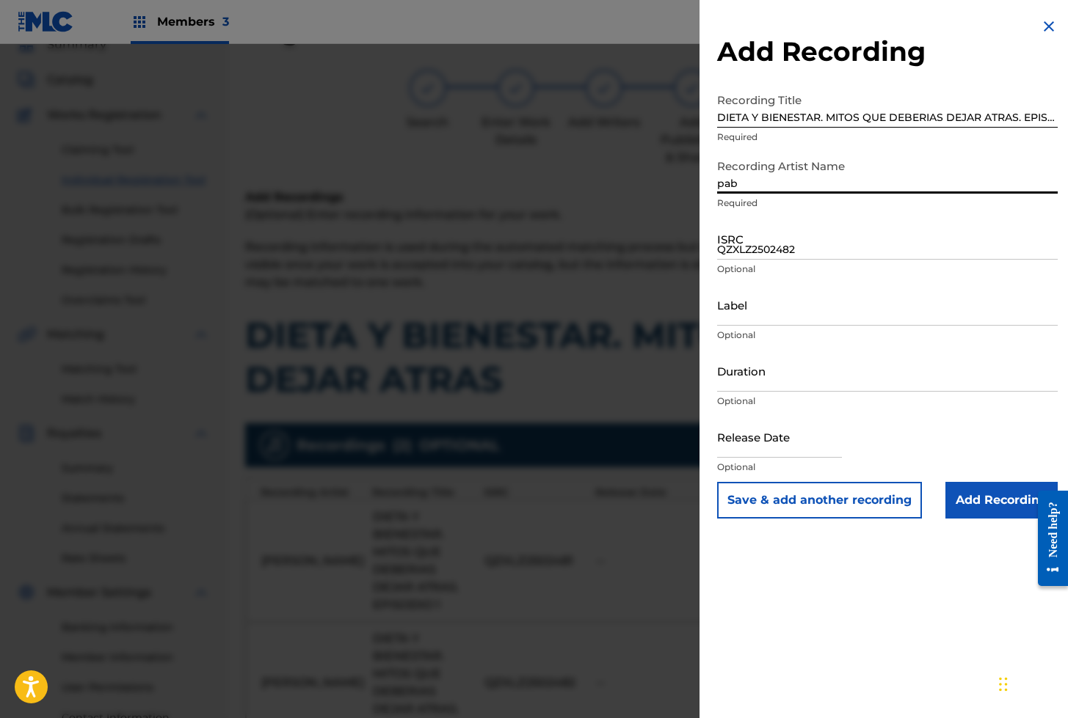
type input "[PERSON_NAME]"
click at [781, 258] on input "QZXLZ2502482" at bounding box center [887, 239] width 341 height 42
paste input "QZXLZ2502483"
type input "QZXLZ2502483"
click at [978, 501] on input "Add Recording" at bounding box center [1001, 500] width 112 height 37
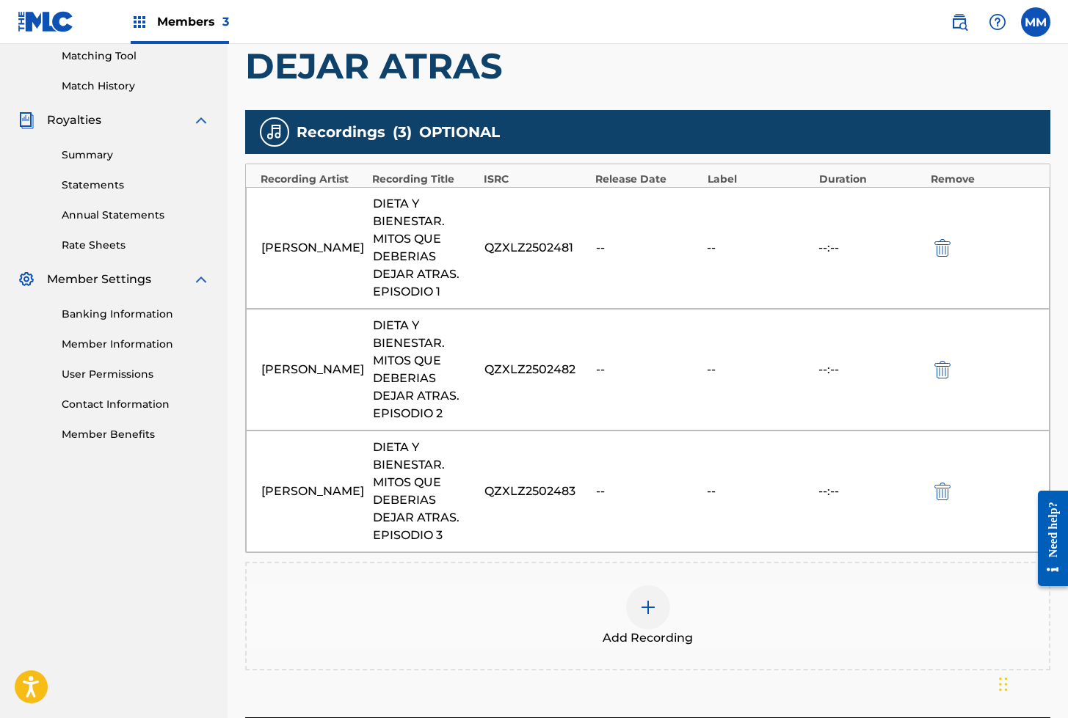
scroll to position [501, 0]
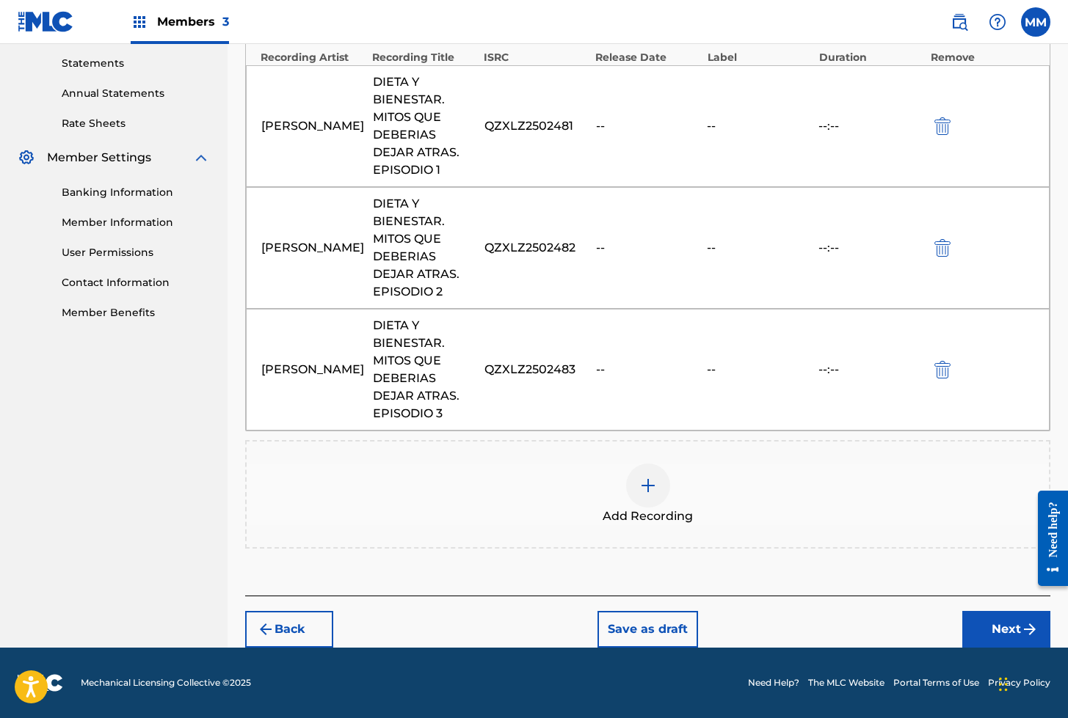
click at [989, 627] on button "Next" at bounding box center [1006, 629] width 88 height 37
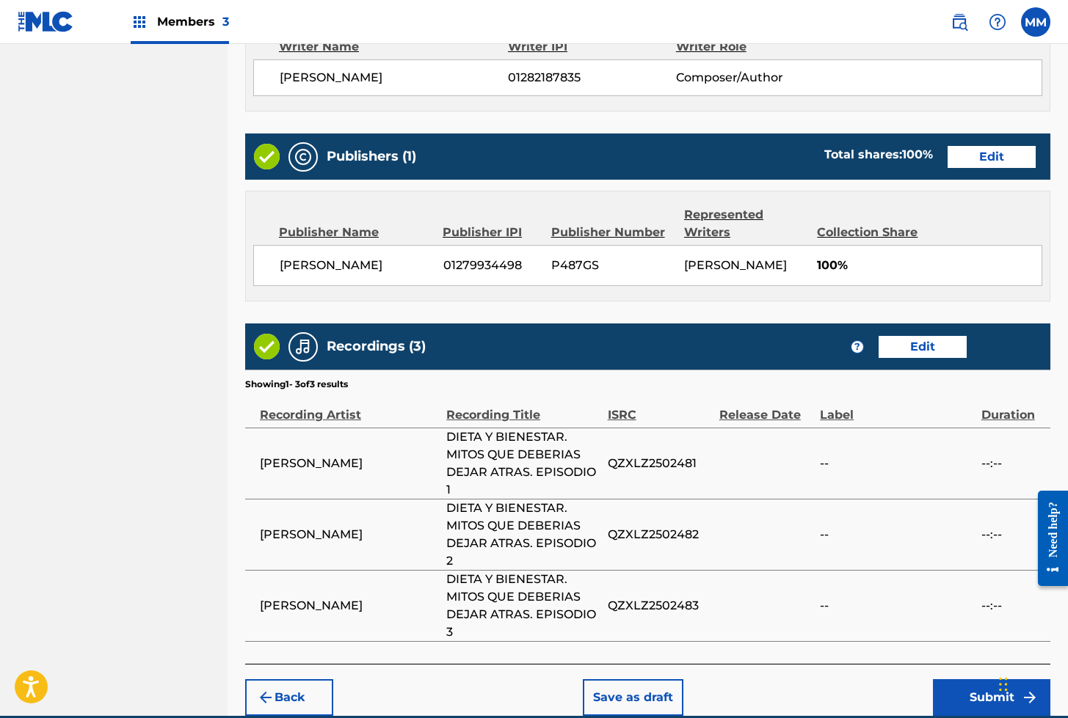
scroll to position [1068, 0]
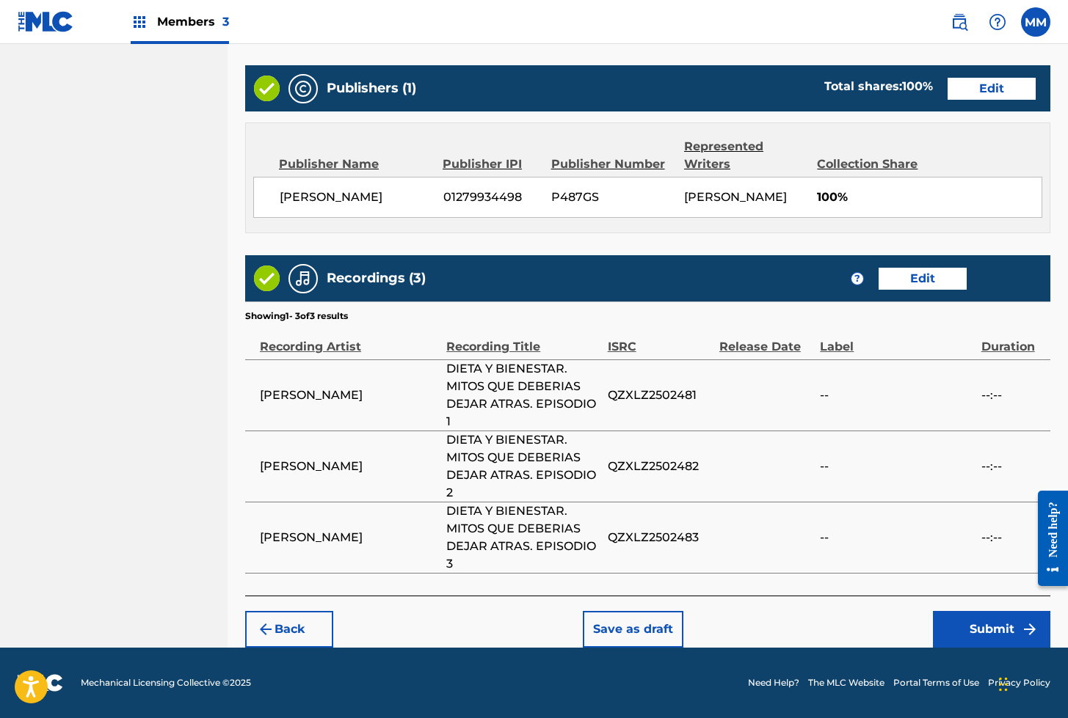
click at [996, 631] on button "Submit" at bounding box center [991, 629] width 117 height 37
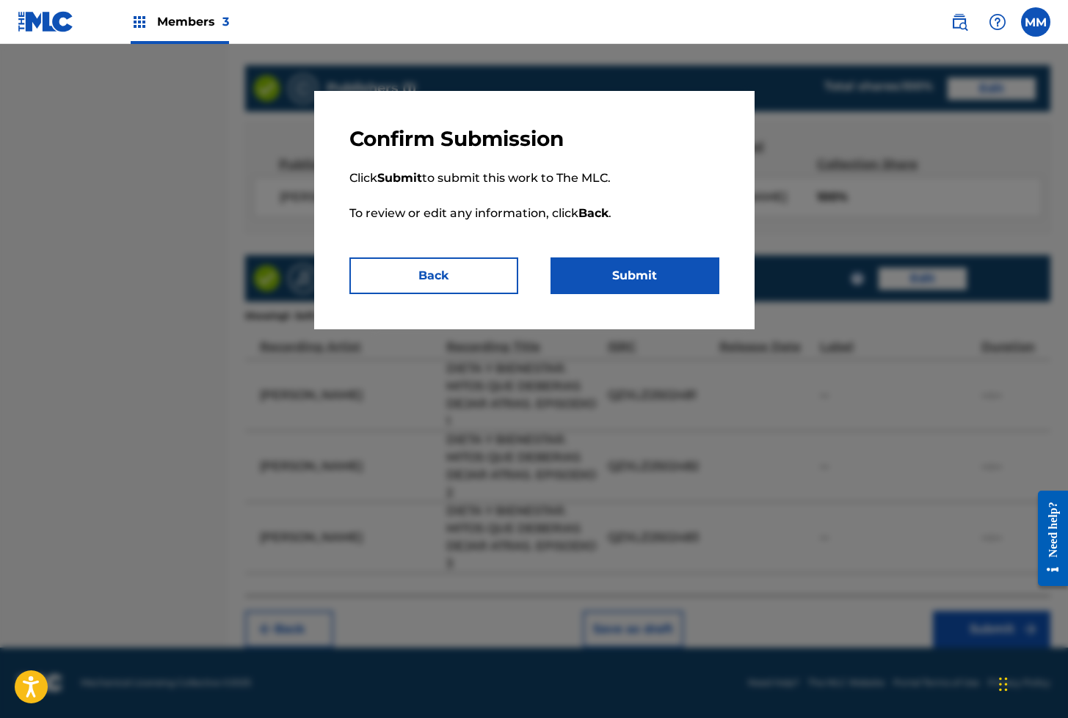
click at [632, 272] on button "Submit" at bounding box center [634, 276] width 169 height 37
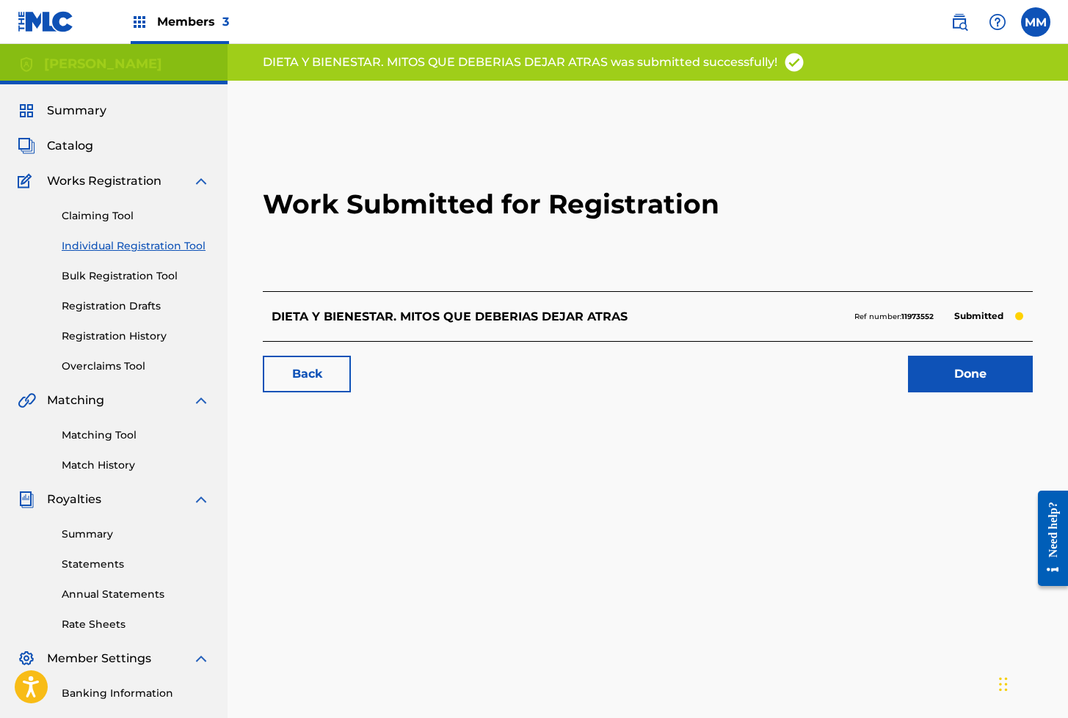
click at [955, 379] on link "Done" at bounding box center [970, 374] width 125 height 37
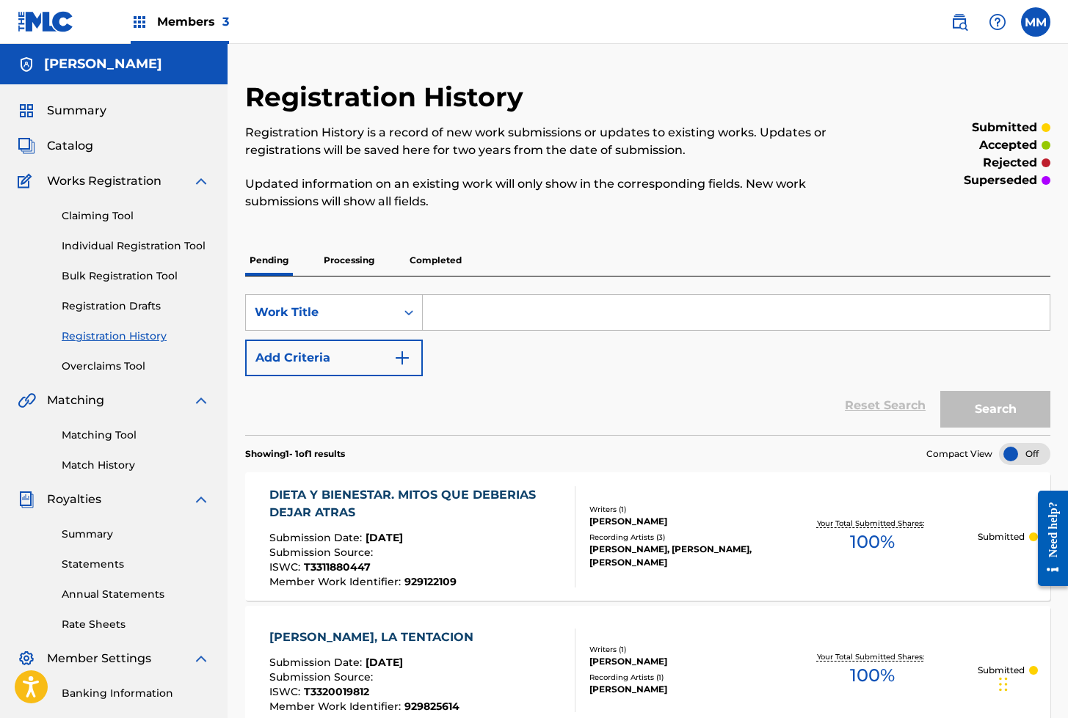
click at [148, 245] on link "Individual Registration Tool" at bounding box center [136, 246] width 148 height 15
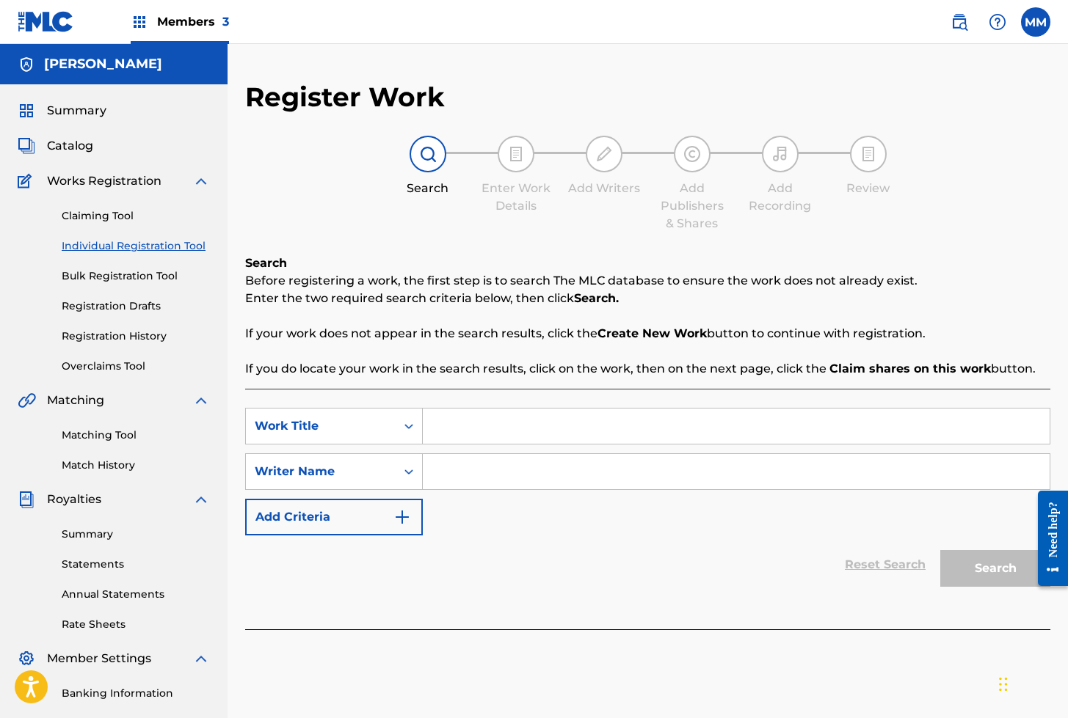
click at [460, 426] on input "Search Form" at bounding box center [736, 426] width 627 height 35
paste input "DIGITAL ADRENALINE"
click at [487, 476] on input "Search Form" at bounding box center [736, 471] width 627 height 35
click at [605, 437] on input "DIGITAL ADRENALINE" at bounding box center [736, 426] width 627 height 35
click at [525, 454] on strong "adrenaline" at bounding box center [511, 459] width 66 height 14
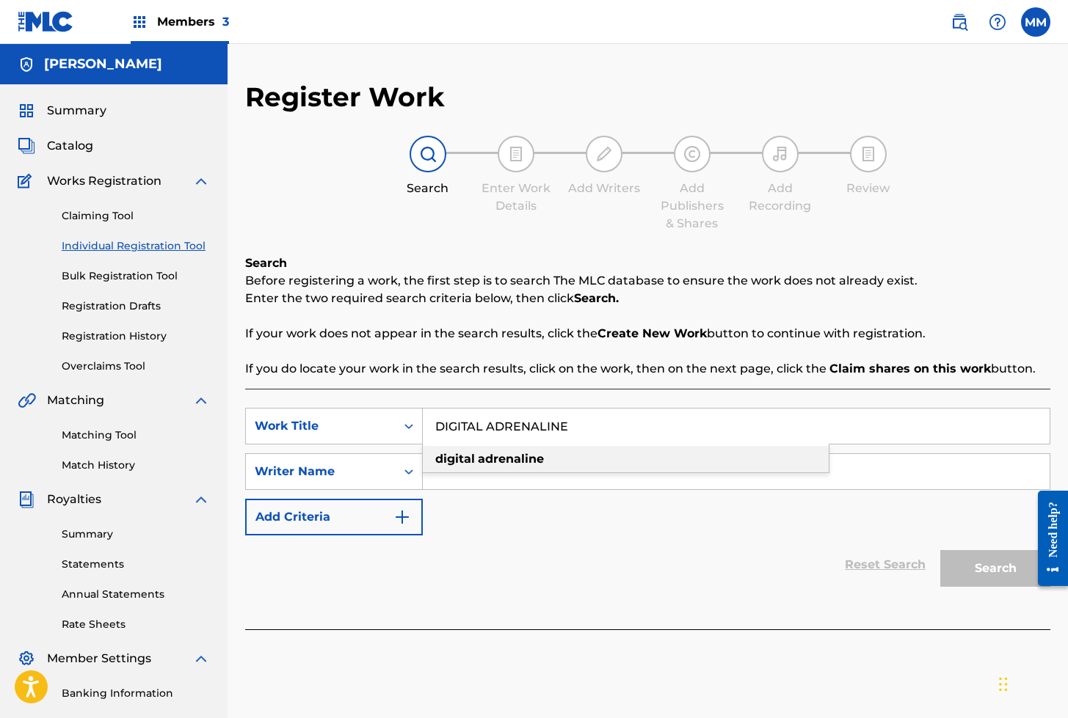
type input "digital adrenaline"
click at [489, 473] on input "Search Form" at bounding box center [736, 471] width 627 height 35
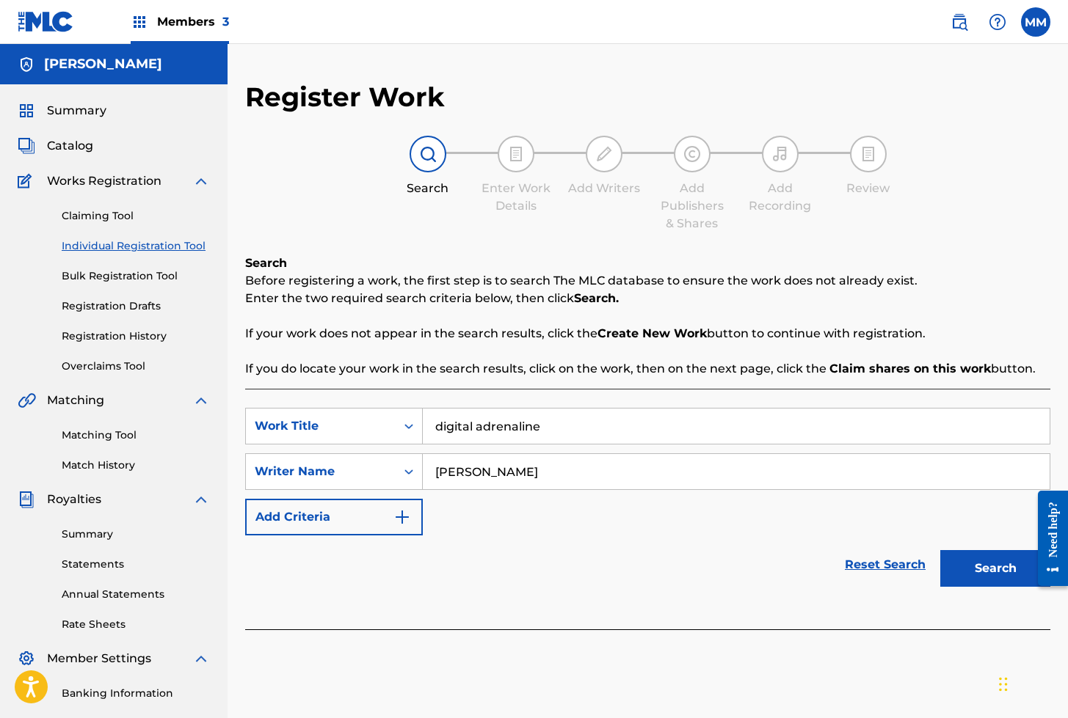
type input "[PERSON_NAME]"
click at [940, 550] on button "Search" at bounding box center [995, 568] width 110 height 37
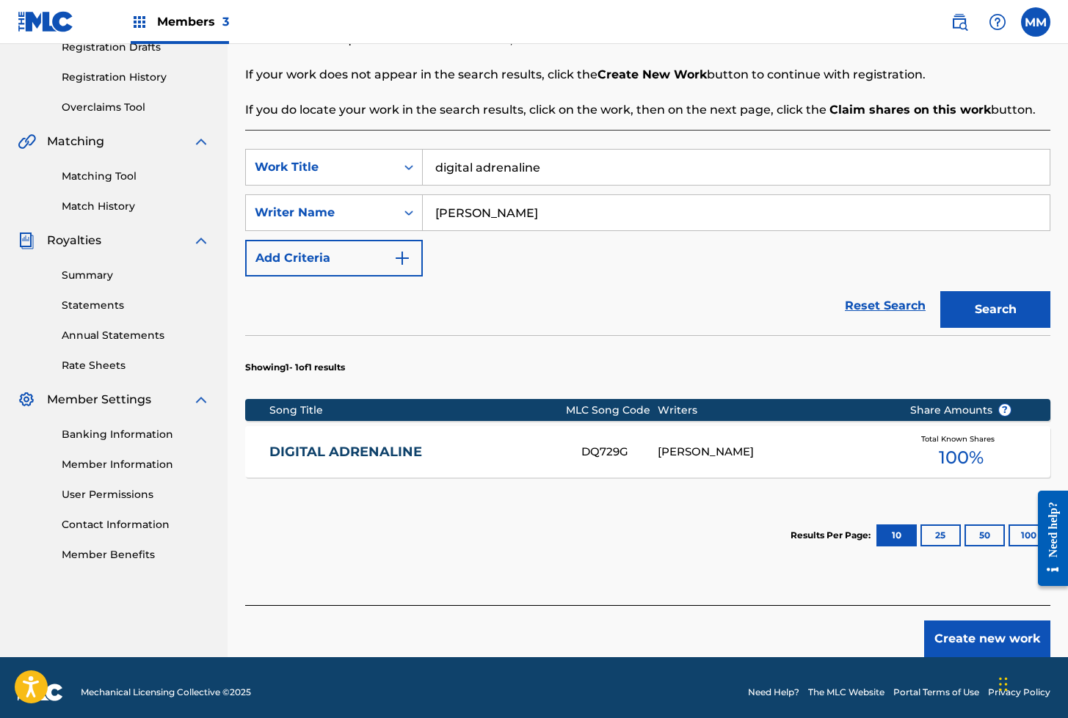
scroll to position [269, 0]
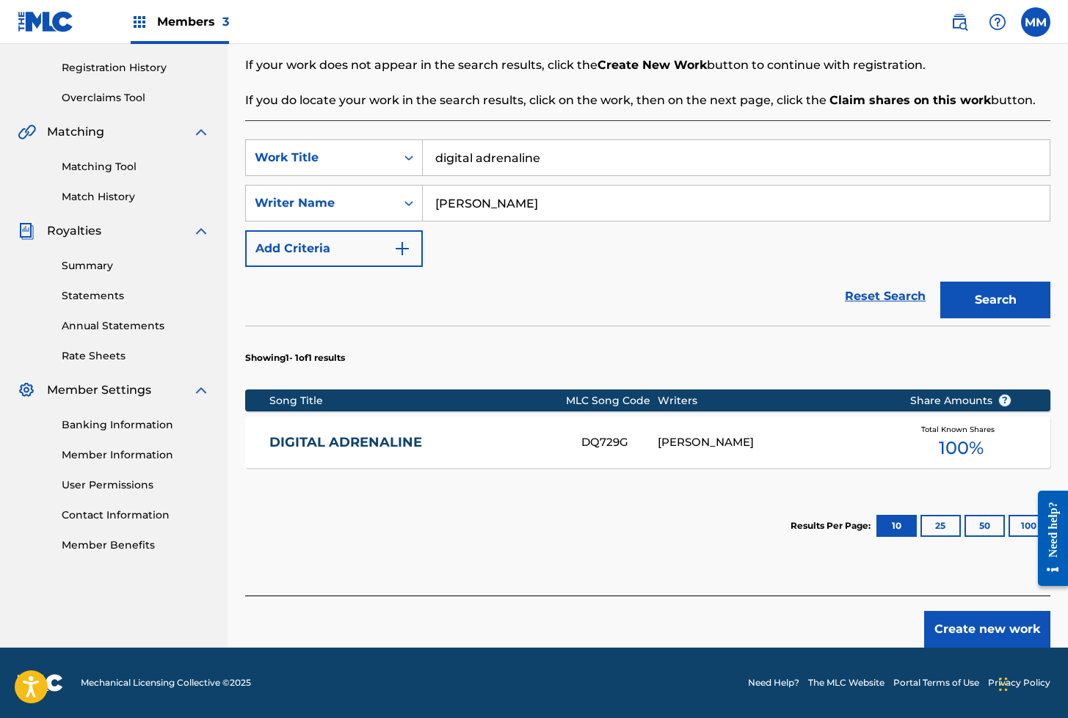
click at [438, 440] on link "DIGITAL ADRENALINE" at bounding box center [415, 442] width 292 height 17
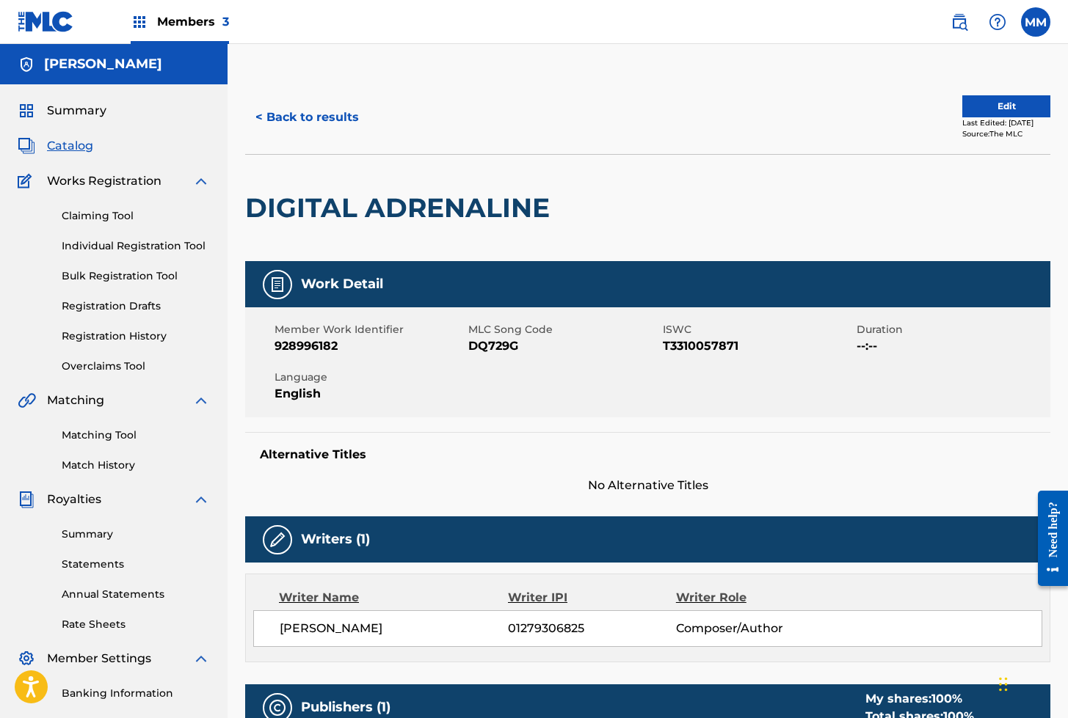
click at [138, 250] on link "Individual Registration Tool" at bounding box center [136, 246] width 148 height 15
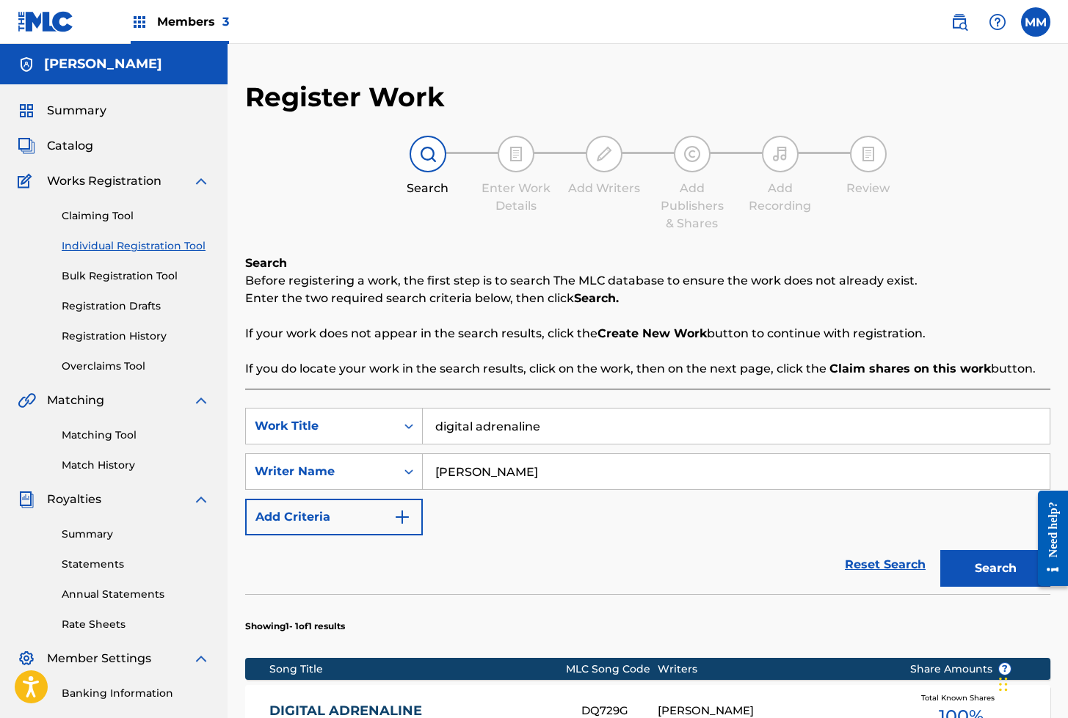
click at [582, 432] on input "digital adrenaline" at bounding box center [736, 426] width 627 height 35
paste input "DIGITAL ADRENALINE (BIKINI TEAM)"
type input "DIGITAL ADRENALINE (BIKINI TEAM)"
click at [635, 512] on div "SearchWithCriteriafff26ac4-f4ce-4a46-88e9-de830eb3ee65 Work Title DIGITAL ADREN…" at bounding box center [647, 472] width 805 height 128
click at [985, 573] on button "Search" at bounding box center [995, 568] width 110 height 37
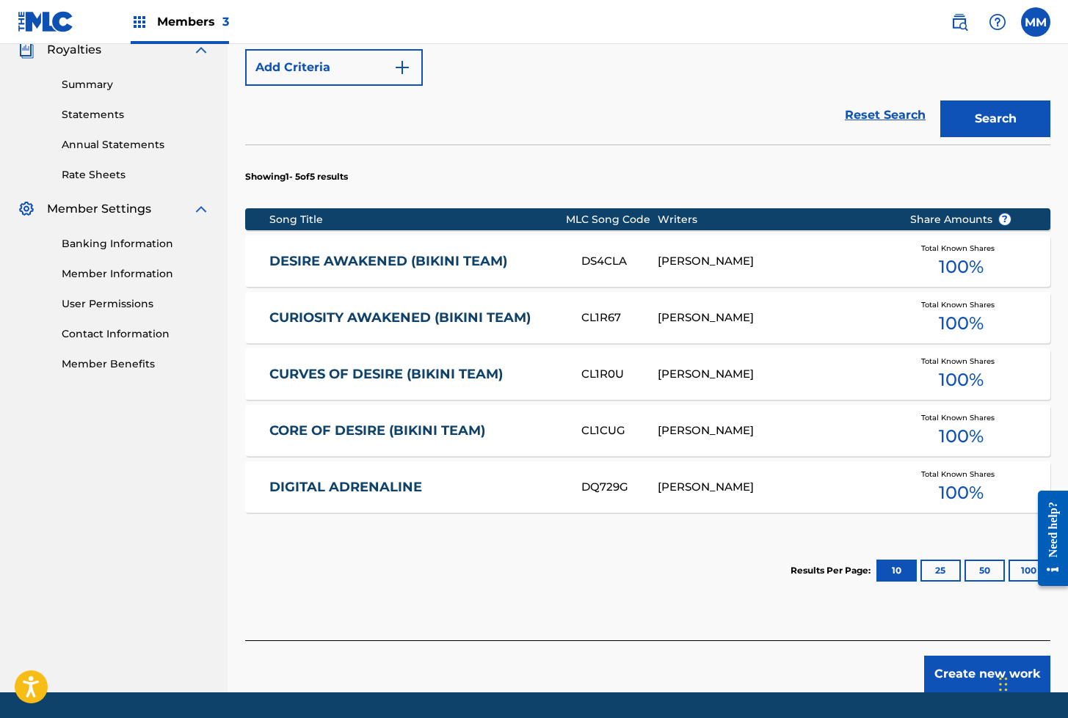
scroll to position [451, 0]
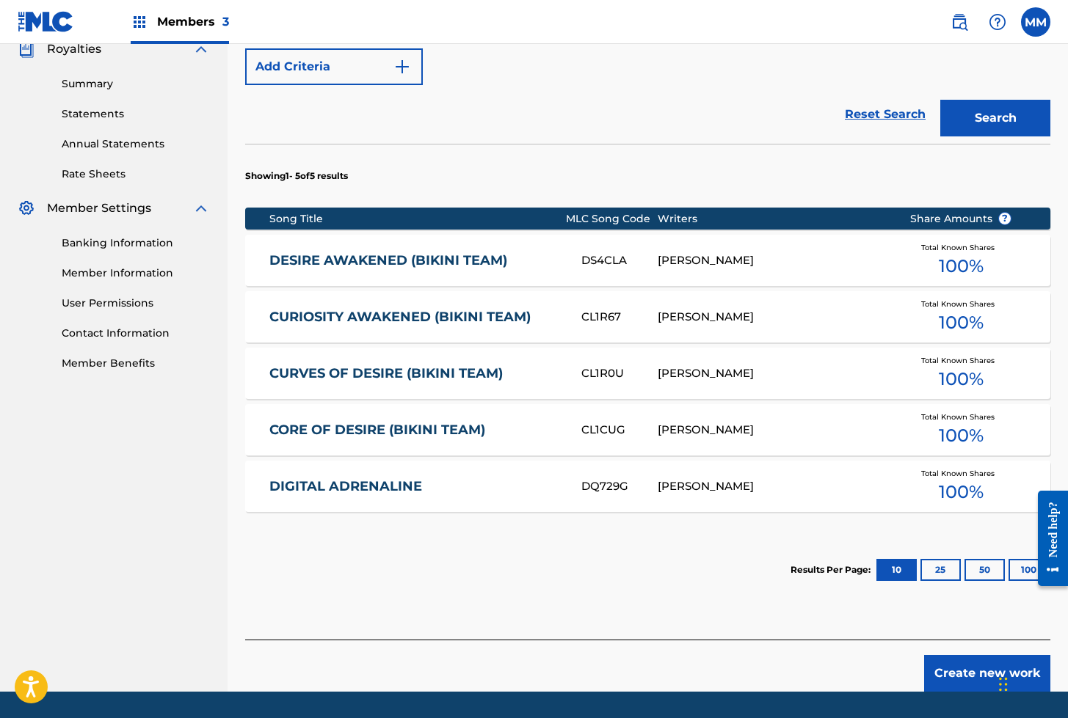
click at [974, 683] on button "Create new work" at bounding box center [987, 673] width 126 height 37
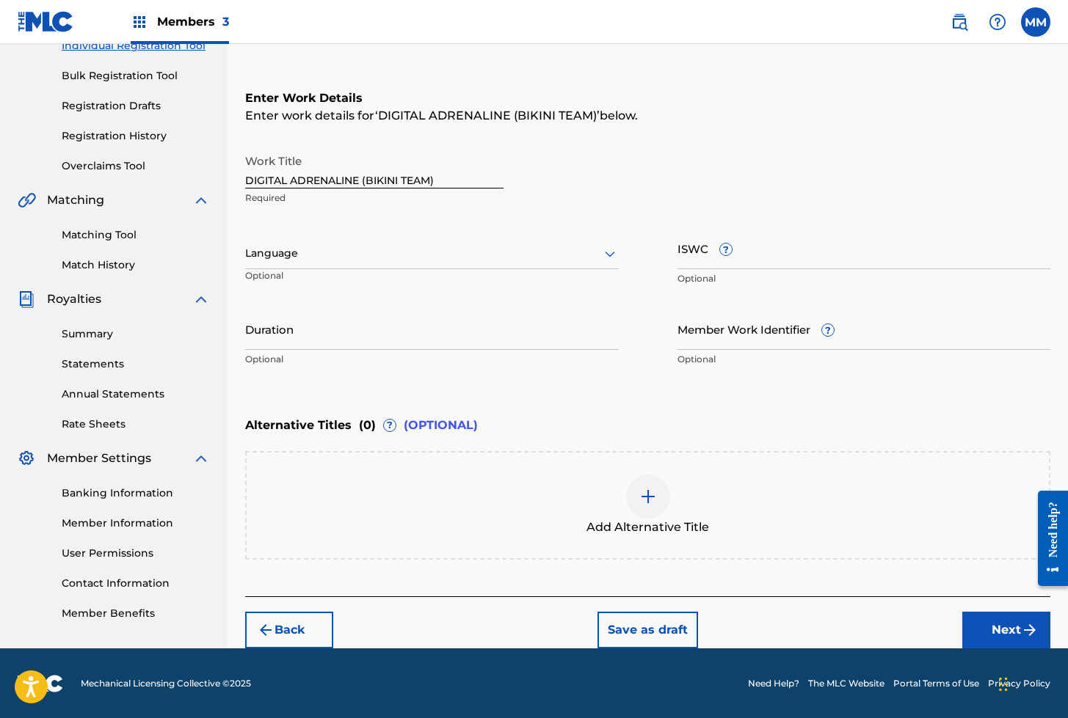
click at [247, 242] on div "Language" at bounding box center [432, 254] width 374 height 31
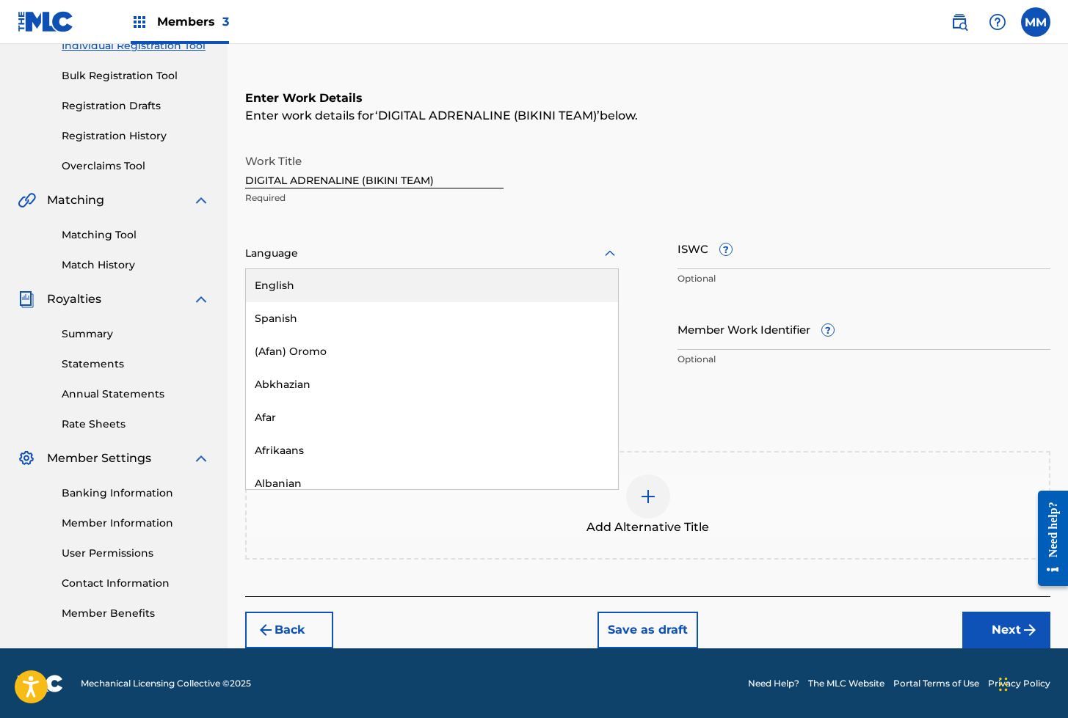
click at [282, 288] on div "English" at bounding box center [432, 285] width 372 height 33
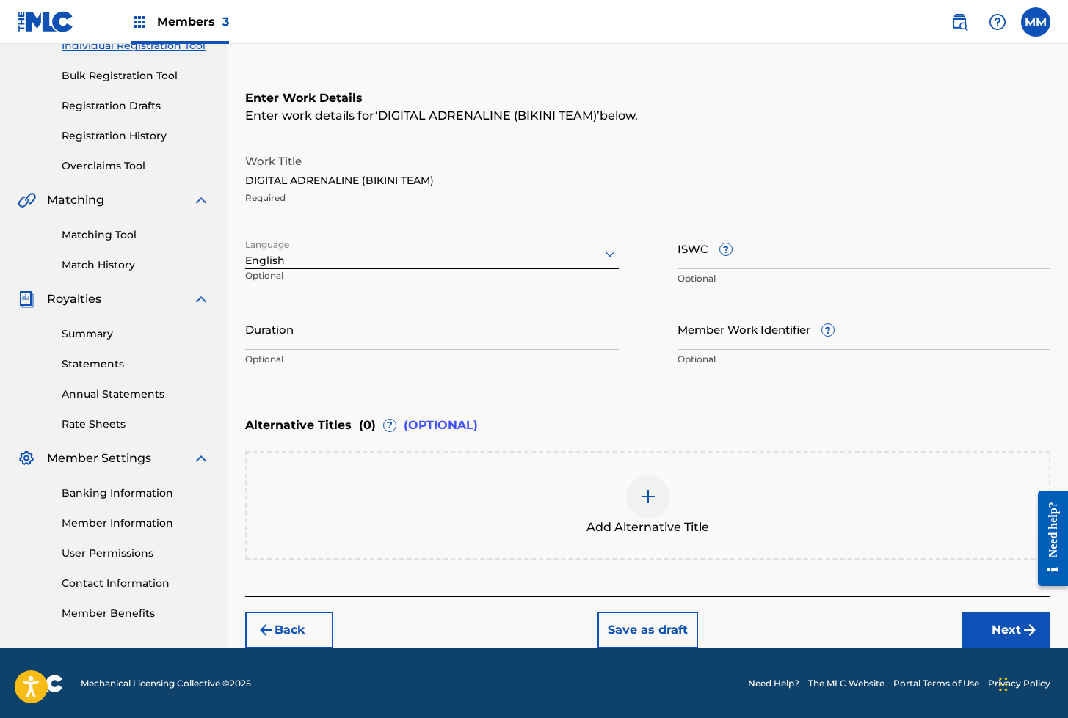
click at [695, 262] on input "ISWC ?" at bounding box center [864, 249] width 374 height 42
paste input "T3323530076"
type input "T3323530076"
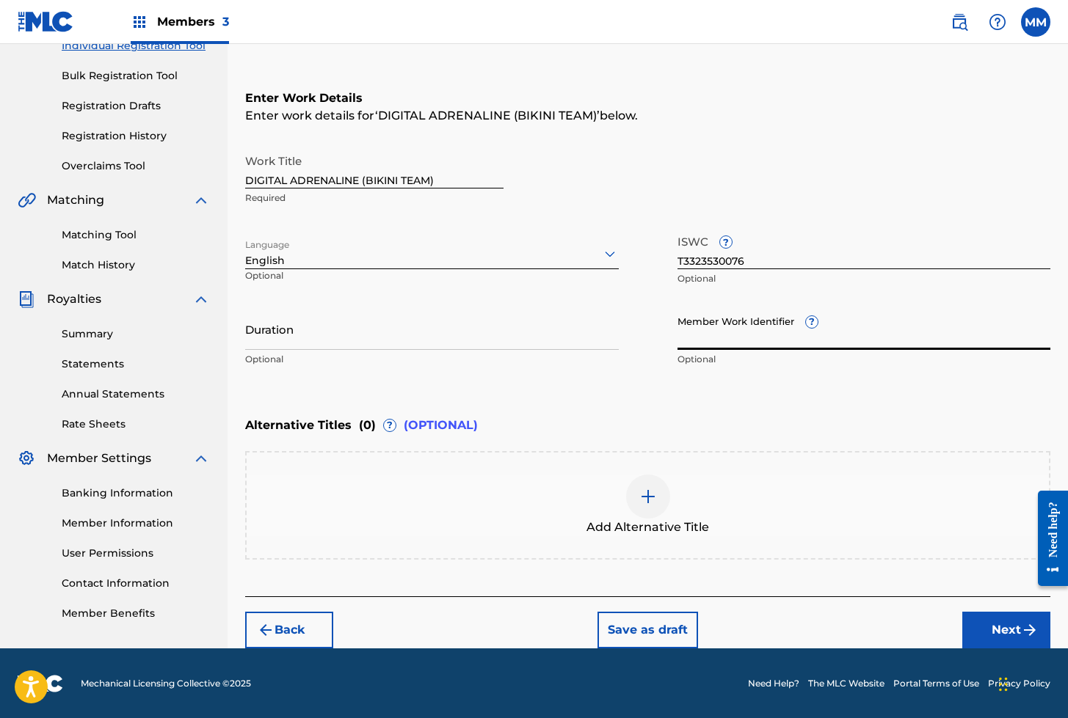
click at [732, 338] on input "Member Work Identifier ?" at bounding box center [864, 329] width 374 height 42
paste input "930131280"
type input "930131280"
click at [1008, 627] on button "Next" at bounding box center [1006, 630] width 88 height 37
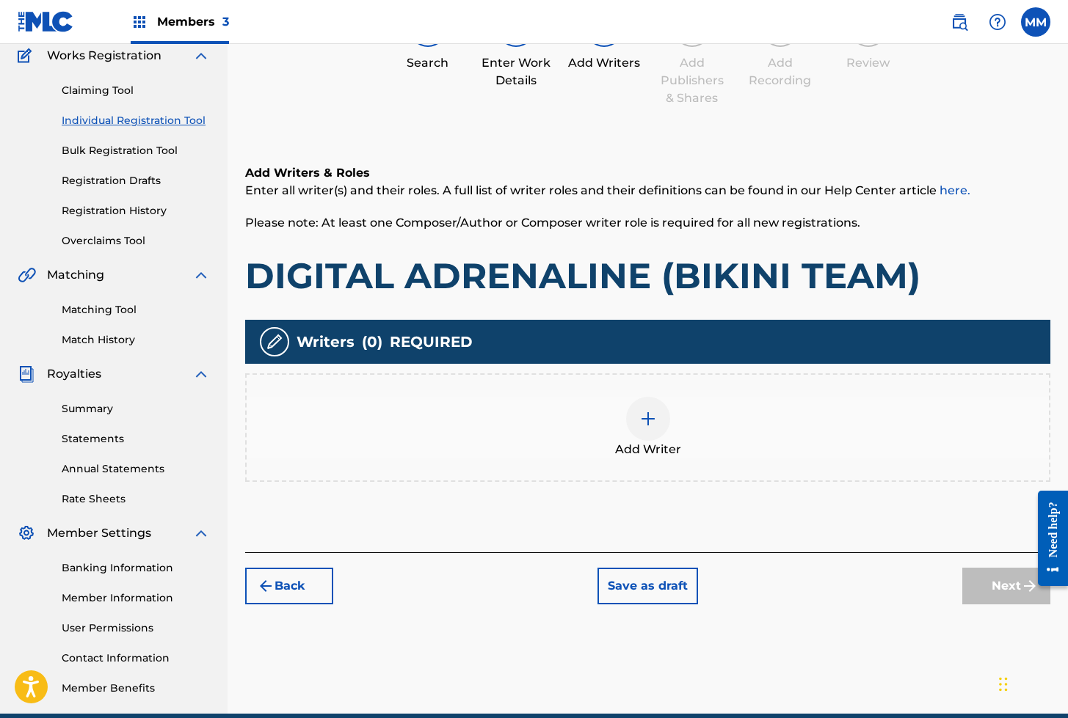
scroll to position [66, 0]
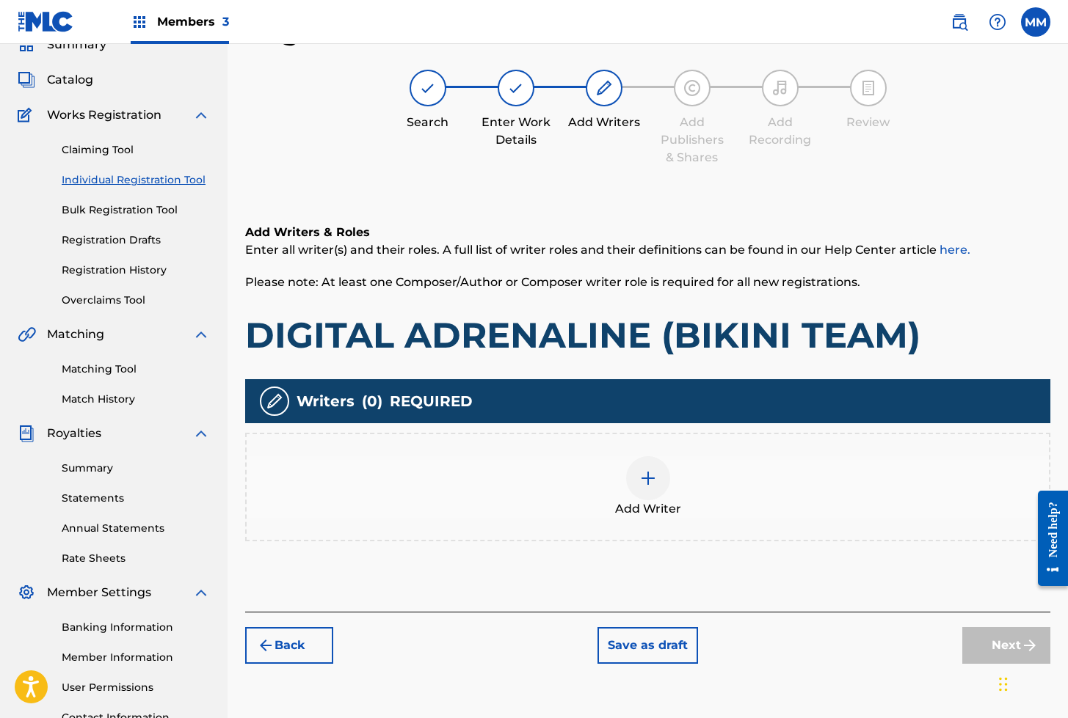
click at [642, 489] on div at bounding box center [648, 478] width 44 height 44
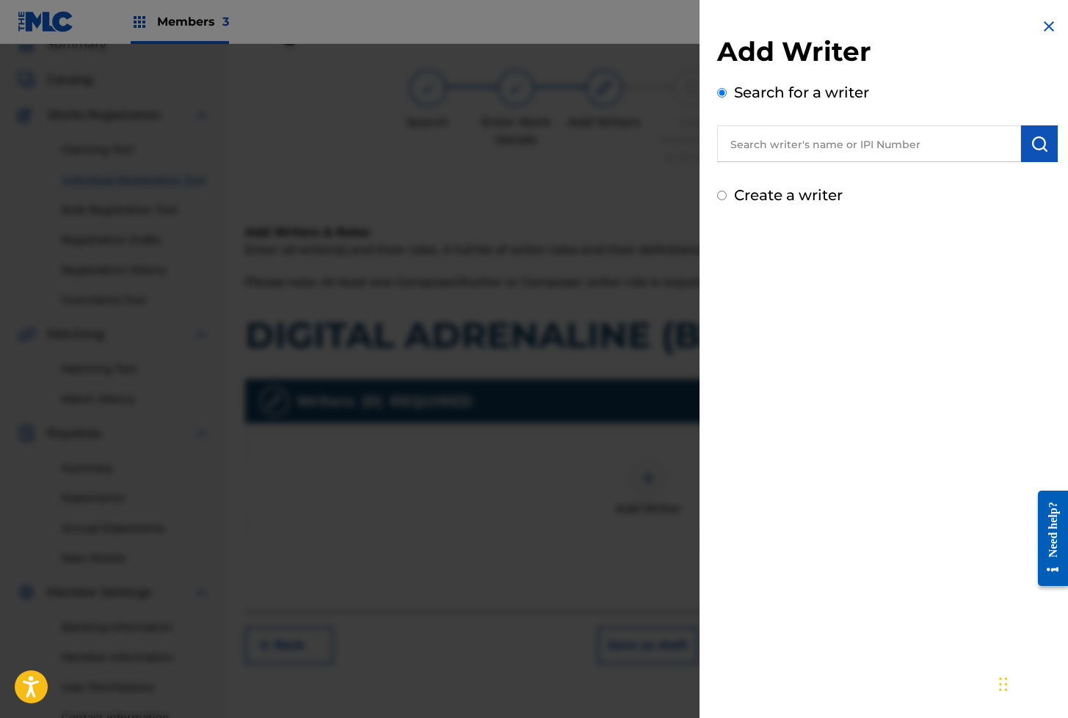
click at [834, 146] on input "text" at bounding box center [869, 143] width 304 height 37
click at [751, 145] on input "text" at bounding box center [869, 143] width 304 height 37
paste input "01279306825"
type input "01279306825"
click at [1021, 145] on button "submit" at bounding box center [1039, 143] width 37 height 37
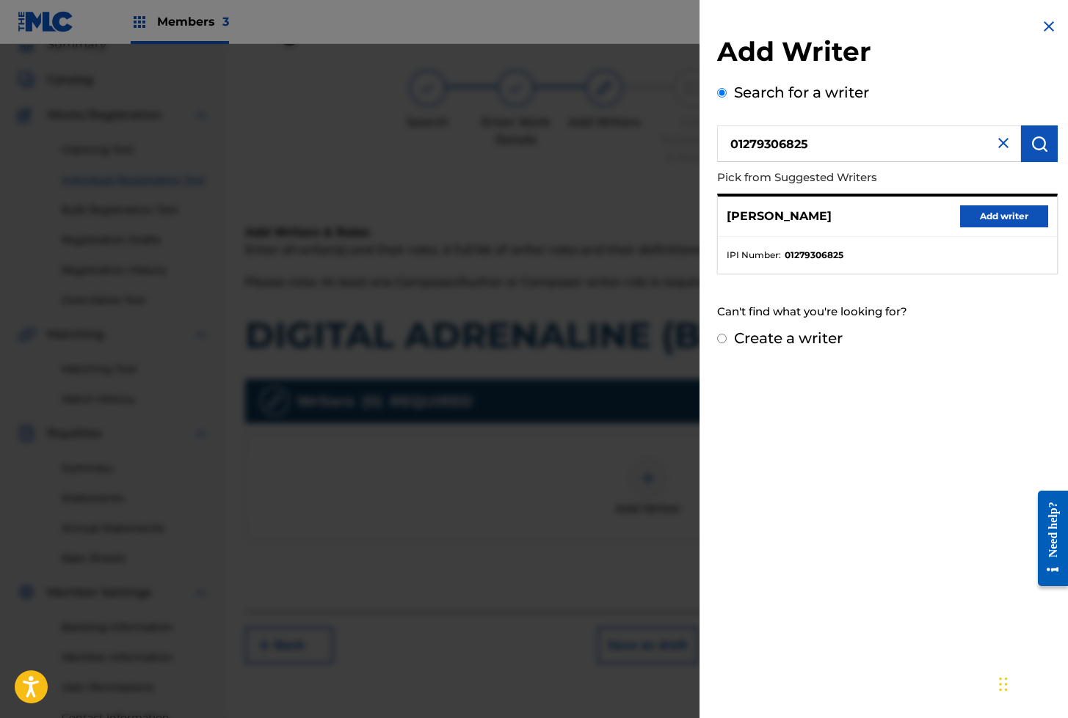
click at [994, 212] on button "Add writer" at bounding box center [1004, 216] width 88 height 22
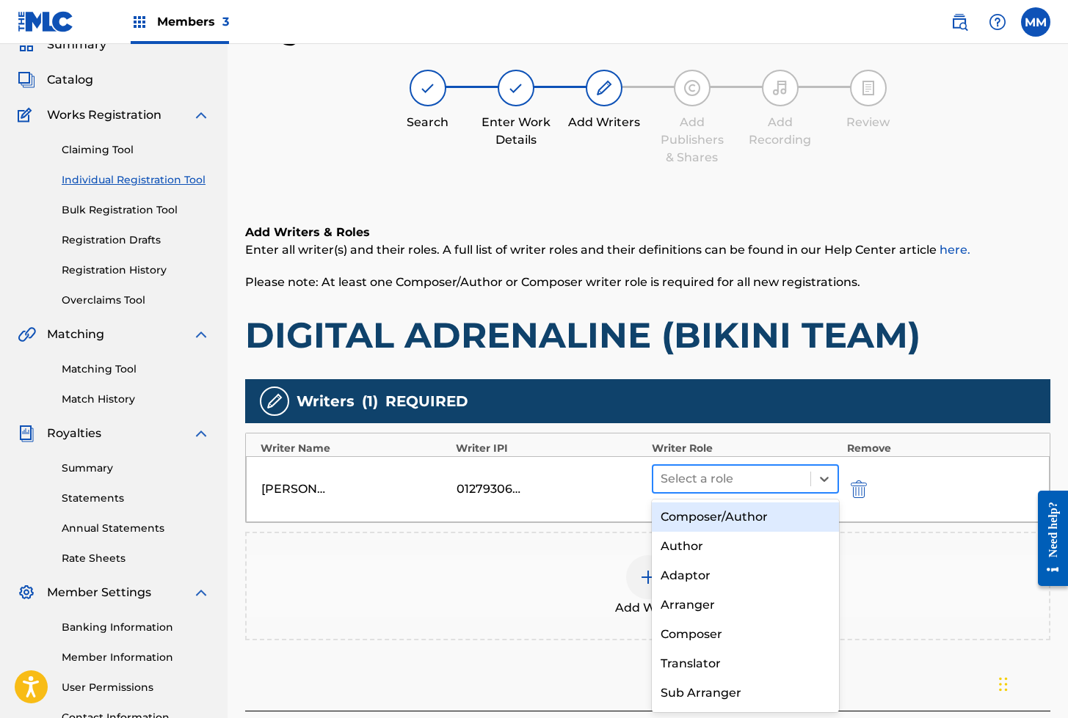
click at [744, 472] on div at bounding box center [732, 479] width 143 height 21
click at [741, 520] on div "Composer/Author" at bounding box center [746, 517] width 188 height 29
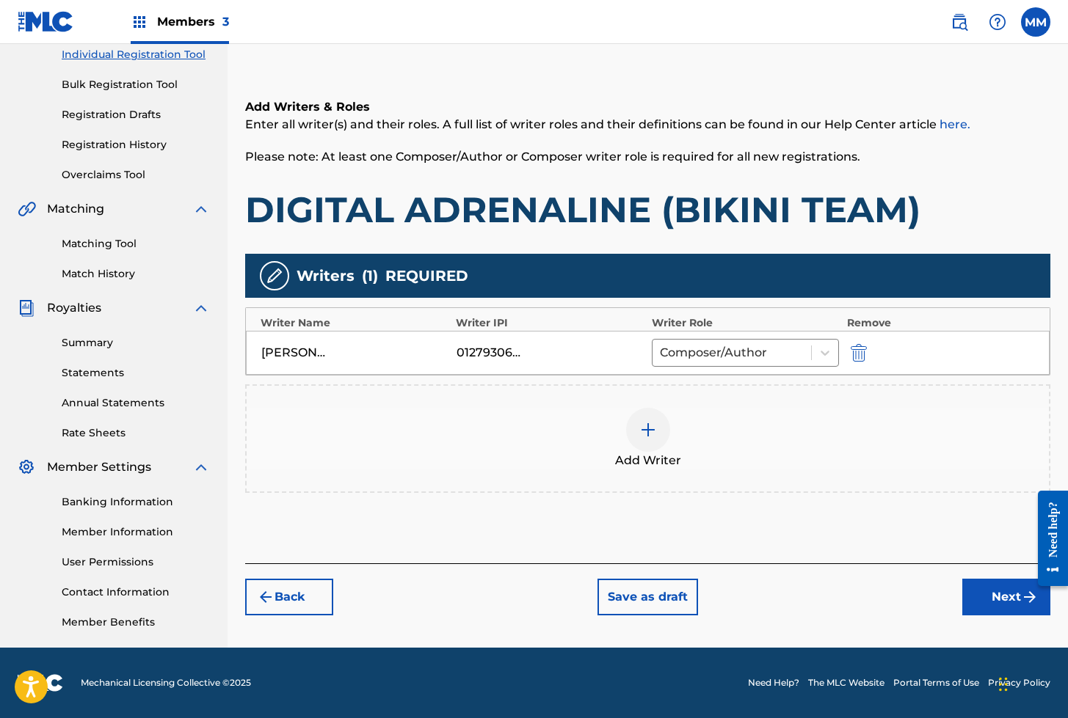
click at [998, 600] on button "Next" at bounding box center [1006, 597] width 88 height 37
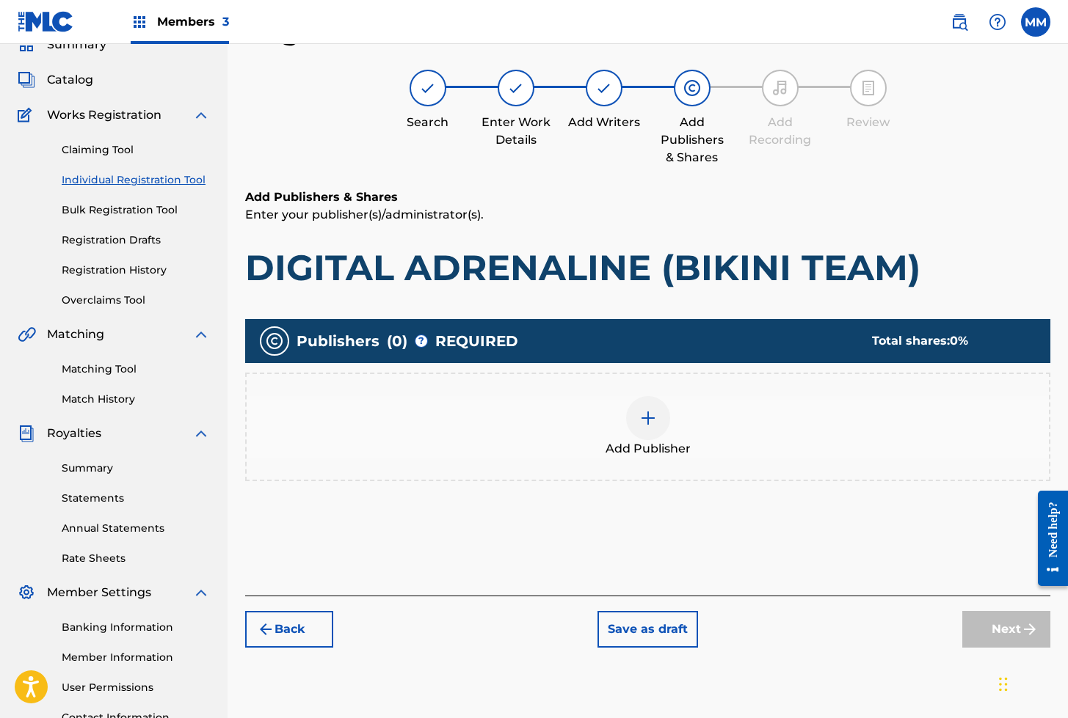
click at [641, 412] on img at bounding box center [648, 419] width 18 height 18
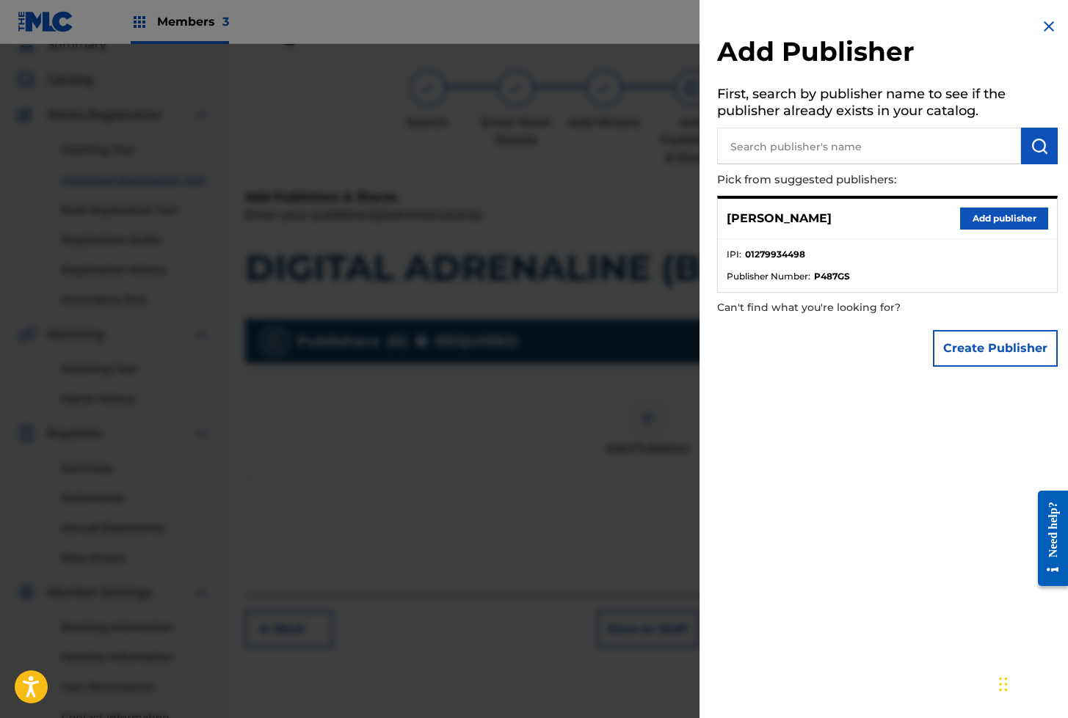
click at [961, 213] on button "Add publisher" at bounding box center [1004, 219] width 88 height 22
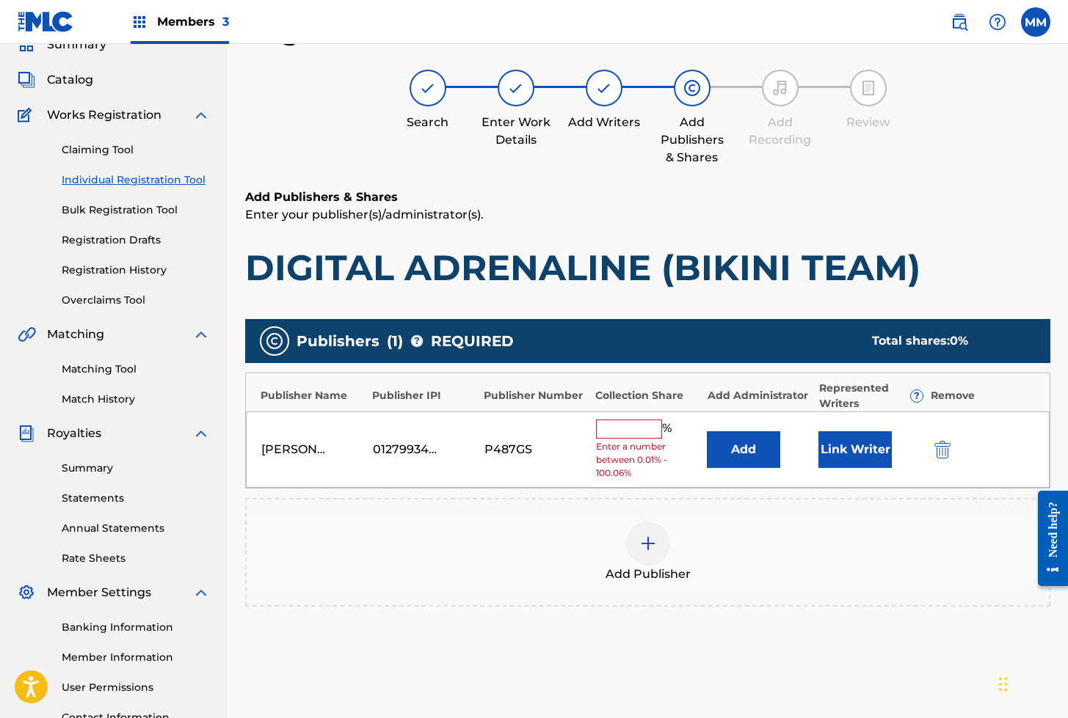
click at [868, 451] on button "Link Writer" at bounding box center [854, 450] width 73 height 37
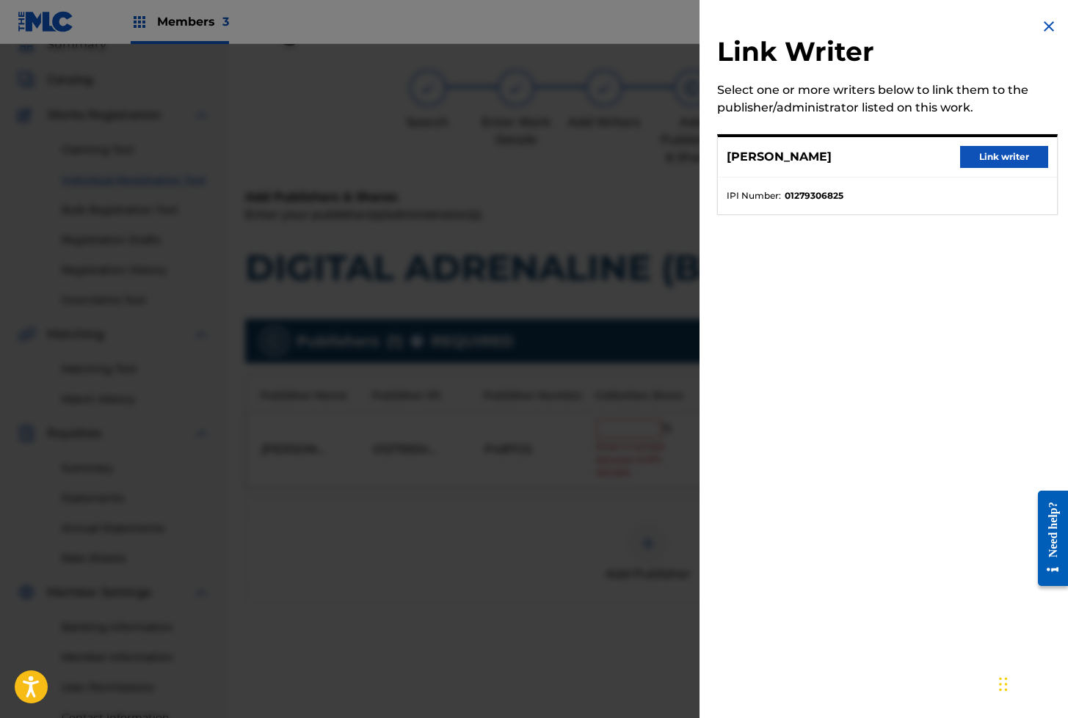
click at [988, 160] on button "Link writer" at bounding box center [1004, 157] width 88 height 22
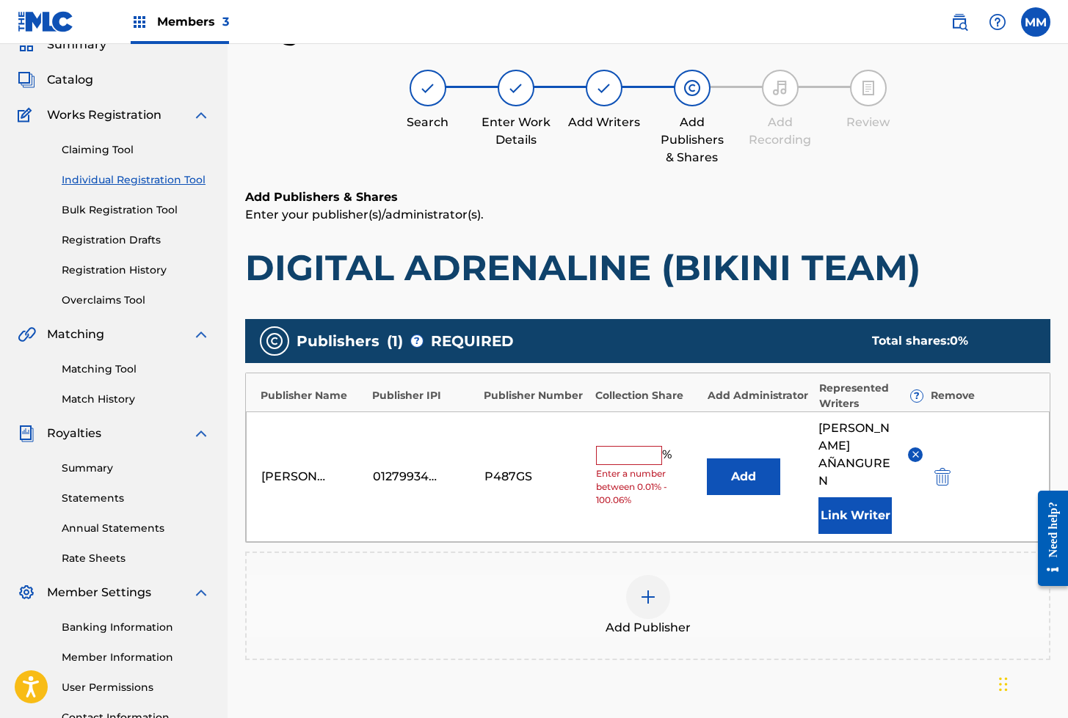
click at [605, 457] on div "% Enter a number between 0.01% - 100.06%" at bounding box center [648, 476] width 104 height 61
click at [608, 455] on input "text" at bounding box center [629, 455] width 66 height 19
type input "100"
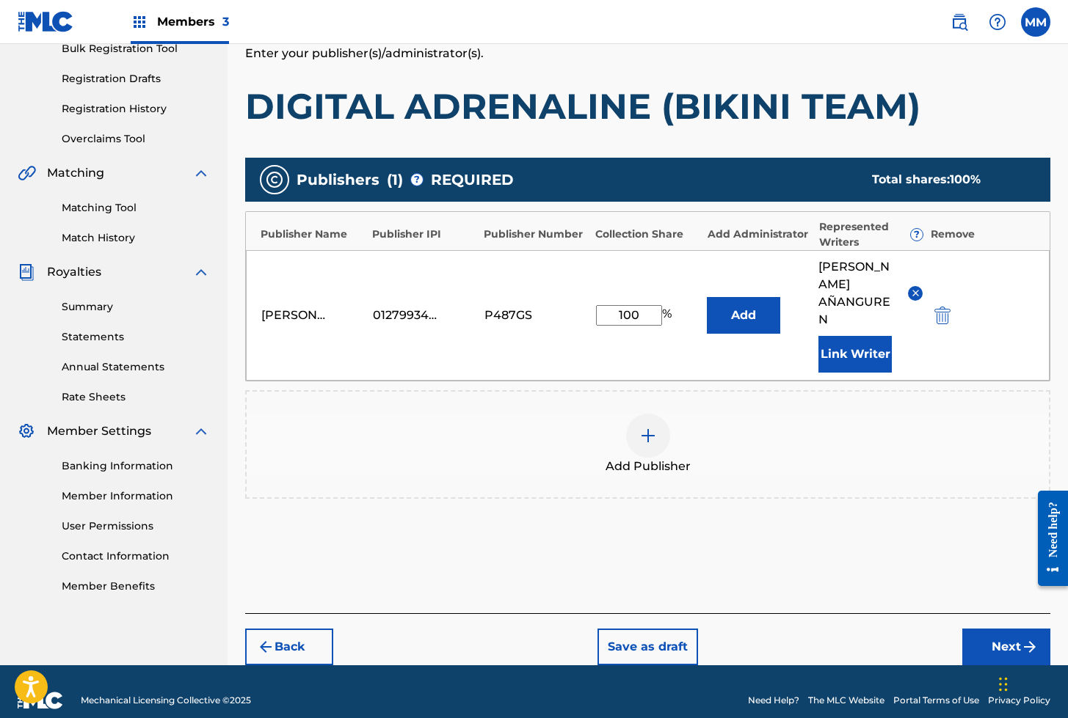
click at [991, 629] on button "Next" at bounding box center [1006, 647] width 88 height 37
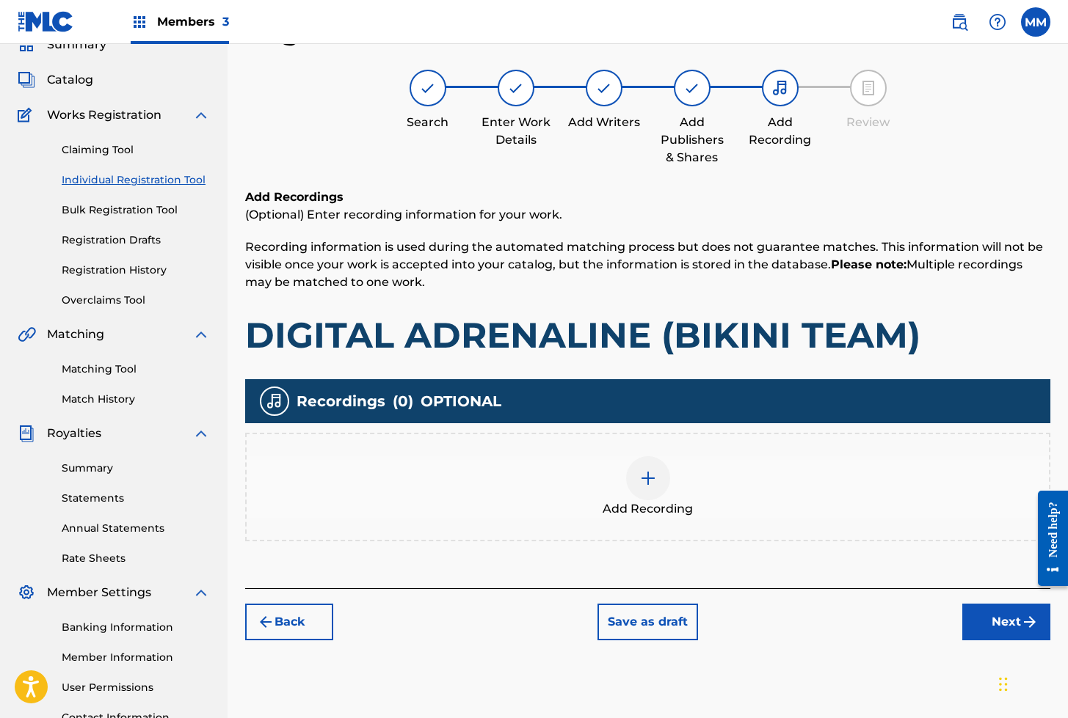
click at [651, 476] on img at bounding box center [648, 479] width 18 height 18
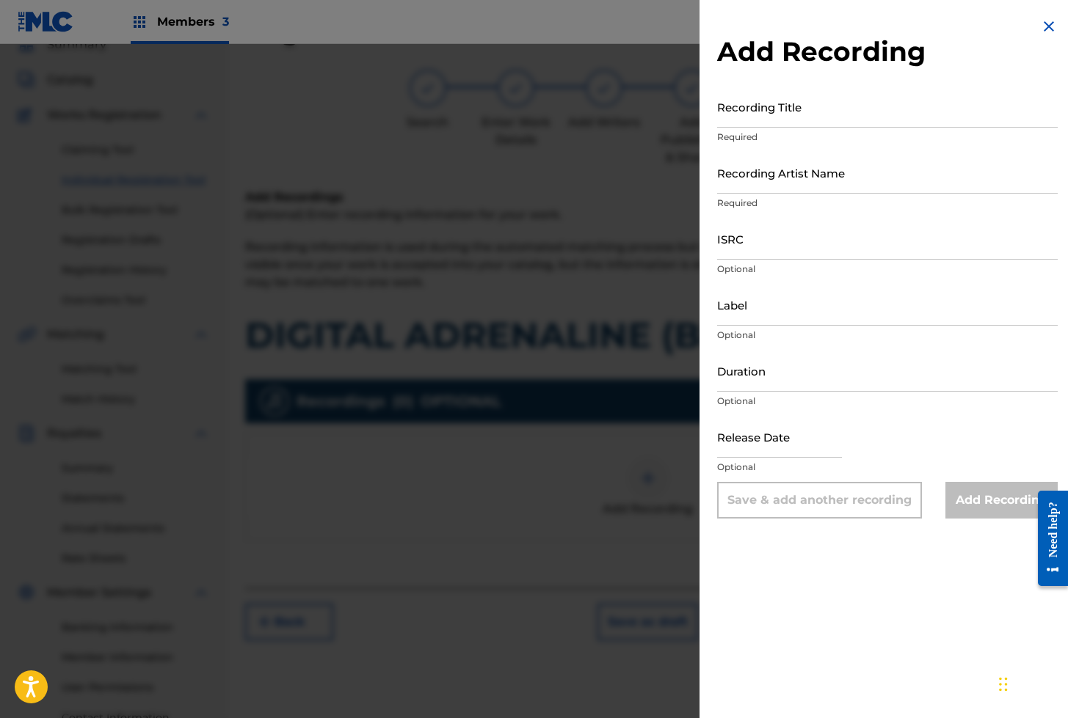
click at [760, 113] on input "Recording Title" at bounding box center [887, 107] width 341 height 42
paste input "DIGITAL ADRENALINE"
type input "DIGITAL ADRENALINE"
click at [758, 177] on input "Recording Artist Name" at bounding box center [887, 173] width 341 height 42
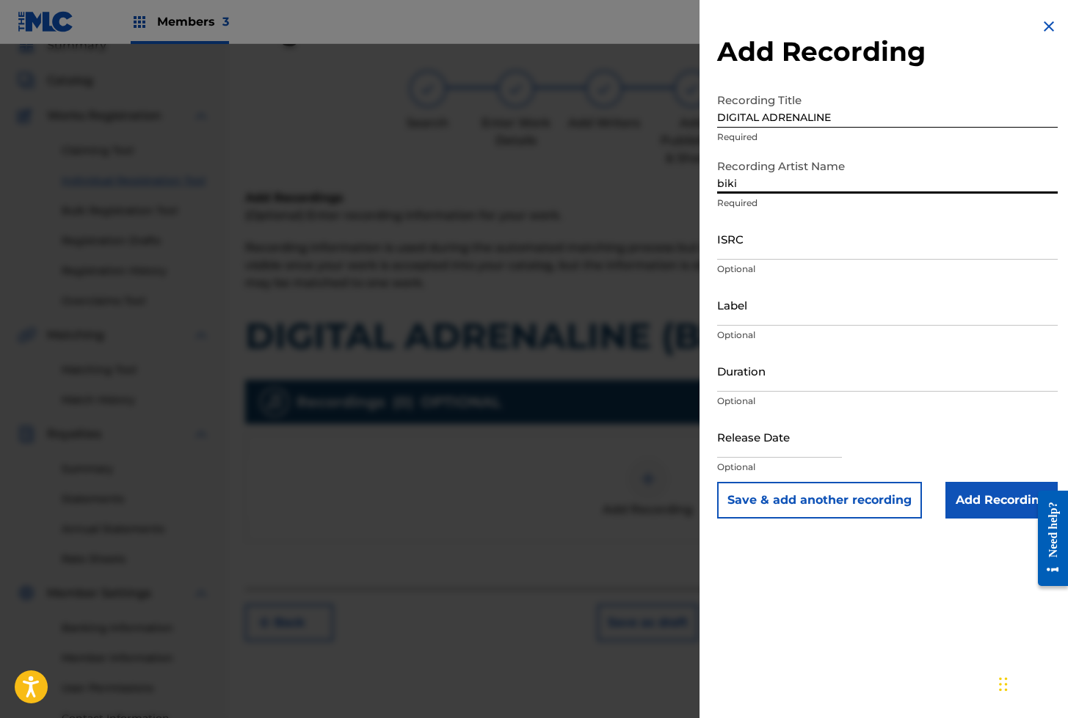
type input "Bikini Team"
click at [741, 238] on input "ISRC" at bounding box center [887, 239] width 341 height 42
paste input "AEA3A2501202"
type input "AEA3A2501202"
click at [997, 500] on input "Add Recording" at bounding box center [1001, 500] width 112 height 37
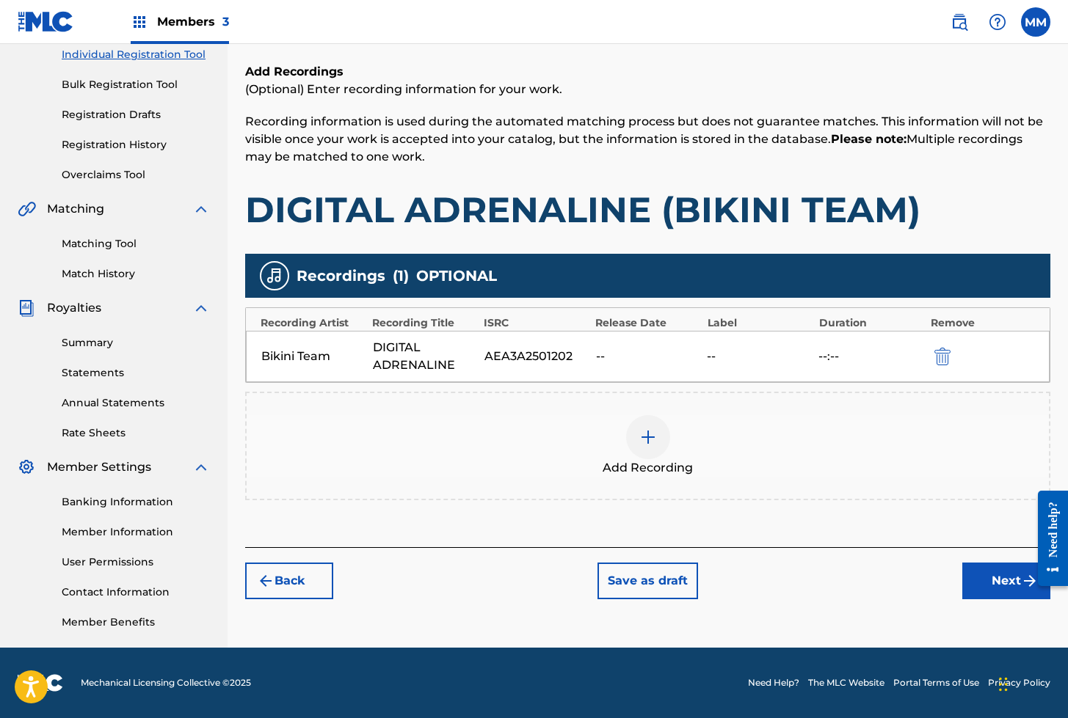
click at [984, 583] on button "Next" at bounding box center [1006, 581] width 88 height 37
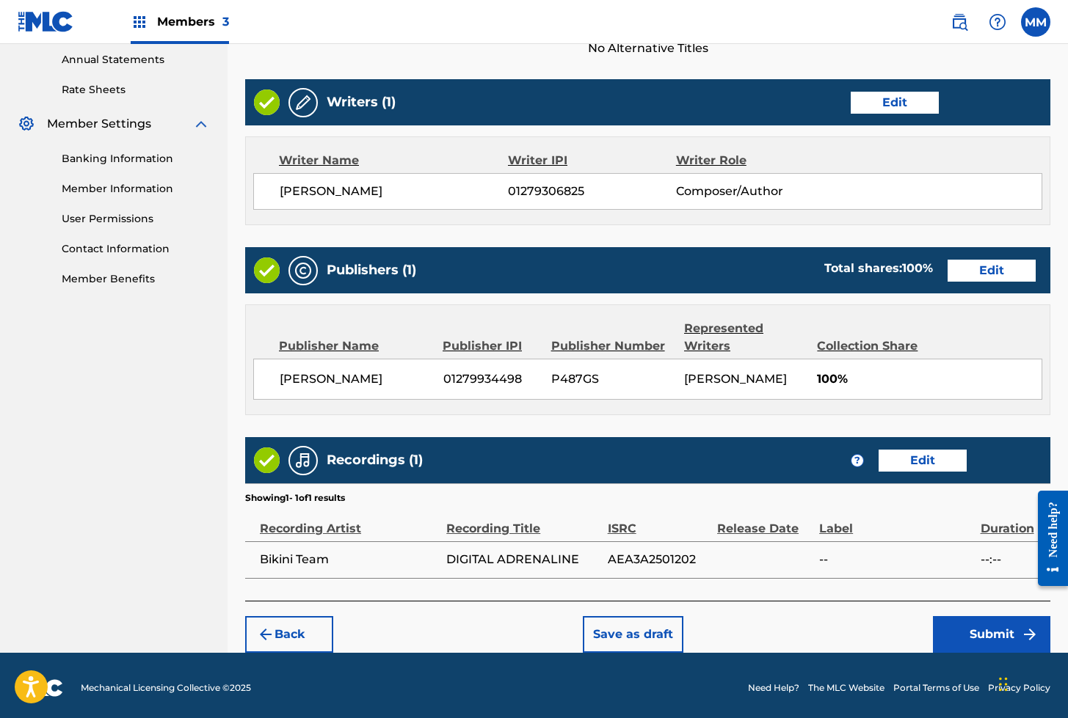
scroll to position [556, 0]
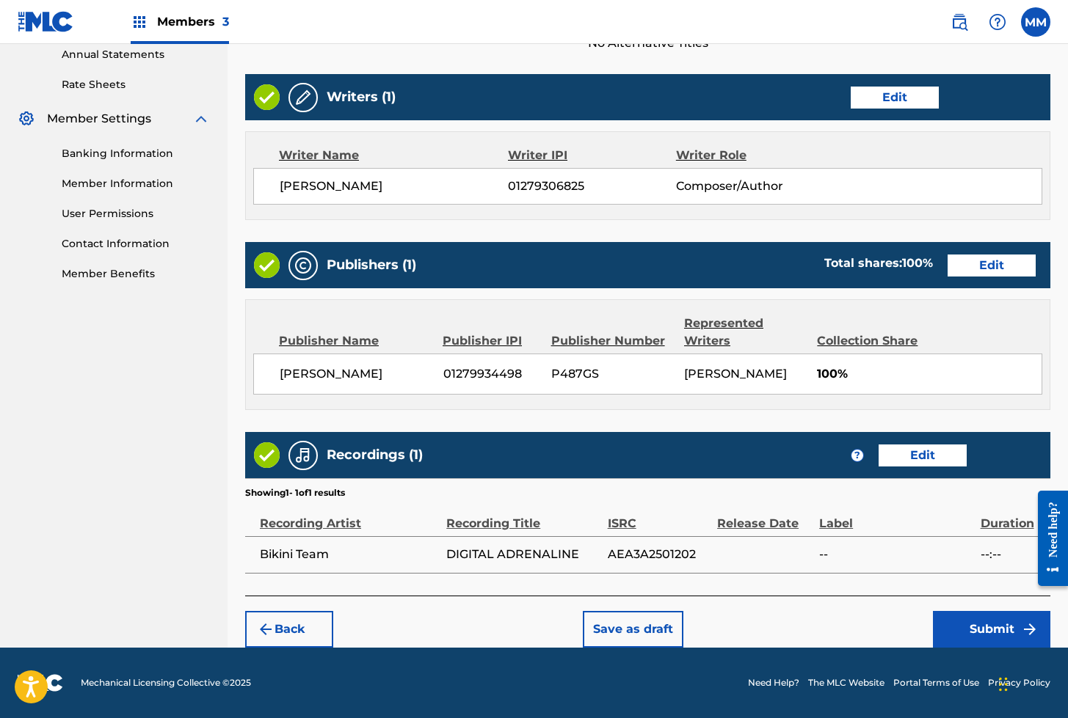
click at [983, 624] on button "Submit" at bounding box center [991, 629] width 117 height 37
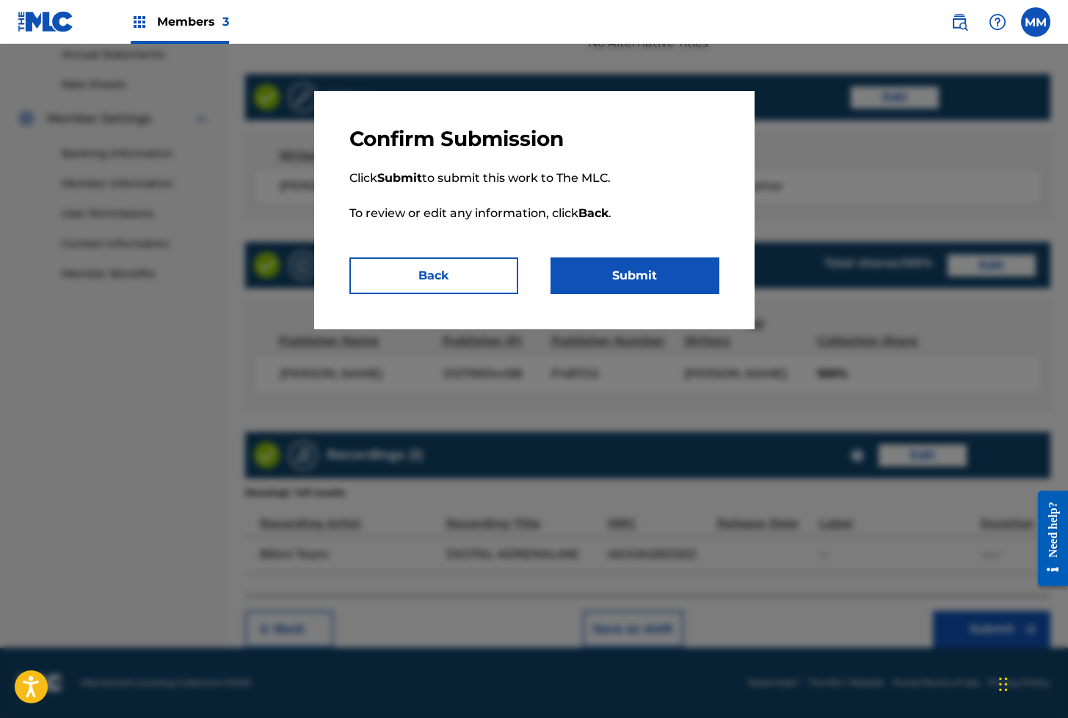
click at [616, 278] on button "Submit" at bounding box center [634, 276] width 169 height 37
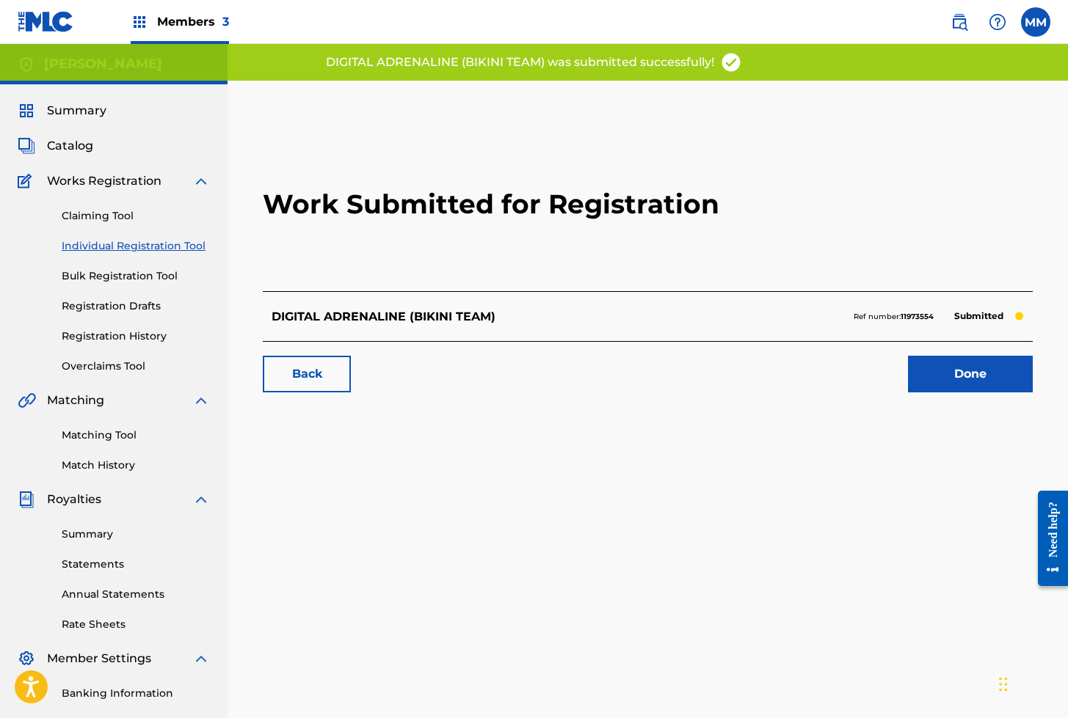
click at [945, 385] on link "Done" at bounding box center [970, 374] width 125 height 37
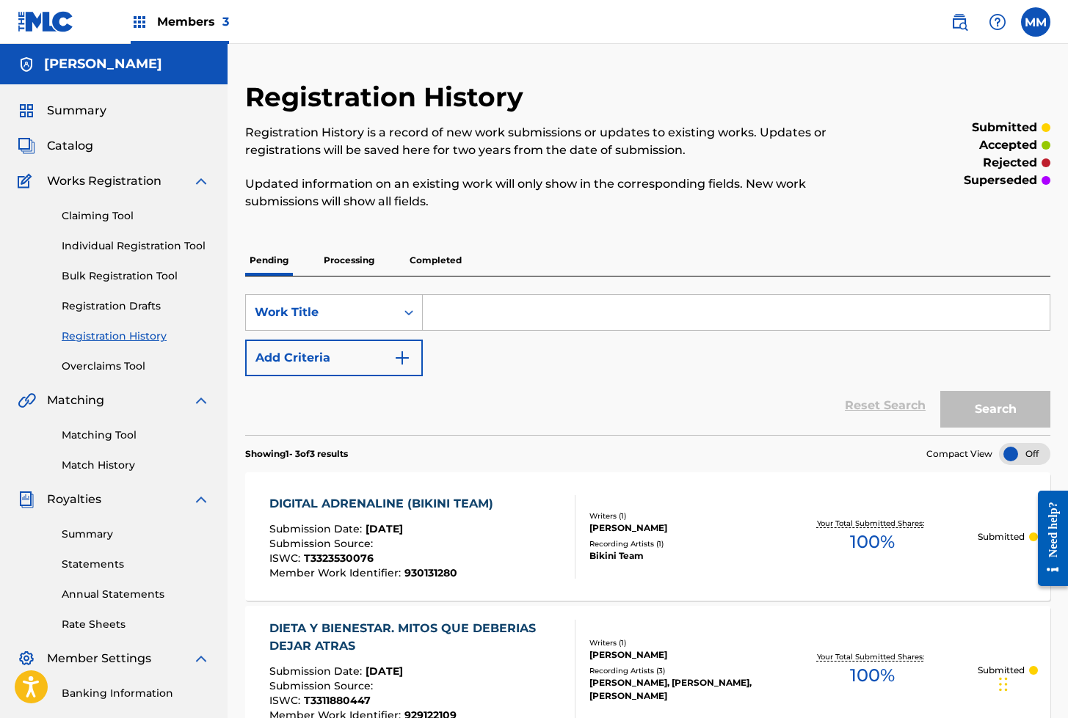
click at [114, 433] on link "Matching Tool" at bounding box center [136, 435] width 148 height 15
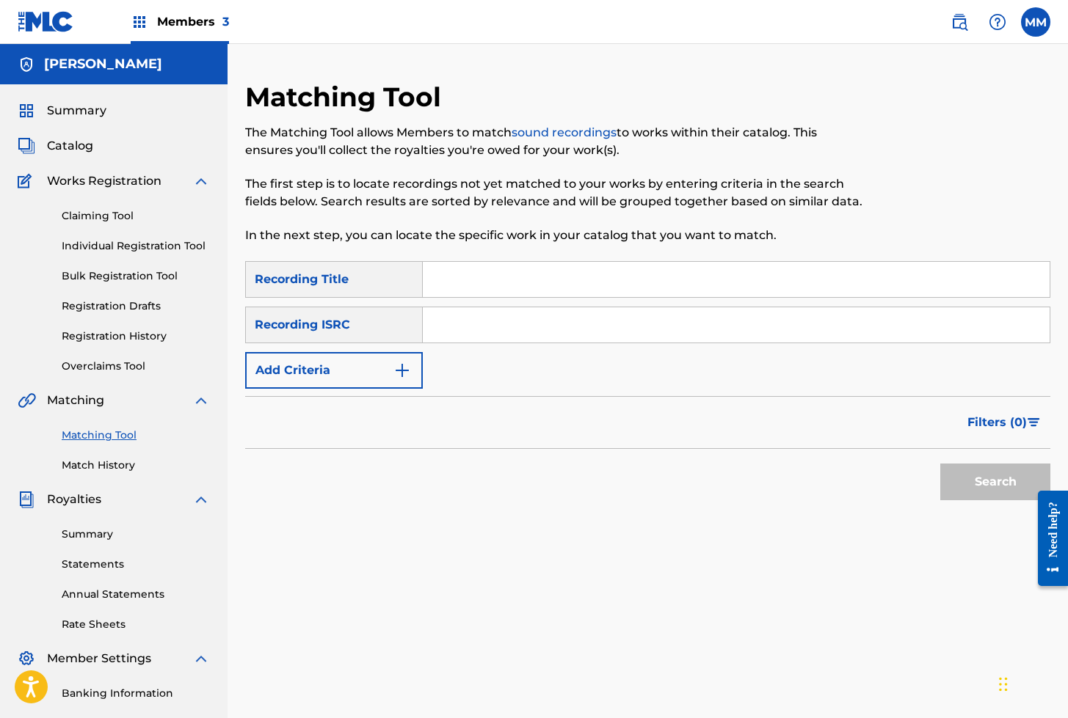
click at [497, 325] on input "Search Form" at bounding box center [736, 324] width 627 height 35
paste input "ES64E2326298"
type input "ES64E2326298"
click at [940, 464] on button "Search" at bounding box center [995, 482] width 110 height 37
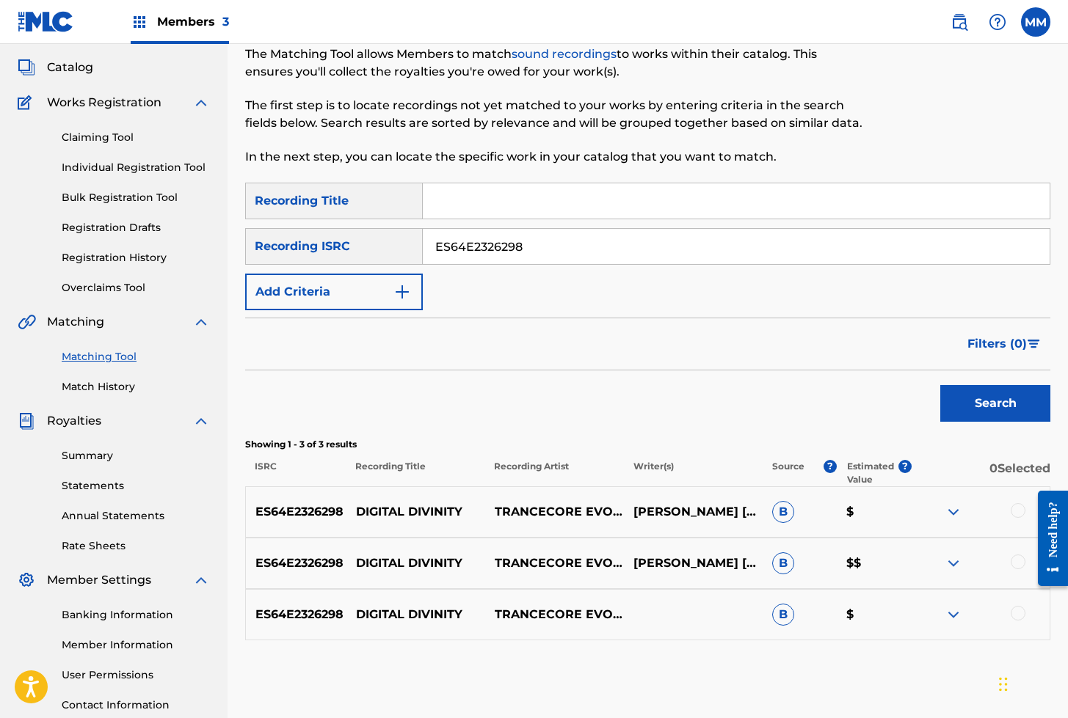
scroll to position [90, 0]
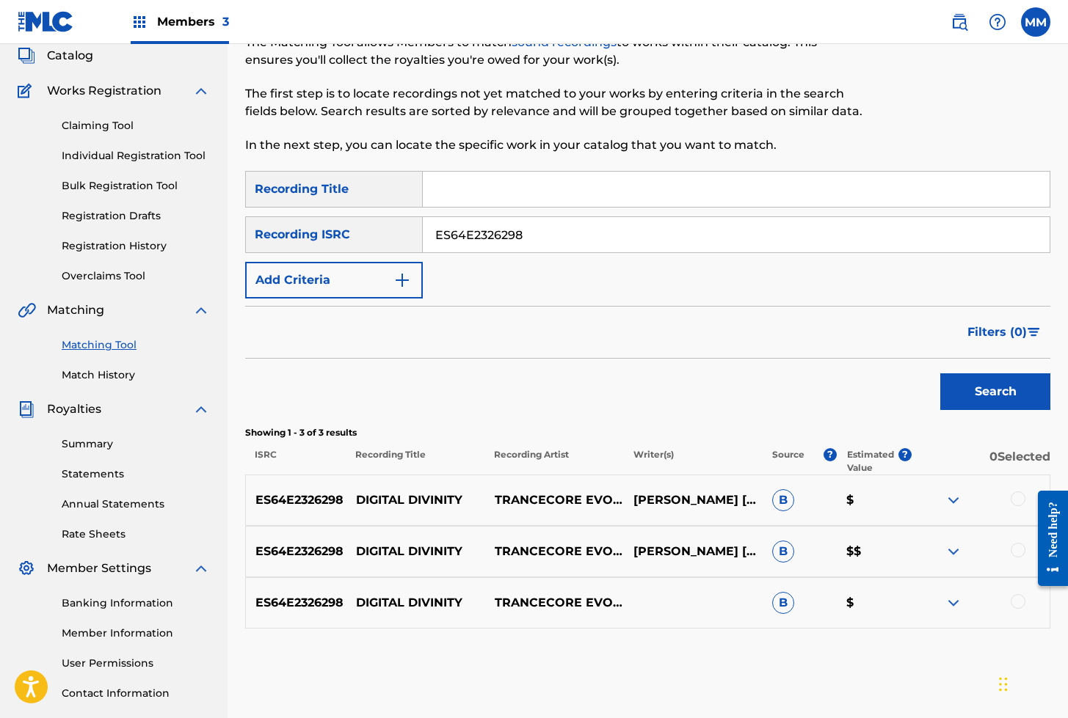
click at [117, 152] on link "Individual Registration Tool" at bounding box center [136, 155] width 148 height 15
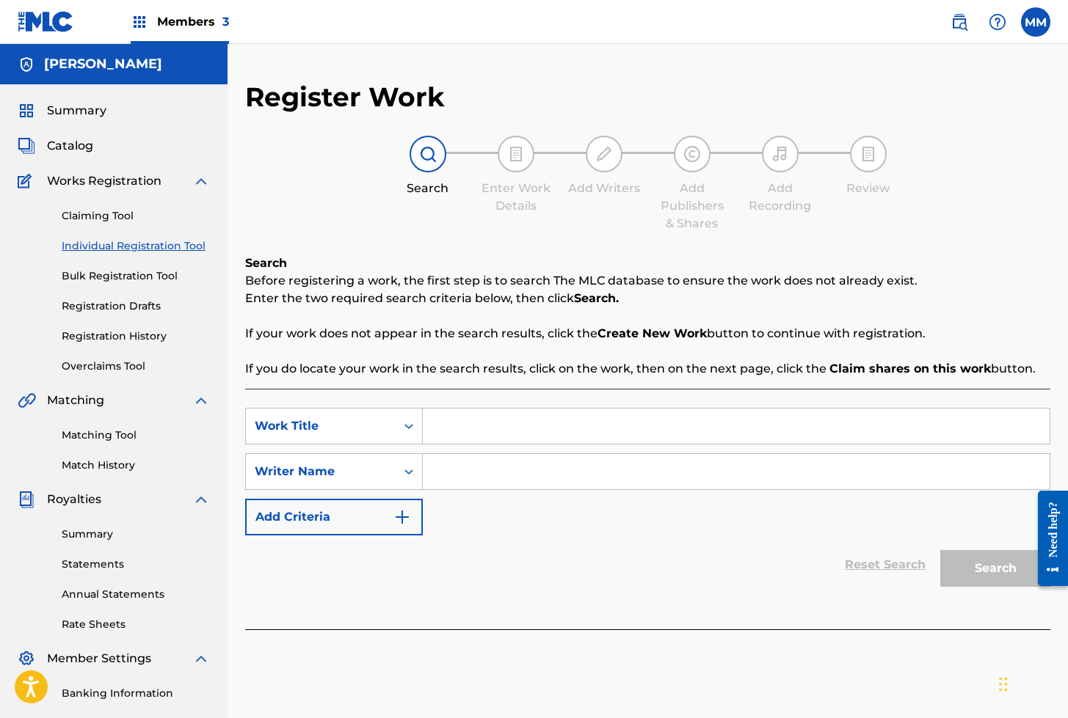
click at [461, 416] on input "Search Form" at bounding box center [736, 426] width 627 height 35
paste input "ES64E2326298"
type input "ES64E2326298"
click at [480, 429] on input "Search Form" at bounding box center [736, 426] width 627 height 35
paste input "DIGITAL DIVINITY"
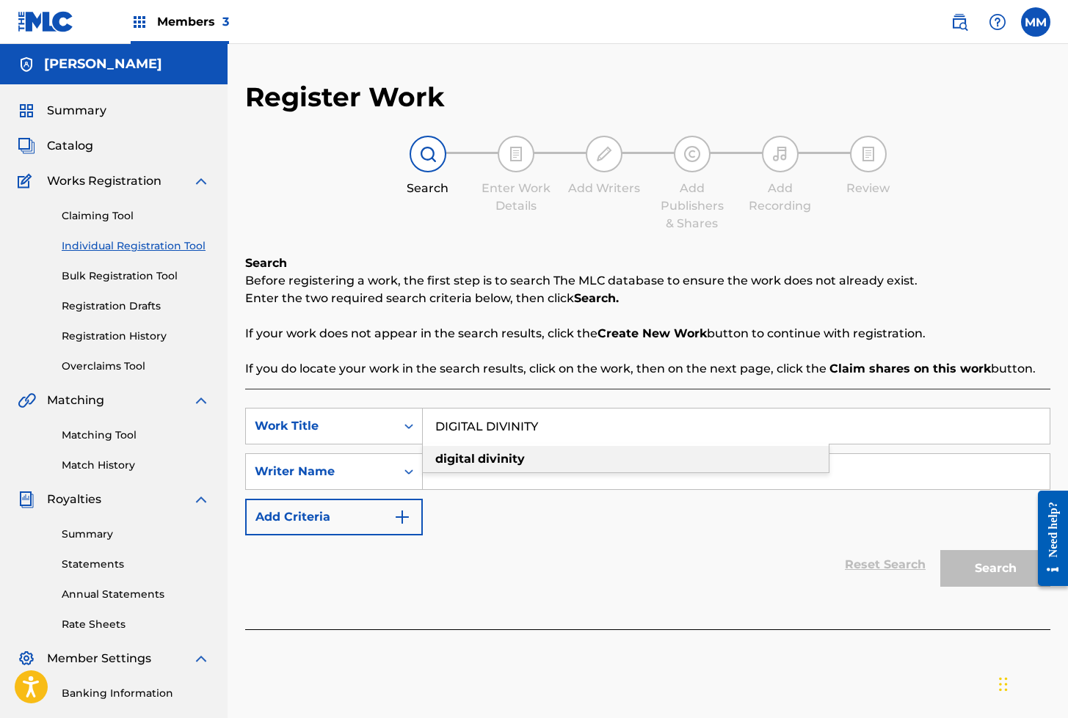
click at [495, 459] on strong "divinity" at bounding box center [501, 459] width 47 height 14
type input "digital divinity"
click at [583, 485] on input "Search Form" at bounding box center [736, 471] width 627 height 35
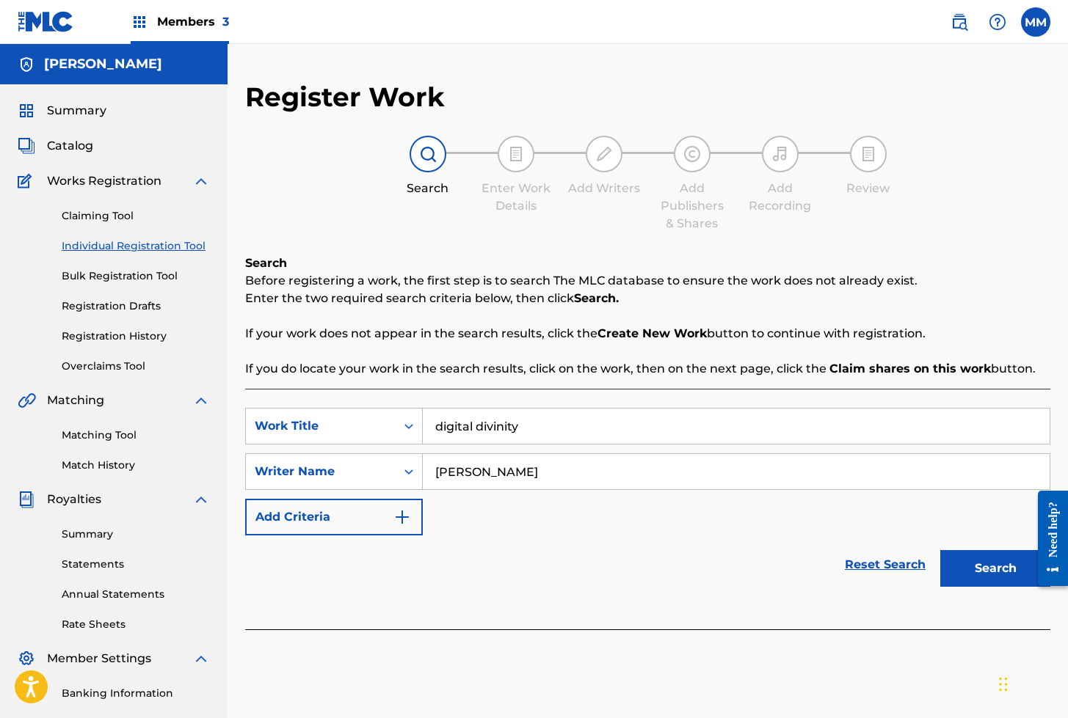
type input "[PERSON_NAME]"
click at [940, 550] on button "Search" at bounding box center [995, 568] width 110 height 37
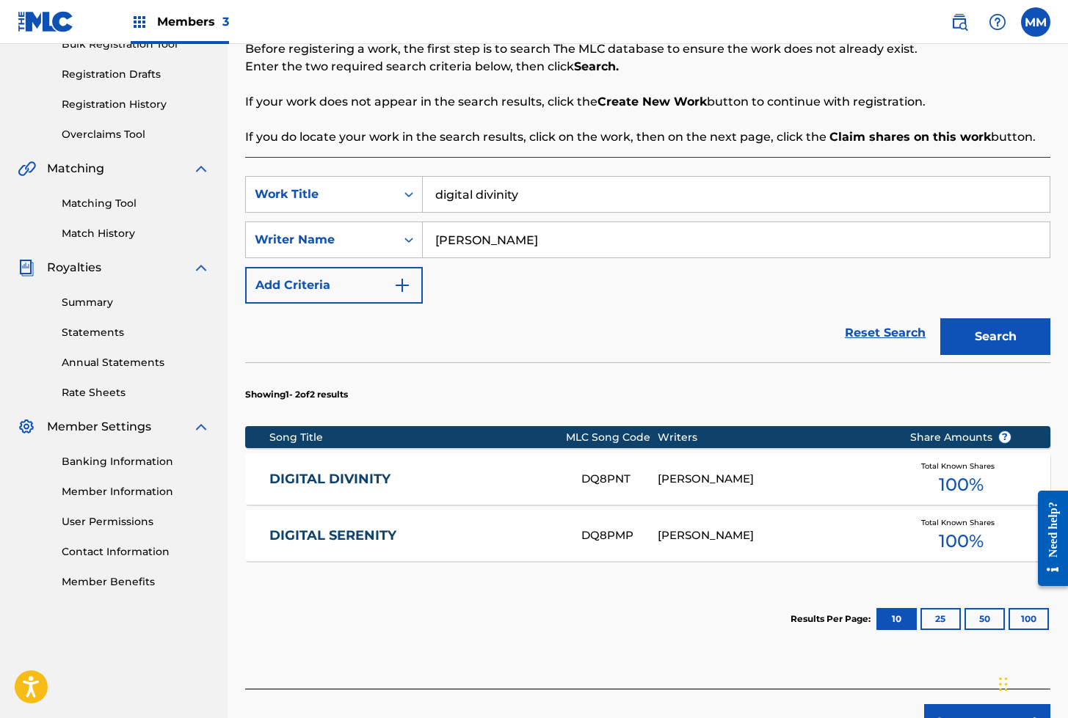
scroll to position [267, 0]
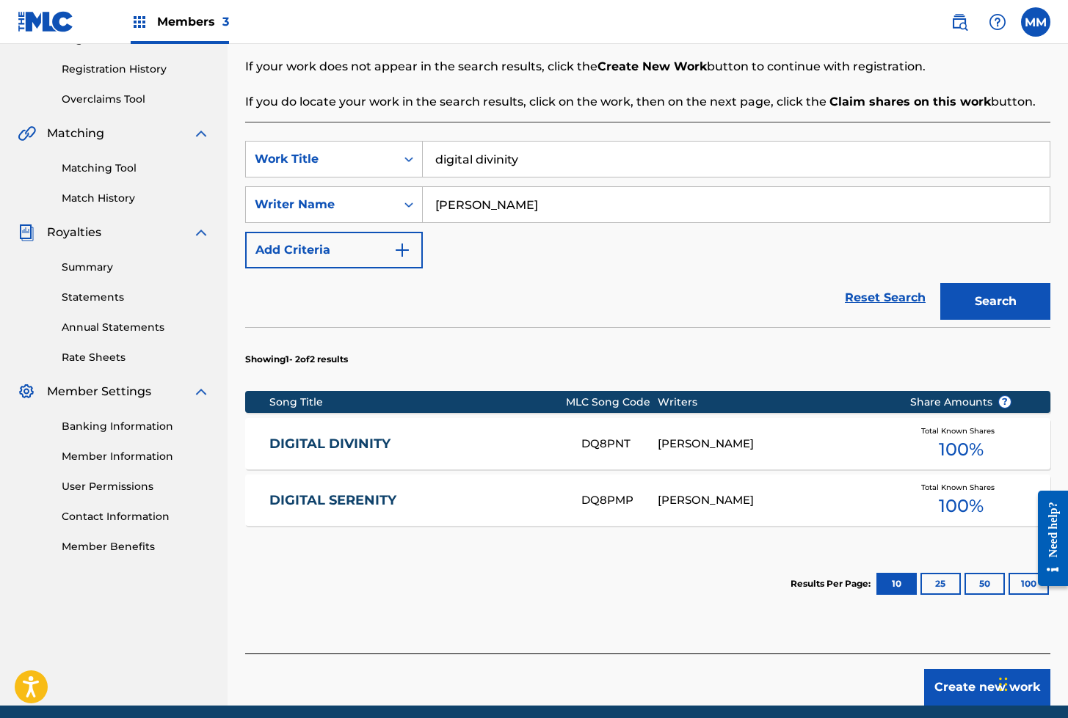
click at [711, 449] on div "[PERSON_NAME]" at bounding box center [773, 444] width 230 height 17
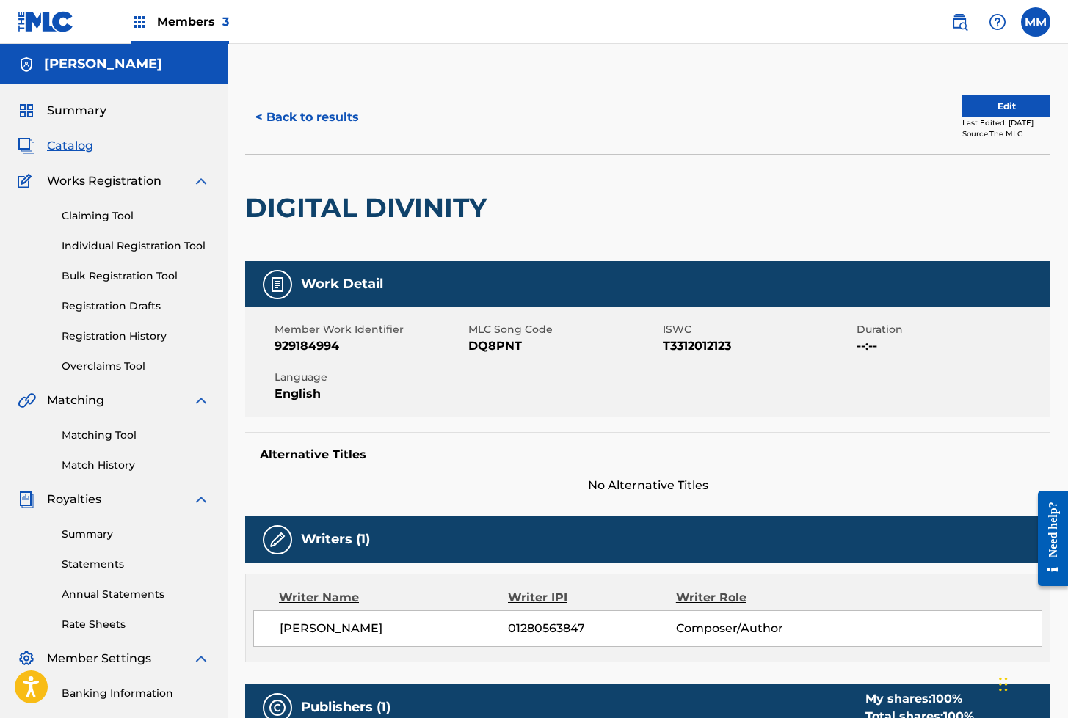
click at [95, 432] on link "Matching Tool" at bounding box center [136, 435] width 148 height 15
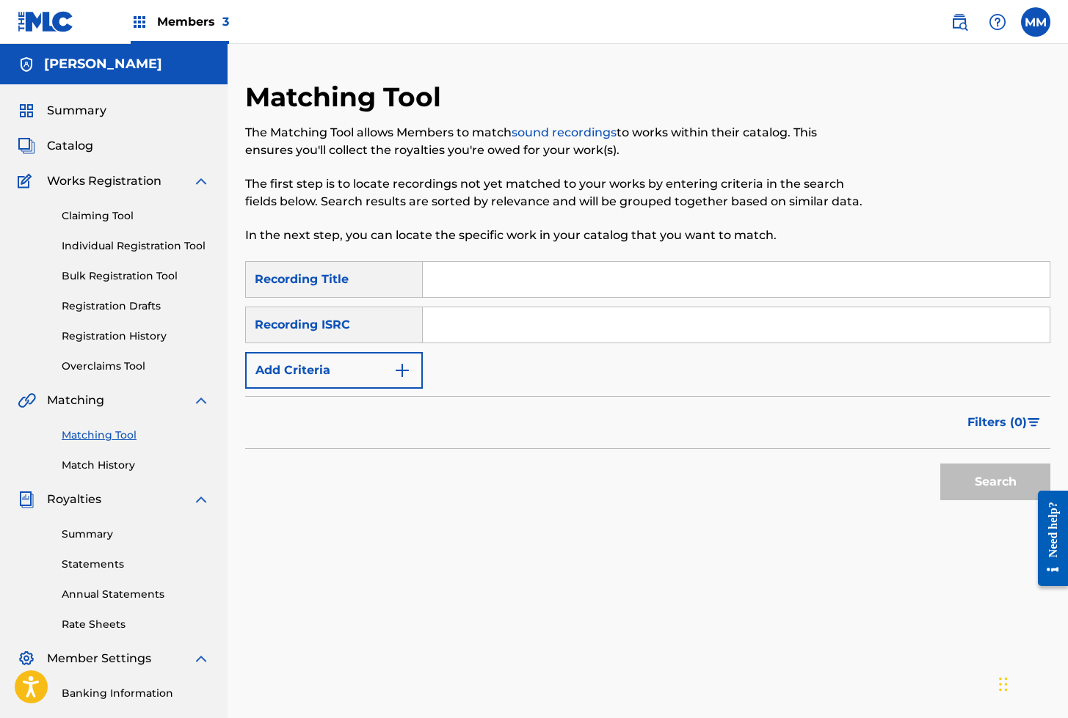
click at [473, 333] on input "Search Form" at bounding box center [736, 324] width 627 height 35
paste input "ES64E2324687"
type input "ES64E2324687"
click at [940, 464] on button "Search" at bounding box center [995, 482] width 110 height 37
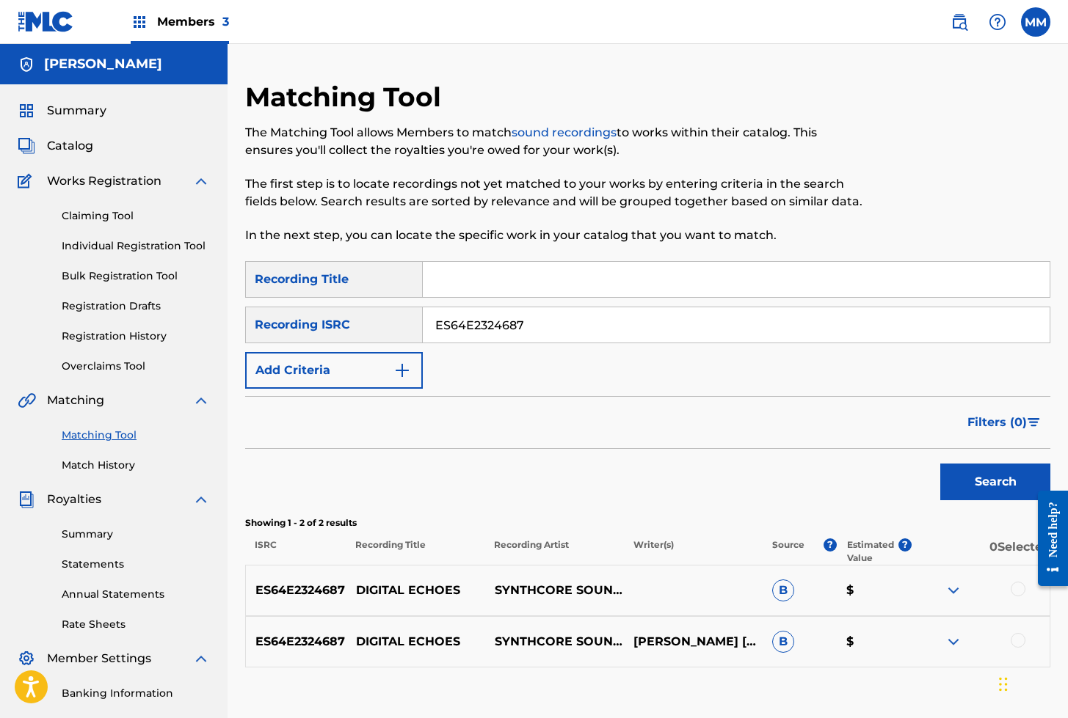
click at [118, 242] on link "Individual Registration Tool" at bounding box center [136, 246] width 148 height 15
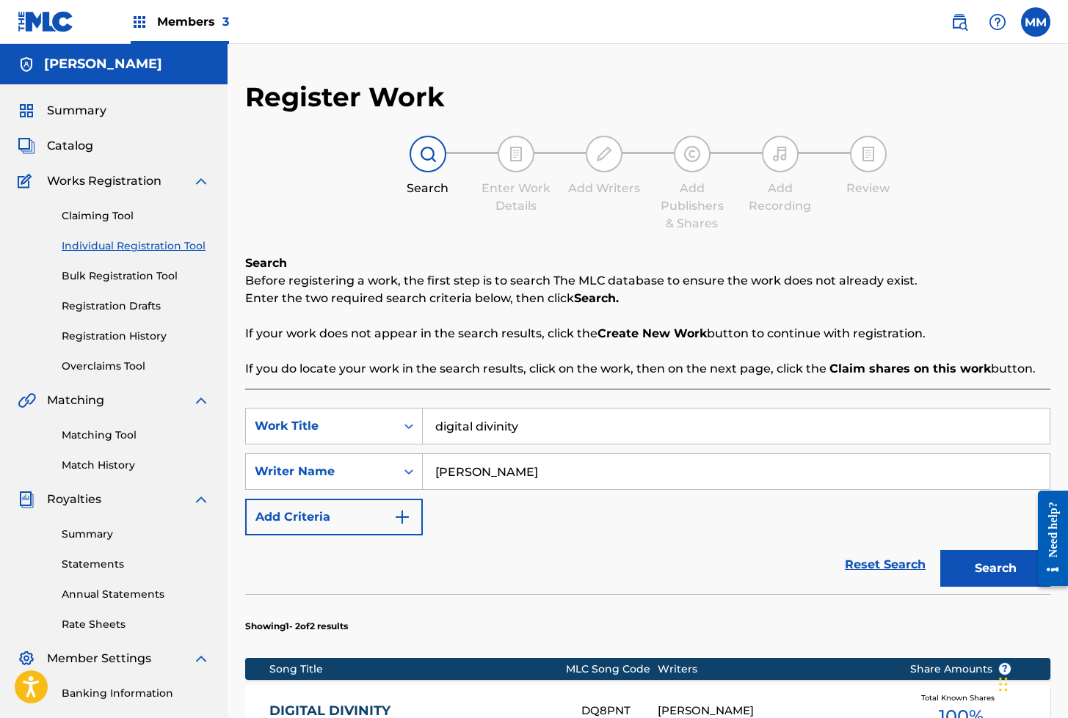
click at [496, 430] on input "digital divinity" at bounding box center [736, 426] width 627 height 35
paste input "DIGITAL ECHOES"
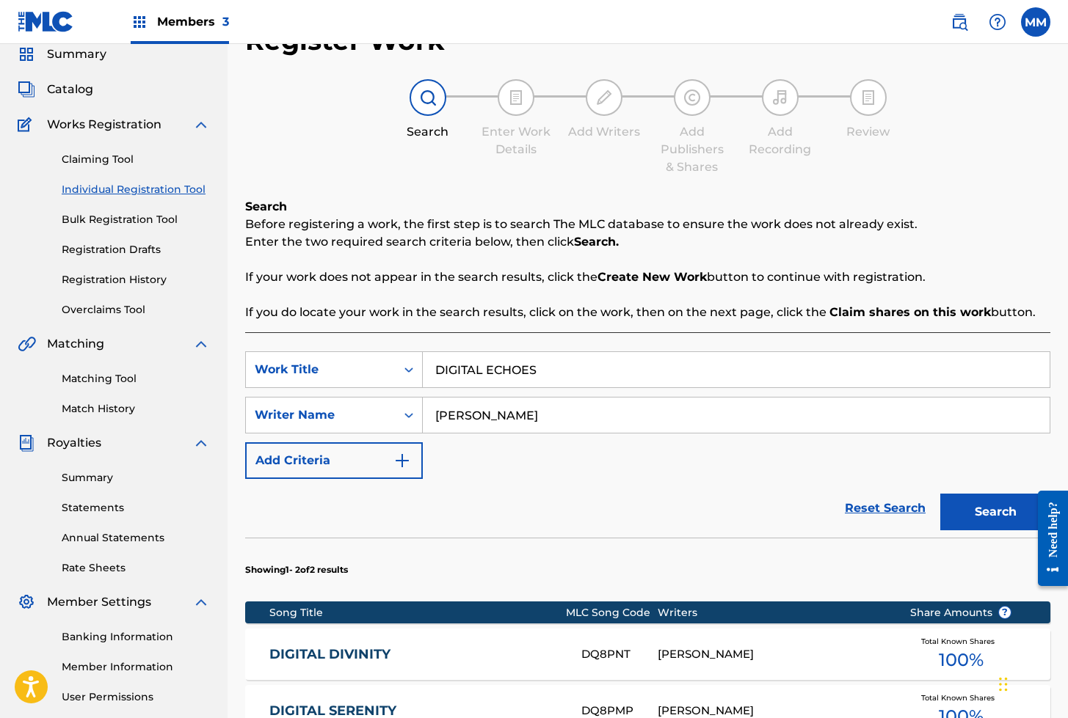
scroll to position [59, 0]
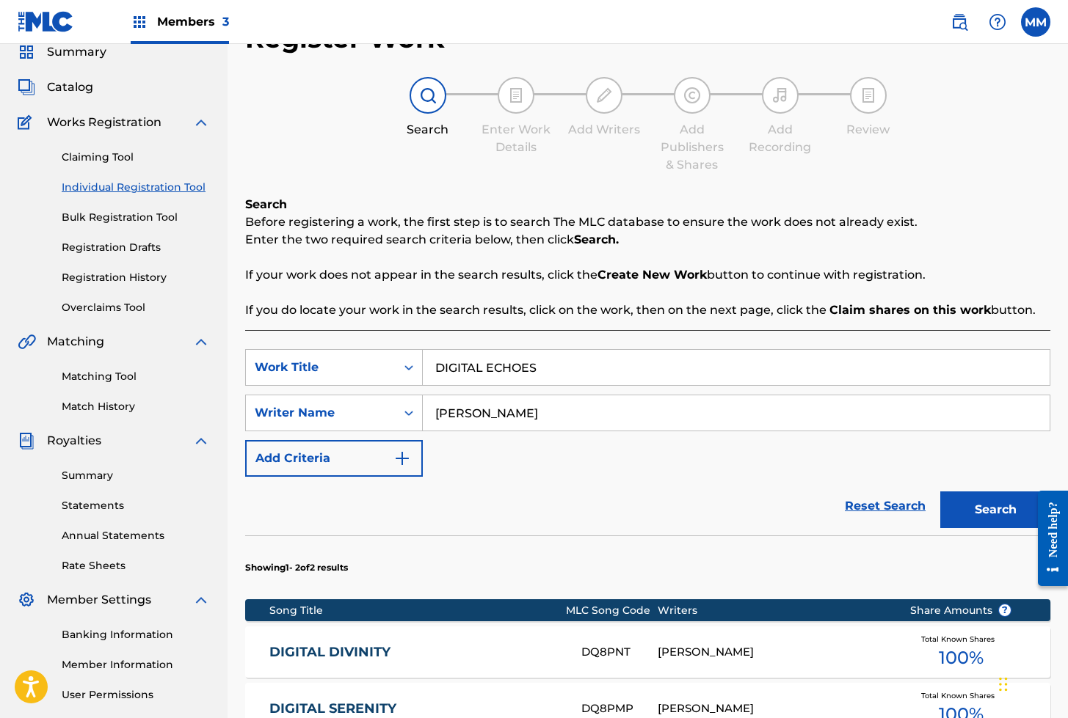
type input "DIGITAL ECHOES"
click at [584, 411] on input "[PERSON_NAME]" at bounding box center [736, 413] width 627 height 35
type input "[PERSON_NAME]"
click at [940, 492] on button "Search" at bounding box center [995, 510] width 110 height 37
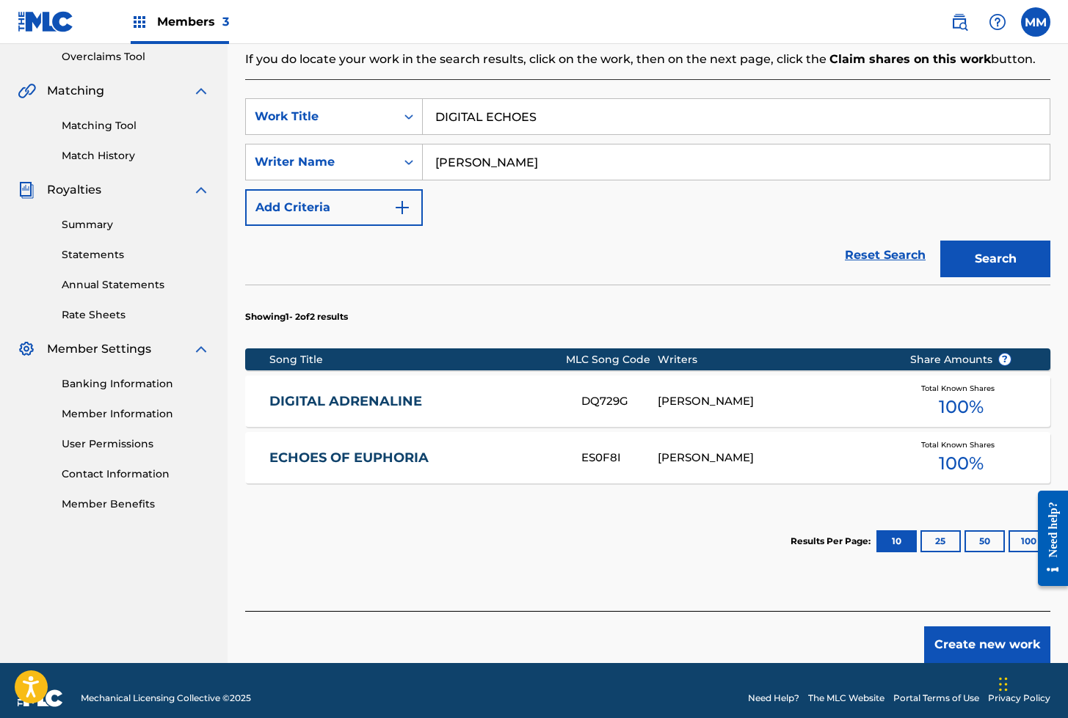
scroll to position [279, 0]
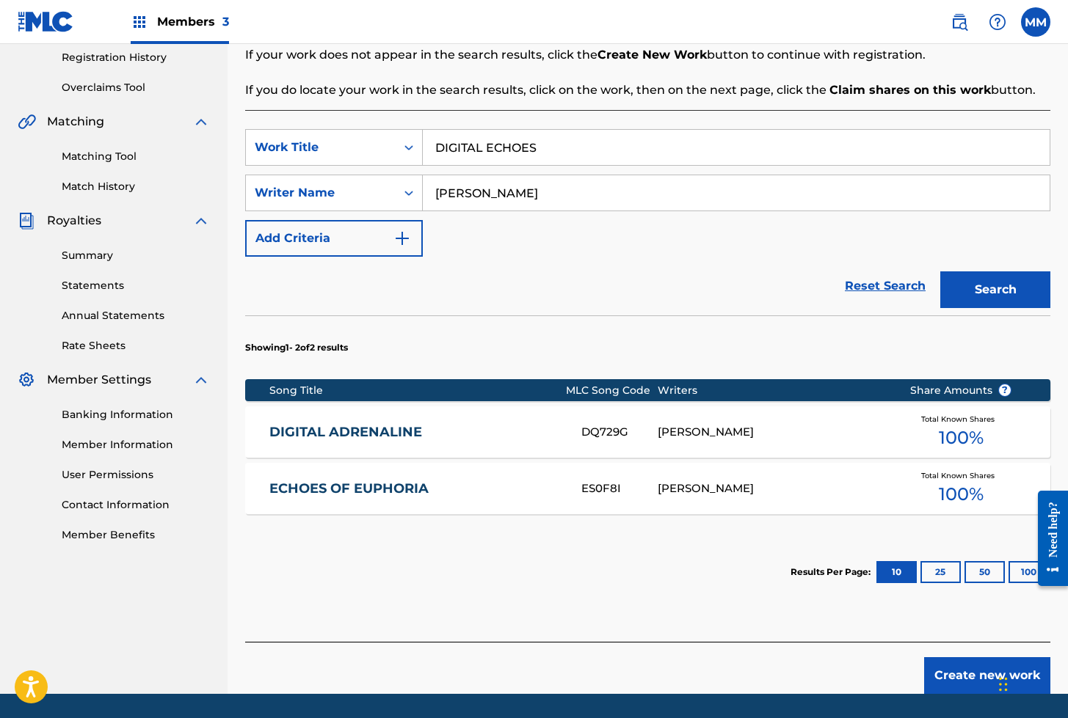
click at [961, 679] on button "Create new work" at bounding box center [987, 676] width 126 height 37
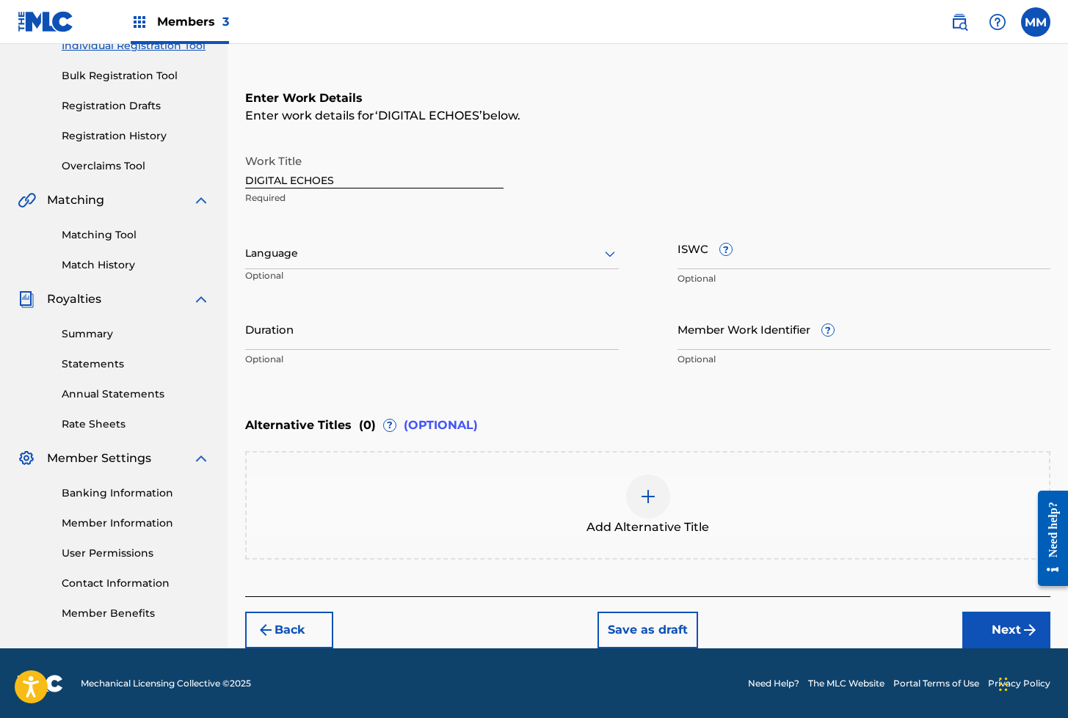
click at [329, 253] on div at bounding box center [432, 253] width 374 height 18
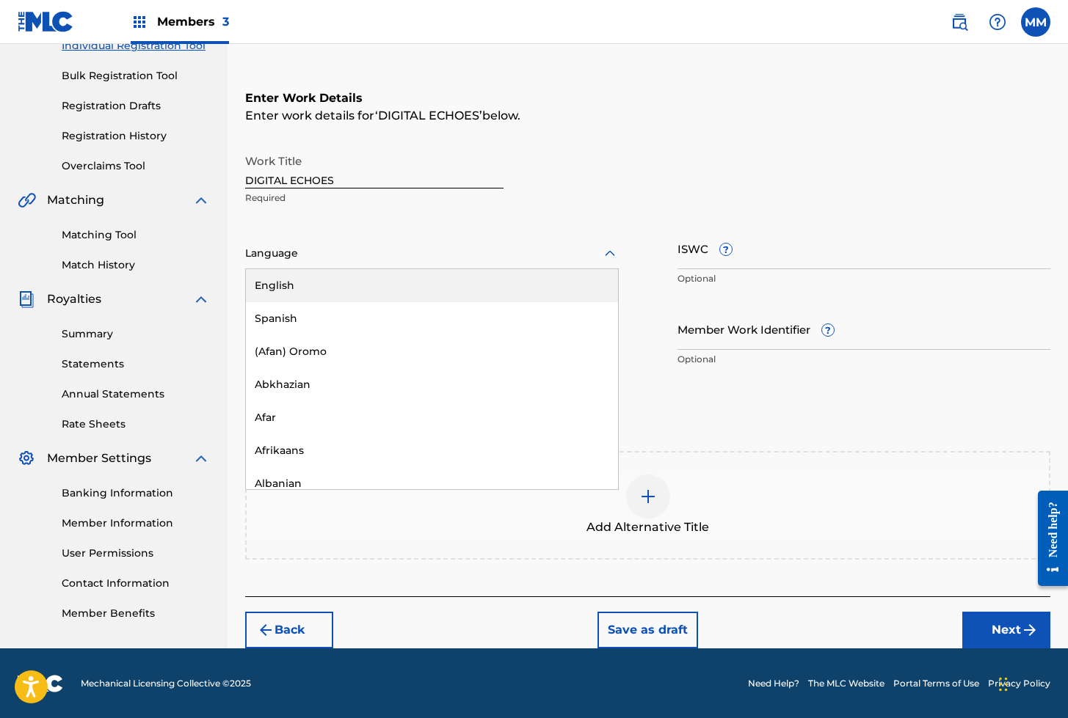
click at [288, 292] on div "English" at bounding box center [432, 285] width 372 height 33
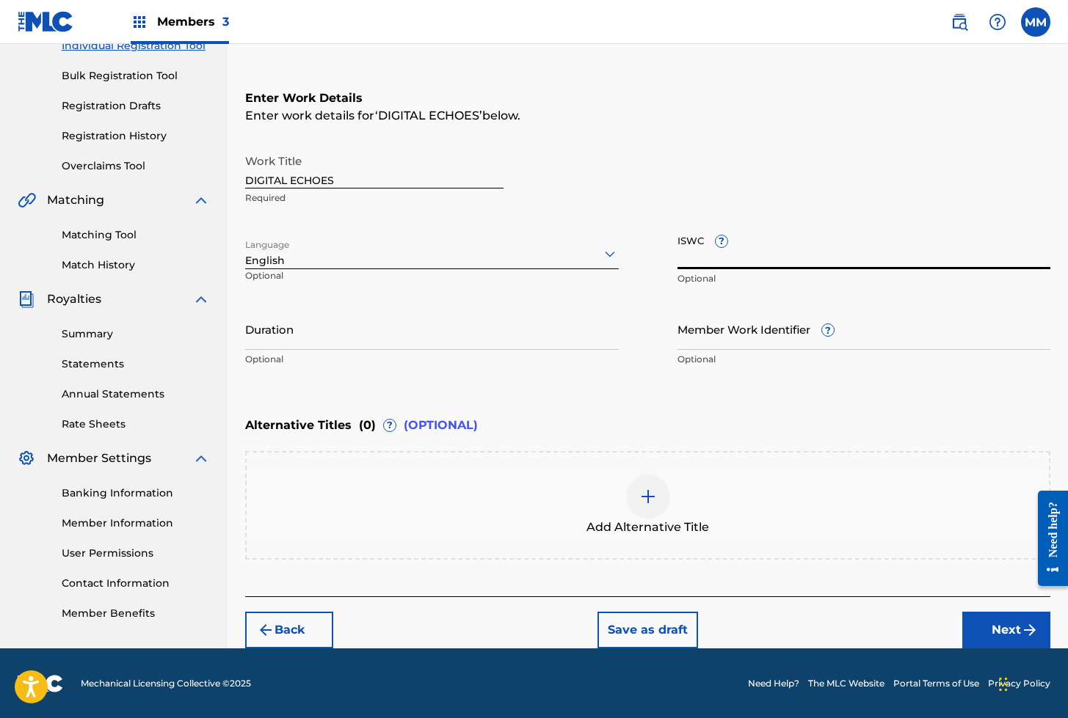
click at [706, 253] on input "ISWC ?" at bounding box center [864, 249] width 374 height 42
paste input "T3312016589"
type input "T3312016589"
click at [709, 335] on input "Member Work Identifier ?" at bounding box center [864, 329] width 374 height 42
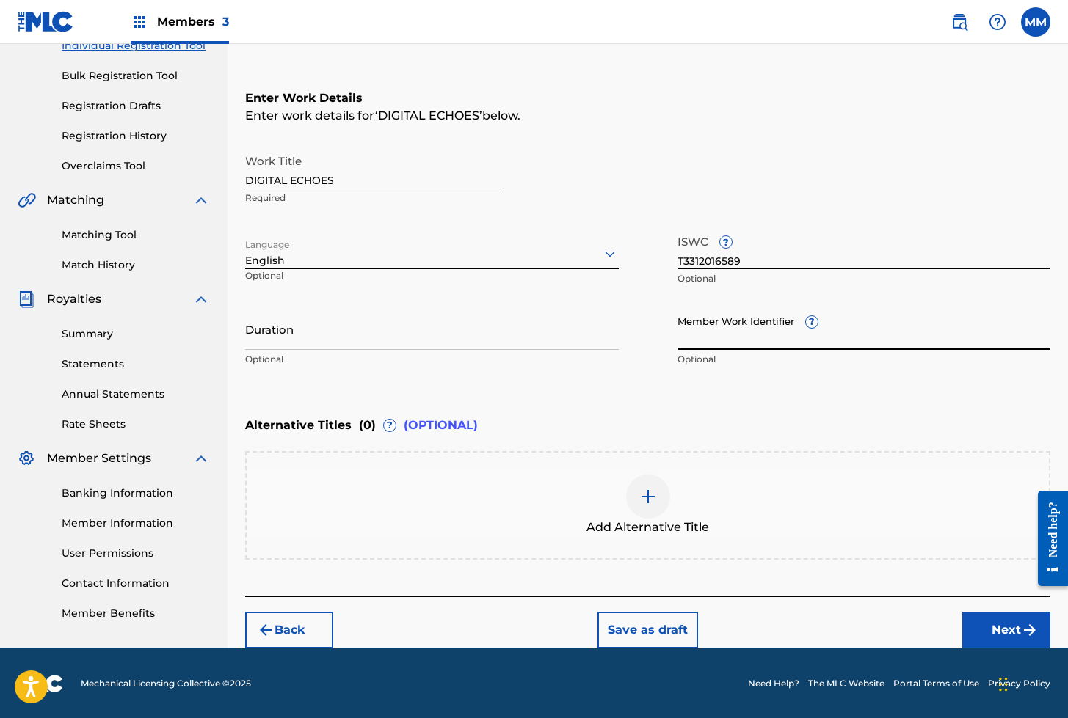
paste input "929184231"
type input "929184231"
click at [986, 622] on button "Next" at bounding box center [1006, 630] width 88 height 37
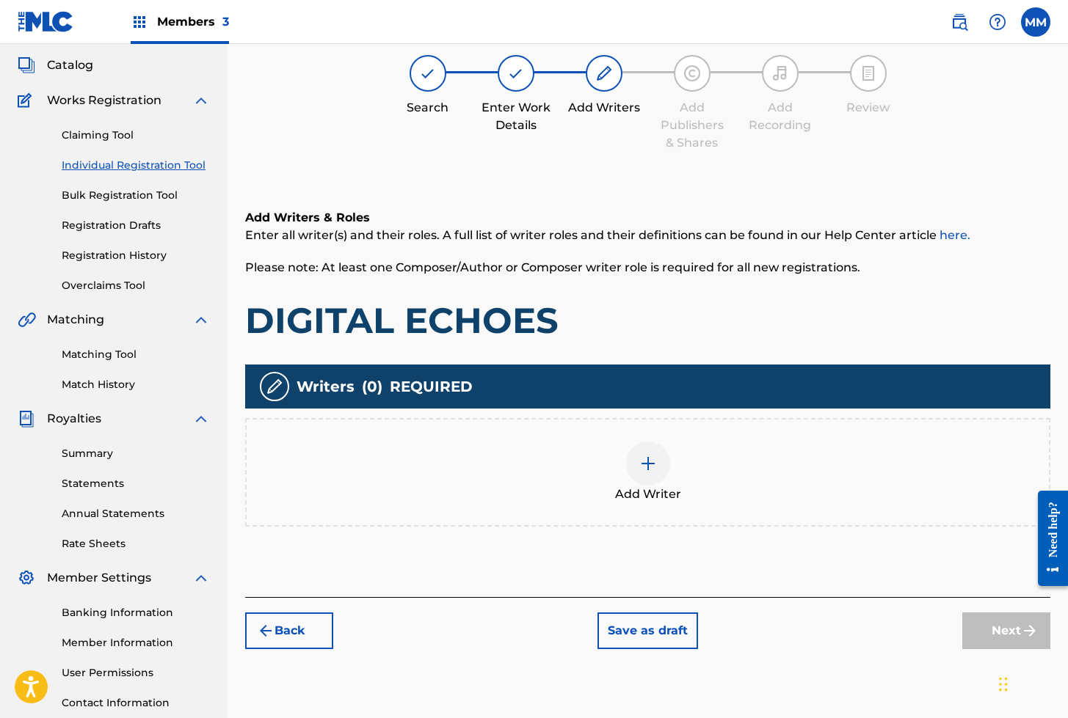
scroll to position [66, 0]
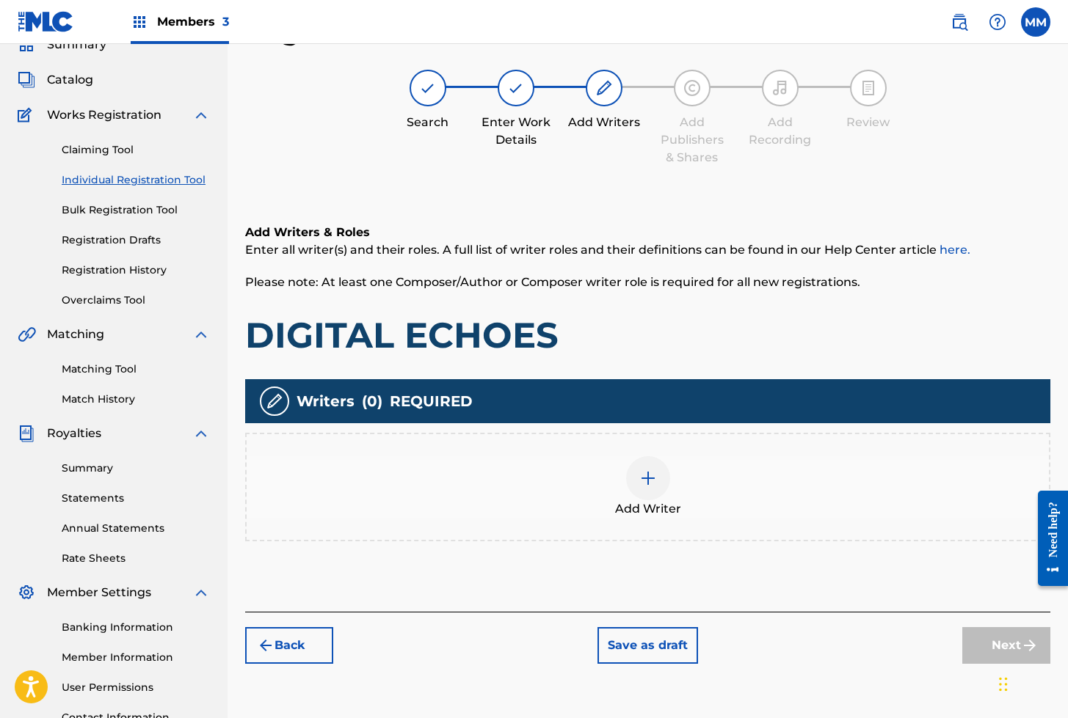
click at [647, 476] on img at bounding box center [648, 479] width 18 height 18
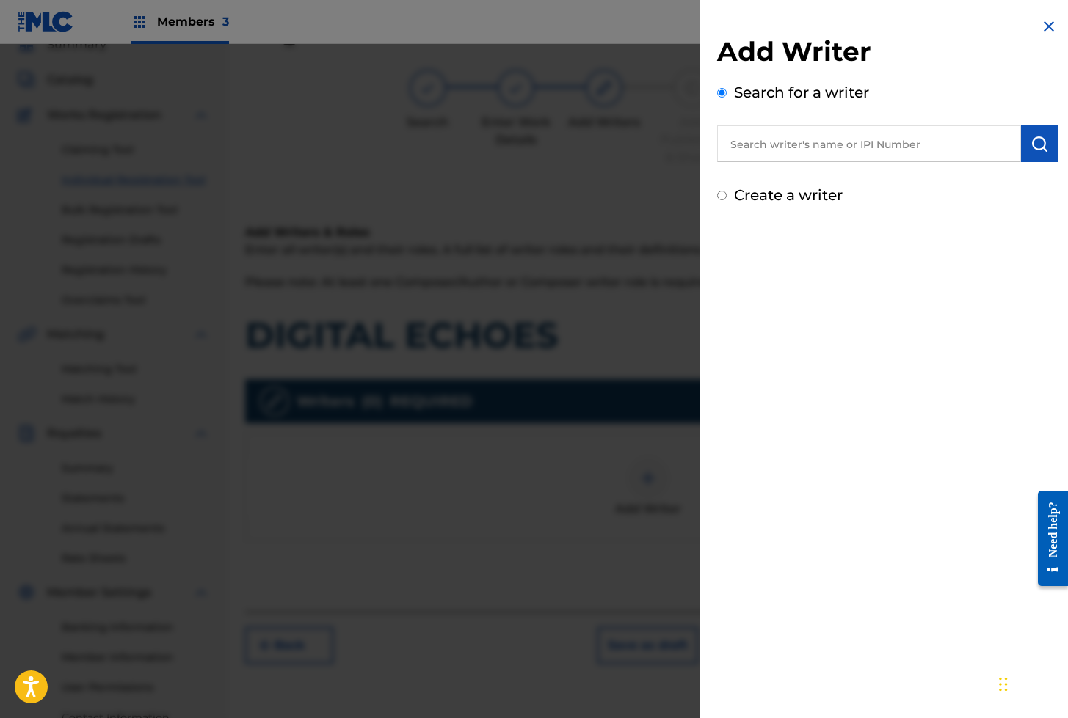
click at [787, 140] on input "text" at bounding box center [869, 143] width 304 height 37
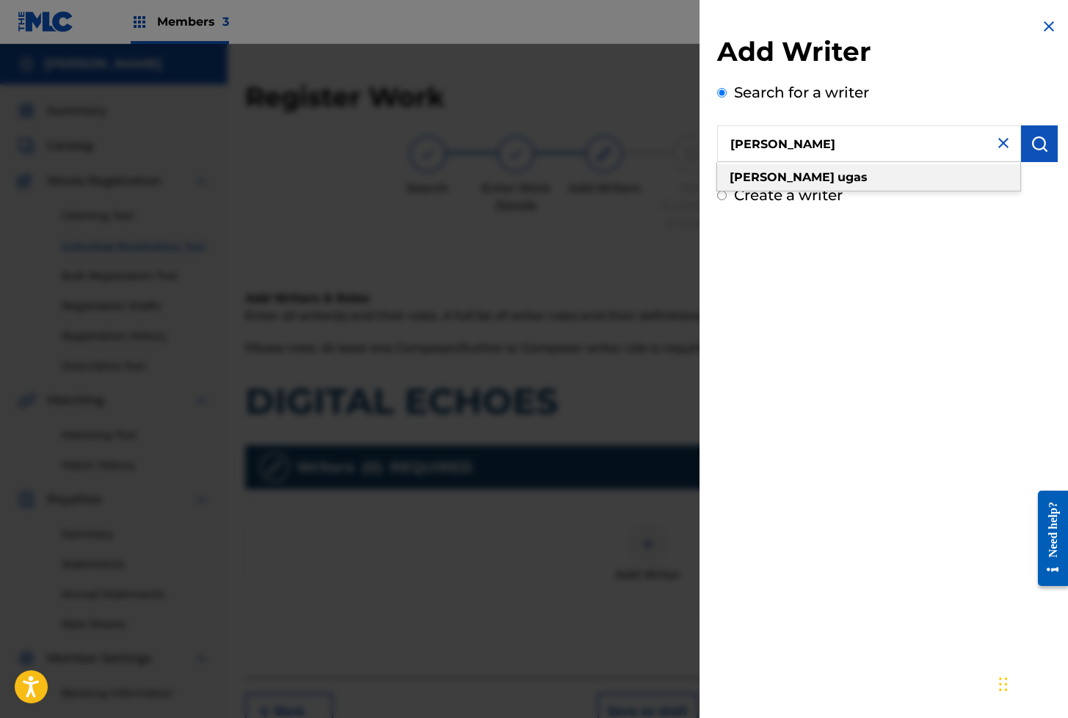
click at [776, 178] on strong "[PERSON_NAME]" at bounding box center [781, 177] width 105 height 14
type input "[PERSON_NAME]"
click at [1037, 145] on img "submit" at bounding box center [1039, 144] width 18 height 18
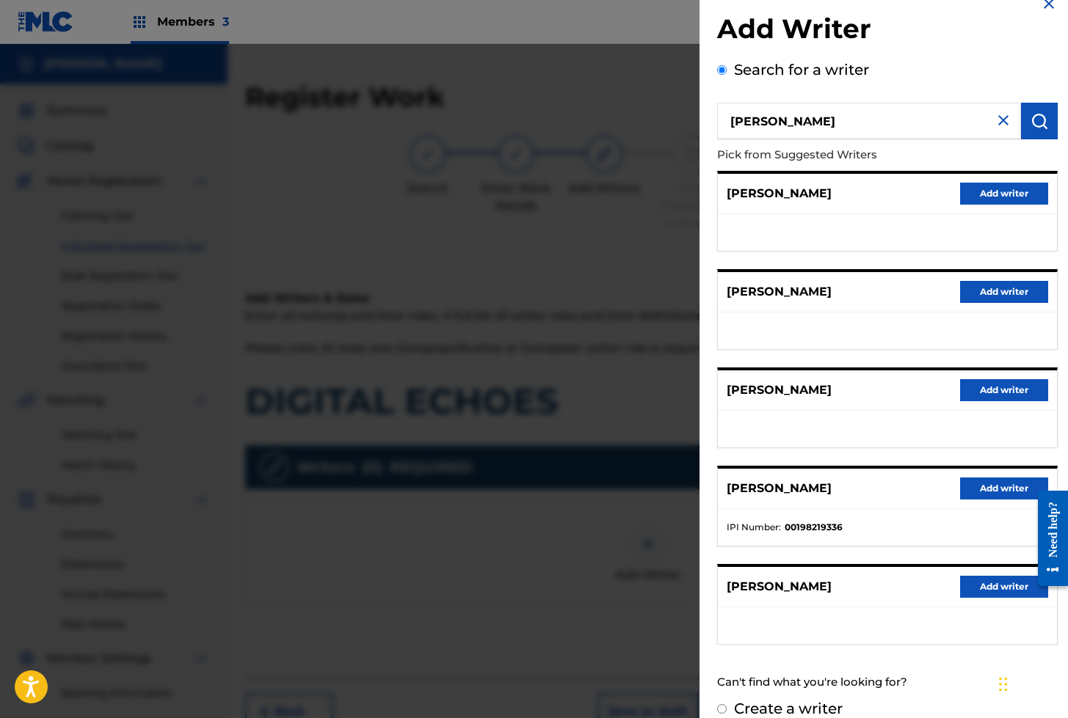
scroll to position [42, 0]
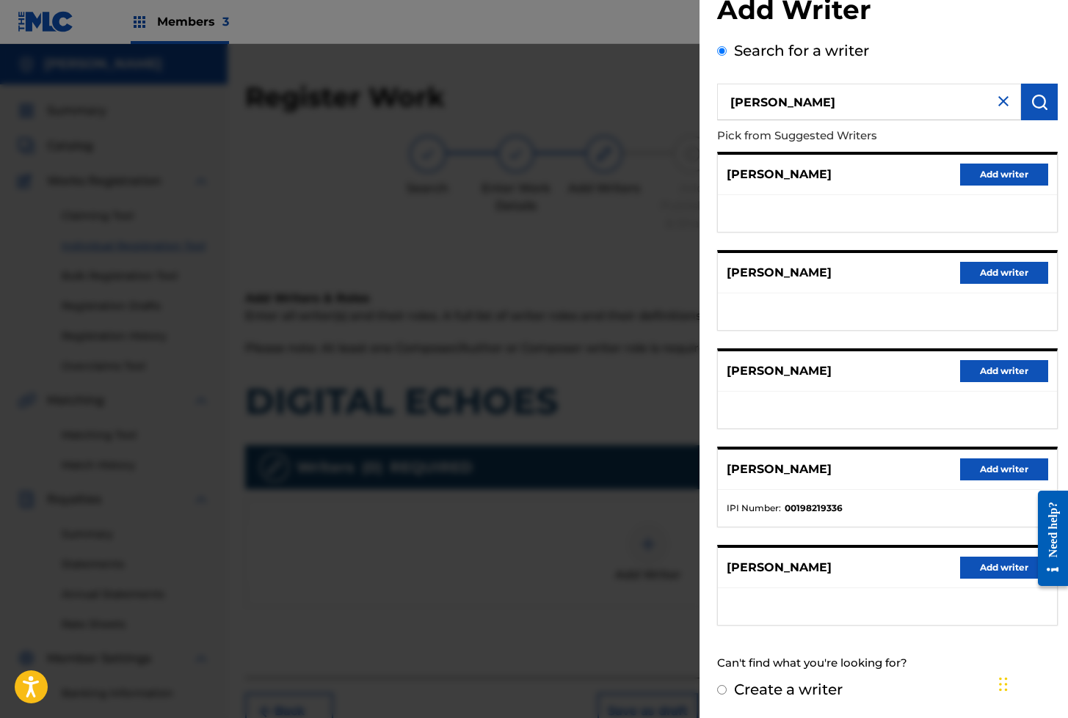
click at [994, 569] on button "Add writer" at bounding box center [1004, 568] width 88 height 22
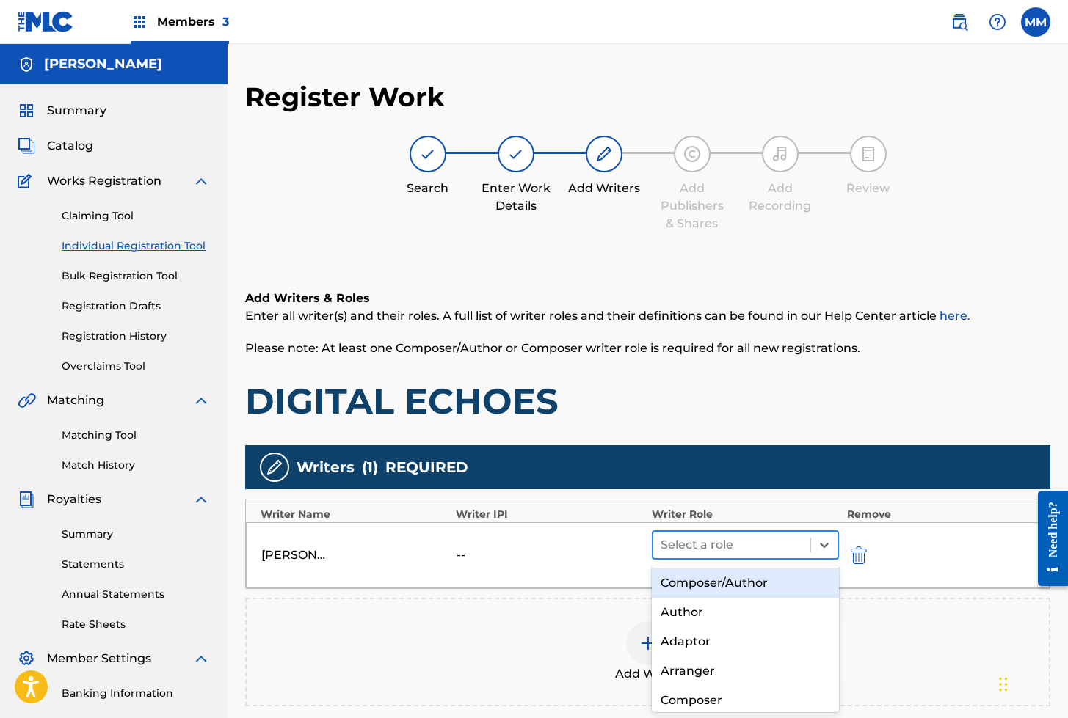
click at [721, 547] on div at bounding box center [732, 545] width 143 height 21
click at [729, 576] on div "Composer/Author" at bounding box center [746, 583] width 188 height 29
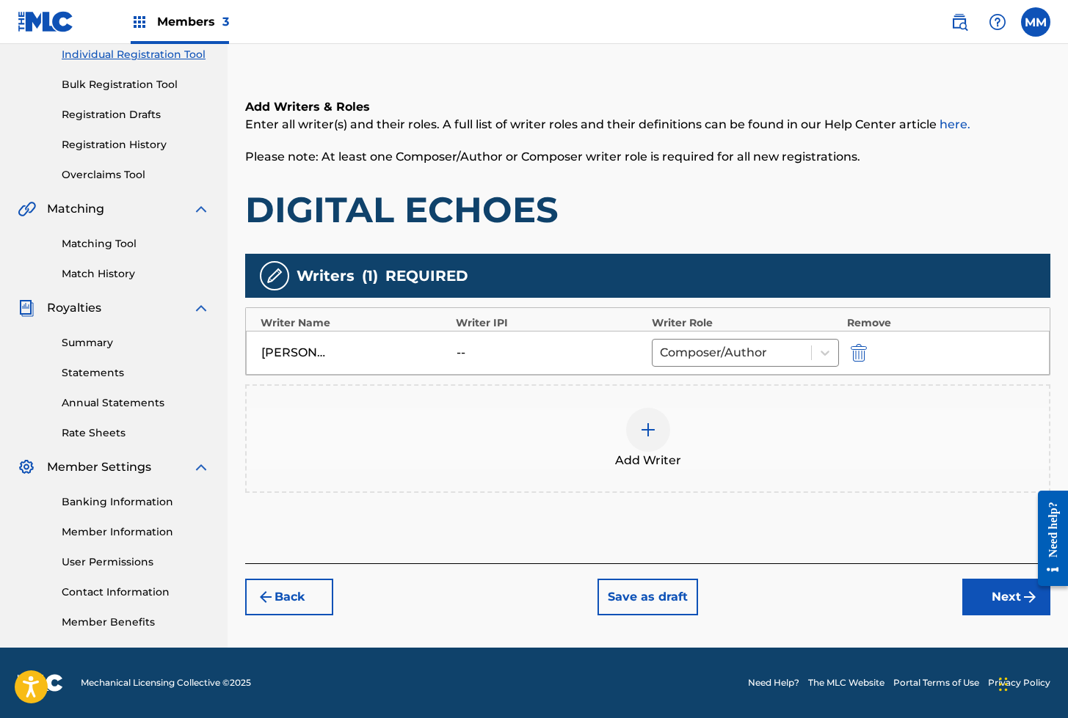
click at [996, 603] on button "Next" at bounding box center [1006, 597] width 88 height 37
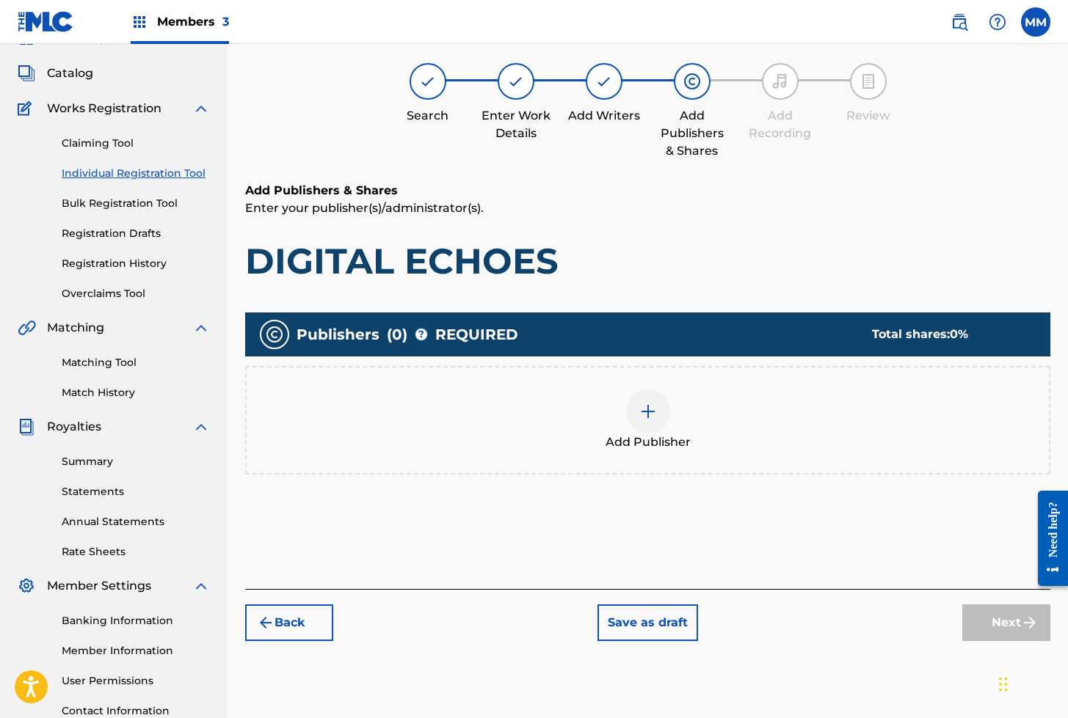
scroll to position [66, 0]
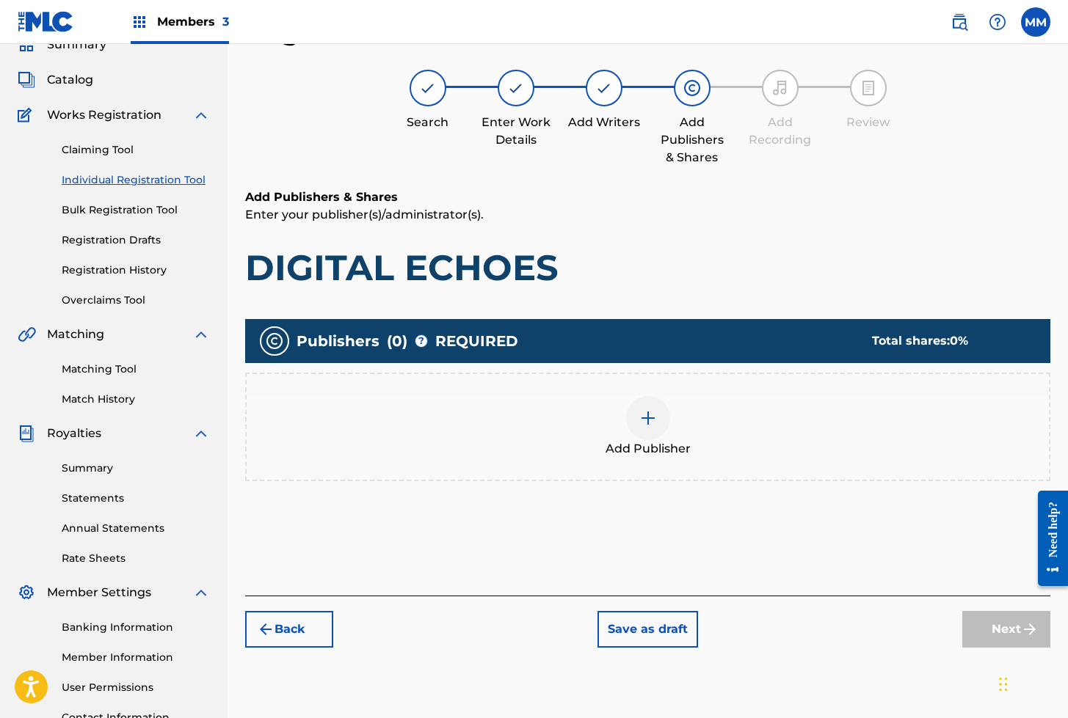
click at [644, 432] on div at bounding box center [648, 418] width 44 height 44
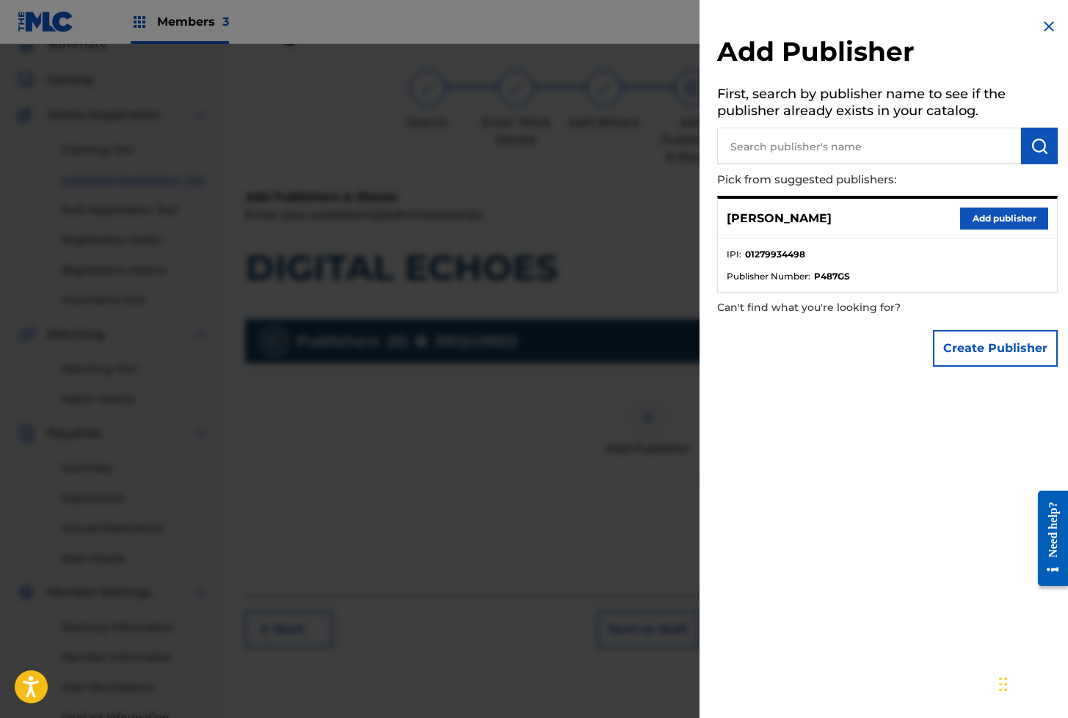
click at [1004, 218] on button "Add publisher" at bounding box center [1004, 219] width 88 height 22
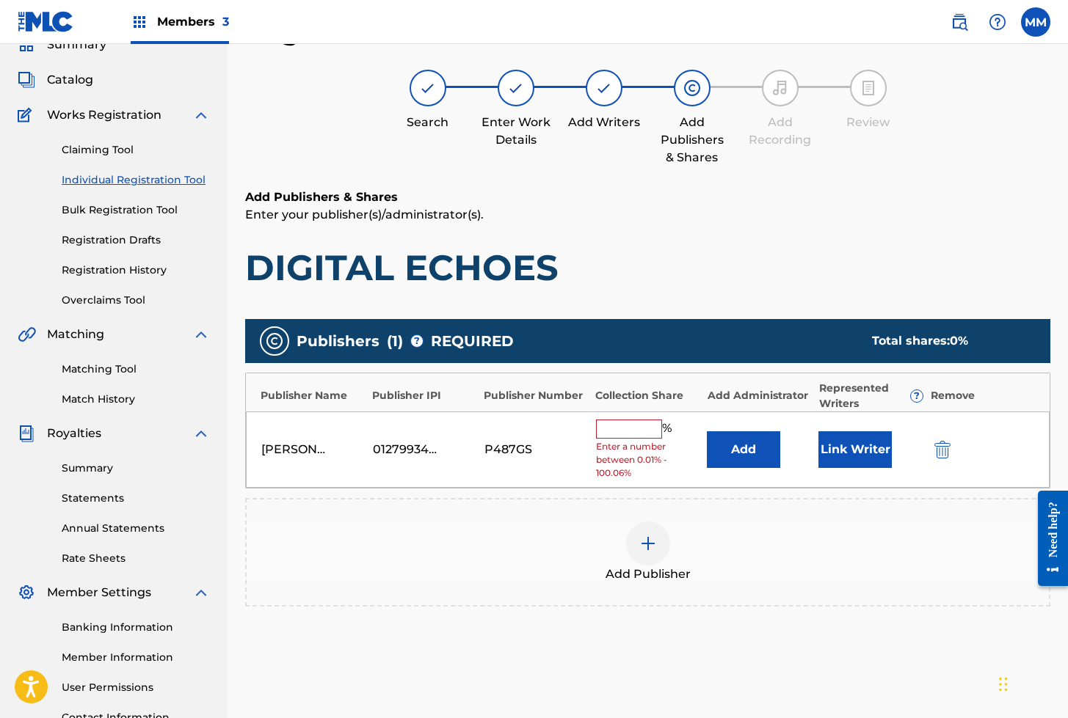
click at [862, 445] on button "Link Writer" at bounding box center [854, 450] width 73 height 37
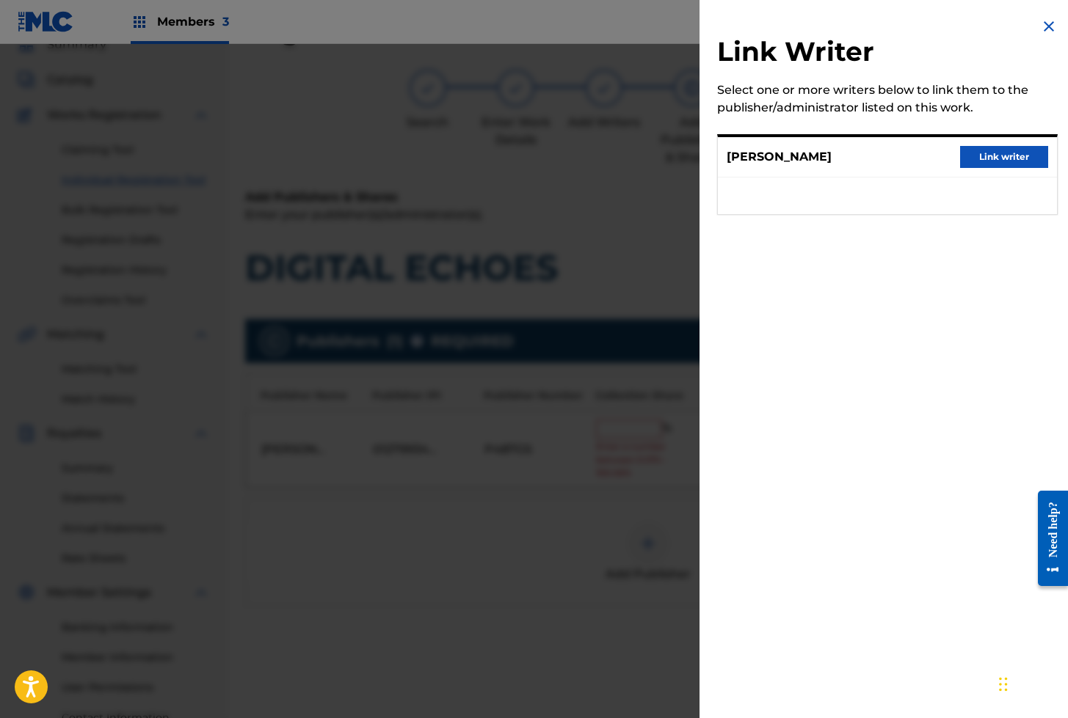
click at [997, 160] on button "Link writer" at bounding box center [1004, 157] width 88 height 22
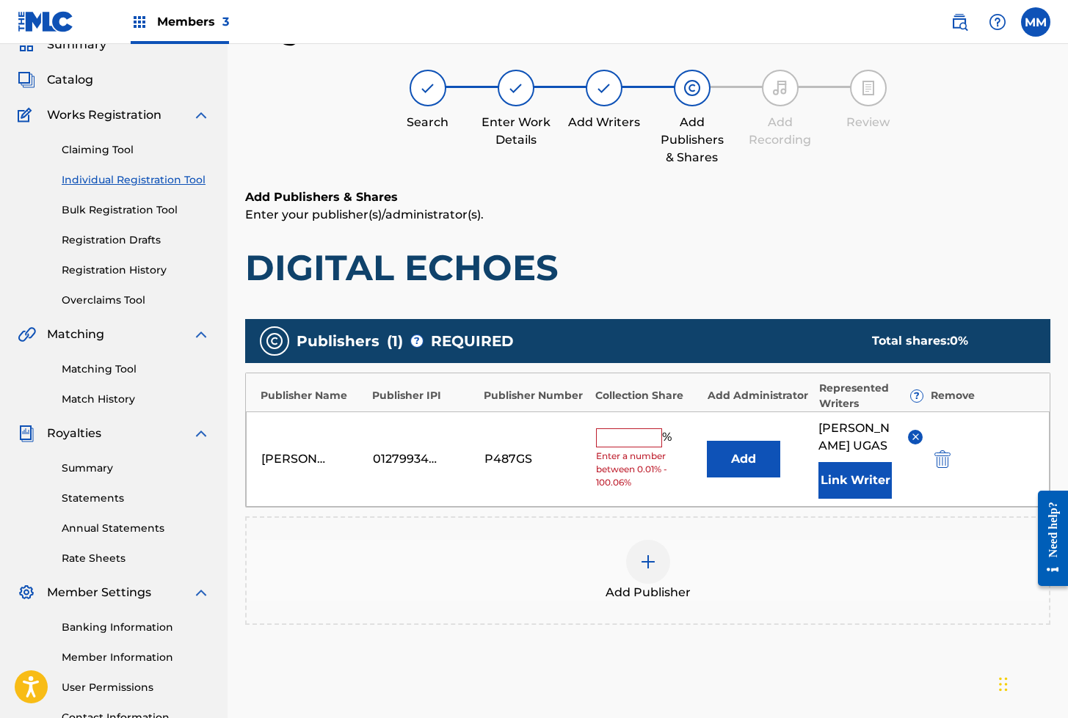
click at [619, 439] on input "text" at bounding box center [629, 438] width 66 height 19
type input "100"
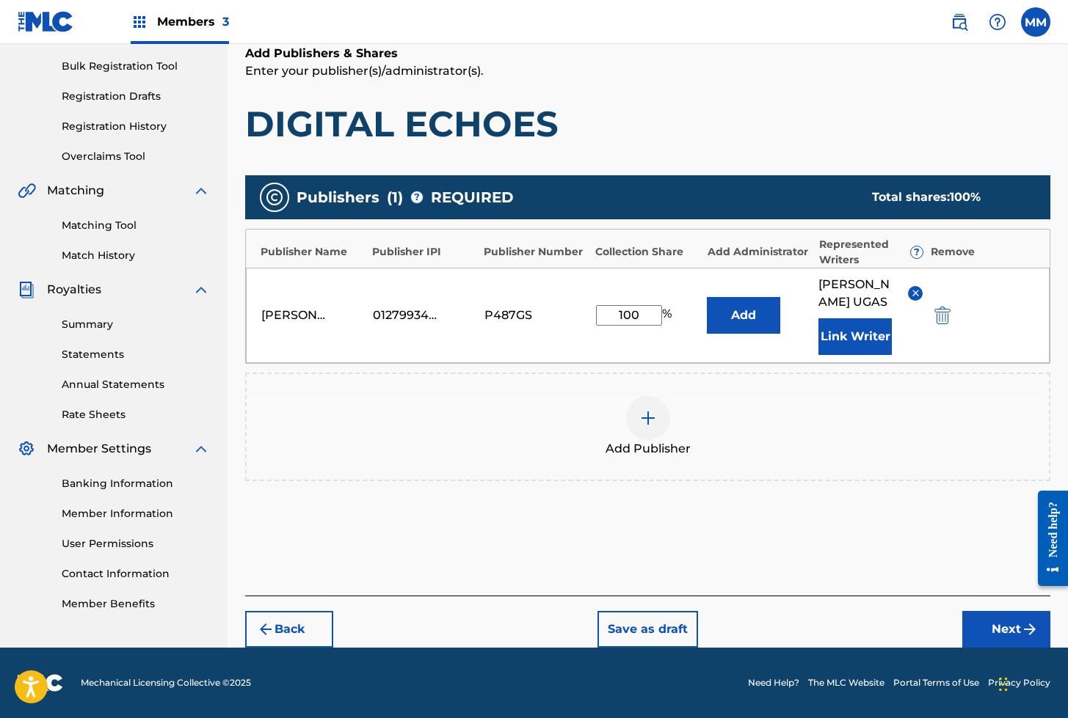
click at [980, 622] on button "Next" at bounding box center [1006, 629] width 88 height 37
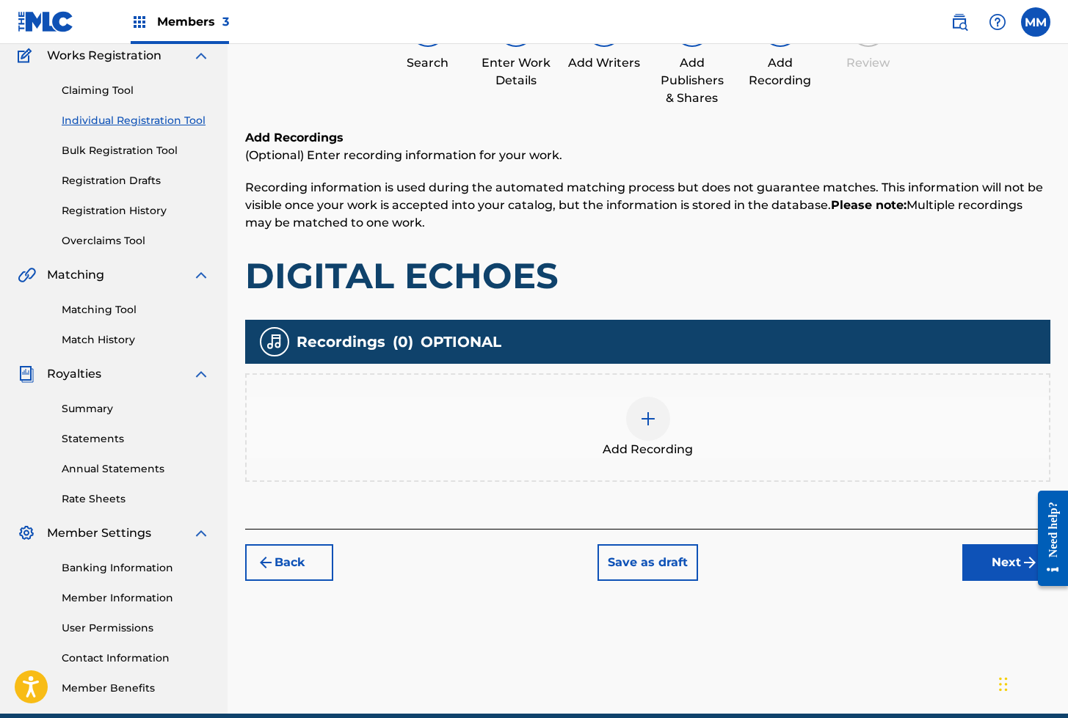
scroll to position [66, 0]
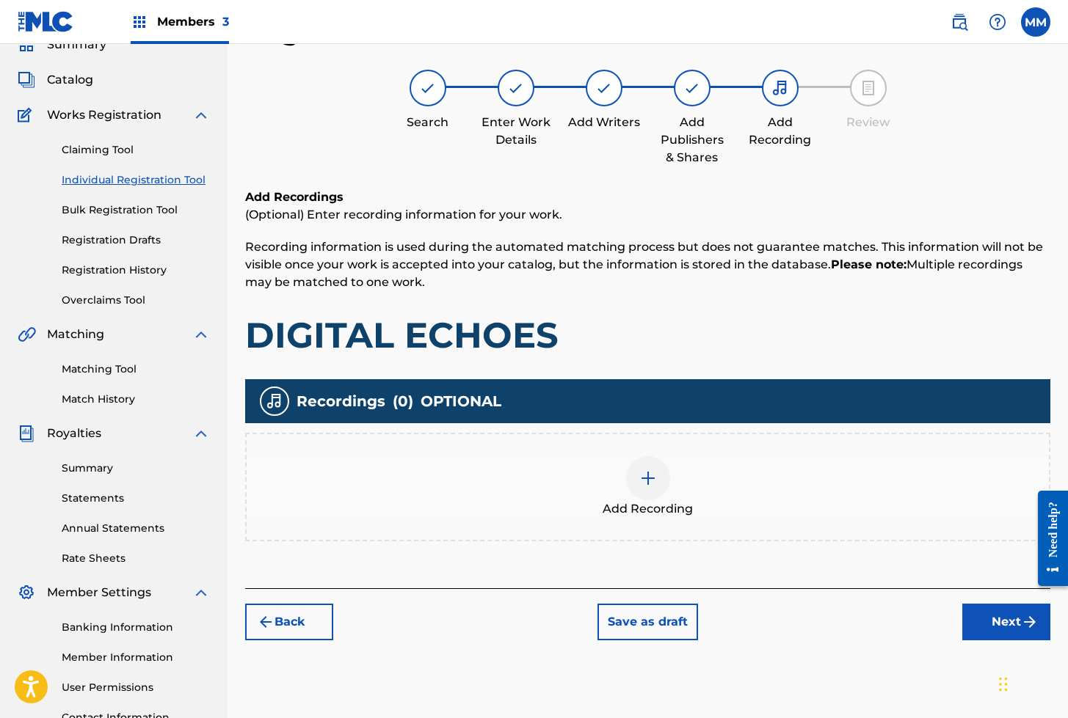
click at [632, 480] on div at bounding box center [648, 478] width 44 height 44
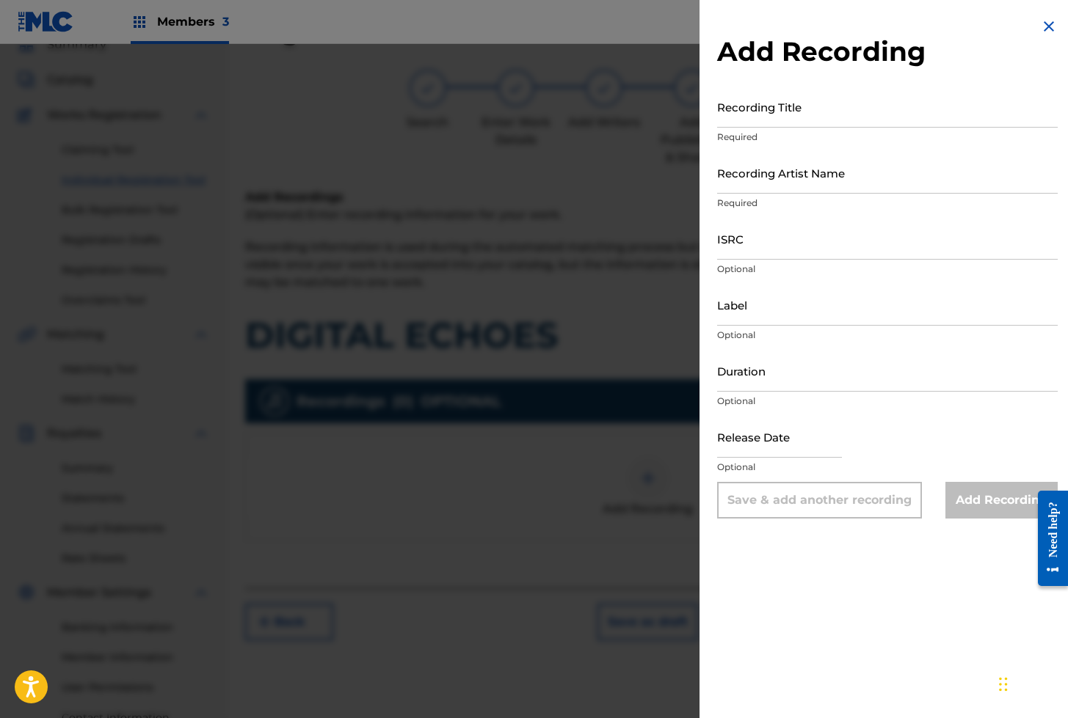
click at [757, 105] on input "Recording Title" at bounding box center [887, 107] width 341 height 42
paste input "DIGITAL ECHOES"
type input "DIGITAL ECHOES"
click at [789, 186] on input "Recording Artist Name" at bounding box center [887, 173] width 341 height 42
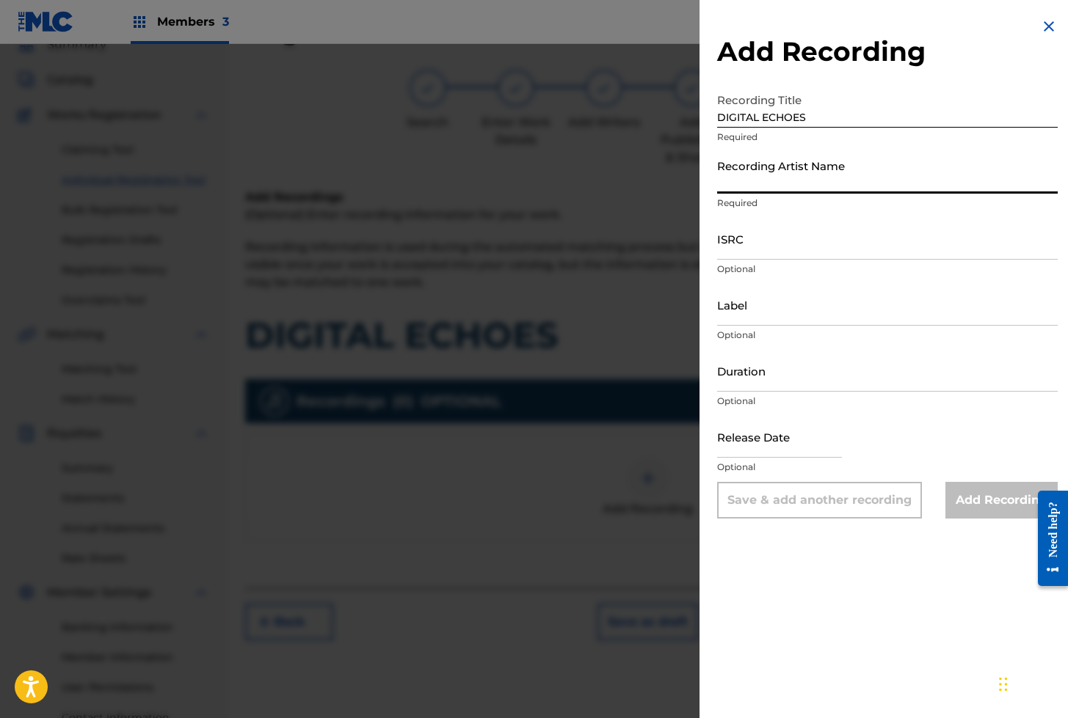
click at [732, 171] on input "Recording Artist Name" at bounding box center [887, 173] width 341 height 42
paste input "SYNTHCORE SOUNDS"
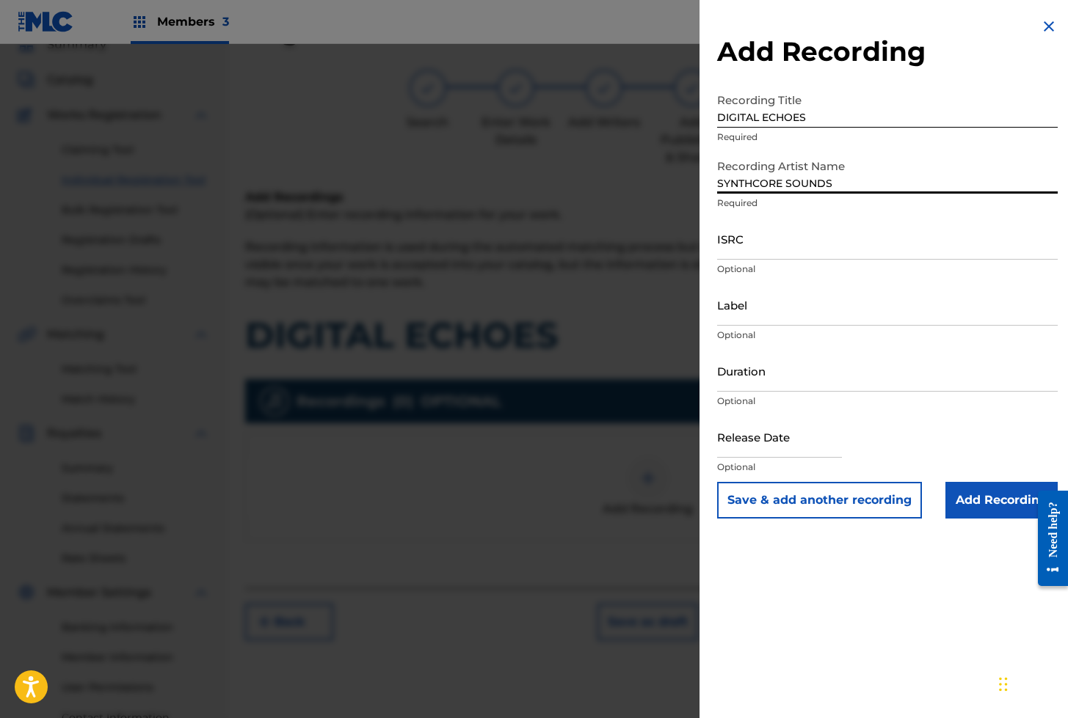
type input "SynthCore Sounds"
click at [768, 114] on input "DIGITAL ECHOES" at bounding box center [887, 107] width 341 height 42
click at [342, 162] on div at bounding box center [534, 403] width 1068 height 718
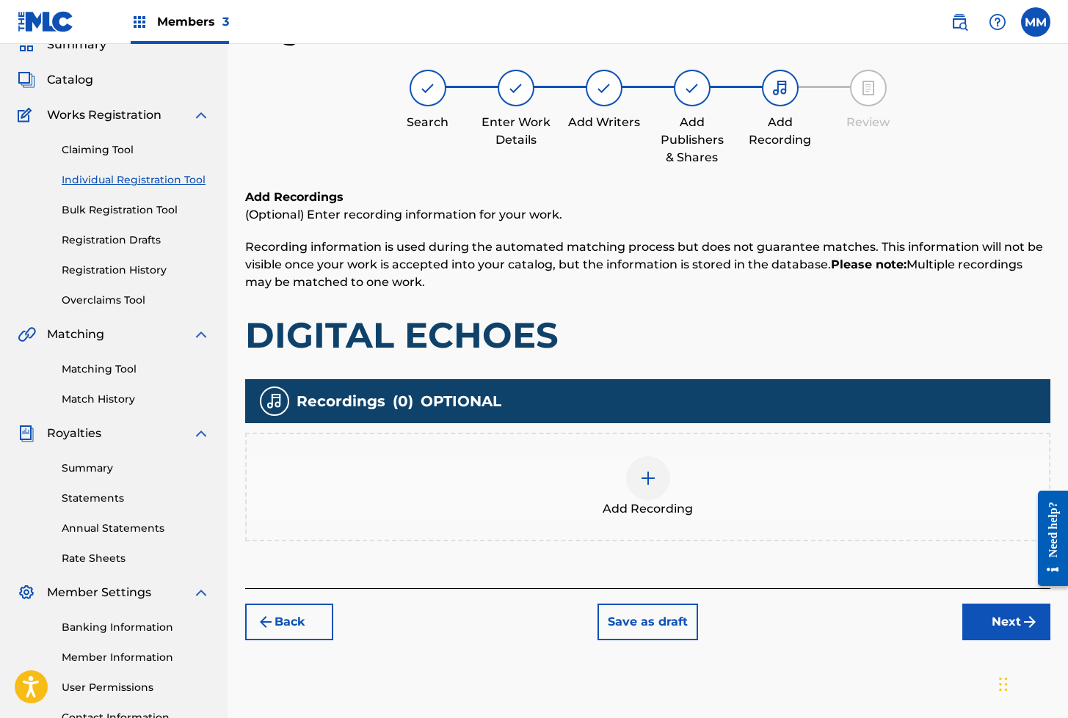
scroll to position [0, 0]
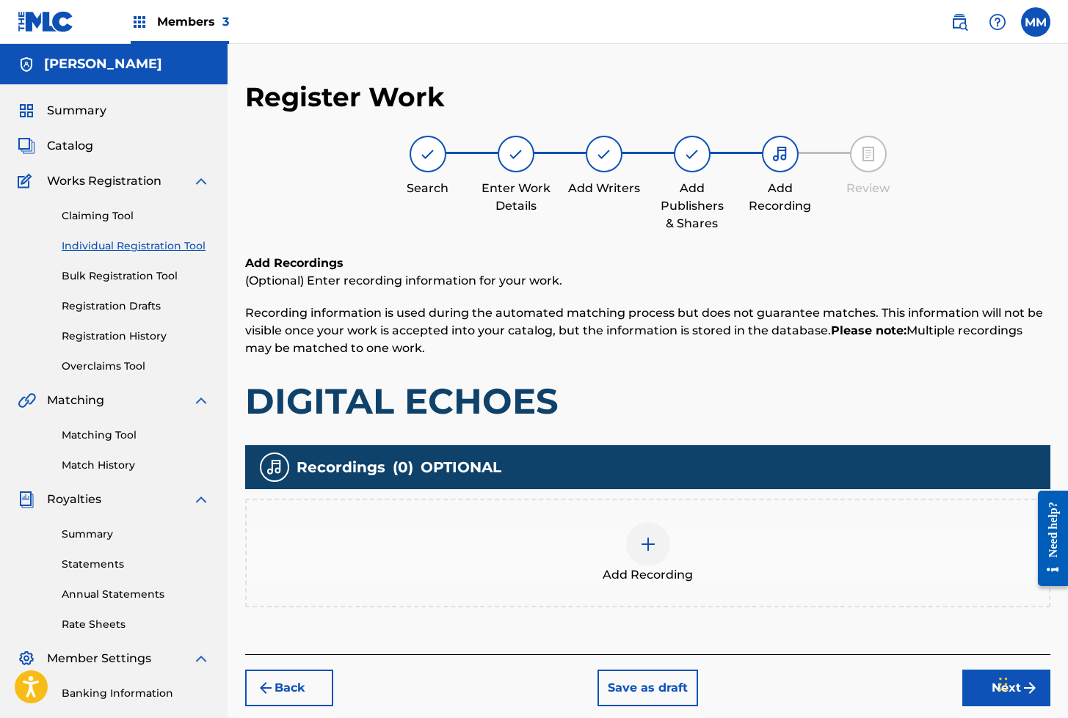
click at [73, 145] on span "Catalog" at bounding box center [70, 146] width 46 height 18
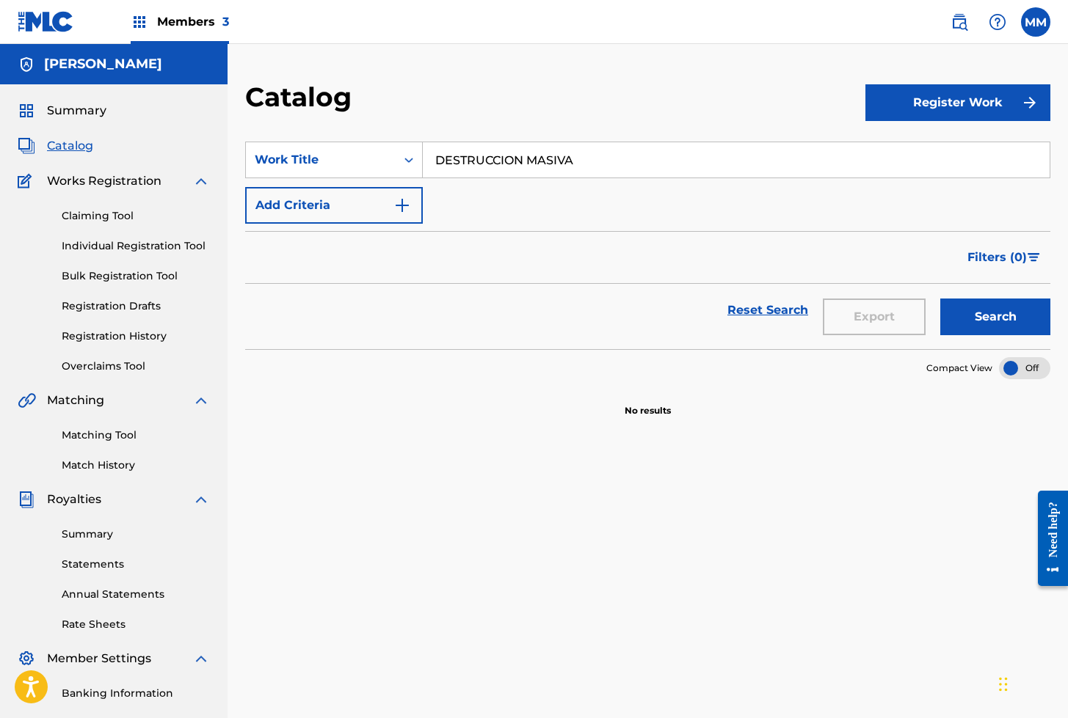
click at [543, 163] on input "DESTRUCCION MASIVA" at bounding box center [736, 159] width 627 height 35
paste input "IGITAL ECHOES"
type input "DIGITAL ECHOES"
click at [981, 317] on button "Search" at bounding box center [995, 317] width 110 height 37
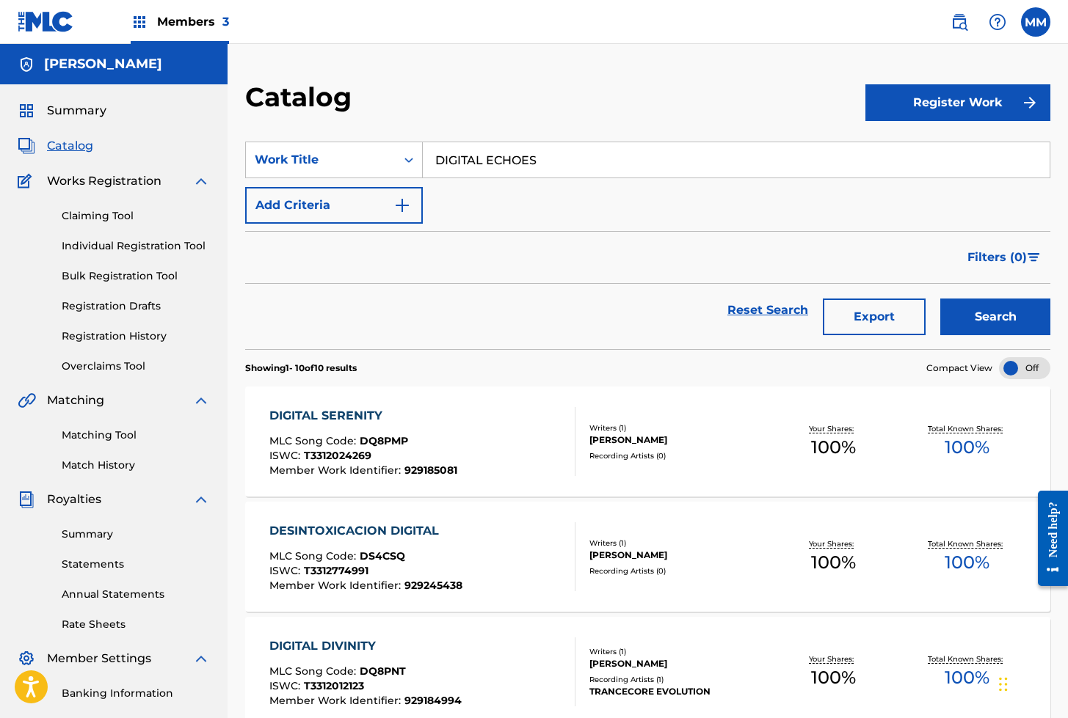
click at [136, 240] on link "Individual Registration Tool" at bounding box center [136, 246] width 148 height 15
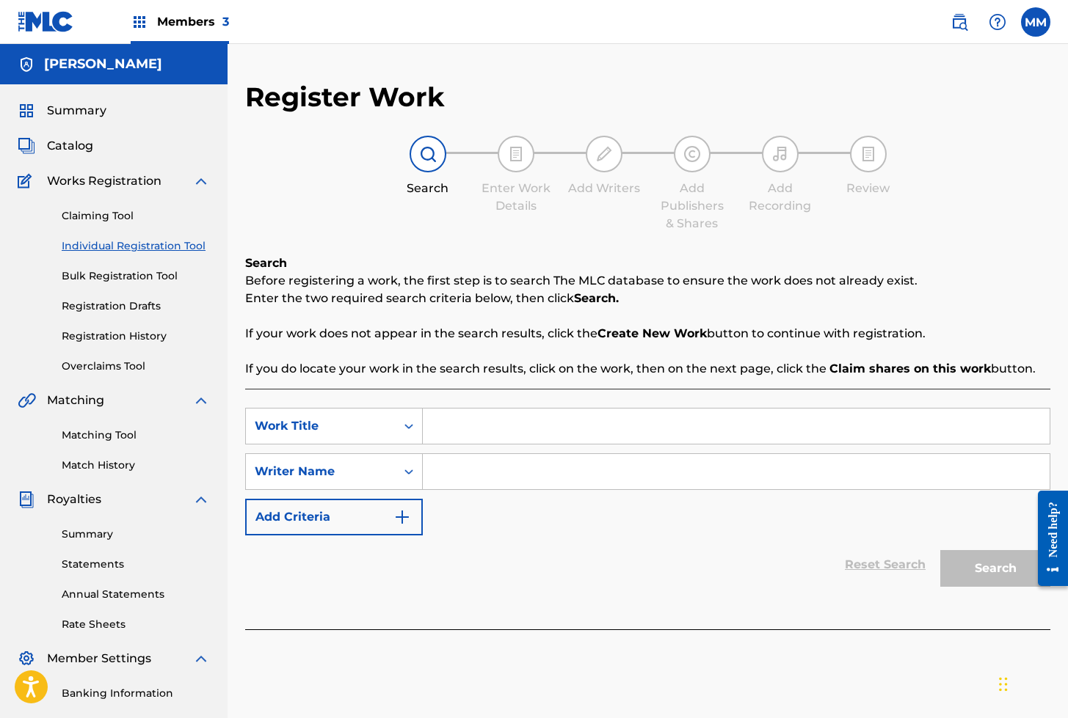
click at [482, 420] on input "Search Form" at bounding box center [736, 426] width 627 height 35
paste input "DIGITAL ECHOES"
type input "DIGITAL ECHOES"
click at [499, 481] on input "Search Form" at bounding box center [736, 471] width 627 height 35
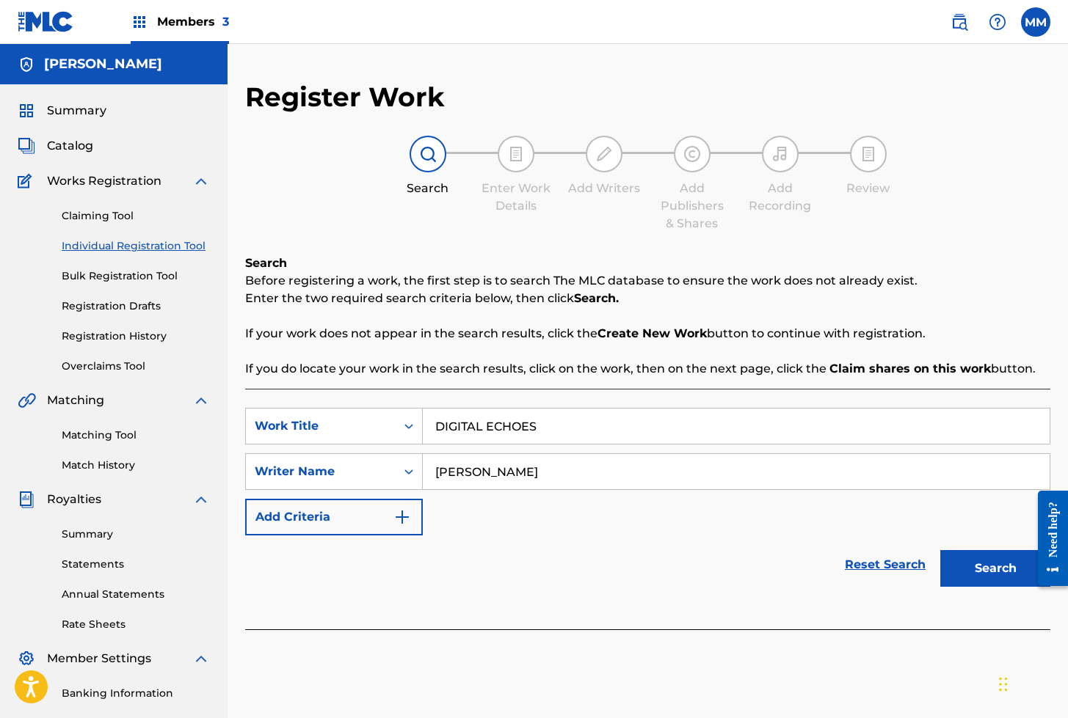
type input "[PERSON_NAME]"
click at [940, 550] on button "Search" at bounding box center [995, 568] width 110 height 37
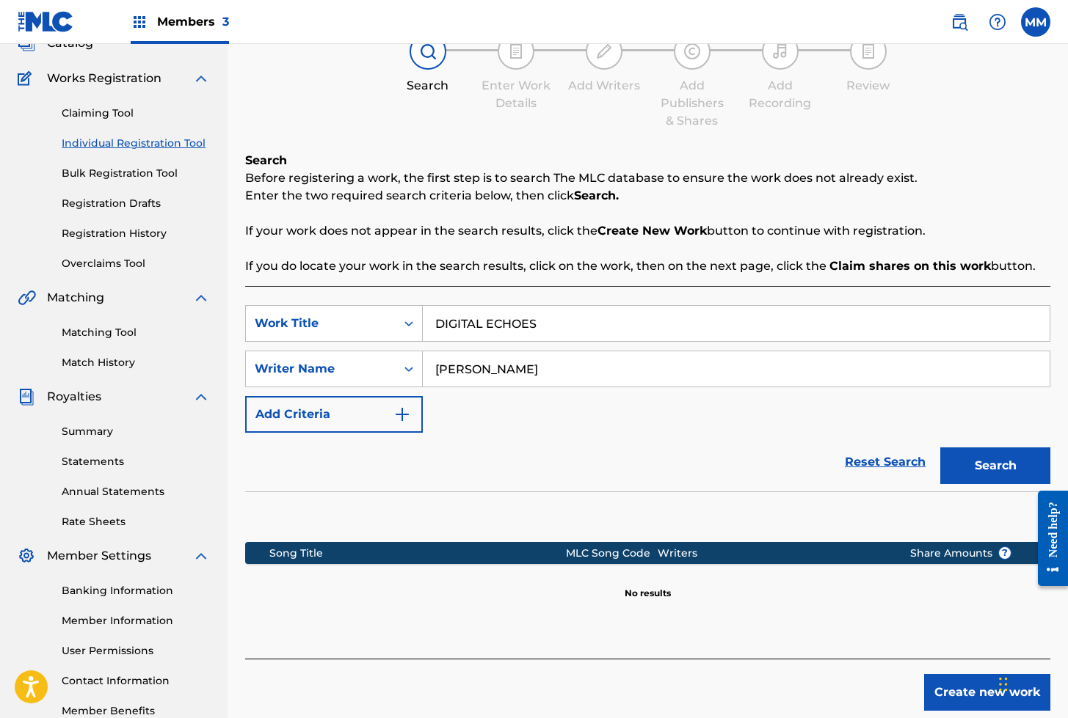
scroll to position [101, 0]
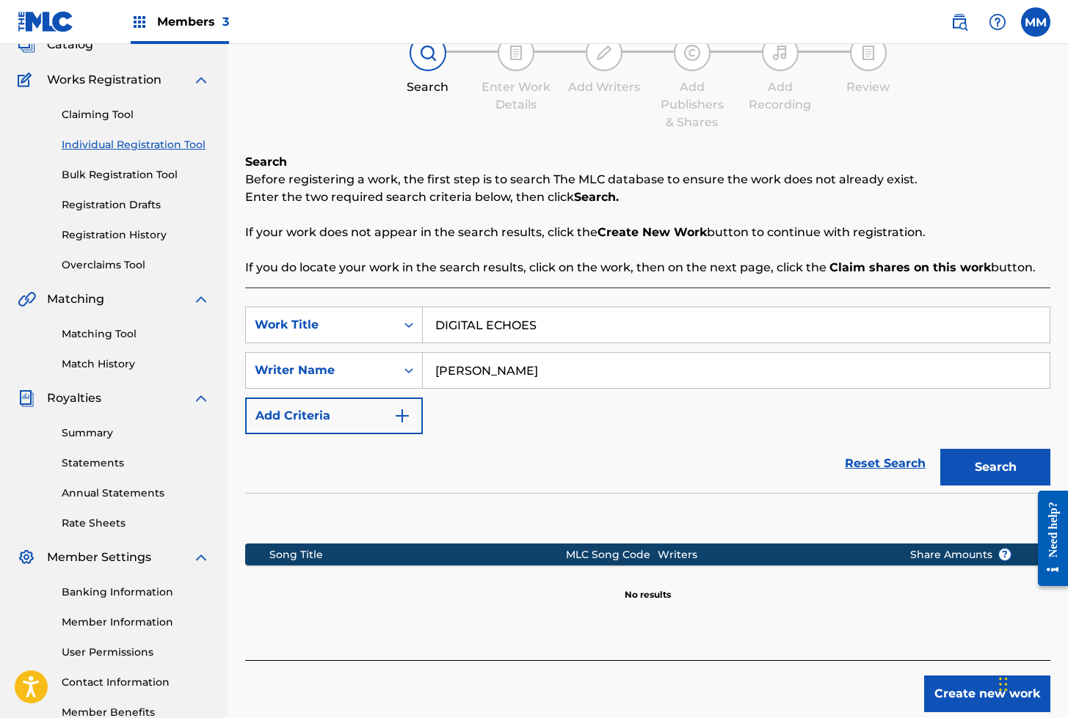
click at [117, 205] on link "Registration Drafts" at bounding box center [136, 204] width 148 height 15
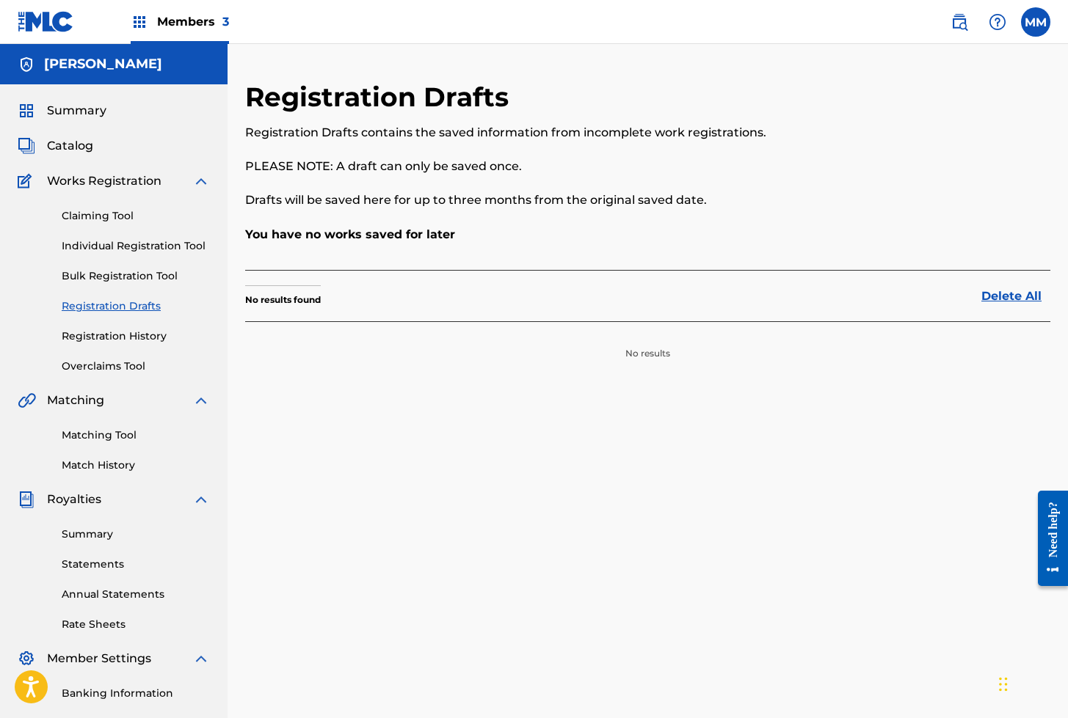
click at [103, 249] on link "Individual Registration Tool" at bounding box center [136, 246] width 148 height 15
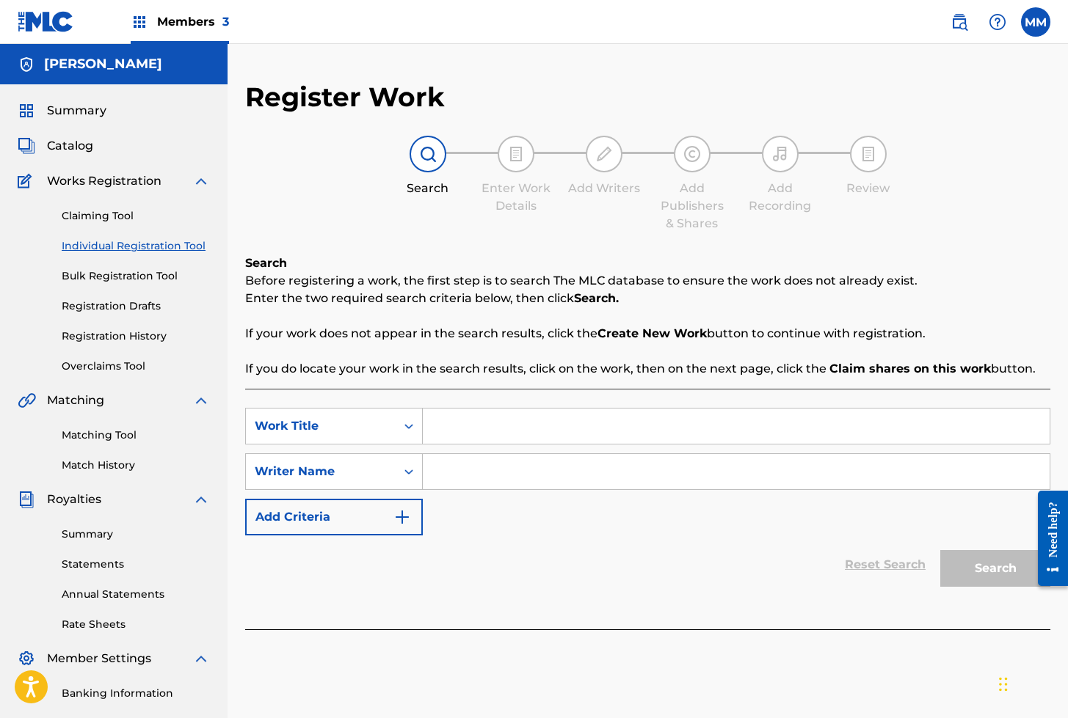
click at [490, 426] on input "Search Form" at bounding box center [736, 426] width 627 height 35
paste input "DIGITAL ECHOES"
type input "DIGITAL ECHOES"
click at [461, 476] on input "Search Form" at bounding box center [736, 471] width 627 height 35
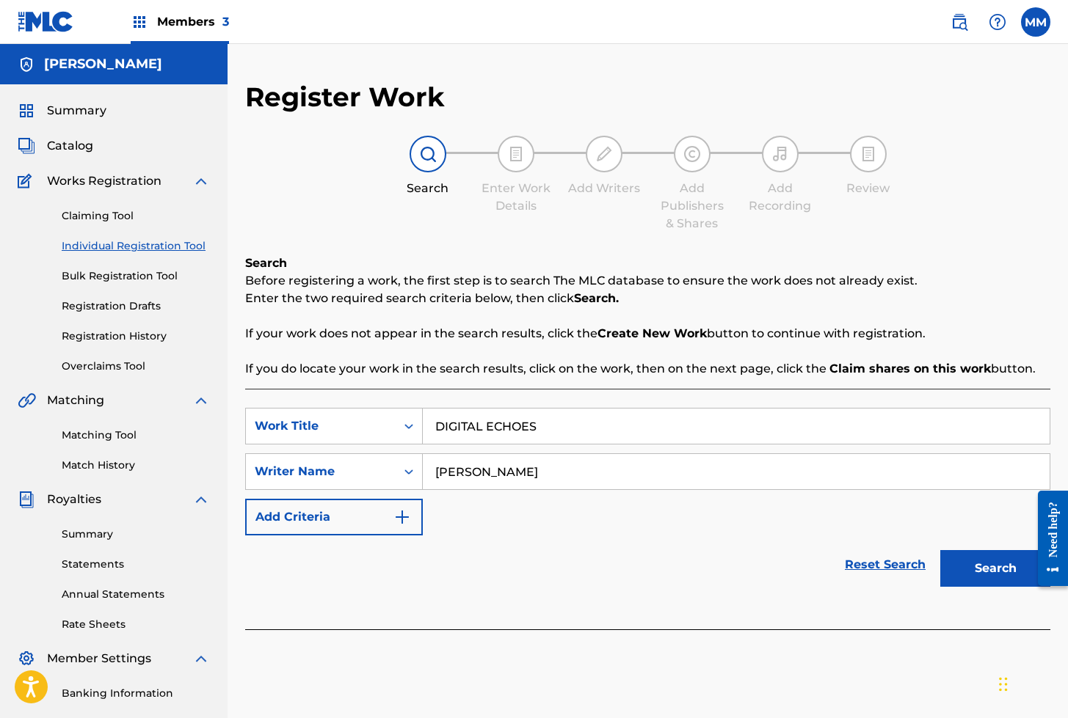
type input "[PERSON_NAME]"
click at [940, 550] on button "Search" at bounding box center [995, 568] width 110 height 37
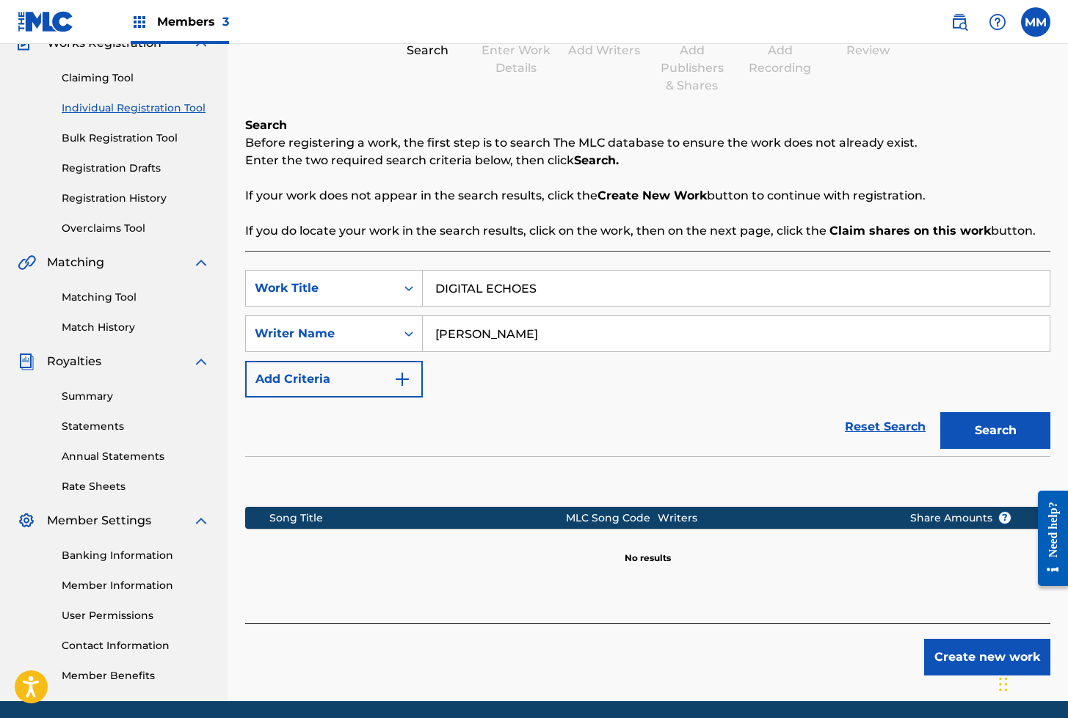
scroll to position [192, 0]
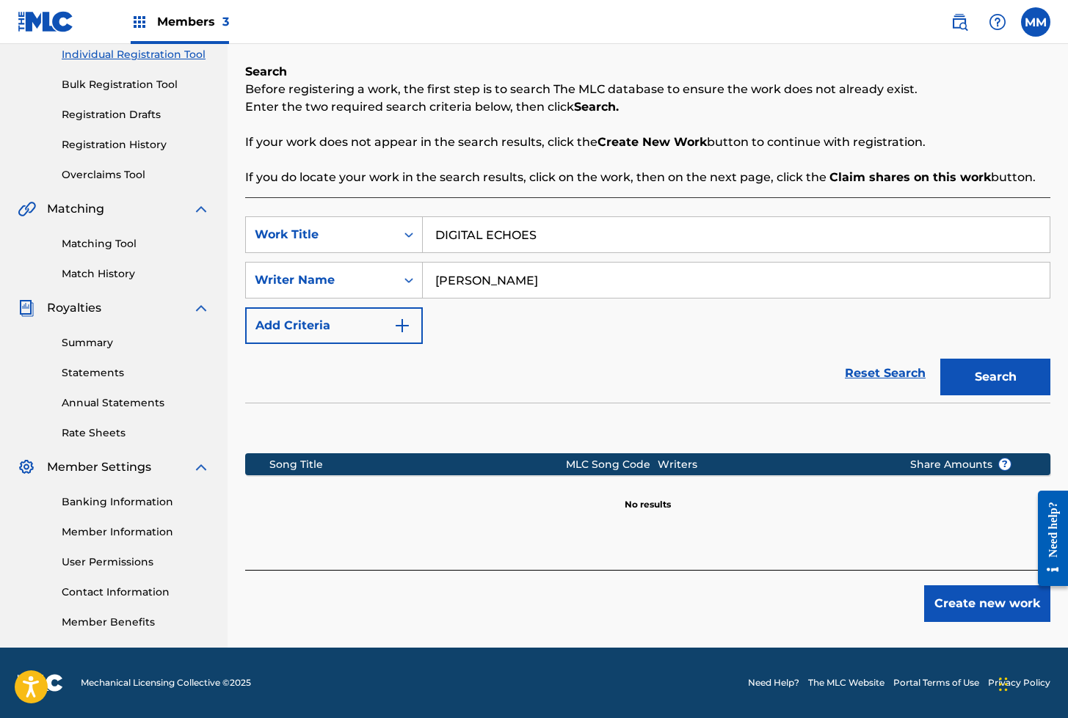
click at [1003, 365] on button "Search" at bounding box center [995, 377] width 110 height 37
click at [1002, 612] on button "Create new work" at bounding box center [987, 604] width 126 height 37
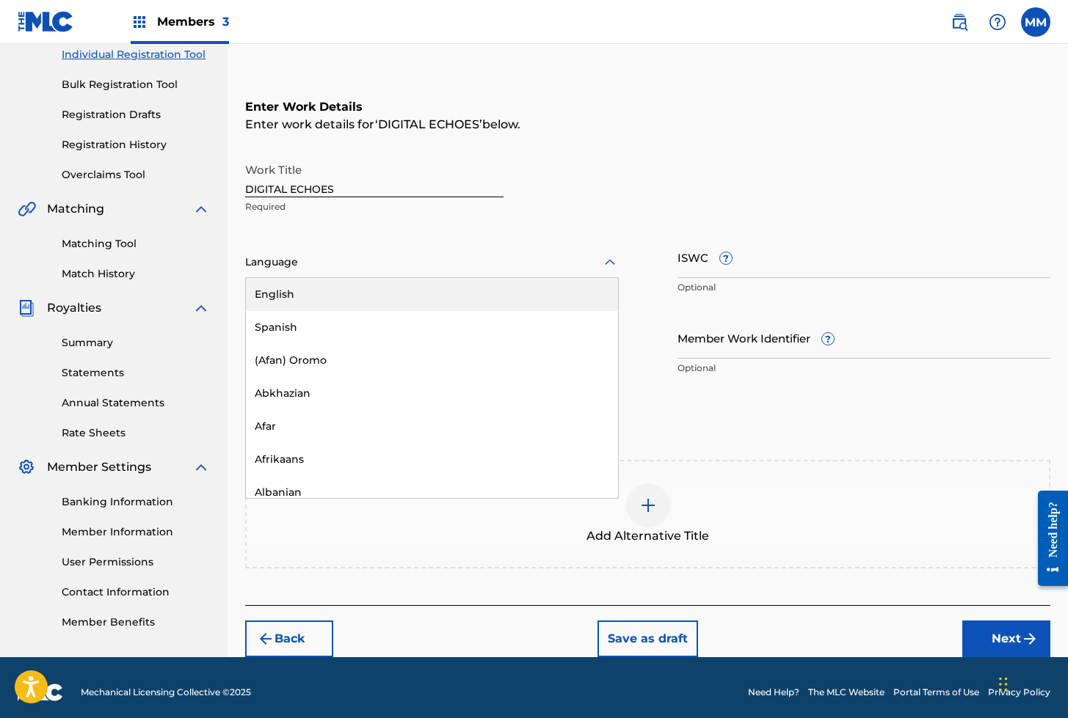
click at [434, 260] on div at bounding box center [432, 262] width 374 height 18
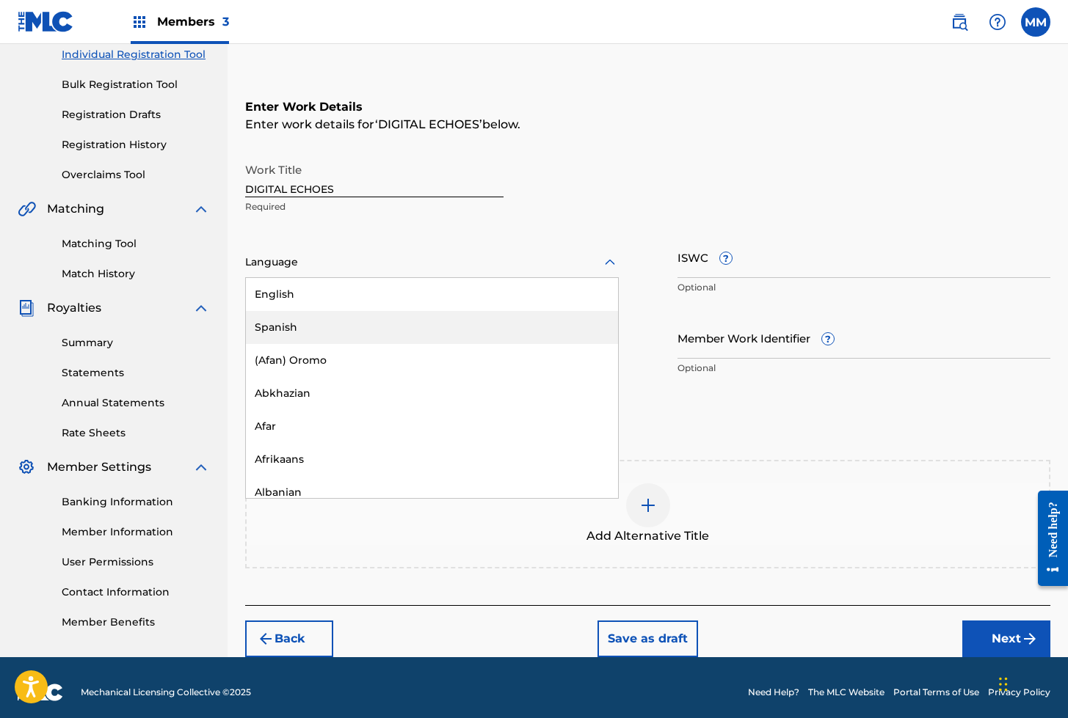
click at [315, 330] on div "Spanish" at bounding box center [432, 327] width 372 height 33
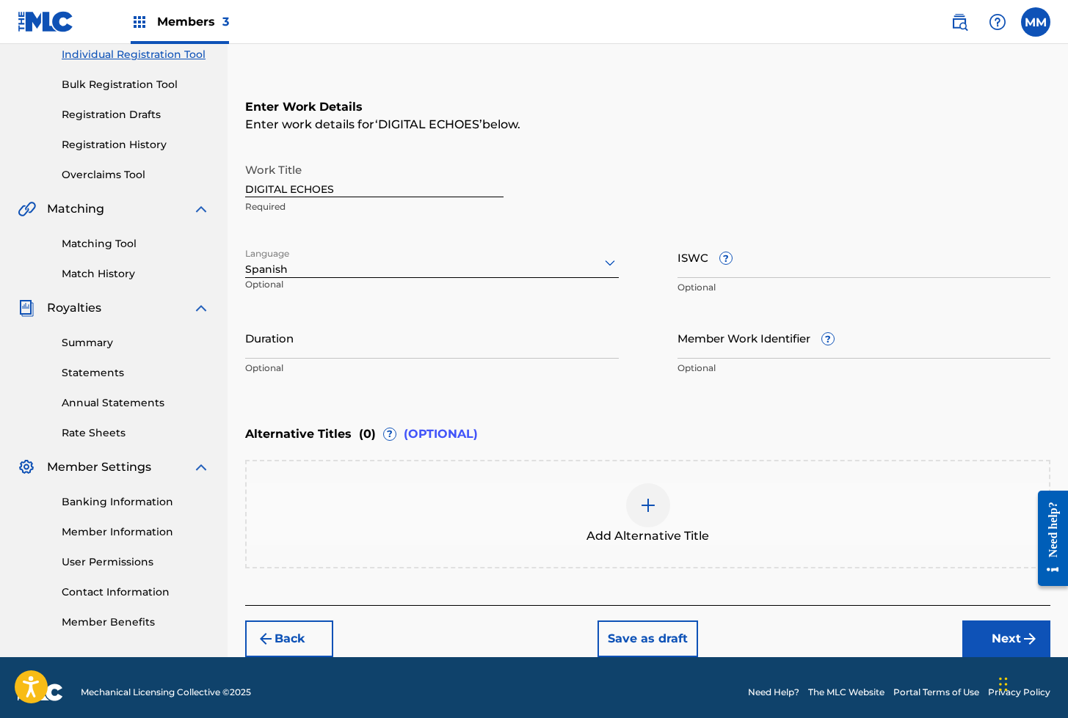
click at [697, 263] on input "ISWC ?" at bounding box center [864, 257] width 374 height 42
paste input "T3312016589"
type input "T3312016589"
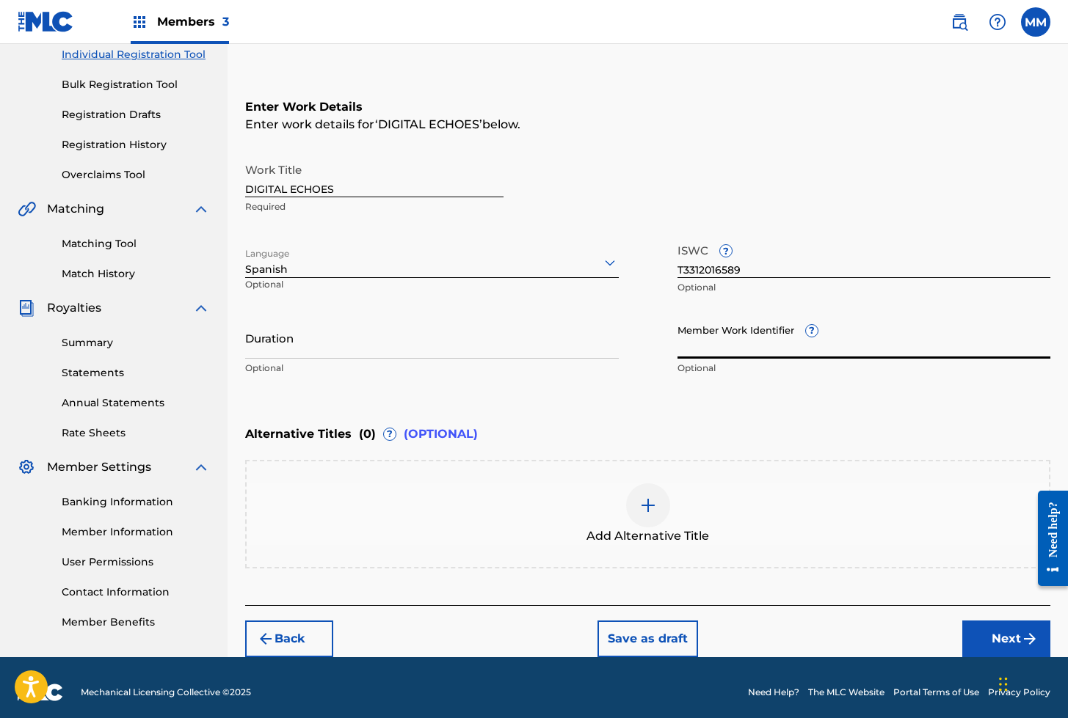
click at [735, 343] on input "Member Work Identifier ?" at bounding box center [864, 338] width 374 height 42
paste input "929184231"
type input "929184231"
click at [991, 647] on button "Next" at bounding box center [1006, 639] width 88 height 37
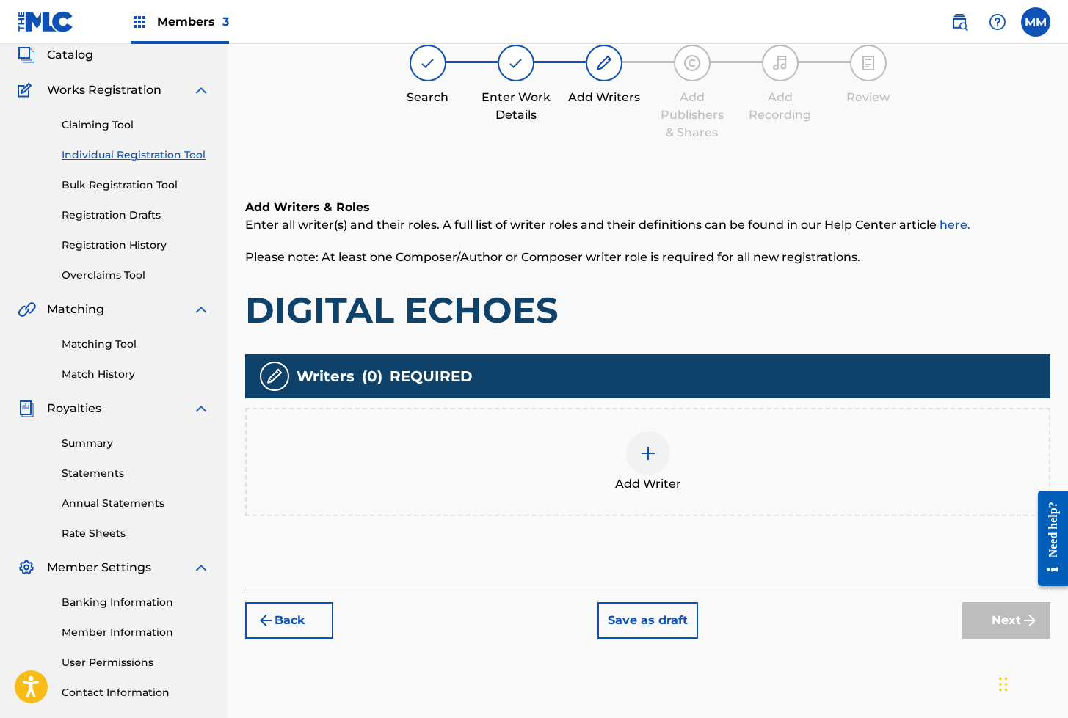
scroll to position [66, 0]
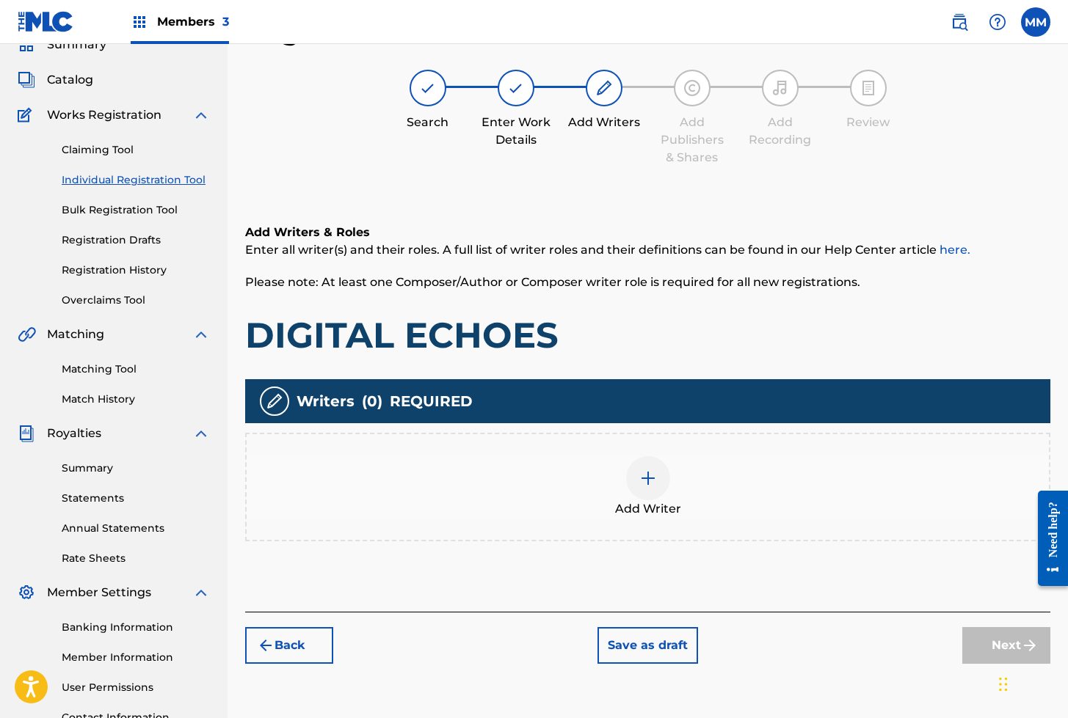
click at [642, 466] on div at bounding box center [648, 478] width 44 height 44
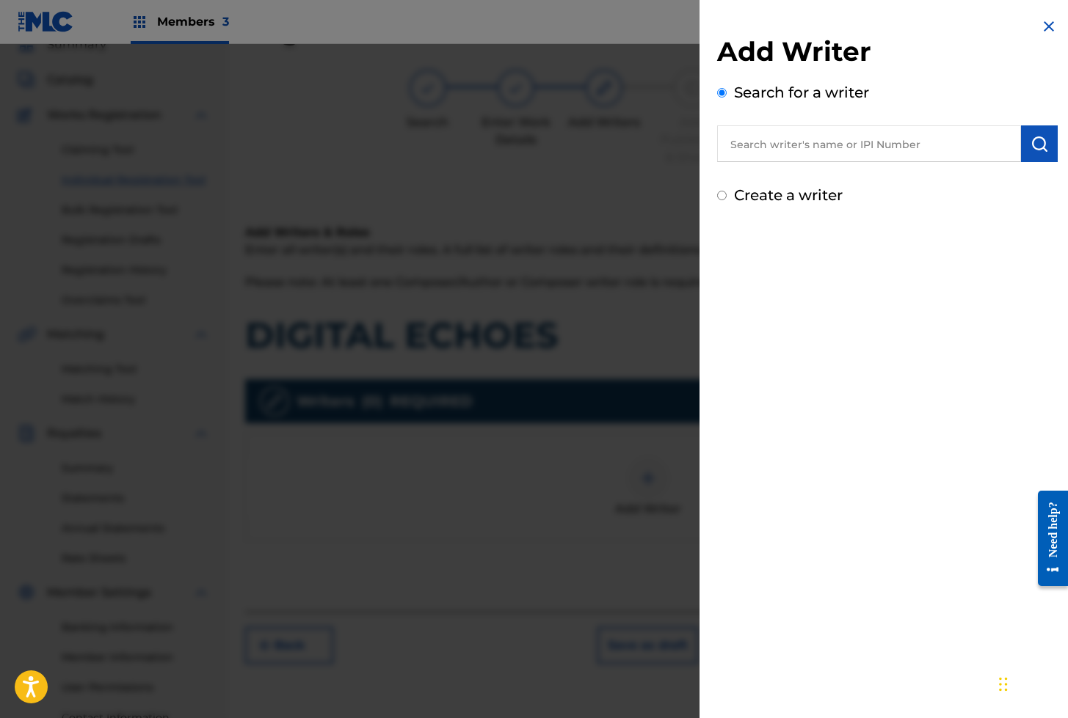
click at [764, 140] on input "text" at bounding box center [869, 143] width 304 height 37
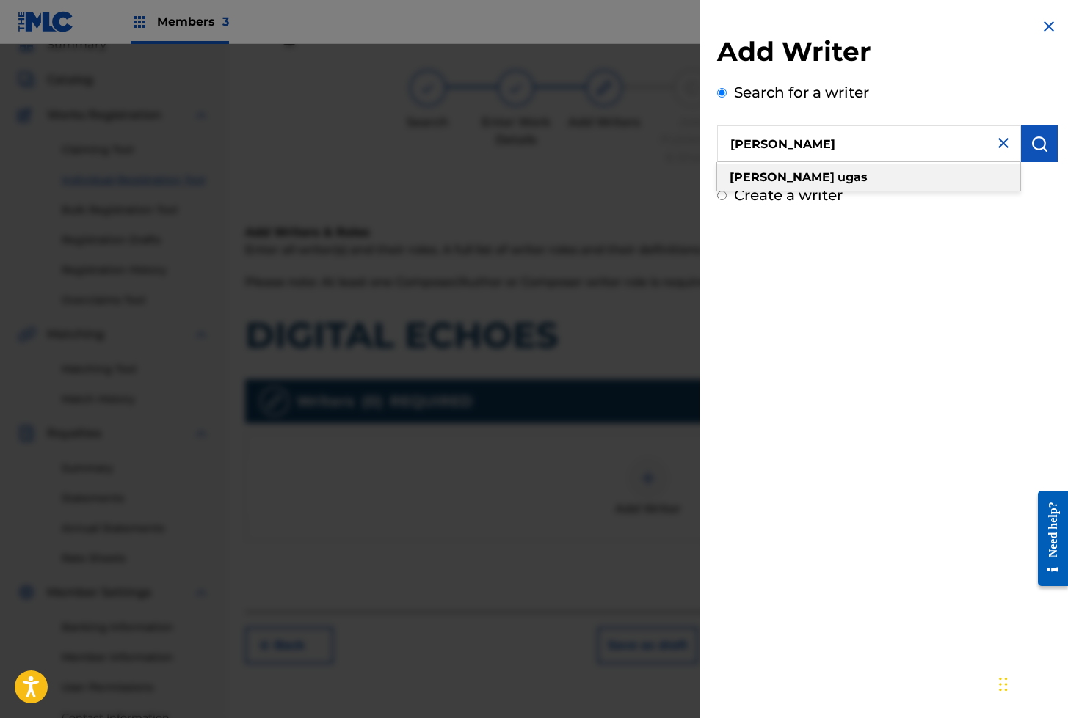
drag, startPoint x: 767, startPoint y: 172, endPoint x: 931, endPoint y: 161, distance: 164.7
click at [767, 172] on strong "[PERSON_NAME]" at bounding box center [781, 177] width 105 height 14
type input "[PERSON_NAME]"
click at [1033, 145] on img "submit" at bounding box center [1039, 144] width 18 height 18
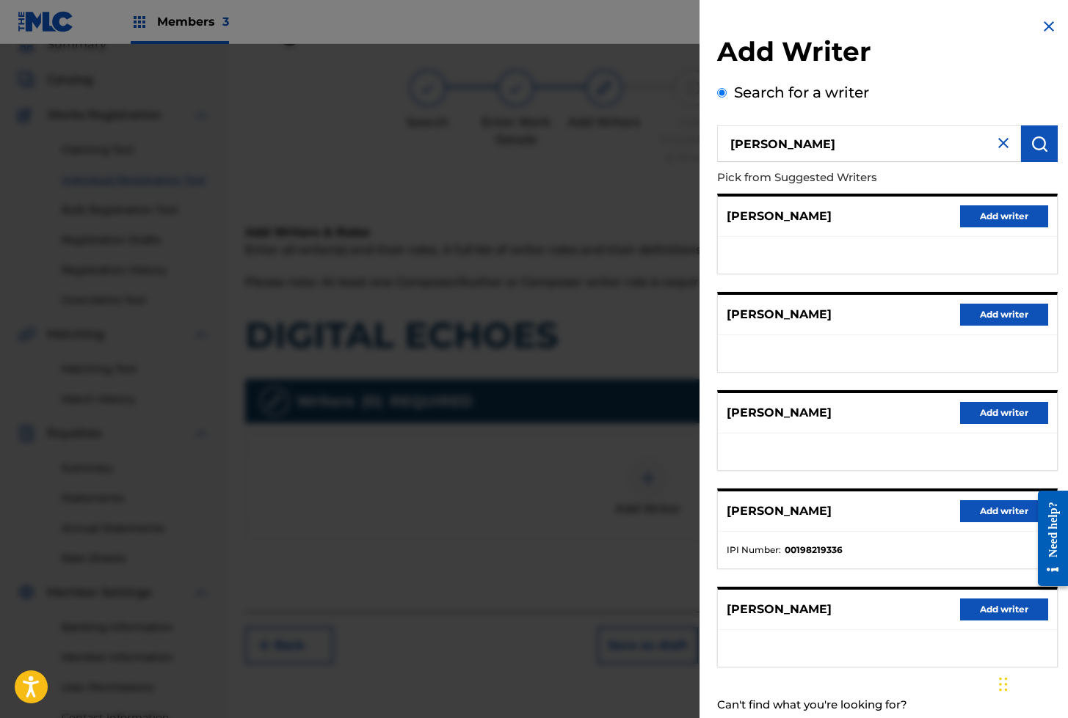
click at [988, 608] on button "Add writer" at bounding box center [1004, 610] width 88 height 22
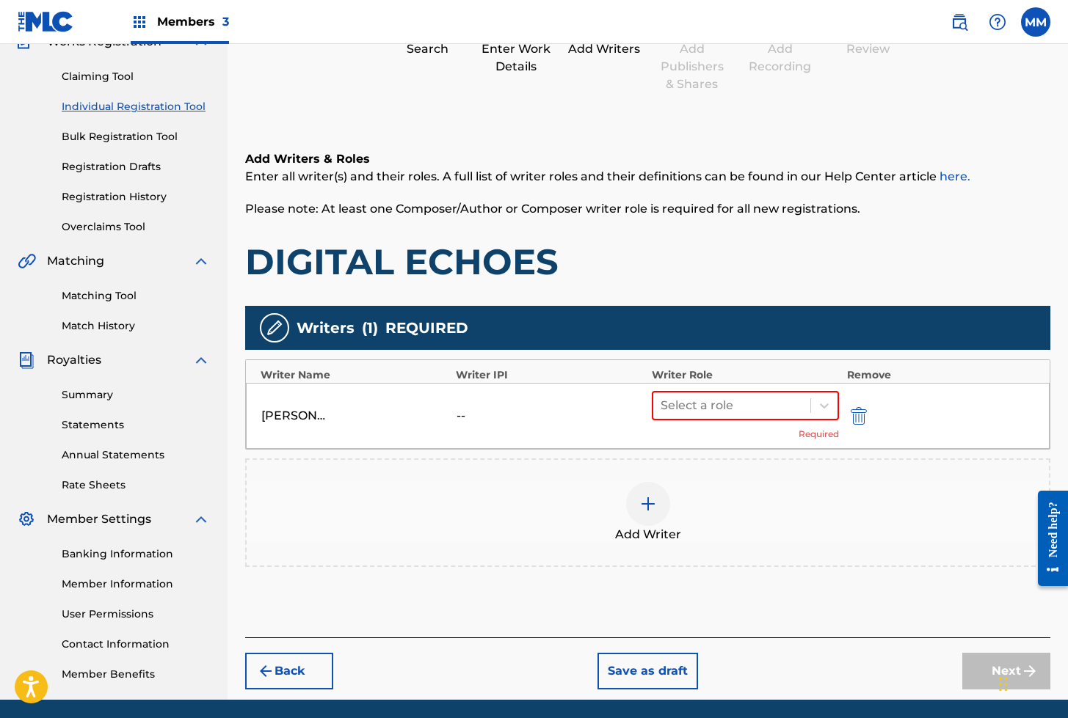
scroll to position [192, 0]
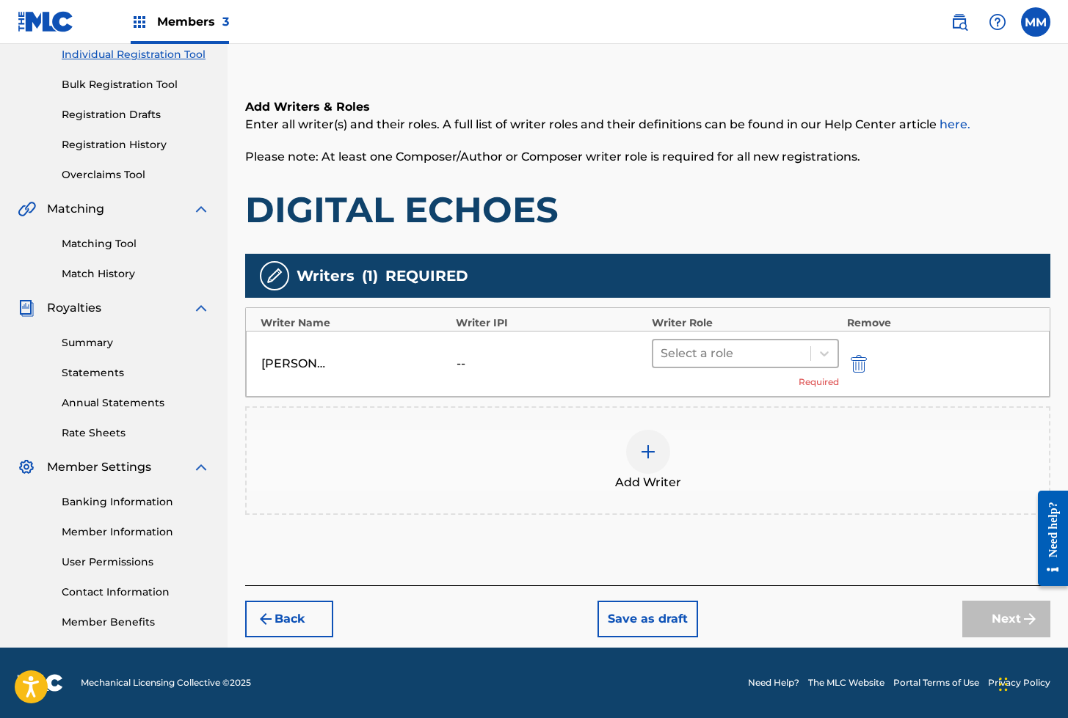
click at [691, 359] on div at bounding box center [732, 353] width 143 height 21
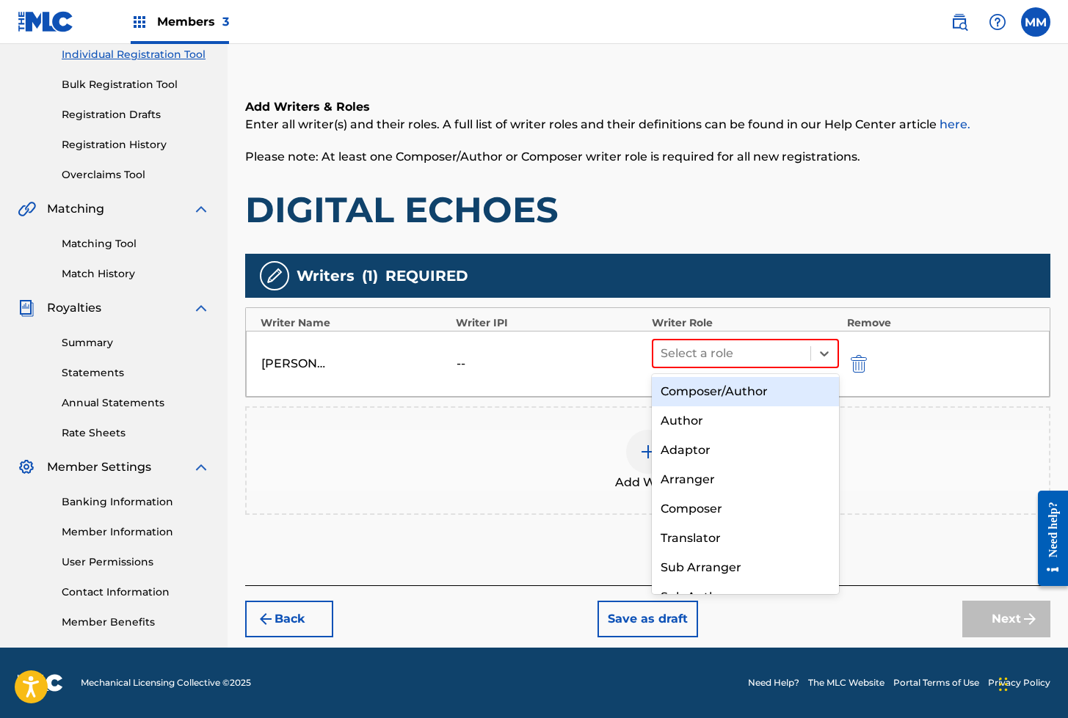
click at [692, 396] on div "Composer/Author" at bounding box center [746, 391] width 188 height 29
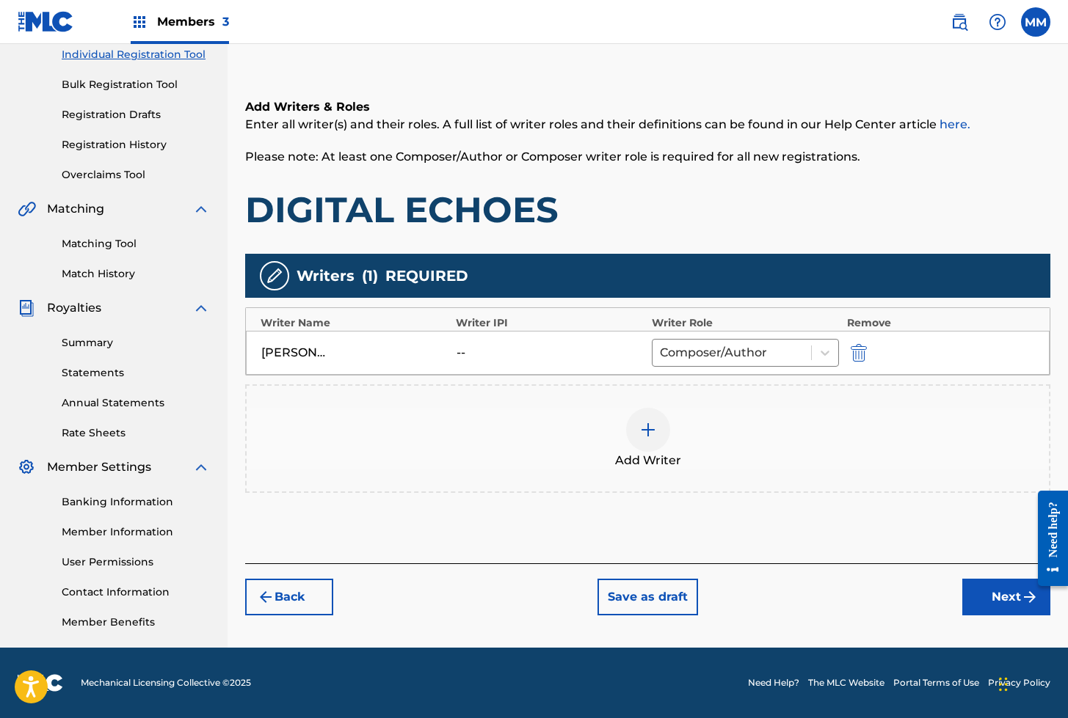
click at [995, 600] on button "Next" at bounding box center [1006, 597] width 88 height 37
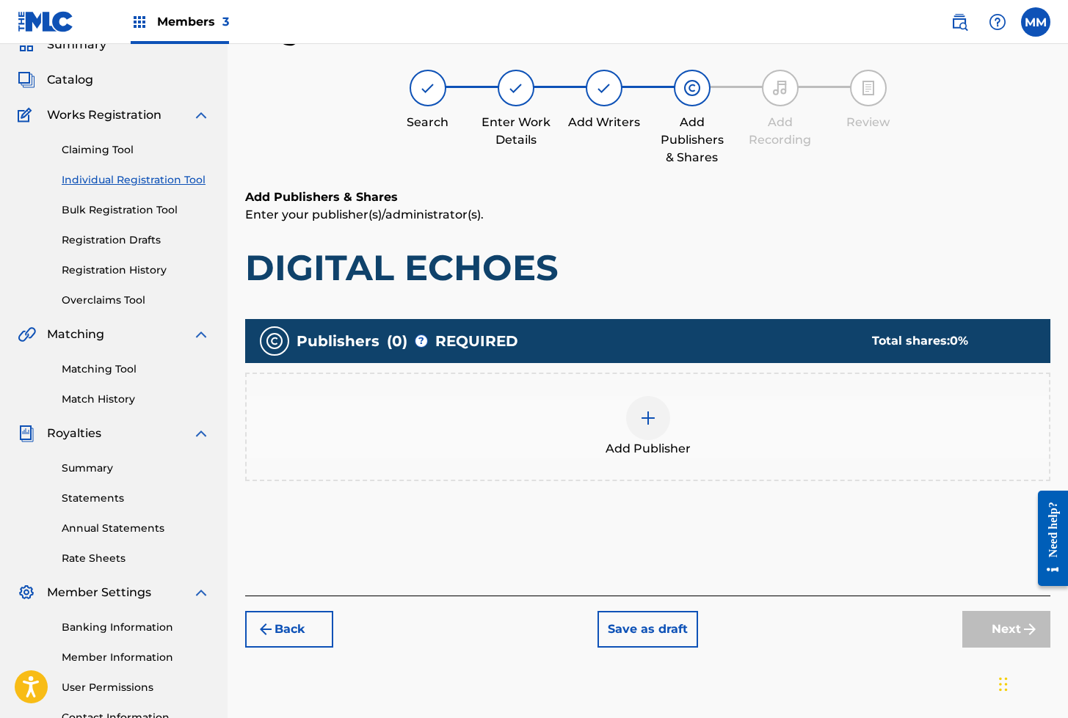
click at [644, 422] on img at bounding box center [648, 419] width 18 height 18
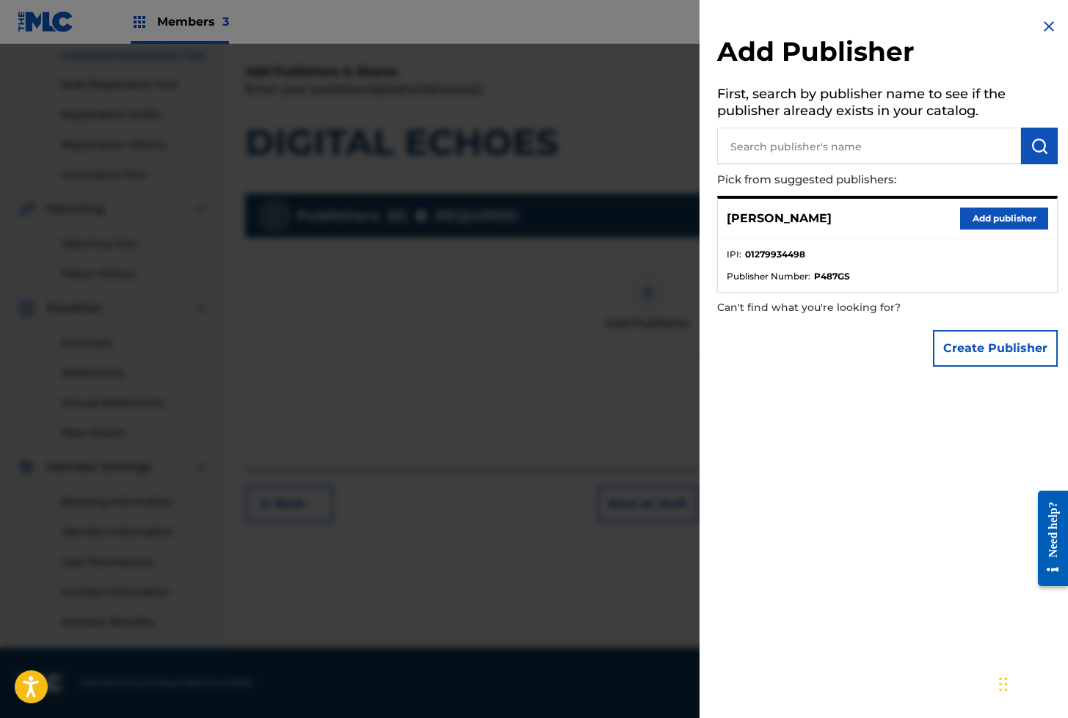
click at [986, 210] on button "Add publisher" at bounding box center [1004, 219] width 88 height 22
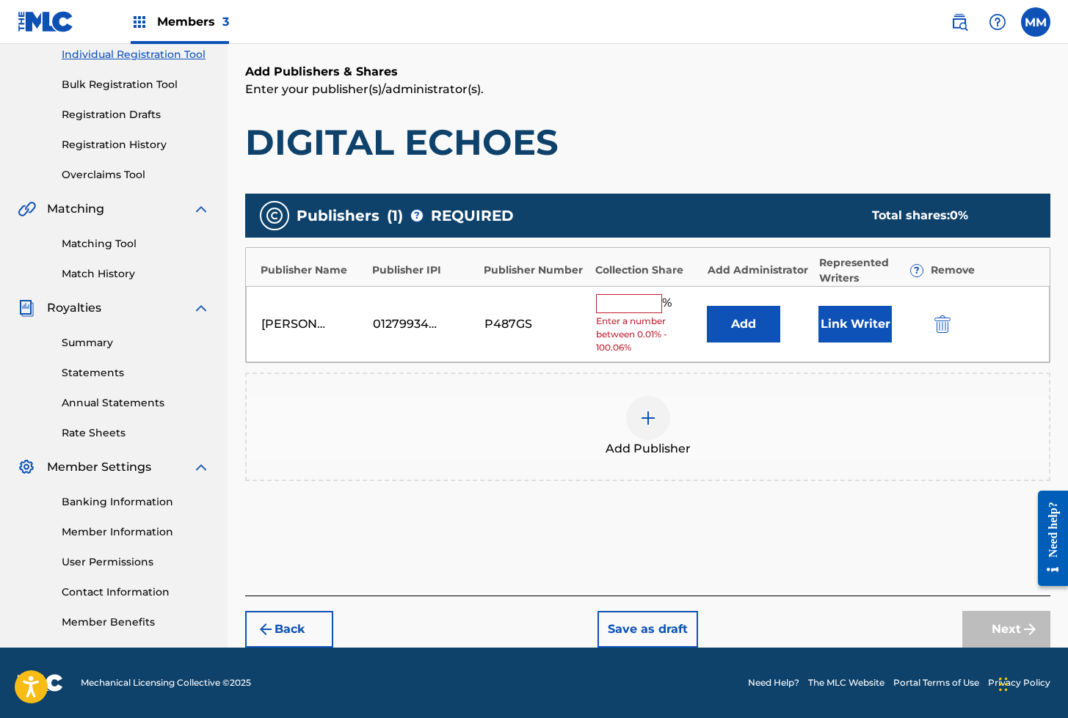
click at [846, 327] on button "Link Writer" at bounding box center [854, 324] width 73 height 37
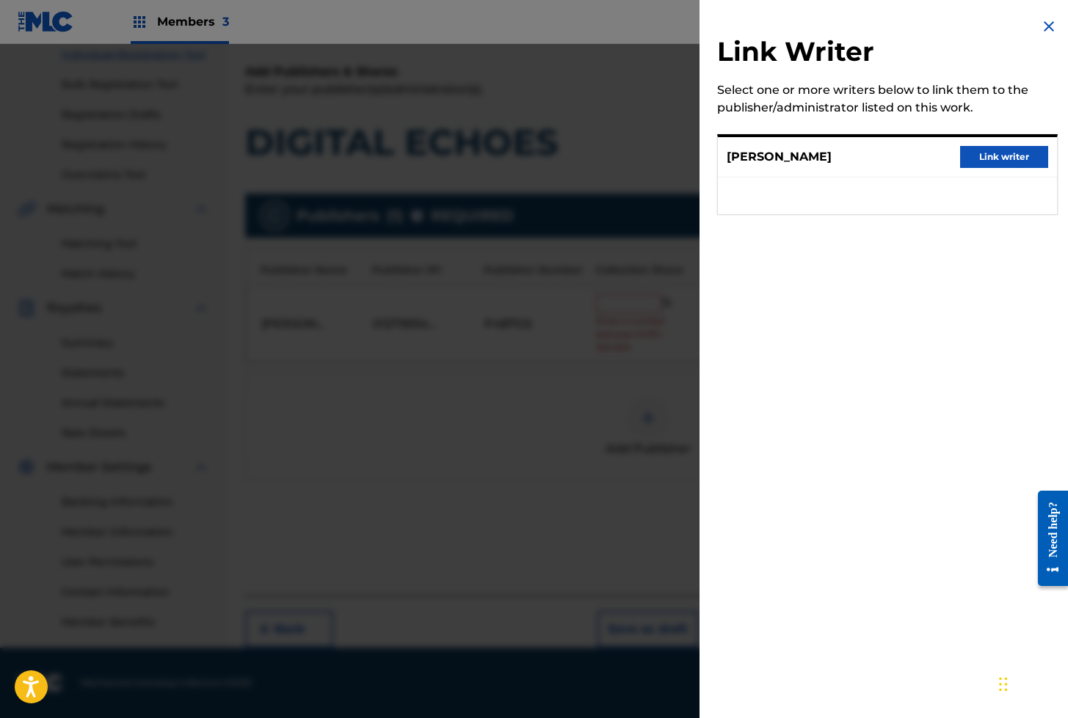
click at [980, 158] on button "Link writer" at bounding box center [1004, 157] width 88 height 22
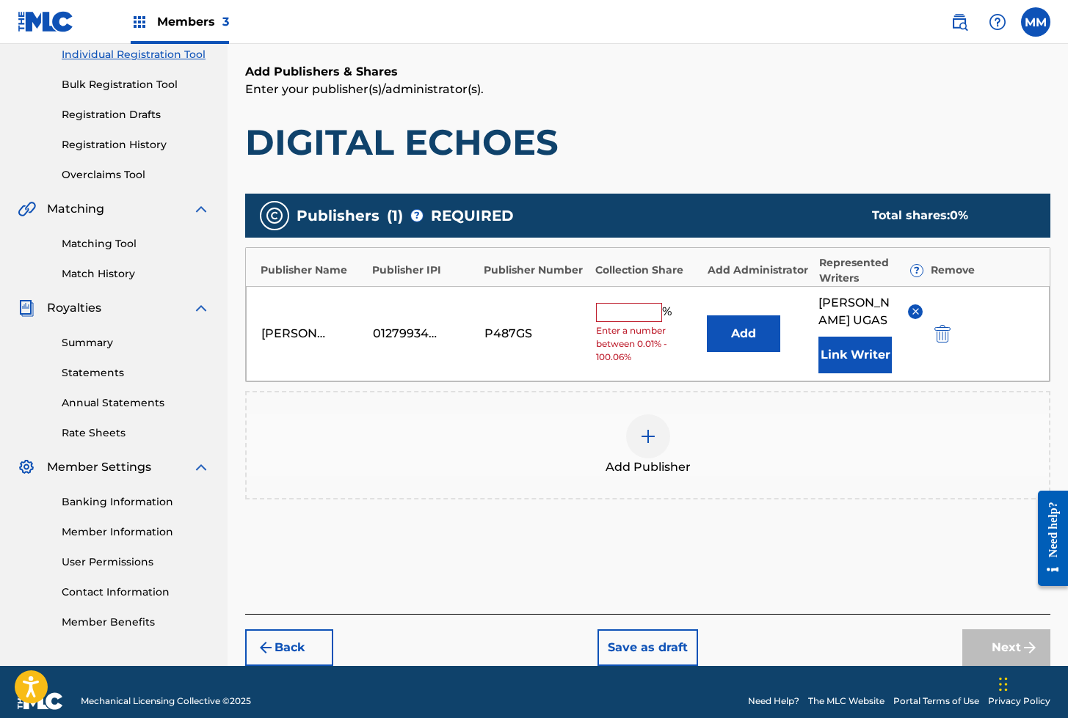
click at [632, 307] on input "text" at bounding box center [629, 312] width 66 height 19
type input "100"
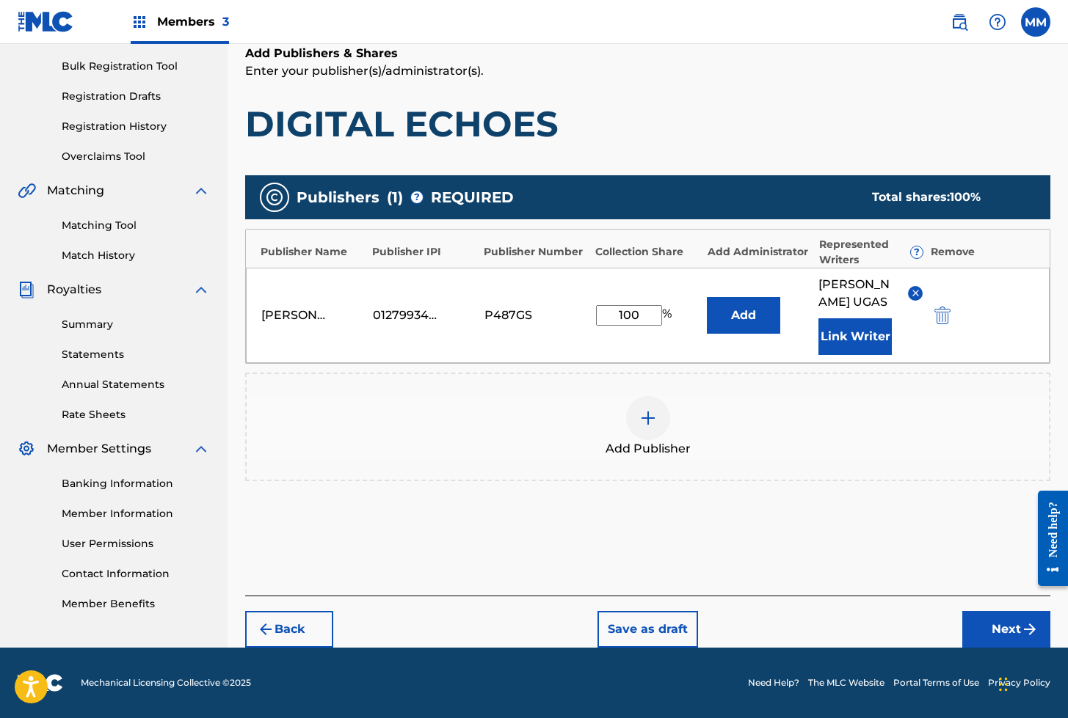
click at [991, 624] on button "Next" at bounding box center [1006, 629] width 88 height 37
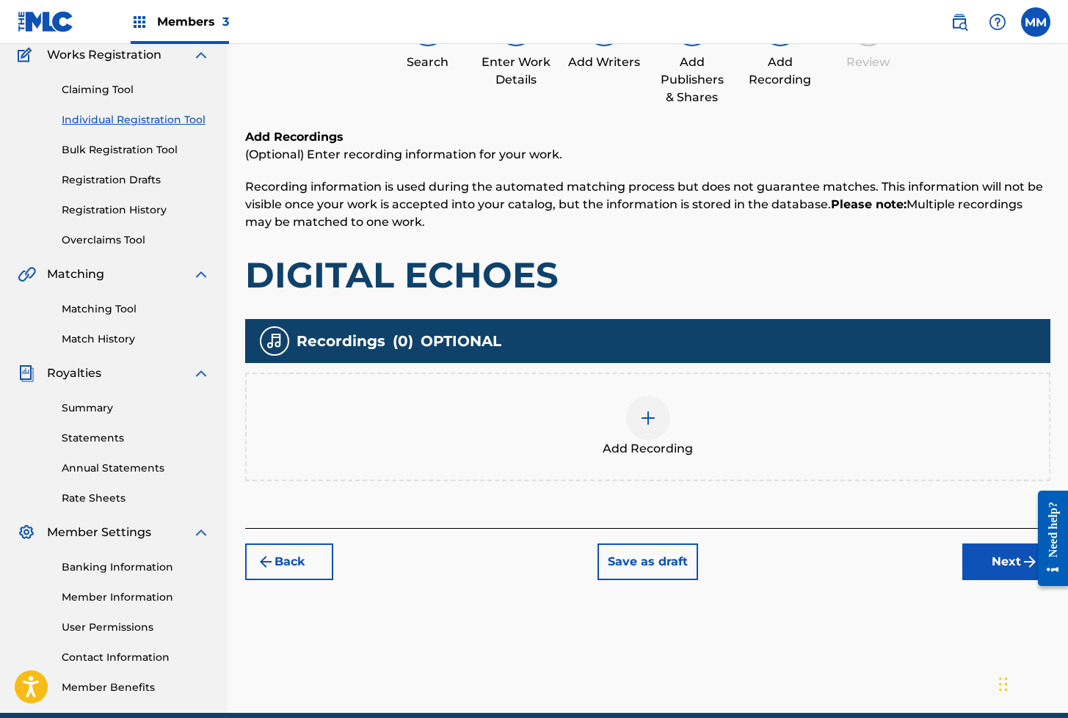
scroll to position [66, 0]
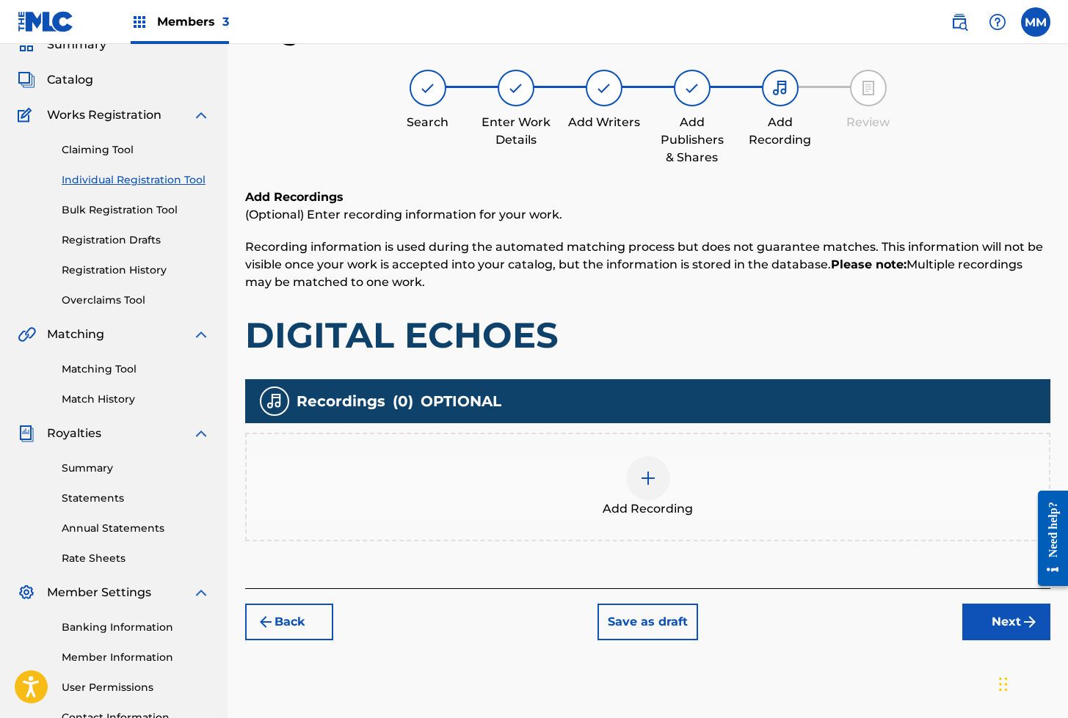
click at [652, 477] on img at bounding box center [648, 479] width 18 height 18
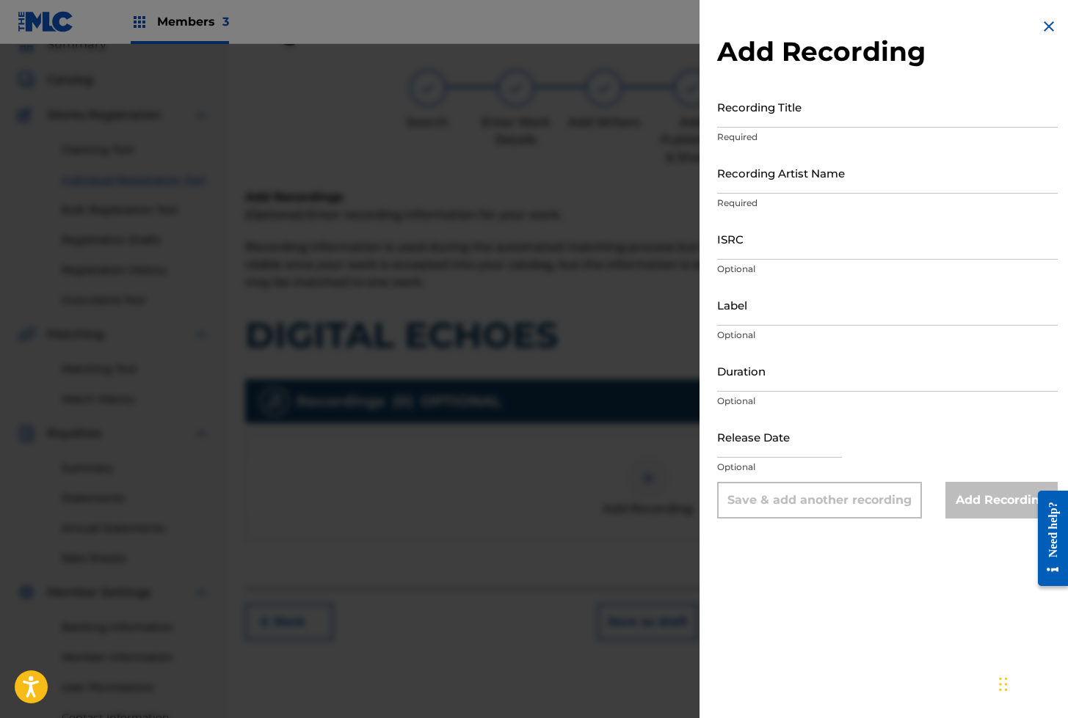
click at [761, 125] on input "Recording Title" at bounding box center [887, 107] width 341 height 42
paste input "DIGITAL ECHOES"
type input "DIGITAL ECHOES"
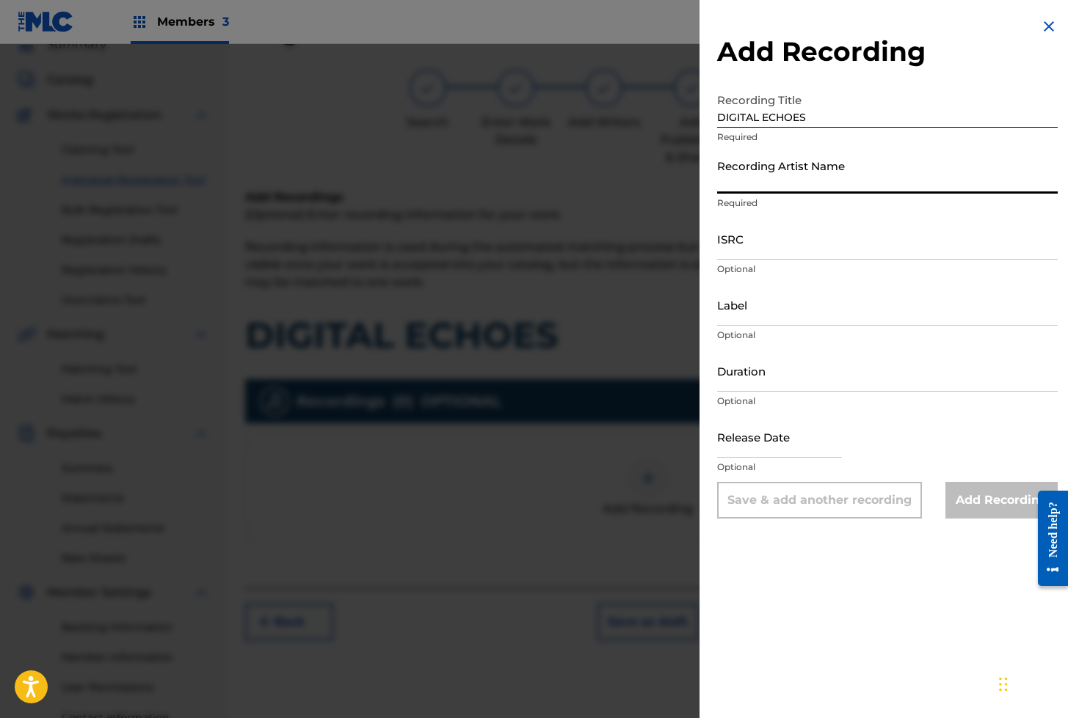
click at [762, 176] on input "Recording Artist Name" at bounding box center [887, 173] width 341 height 42
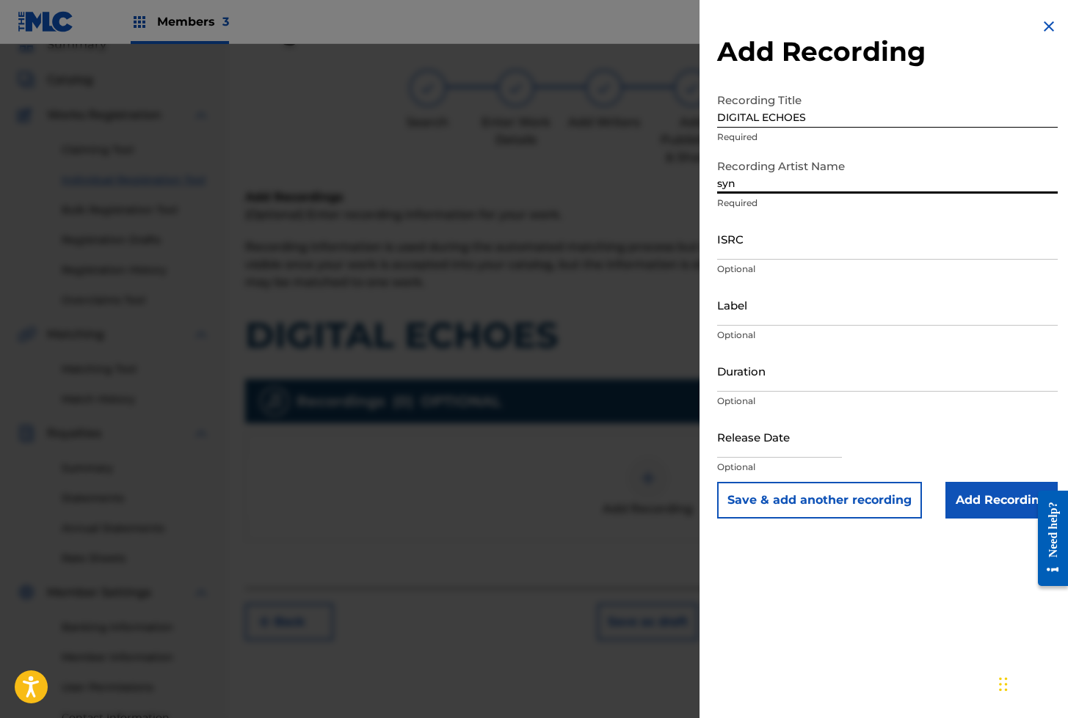
type input "SynthCore Sounds"
click at [789, 236] on input "ISRC" at bounding box center [887, 239] width 341 height 42
paste input "ES64E2324687"
type input "ES64E2324687"
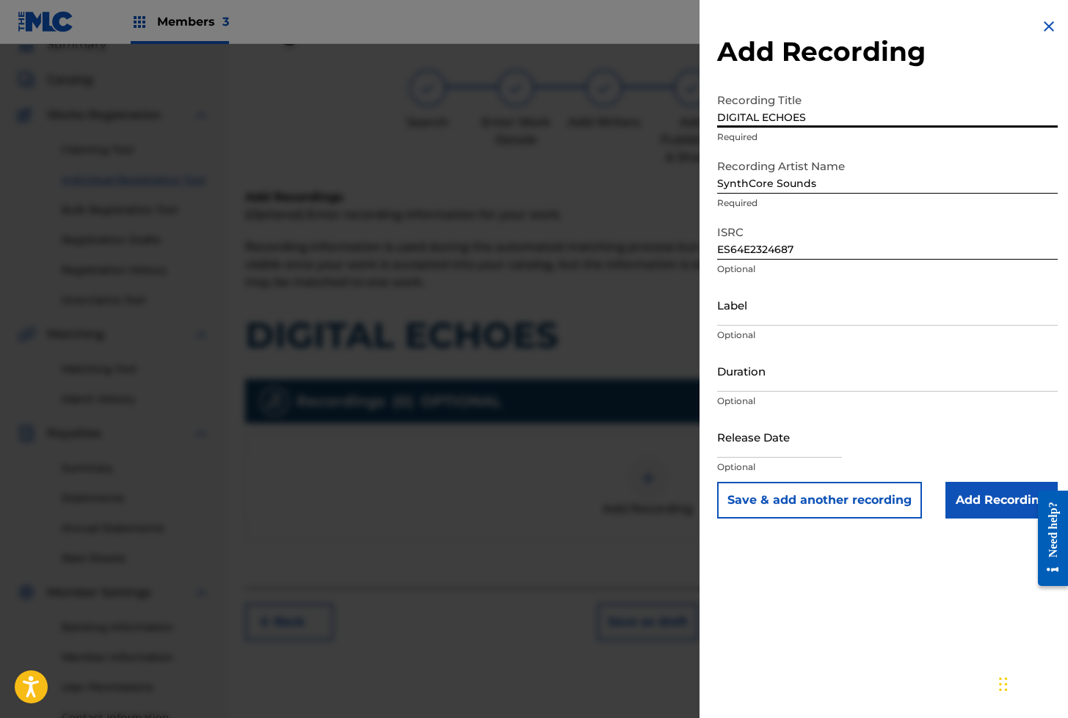
click at [755, 110] on input "DIGITAL ECHOES" at bounding box center [887, 107] width 341 height 42
drag, startPoint x: 785, startPoint y: 506, endPoint x: 790, endPoint y: 490, distance: 16.2
click at [786, 506] on button "Save & add another recording" at bounding box center [819, 500] width 205 height 37
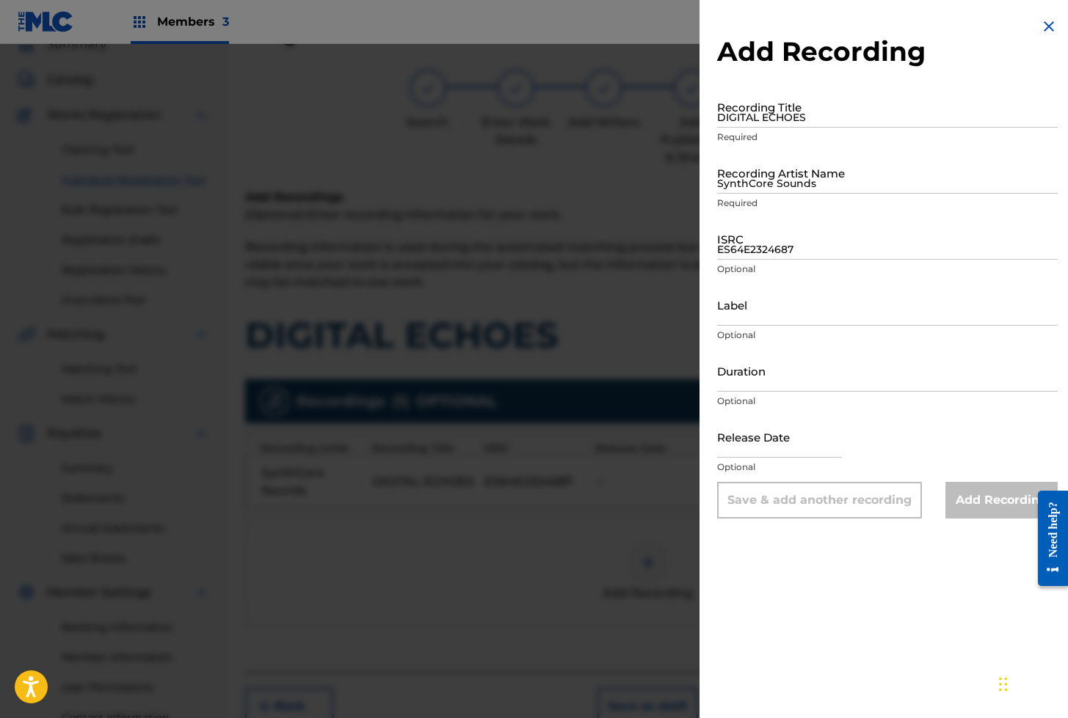
click at [746, 131] on p "Required" at bounding box center [887, 137] width 341 height 13
click at [743, 122] on input "DIGITAL ECHOES" at bounding box center [887, 107] width 341 height 42
click at [728, 114] on input "syn" at bounding box center [887, 107] width 341 height 42
paste input "DIGITAL ECHOES"
type input "DIGITAL ECHOES"
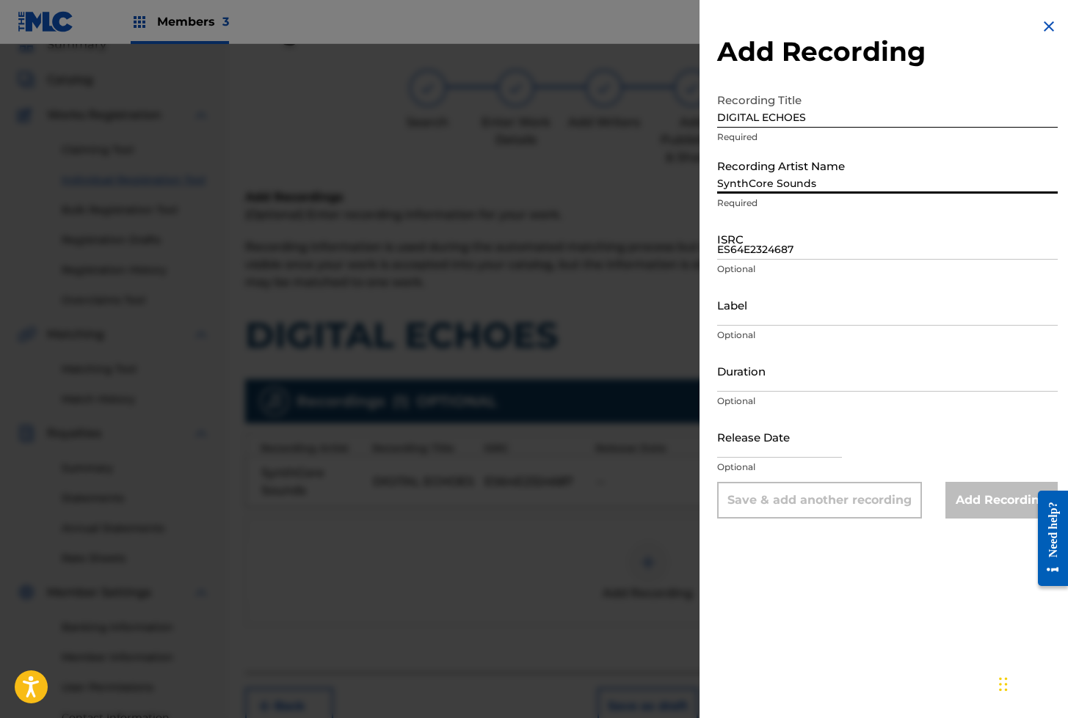
click at [742, 170] on input "SynthCore Sounds" at bounding box center [887, 173] width 341 height 42
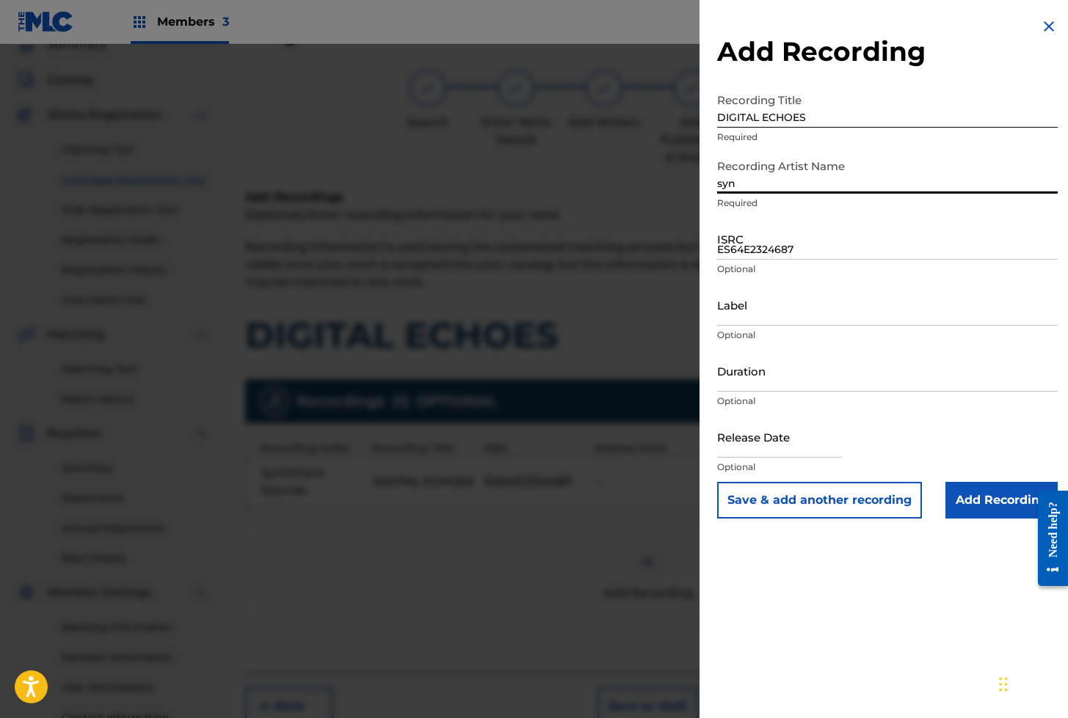
type input "SynthCore Sounds"
click at [753, 230] on input "ES64E2324687" at bounding box center [887, 239] width 341 height 42
paste input "QZZ972431223"
type input "QZZ972431223"
click at [994, 504] on input "Add Recording" at bounding box center [1001, 500] width 112 height 37
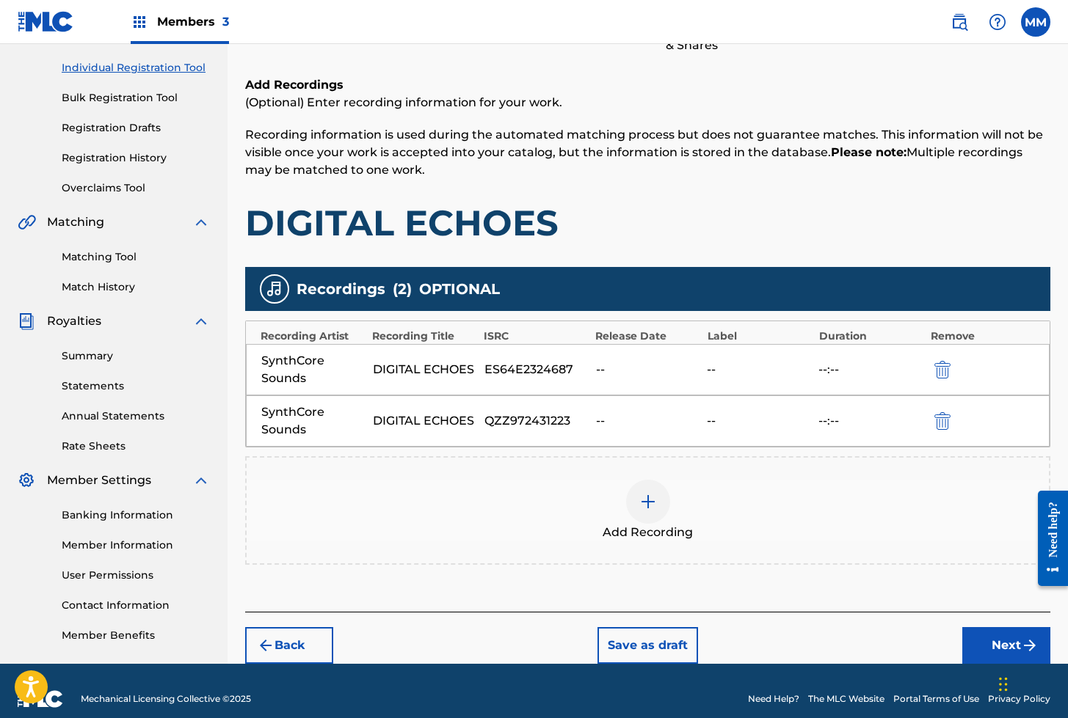
scroll to position [194, 0]
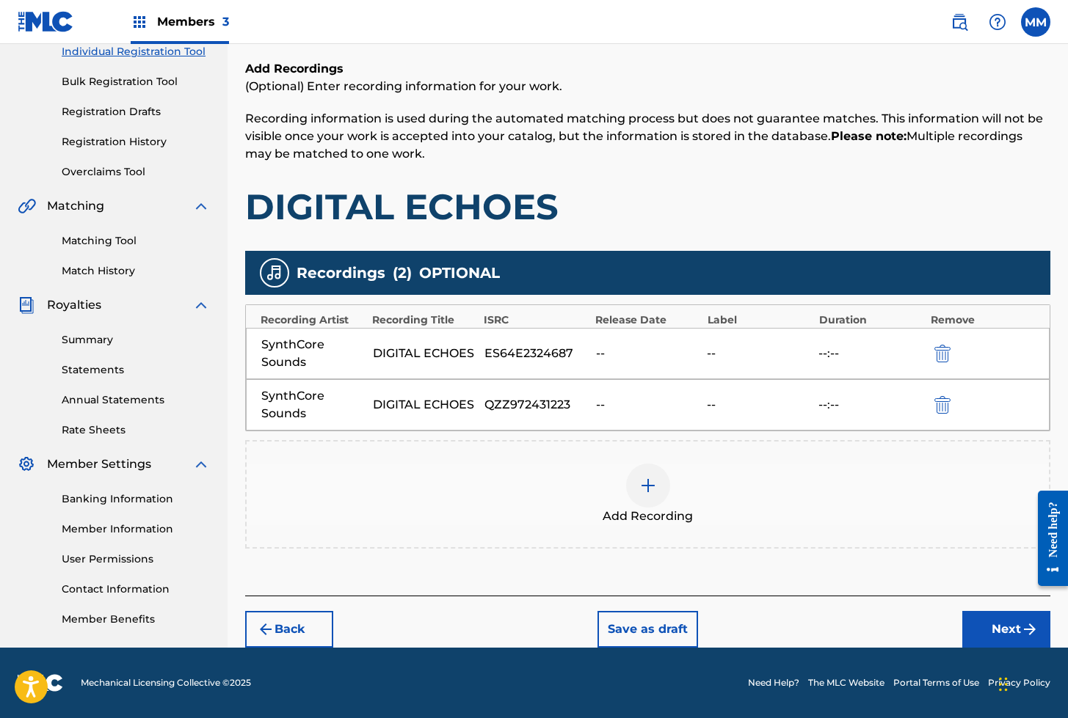
click at [986, 634] on button "Next" at bounding box center [1006, 629] width 88 height 37
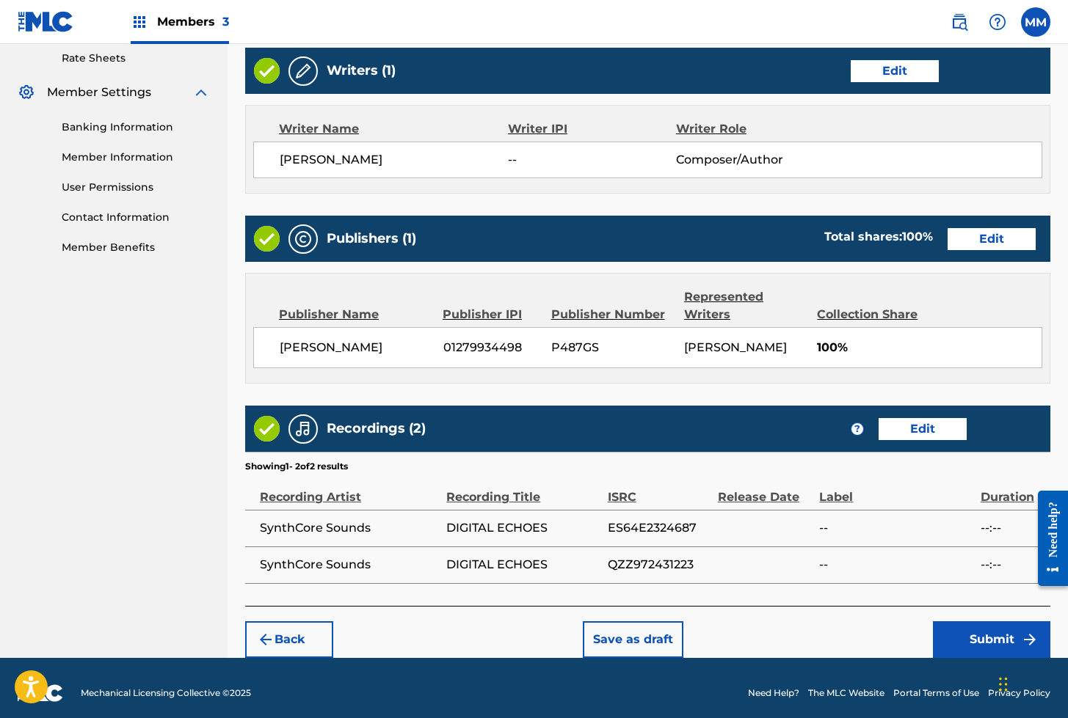
scroll to position [575, 0]
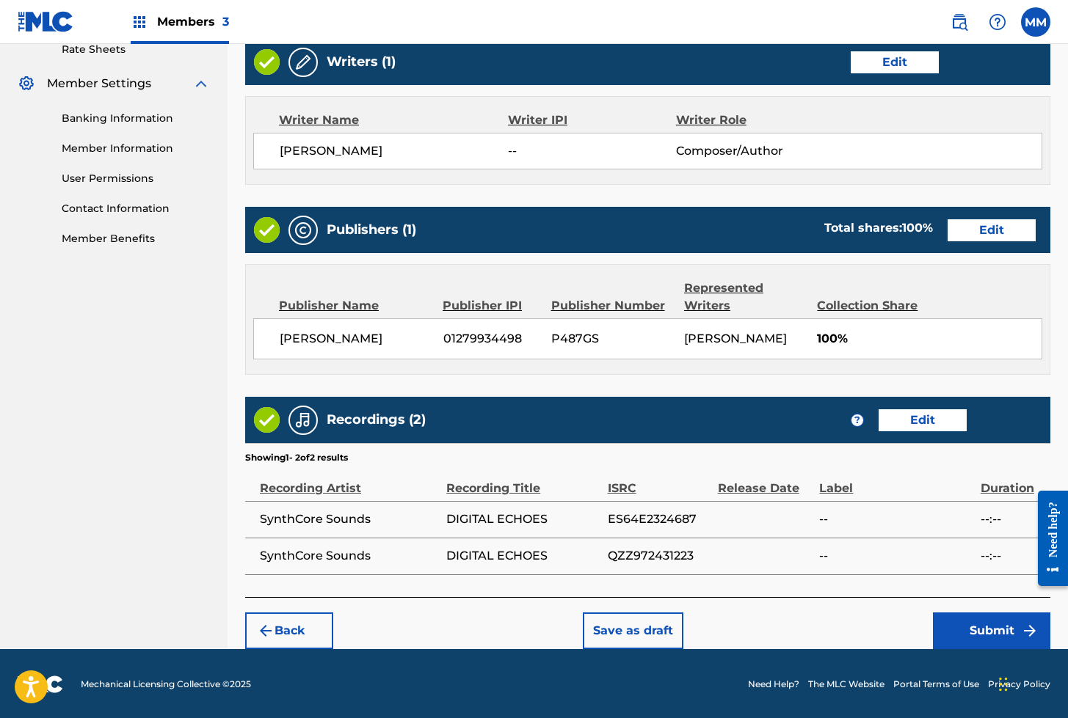
click at [976, 637] on button "Submit" at bounding box center [991, 631] width 117 height 37
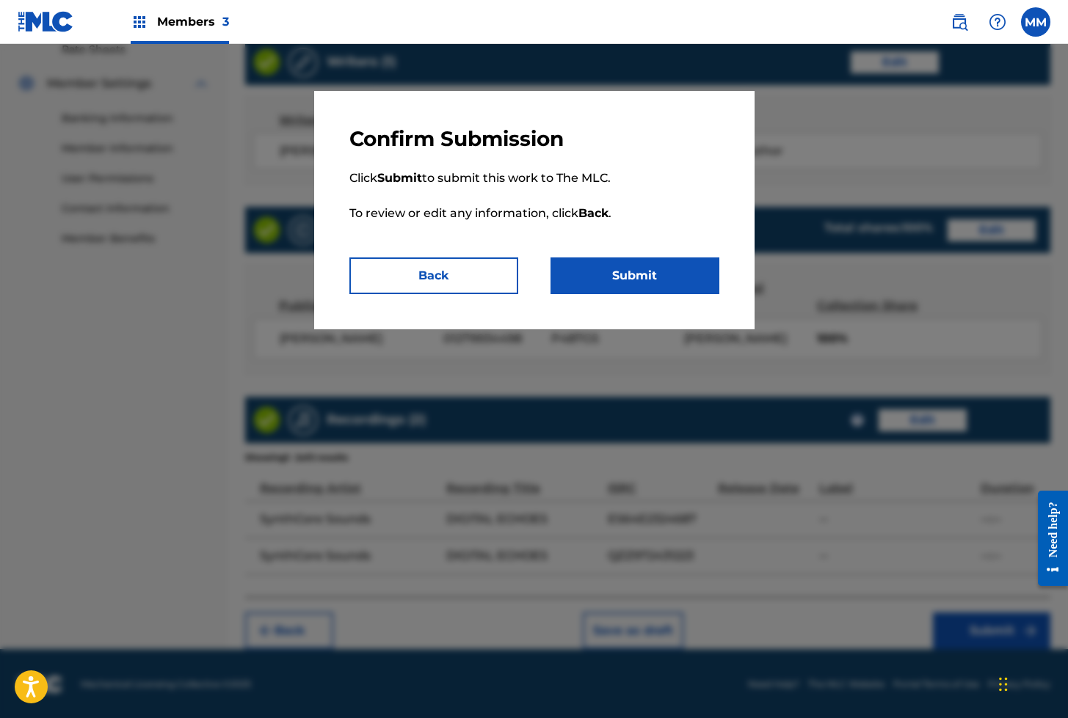
click at [611, 271] on button "Submit" at bounding box center [634, 276] width 169 height 37
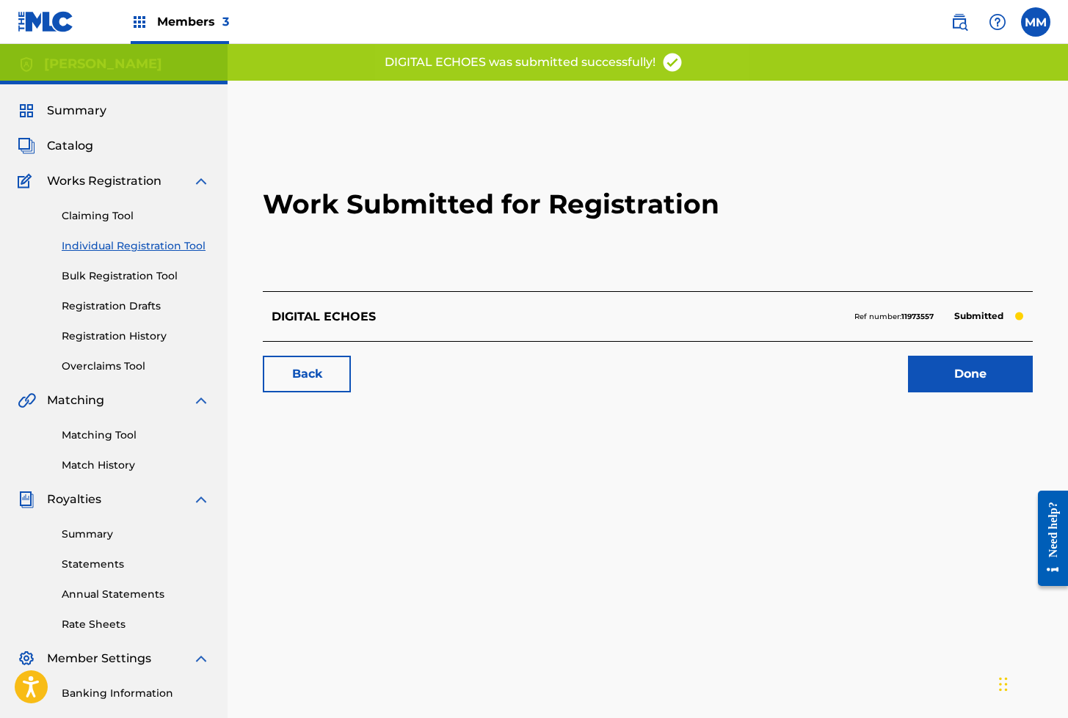
click at [968, 377] on link "Done" at bounding box center [970, 374] width 125 height 37
